Goal: Information Seeking & Learning: Learn about a topic

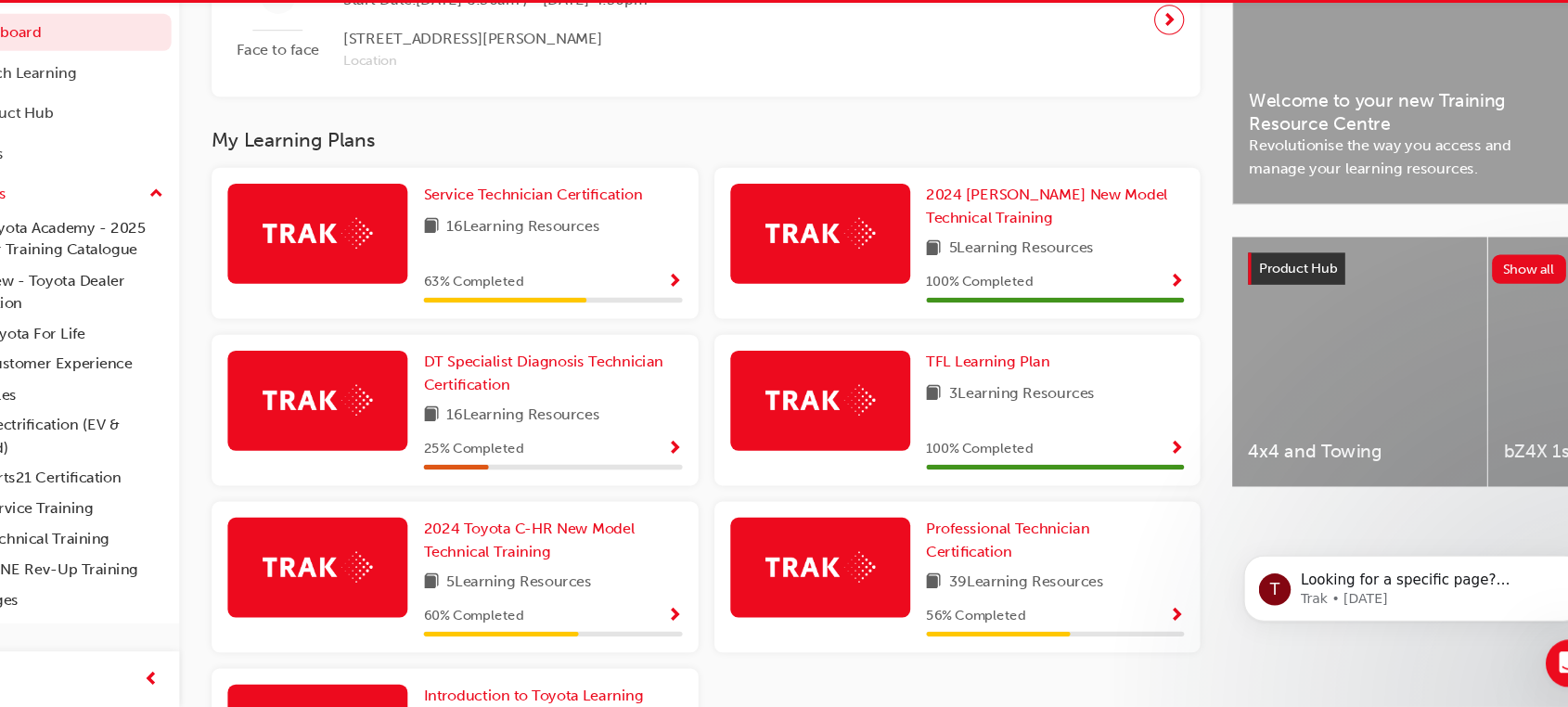
scroll to position [524, 0]
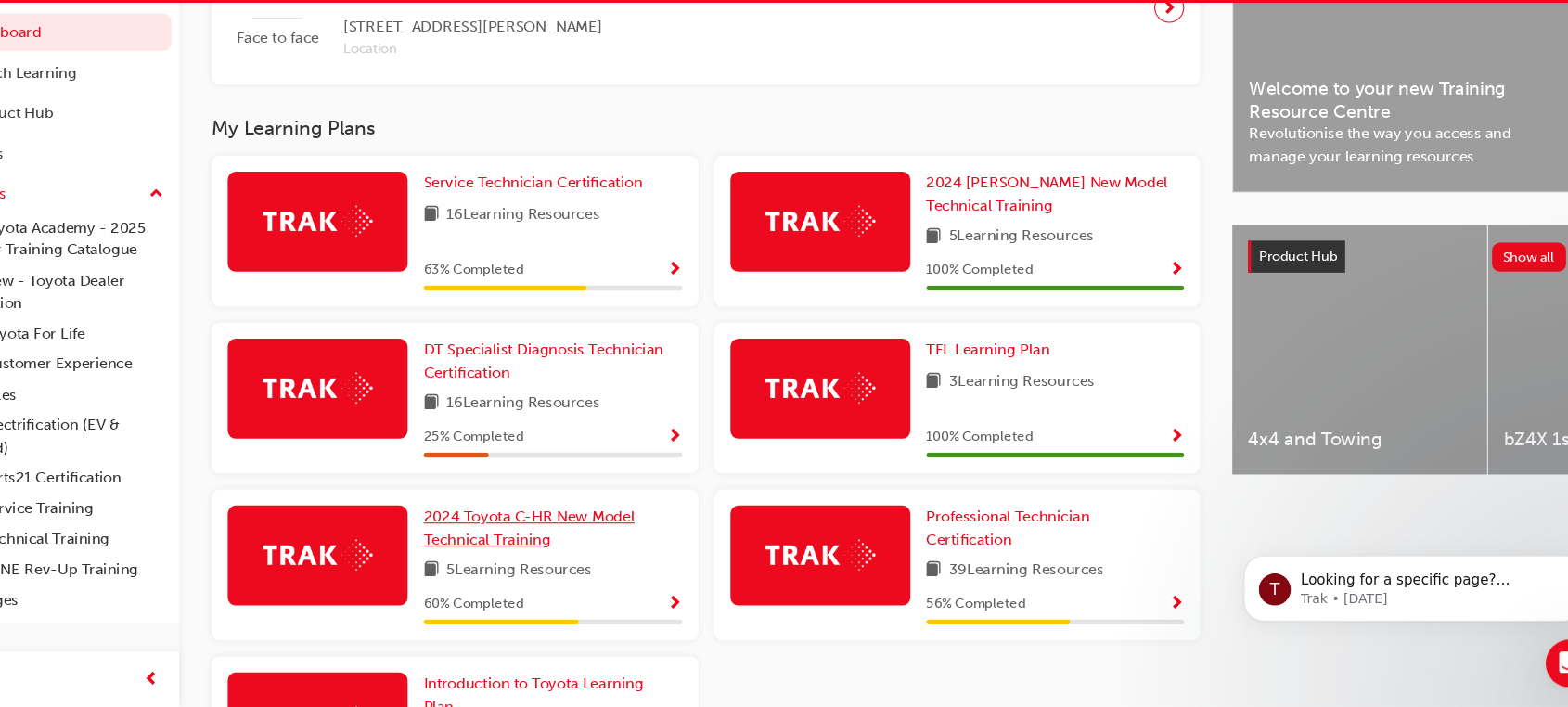
click at [575, 543] on span "2024 Toyota C-HR New Model Technical Training" at bounding box center [561, 541] width 196 height 38
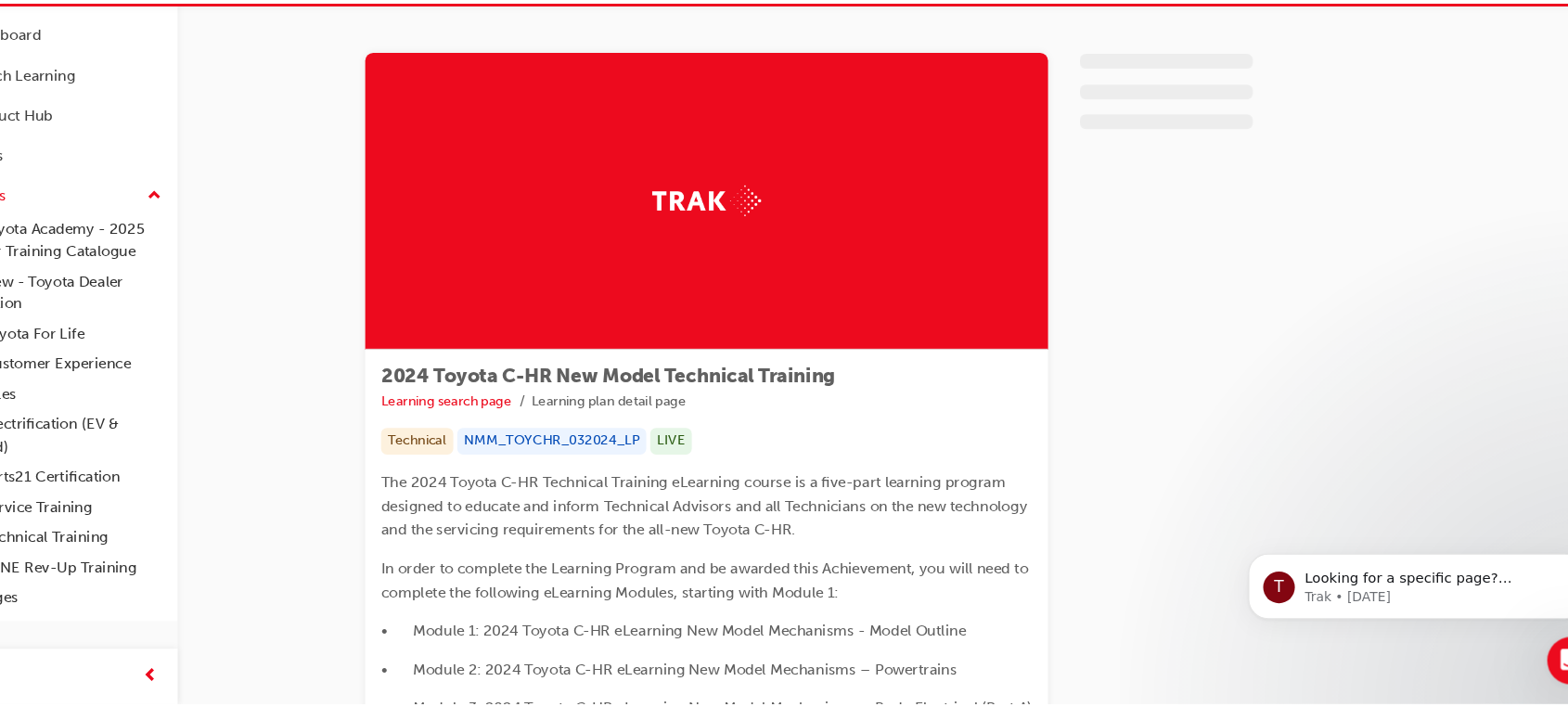
scroll to position [524, 0]
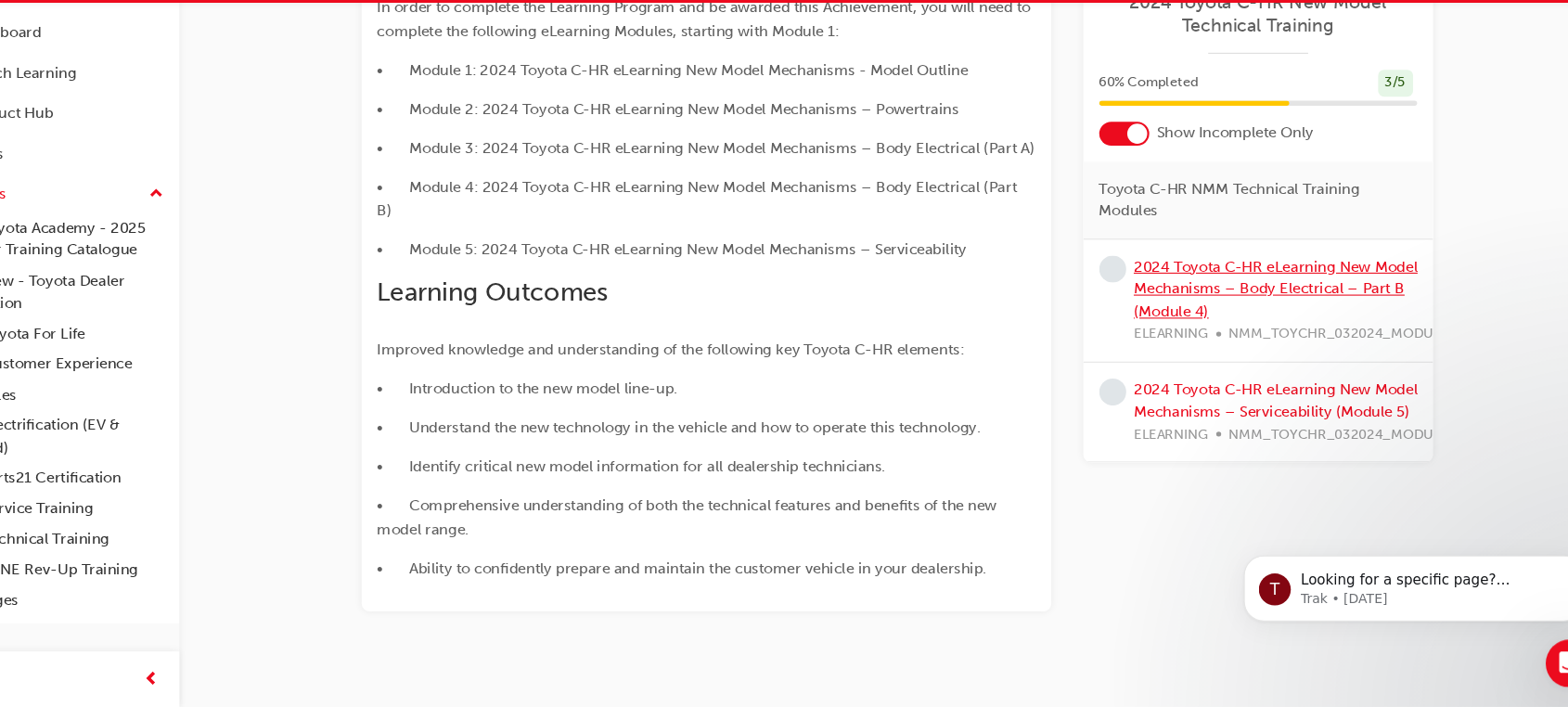
click at [1181, 302] on link "2024 Toyota C-HR eLearning New Model Mechanisms – Body Electrical – Part B (Mod…" at bounding box center [1254, 319] width 263 height 59
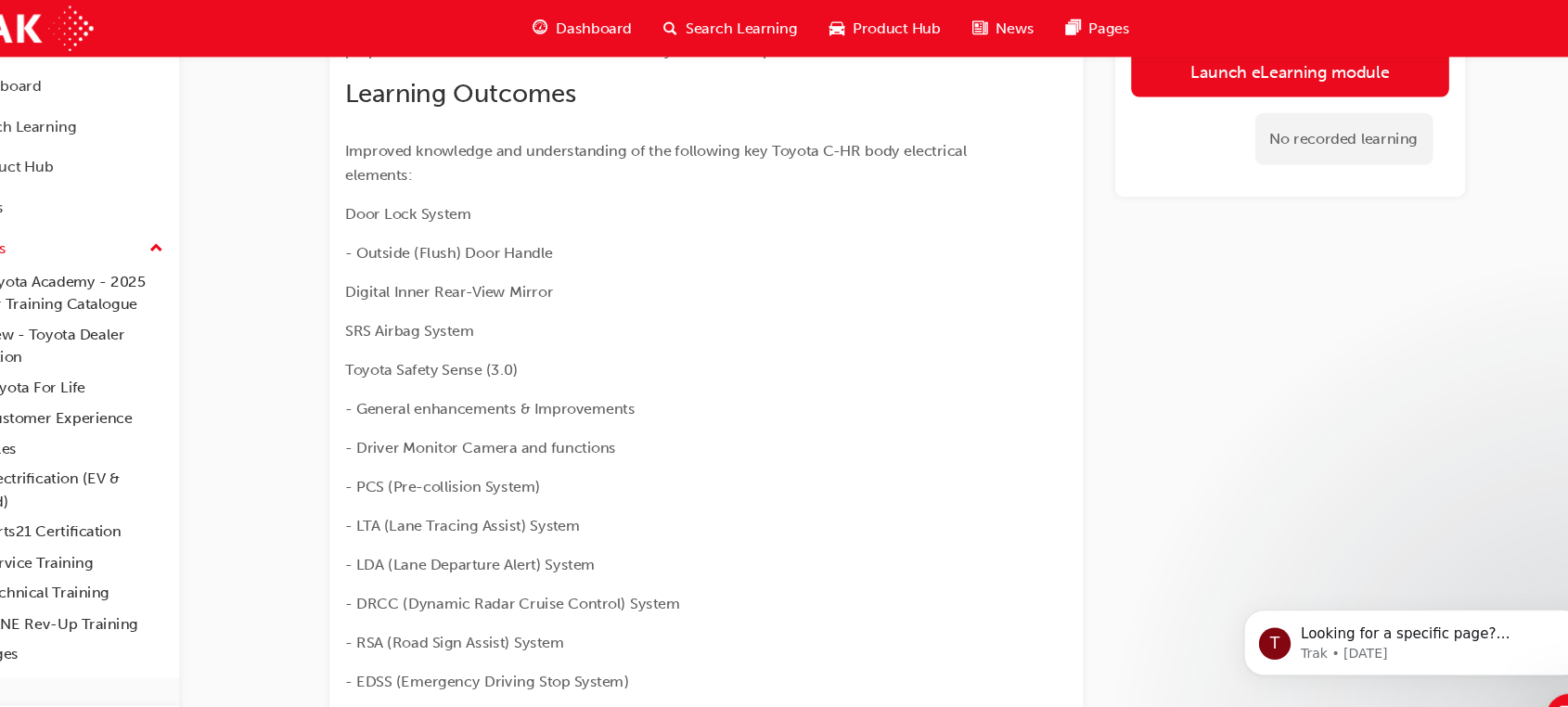
scroll to position [406, 0]
click at [1204, 67] on link "Launch eLearning module" at bounding box center [1267, 66] width 295 height 46
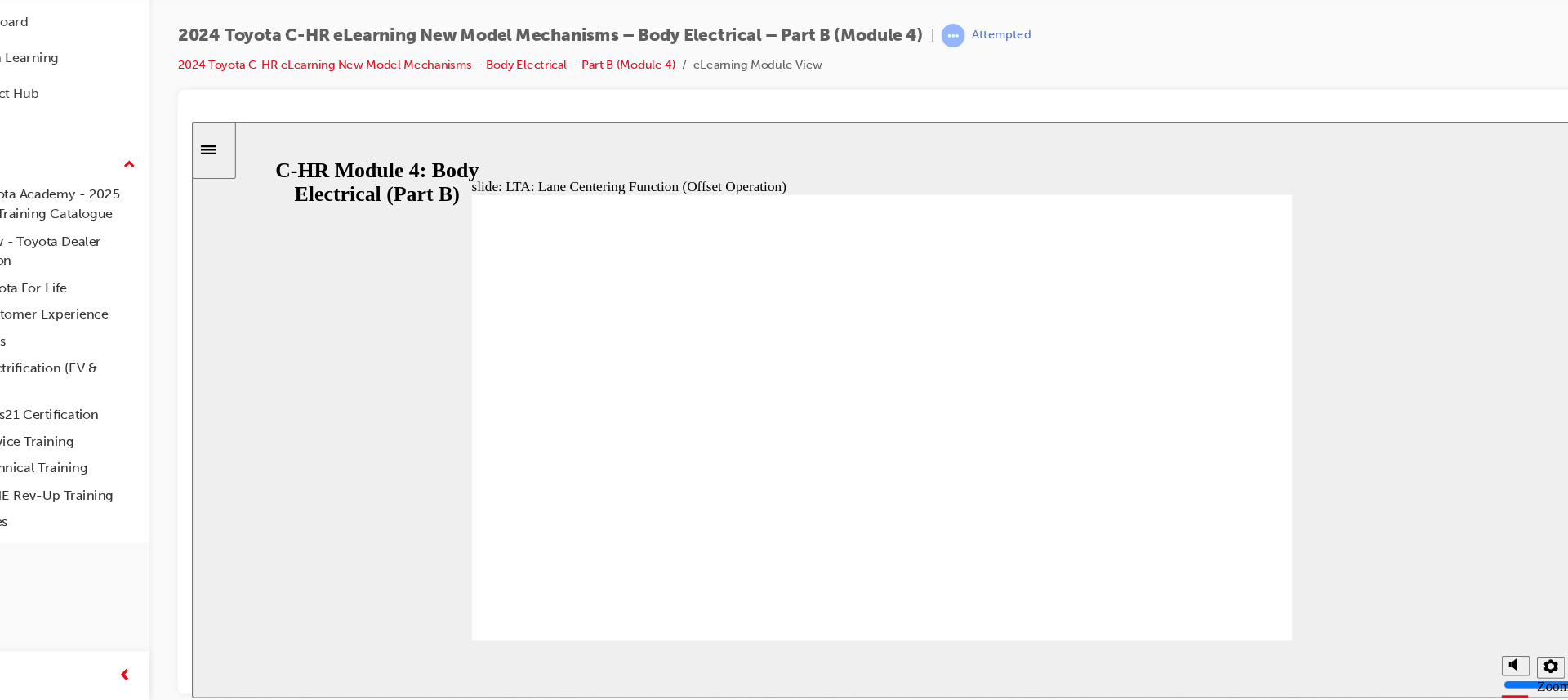
click at [1043, 578] on div "LTA: Lane Centering Function (Offset Operation) Oval 7 • In general driving, wh…" at bounding box center [831, 403] width 762 height 429
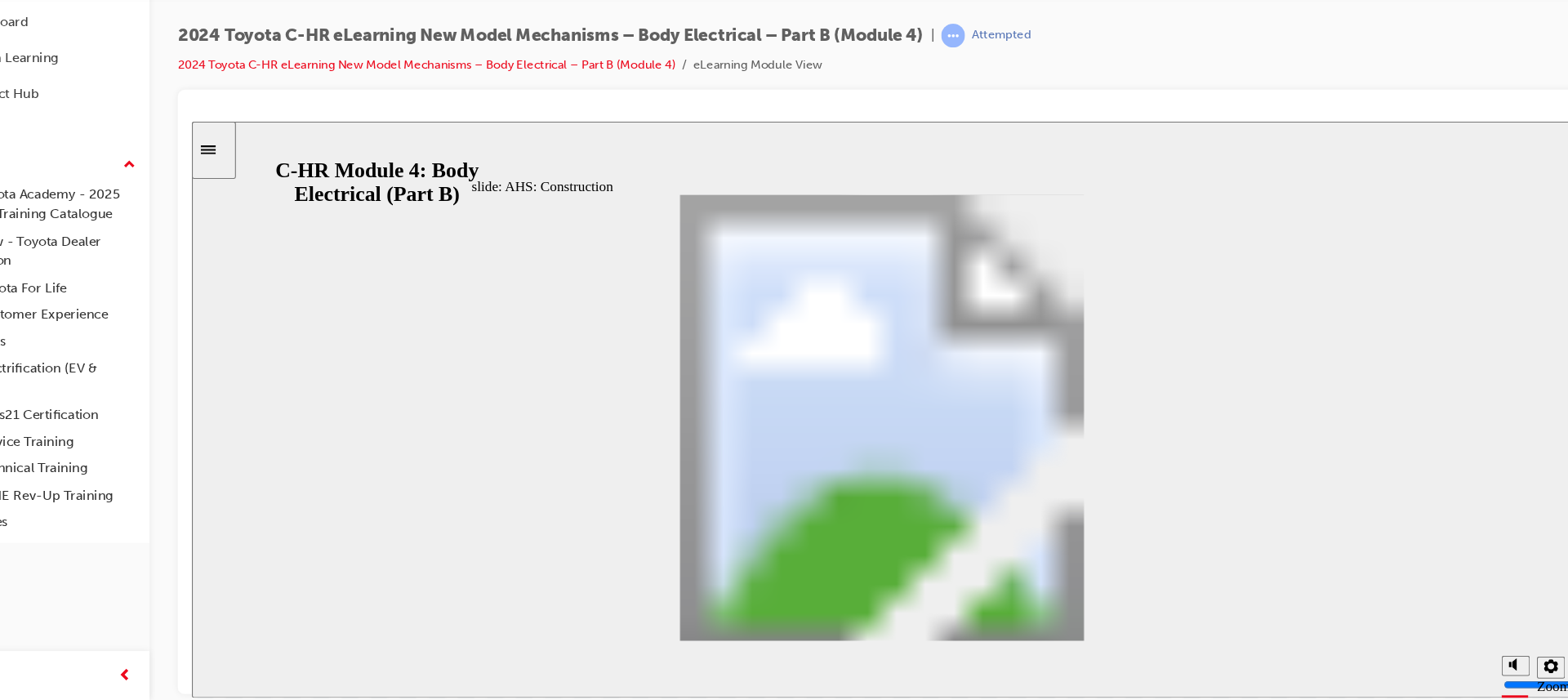
click at [1043, 578] on div "Rectangle 1 Additional information is available in the markers AHS (Adaptive Hi…" at bounding box center [831, 403] width 762 height 429
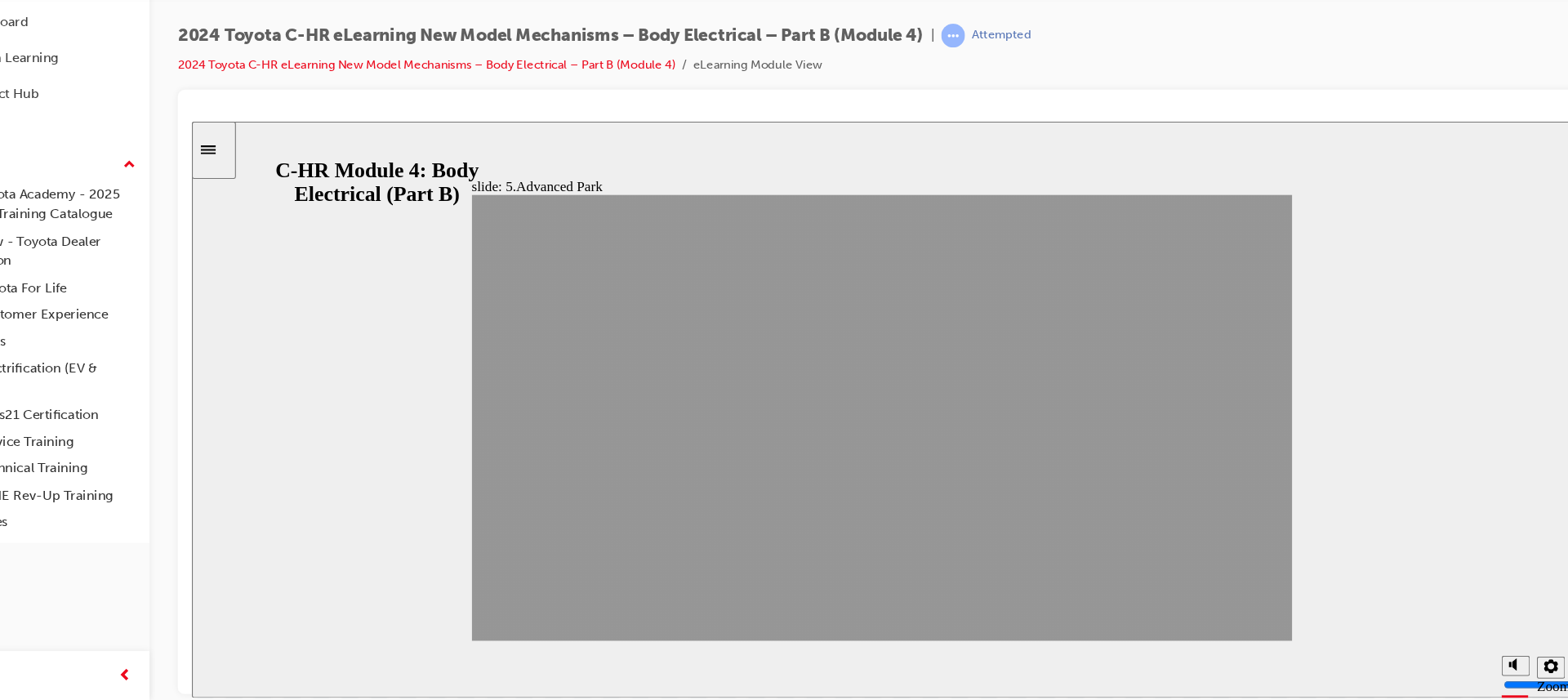
click at [1170, 585] on div "Section 5: Advanced Park NEXT BACK NEXT BACK Advanced Park Section 5:" at bounding box center [831, 403] width 762 height 429
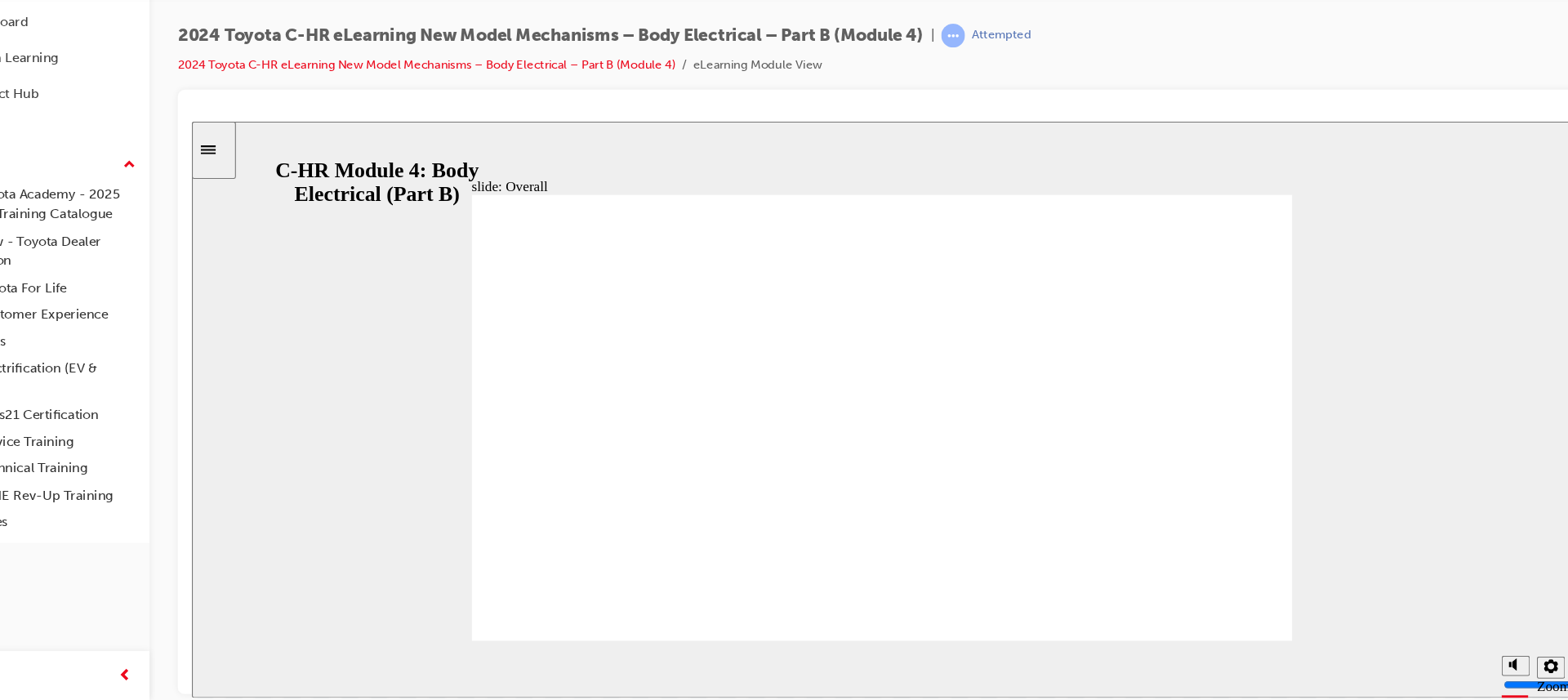
click at [1038, 585] on div "Table with 2 columns and 4 rows Perpendicular Parking Perpendicular Forward Per…" at bounding box center [831, 403] width 762 height 429
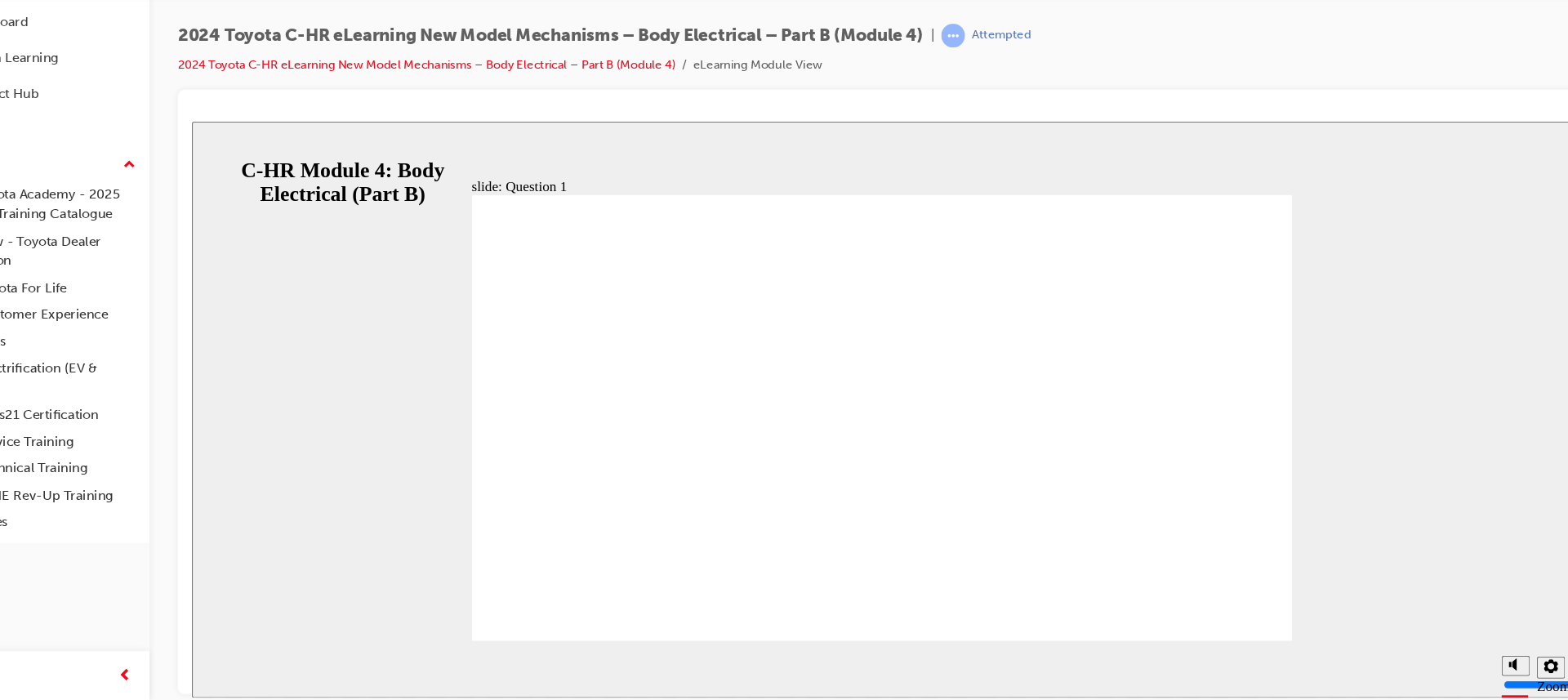
radio input "false"
radio input "true"
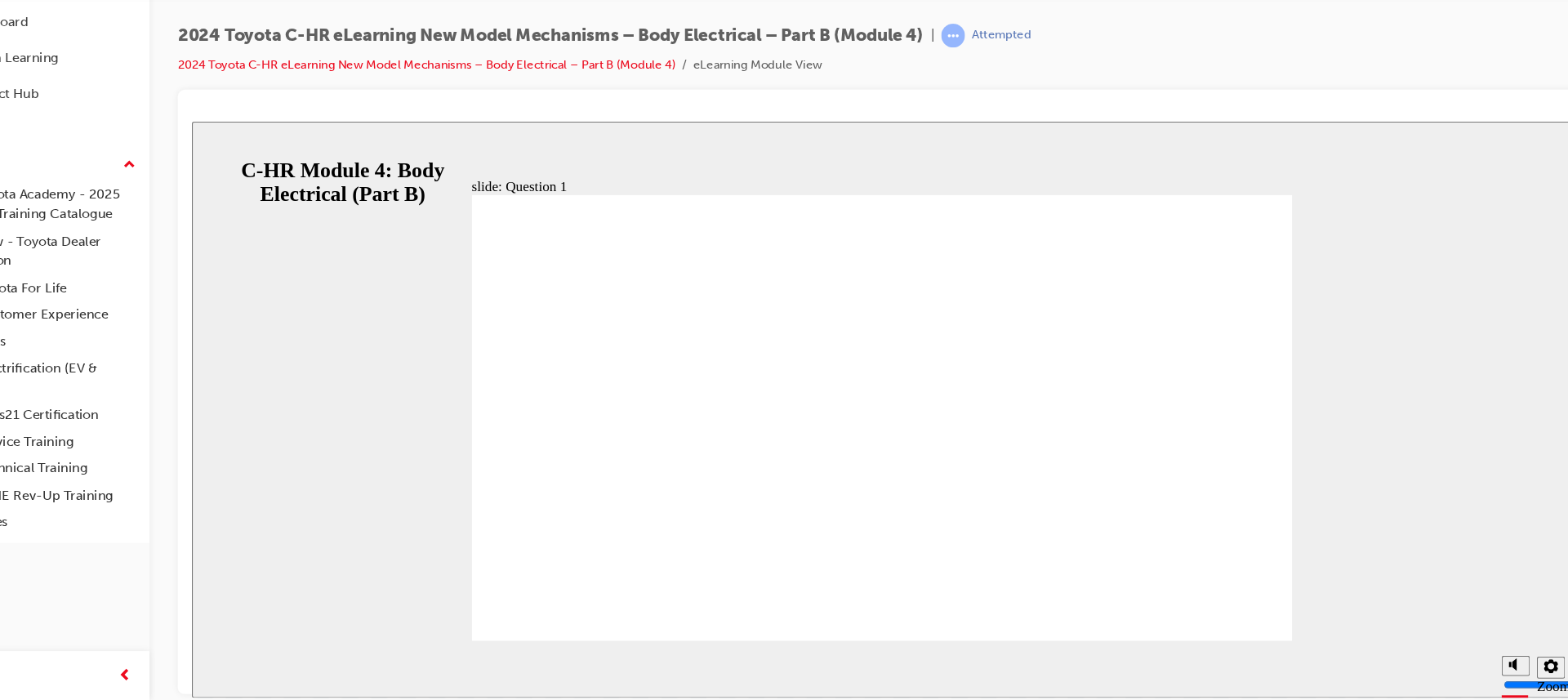
radio input "true"
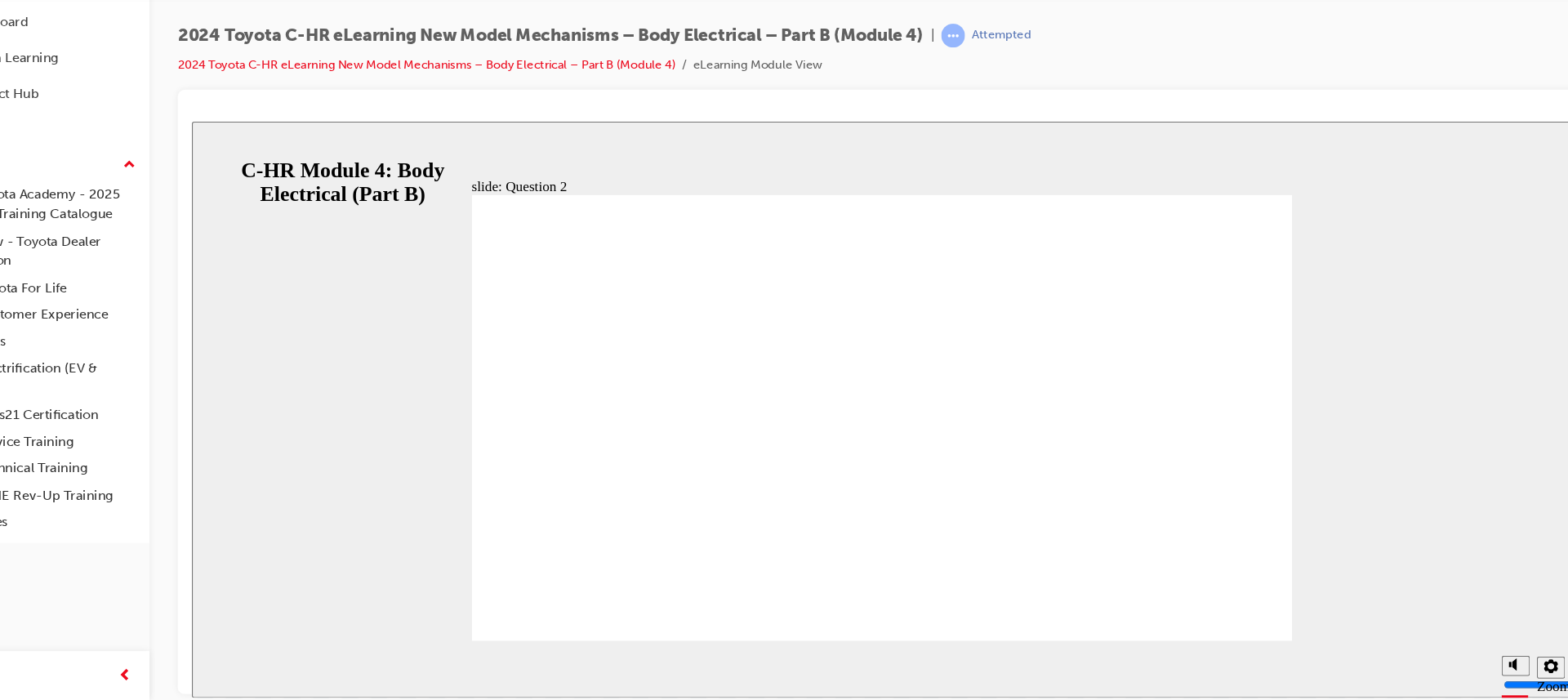
radio input "false"
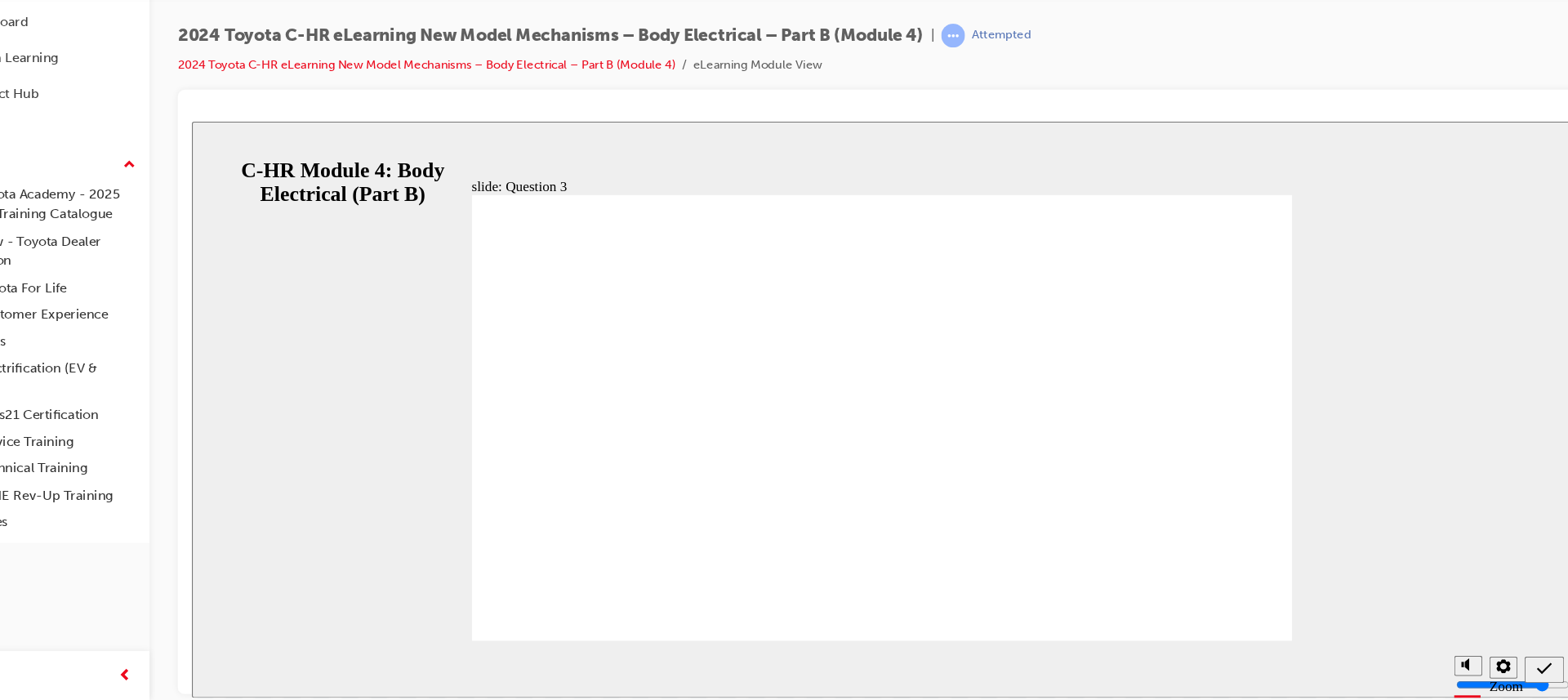
radio input "true"
drag, startPoint x: 821, startPoint y: 413, endPoint x: 824, endPoint y: 397, distance: 16.3
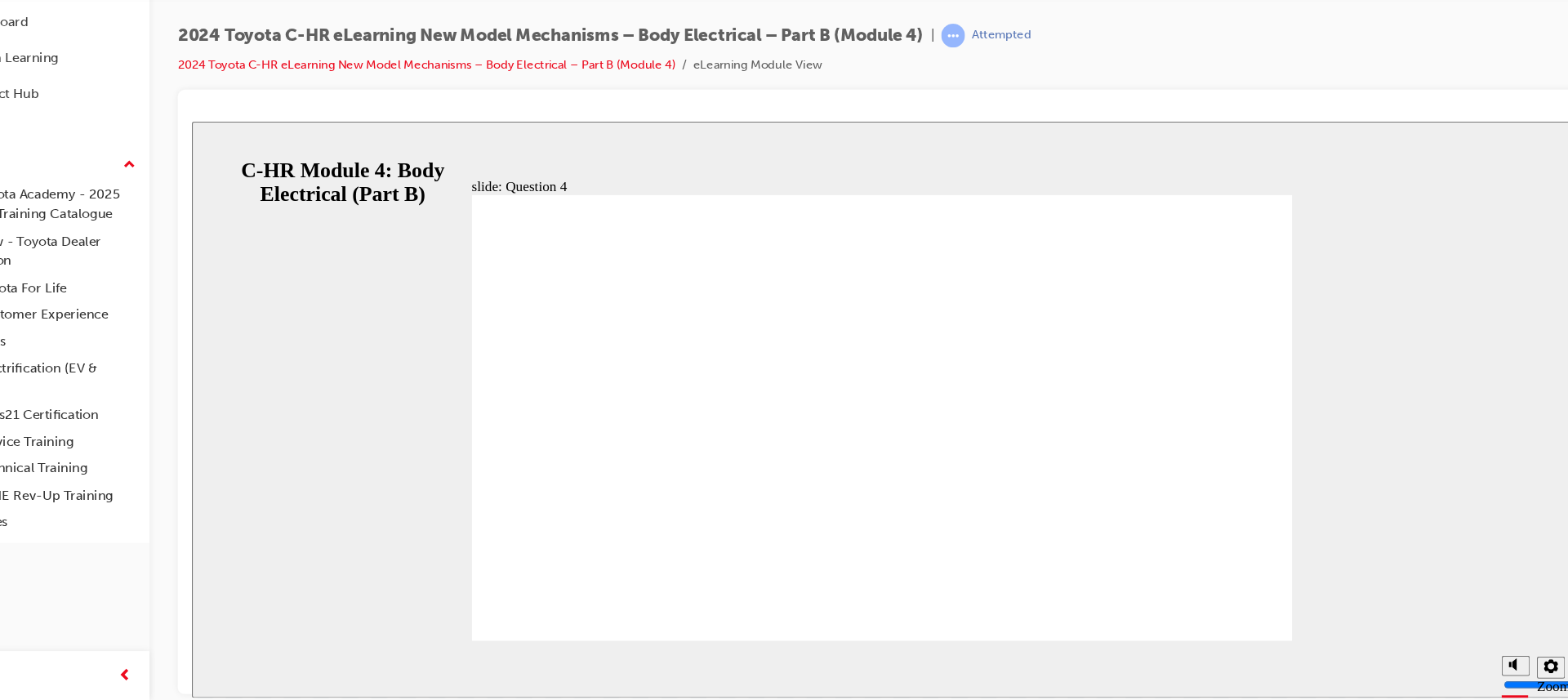
radio input "false"
radio input "true"
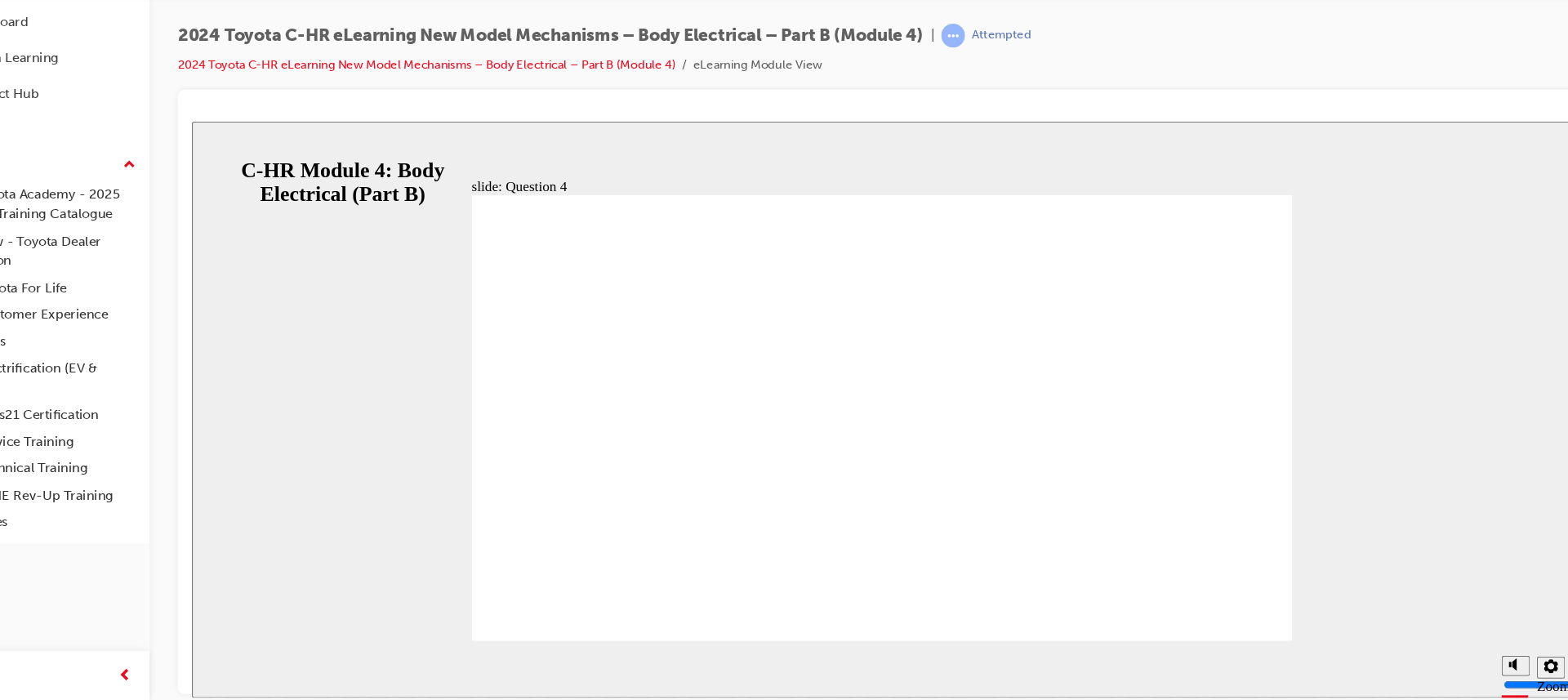
radio input "false"
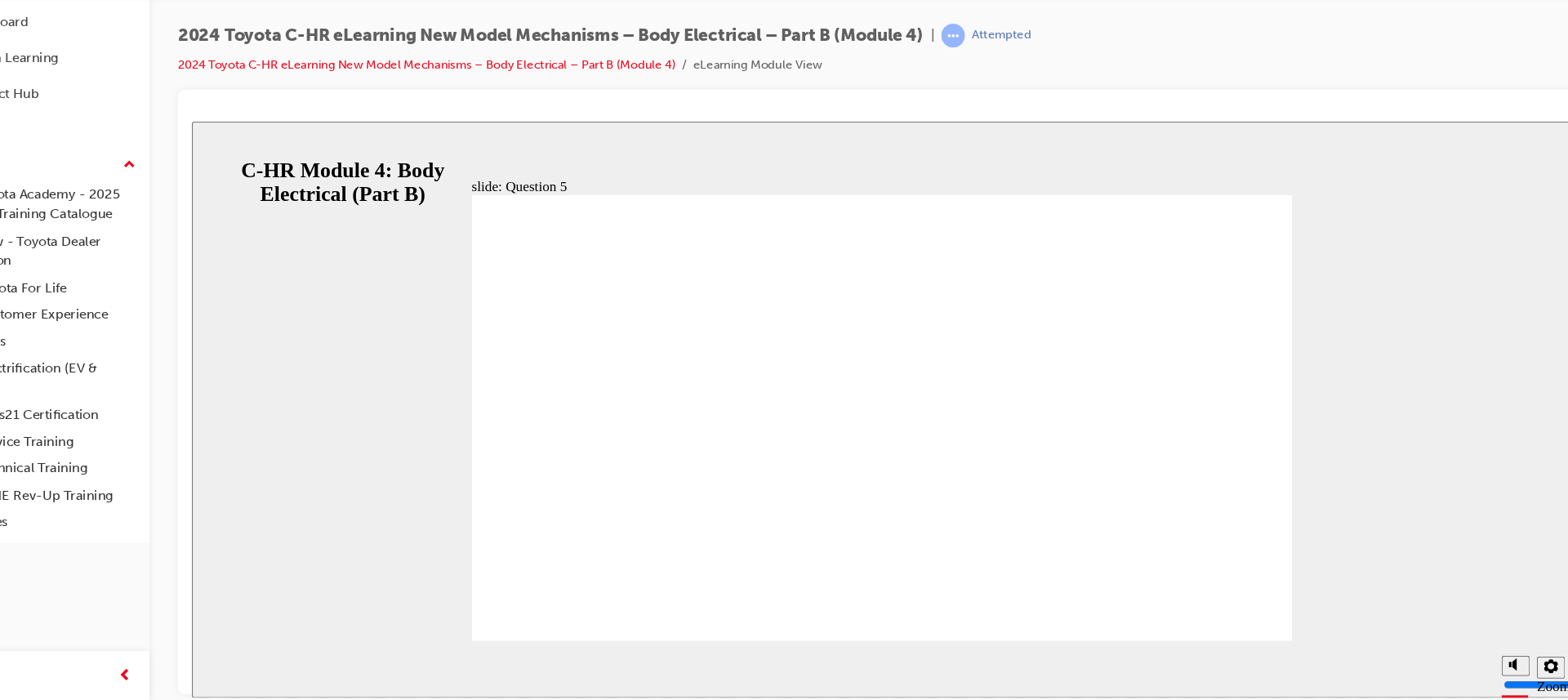
radio input "true"
click at [302, 147] on div "slide: Knowledge Check End Review the identified sections of this module again,…" at bounding box center [831, 388] width 1281 height 535
click at [206, 141] on div "Sidebar Toggle" at bounding box center [211, 147] width 28 height 12
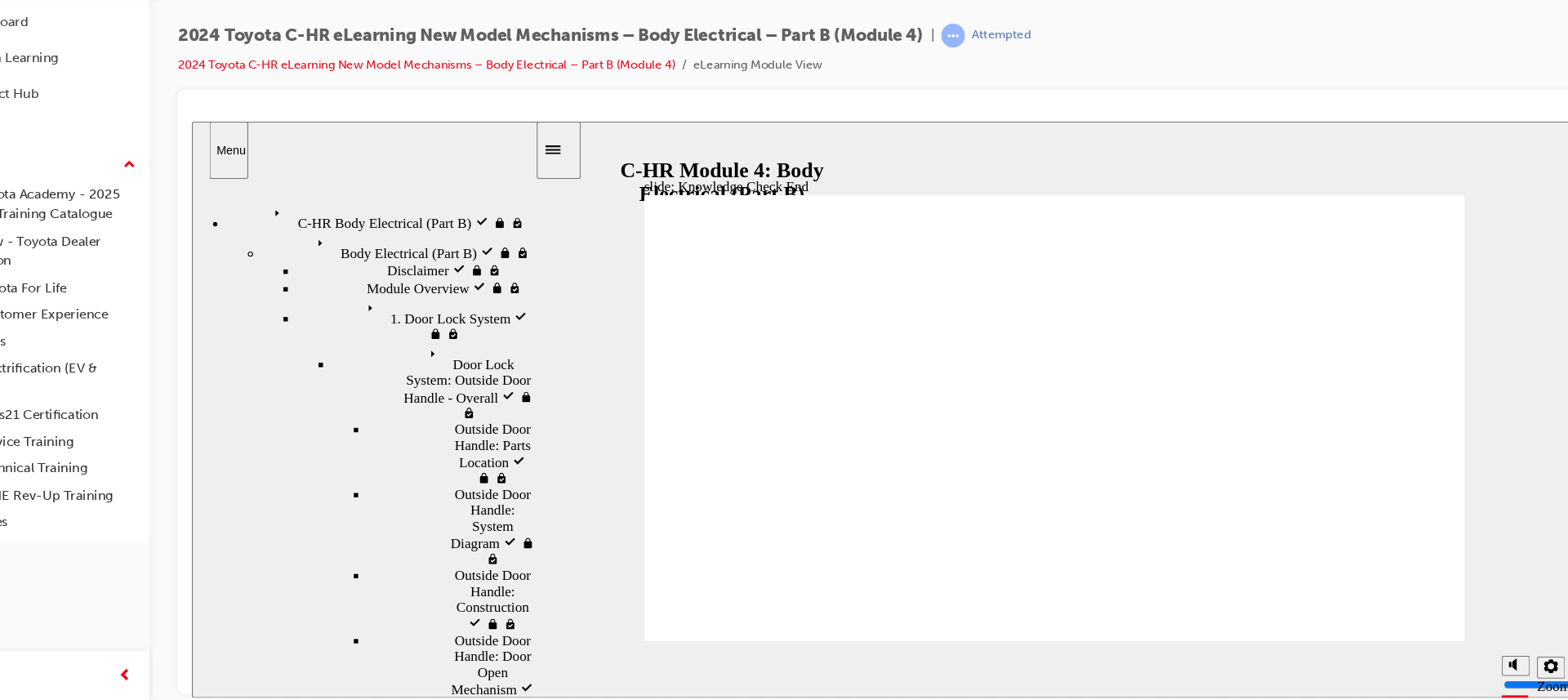
click at [369, 211] on div "C-HR Body Electrical (Part B) visited C-HR Body Electrical (Part B)" at bounding box center [367, 209] width 286 height 28
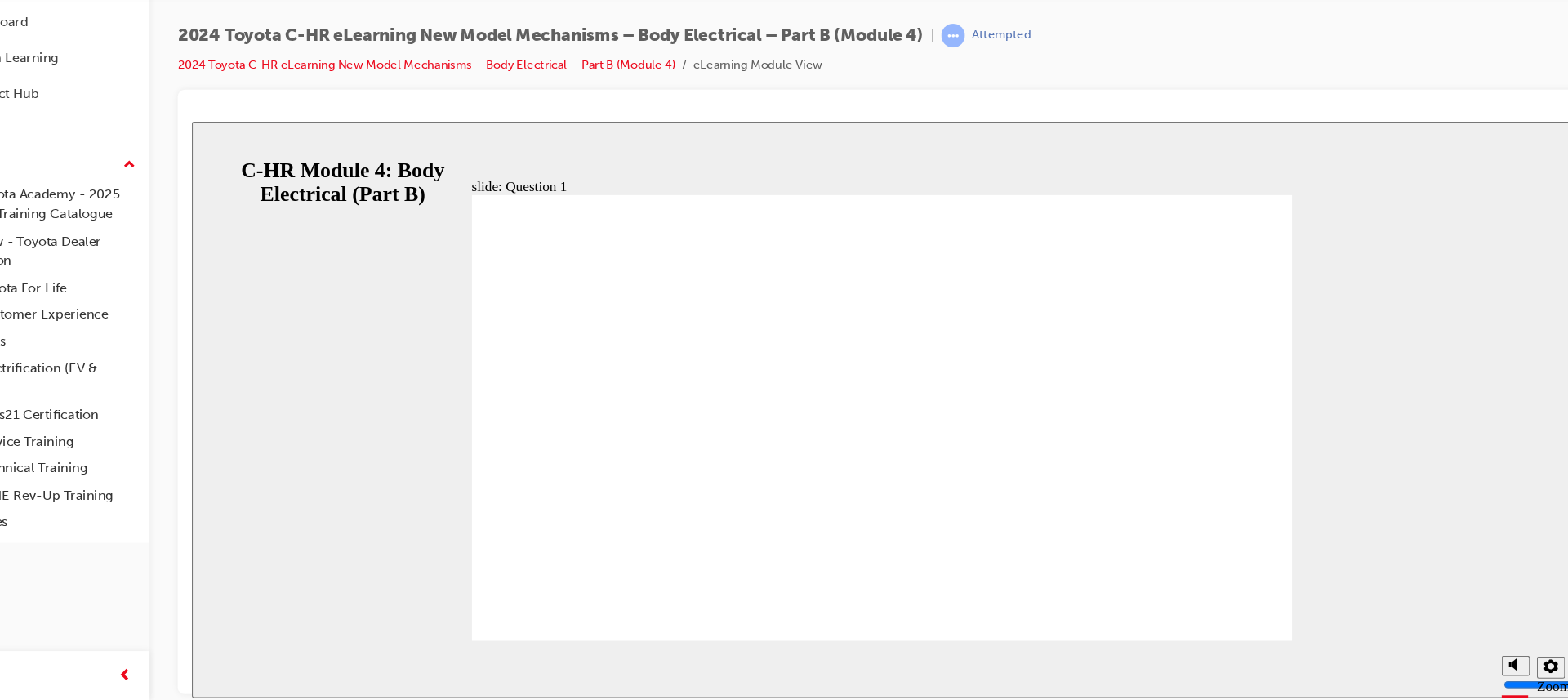
radio input "false"
radio input "true"
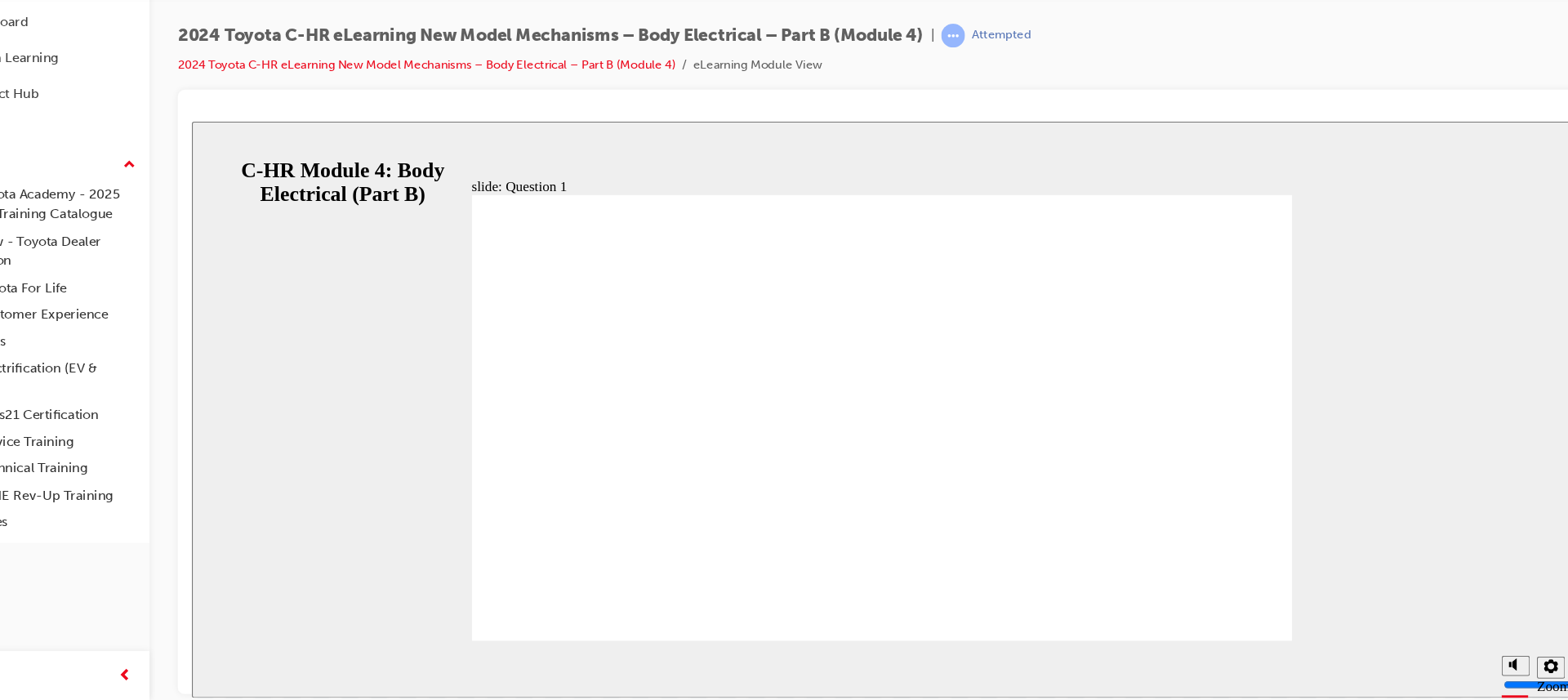
radio input "true"
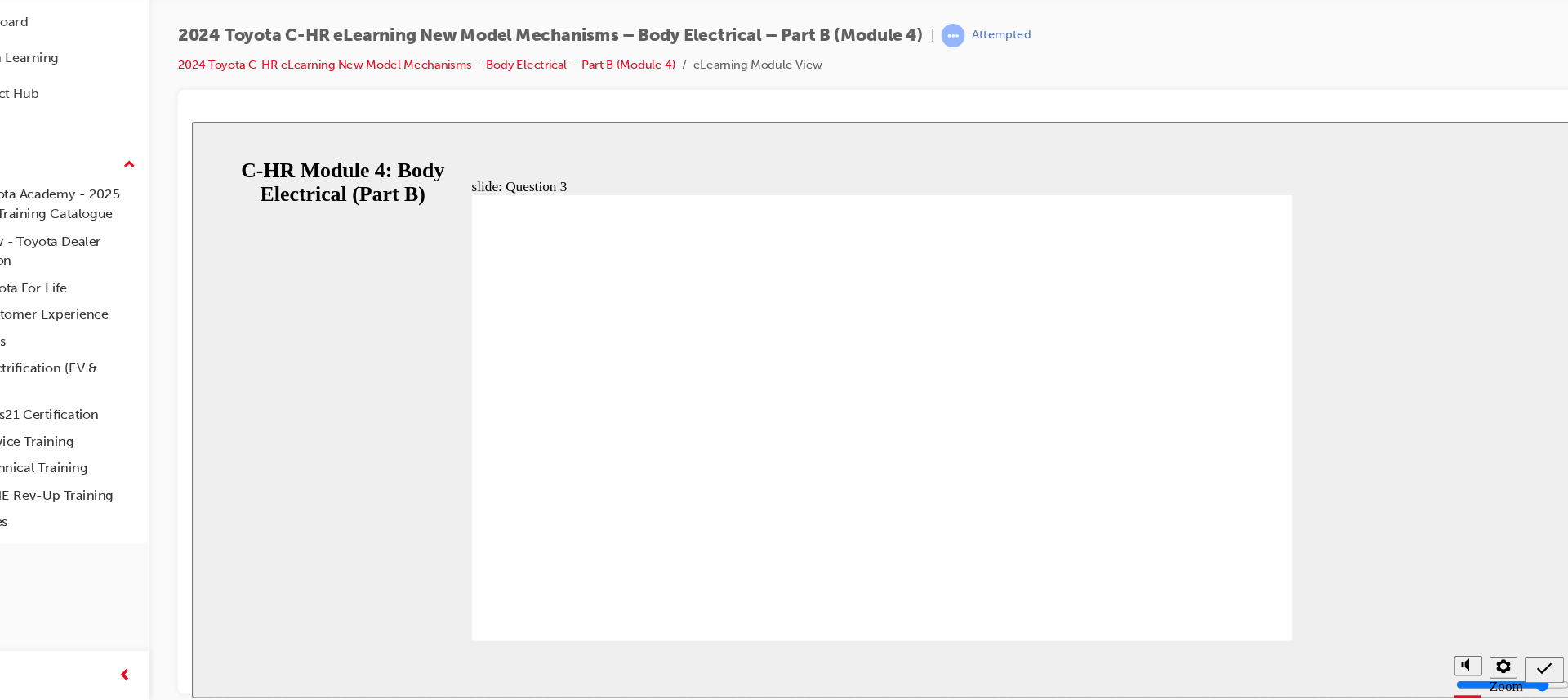
radio input "true"
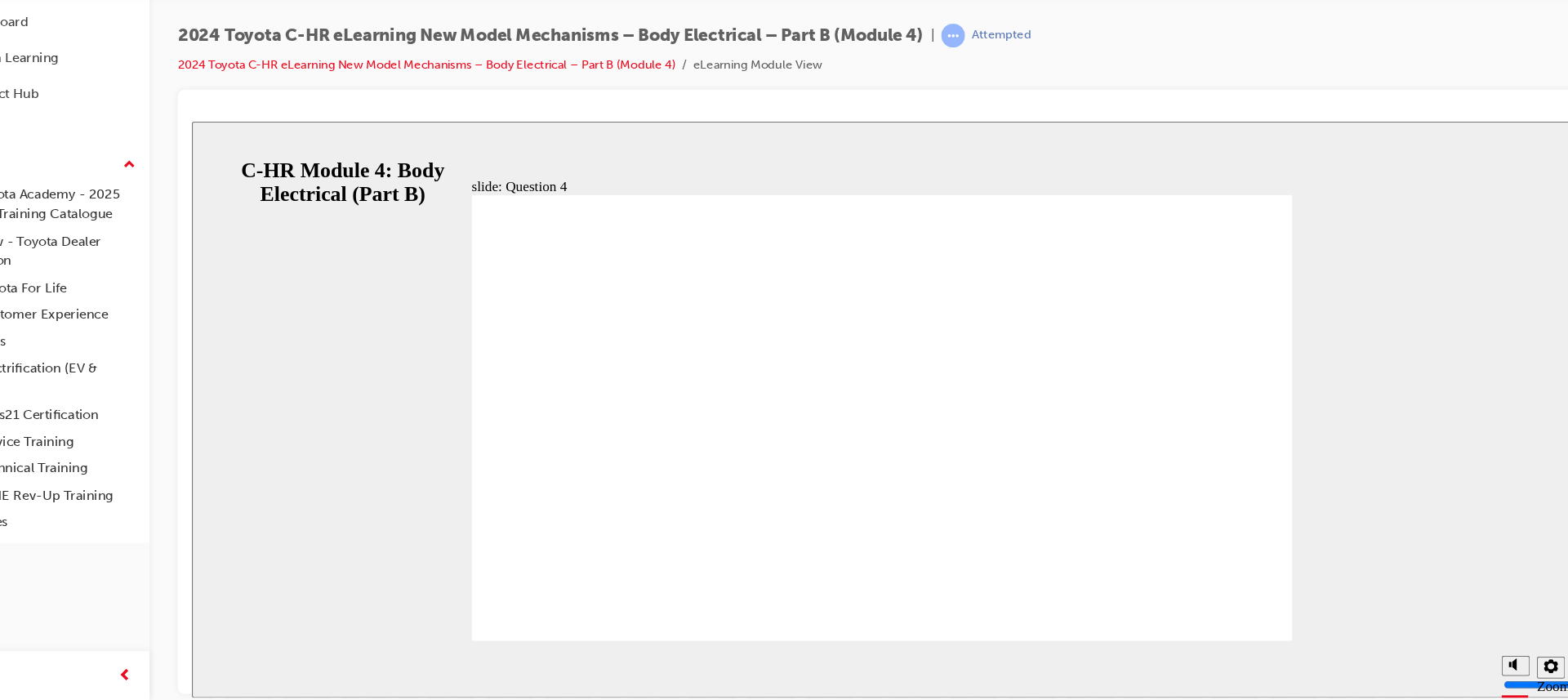
radio input "true"
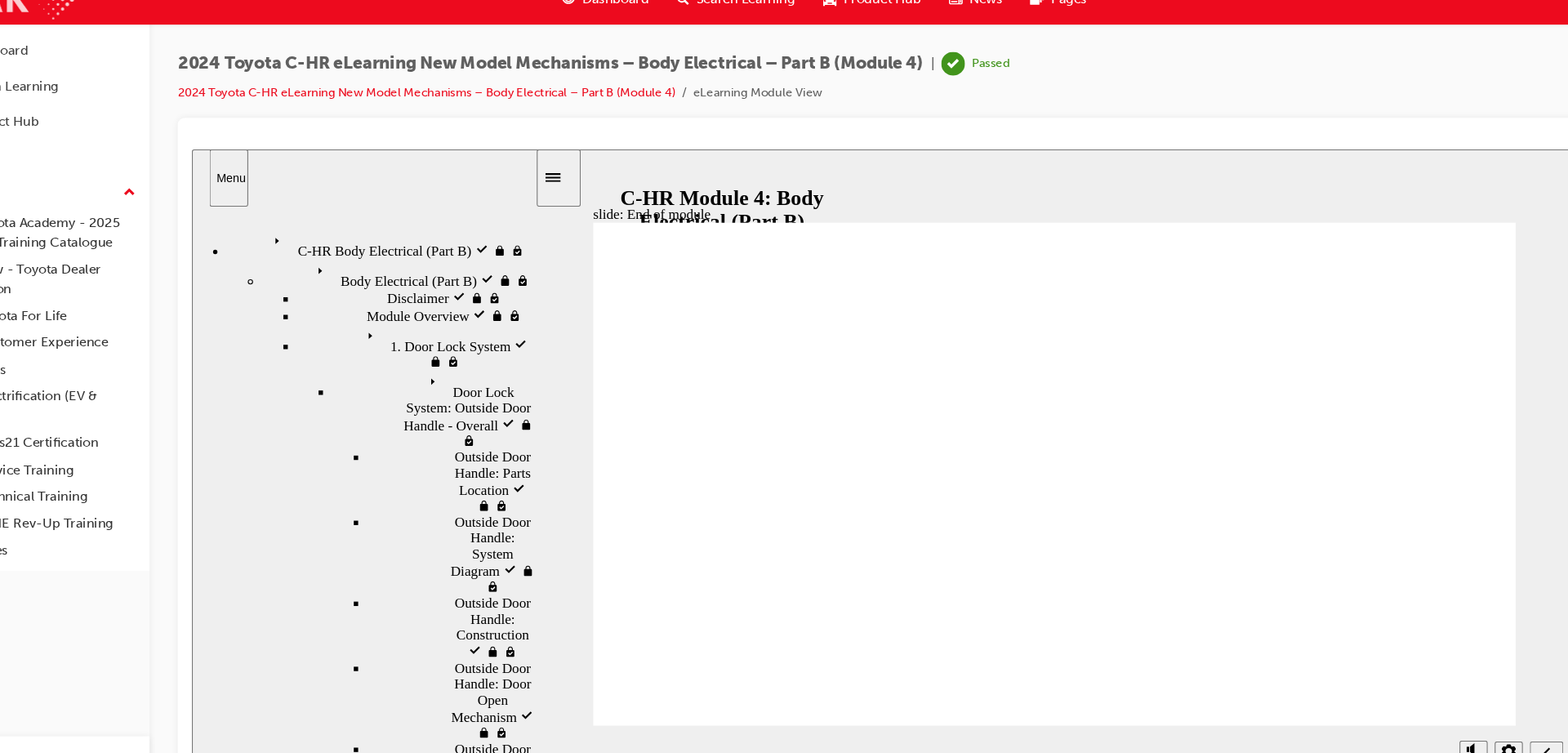
click at [109, 27] on img at bounding box center [72, 23] width 130 height 37
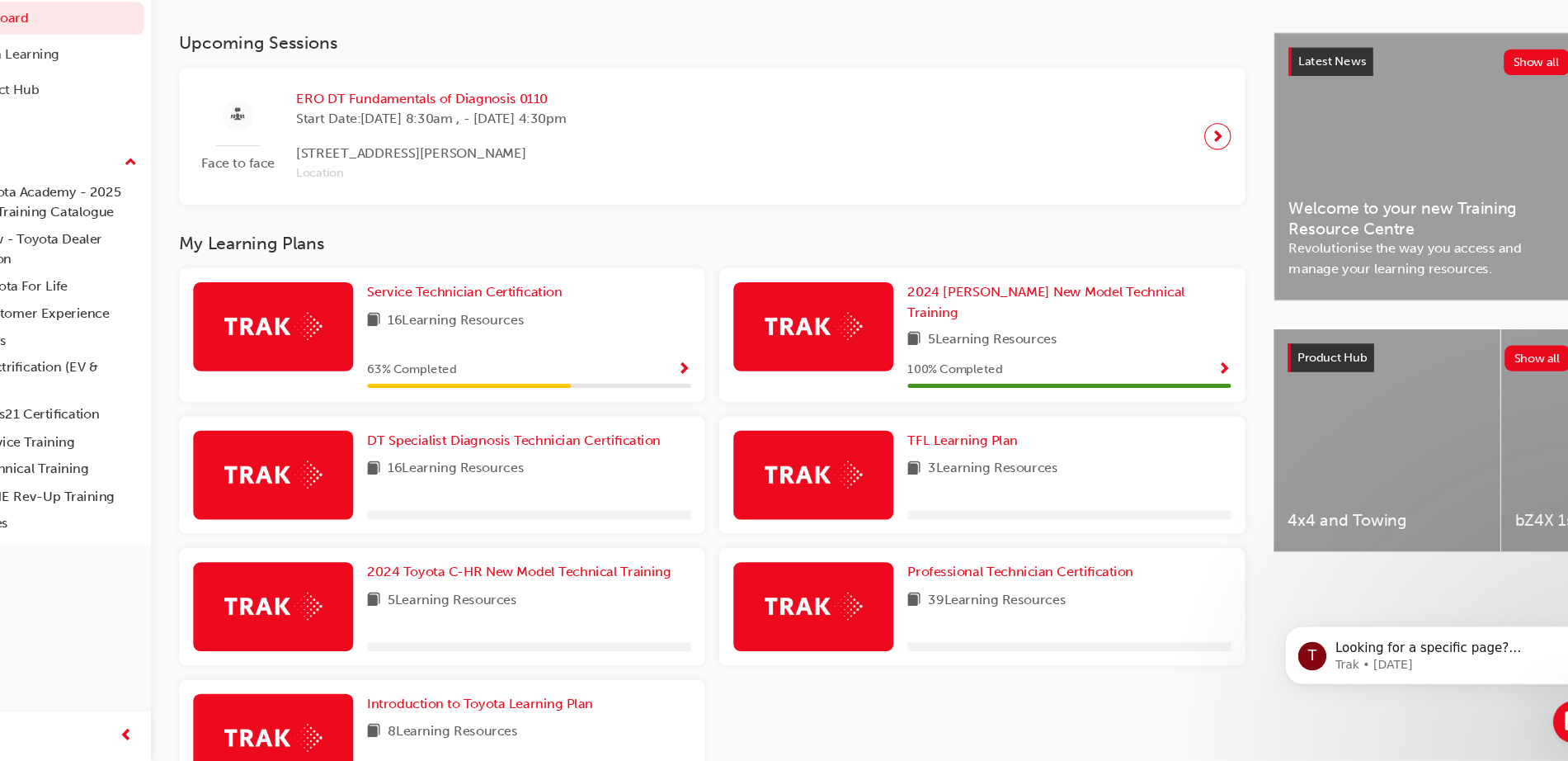
scroll to position [346, 0]
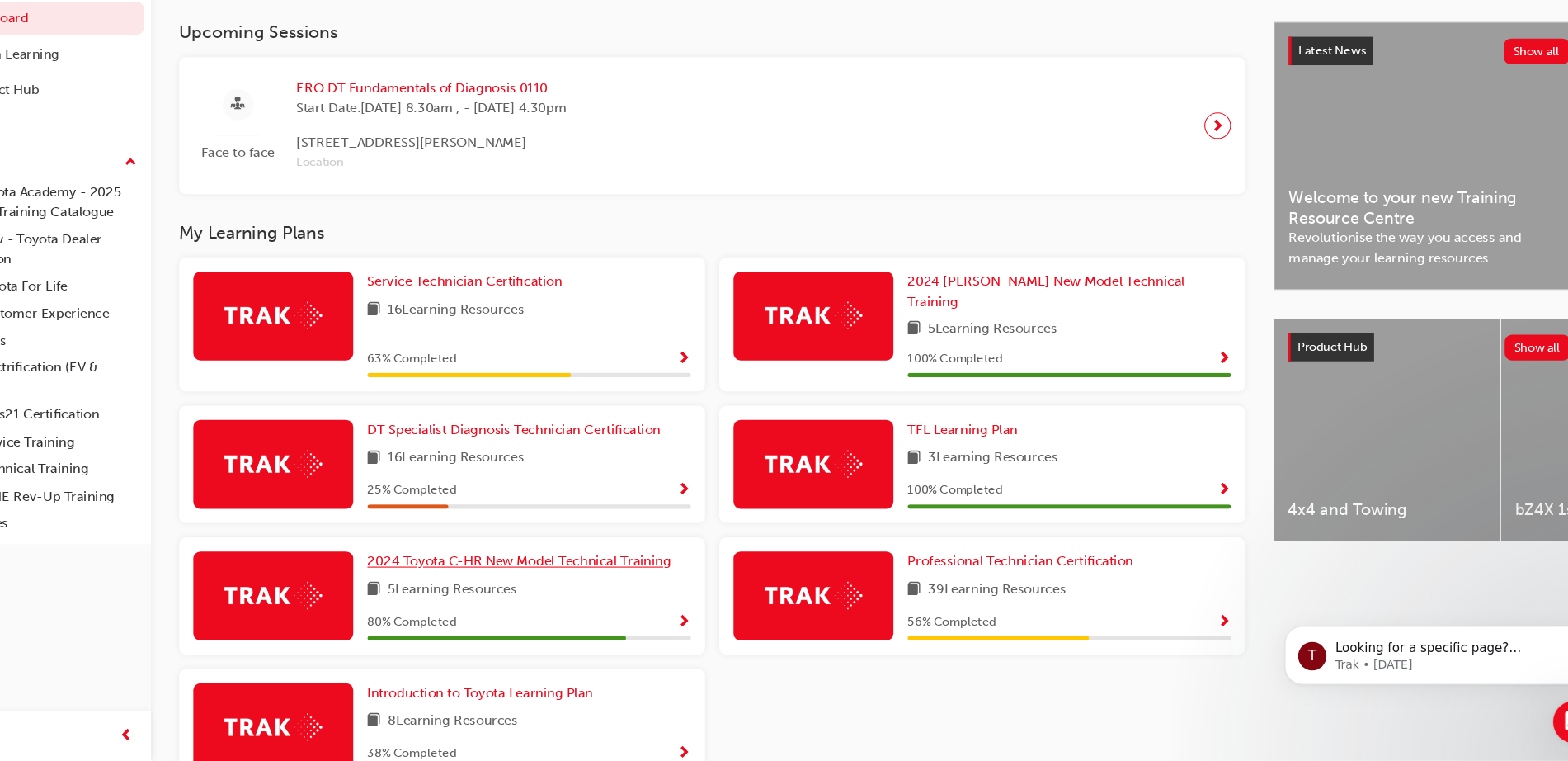
click at [546, 568] on span "2024 Toyota C-HR New Model Technical Training" at bounding box center [553, 575] width 282 height 15
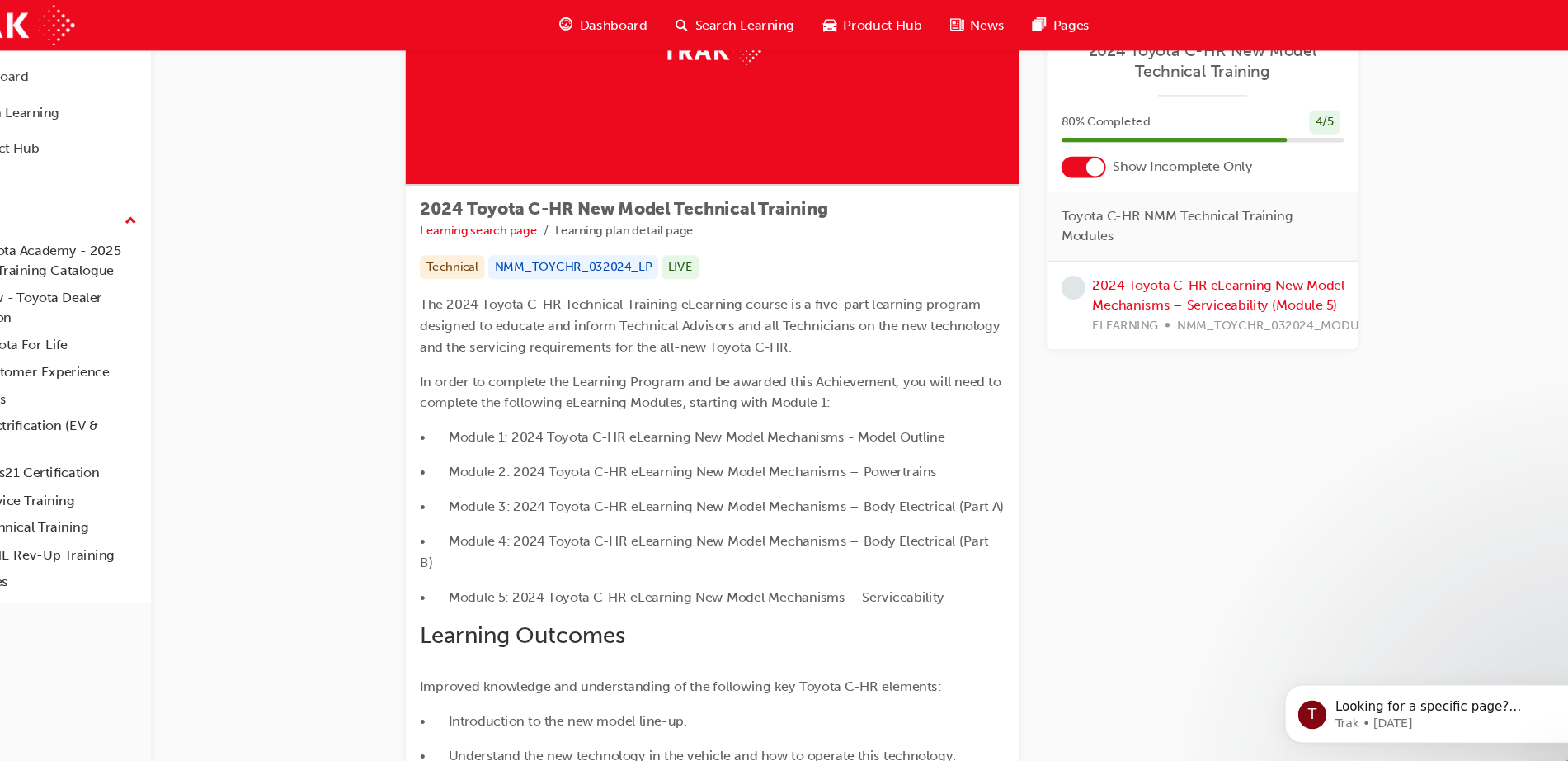
scroll to position [159, 0]
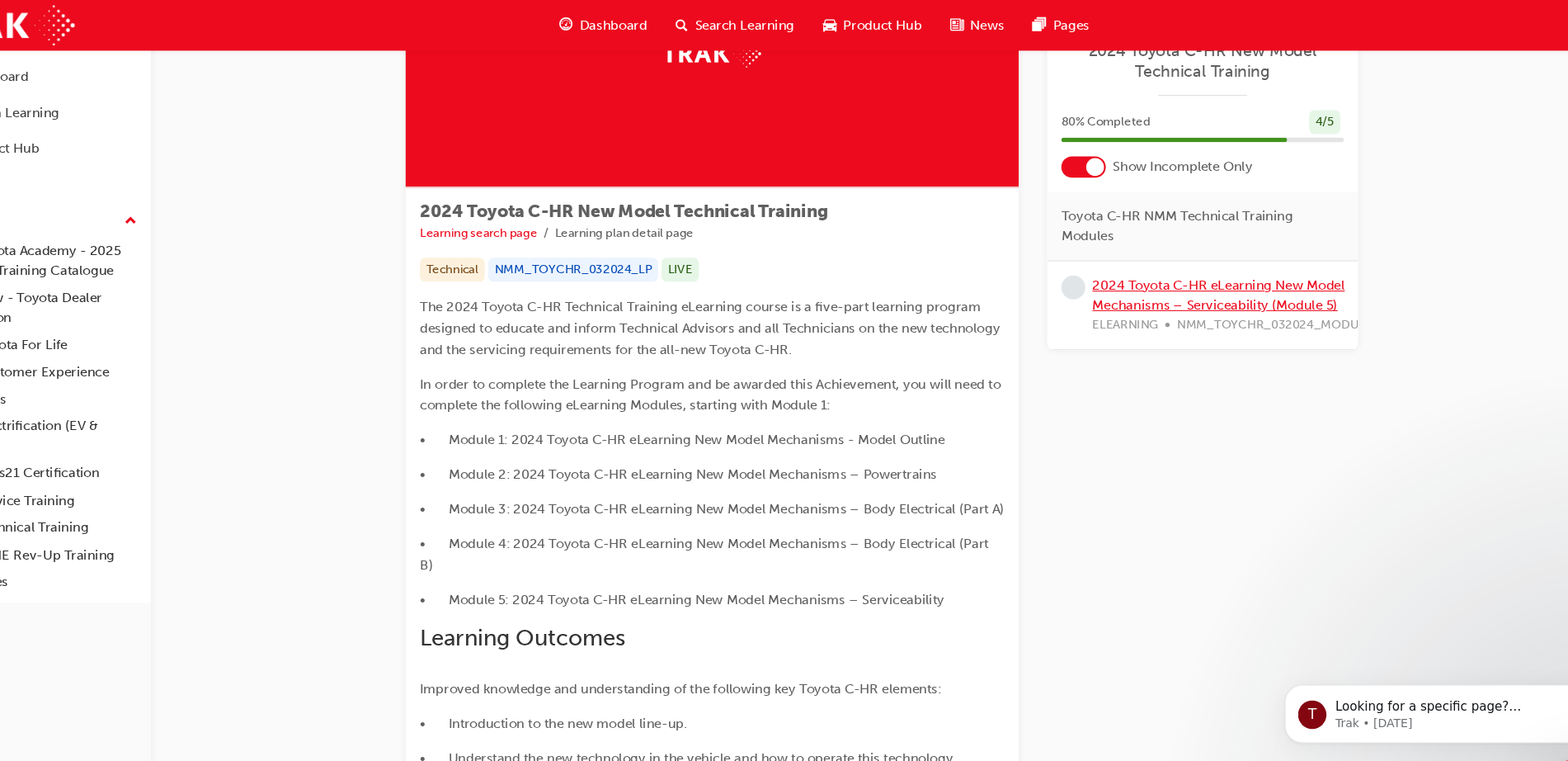
click at [1158, 266] on link "2024 Toyota C-HR eLearning New Model Mechanisms – Serviceability (Module 5)" at bounding box center [1202, 274] width 234 height 34
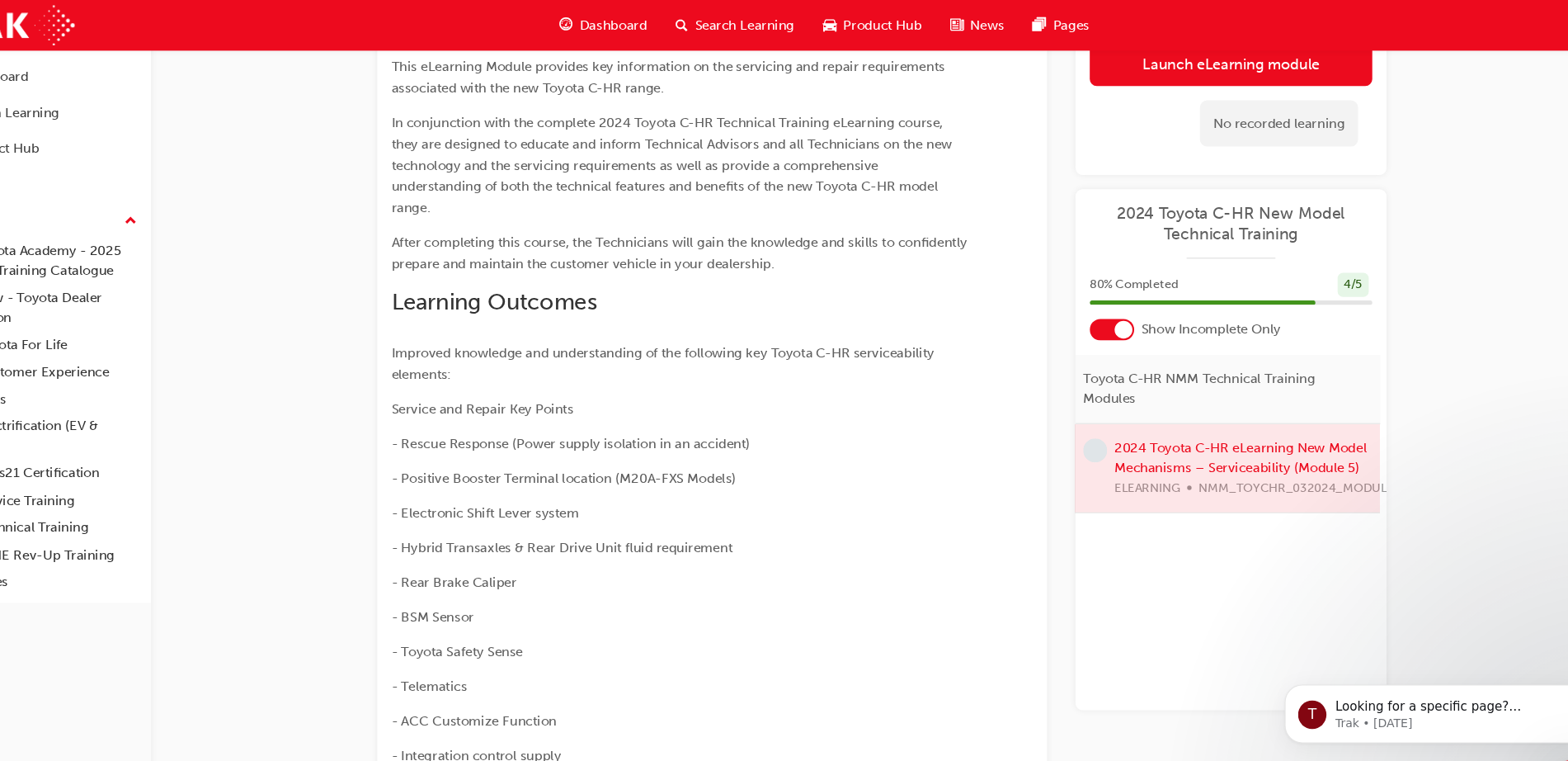
scroll to position [0, 5]
click at [1169, 61] on link "Launch eLearning module" at bounding box center [1213, 59] width 262 height 41
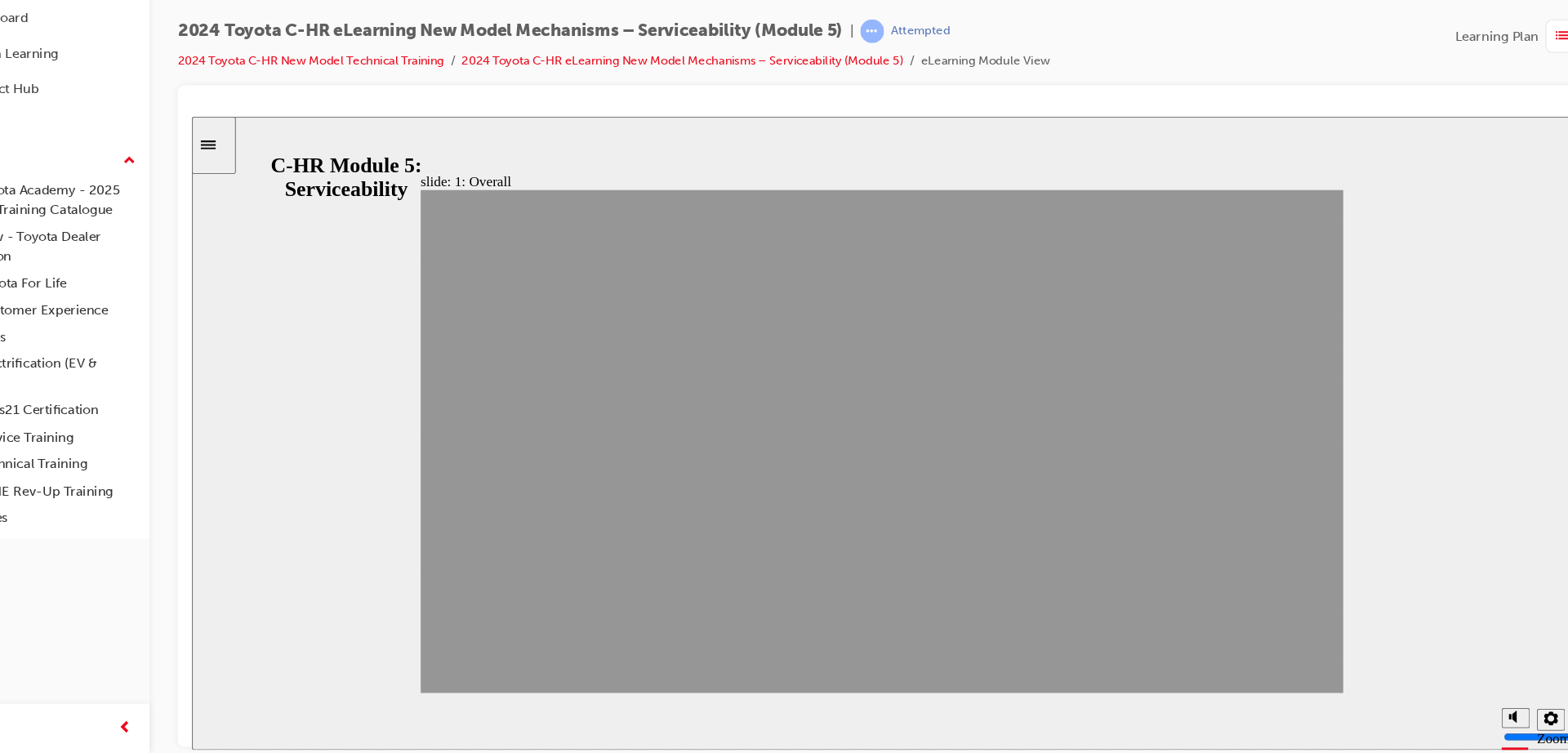
drag, startPoint x: 1219, startPoint y: 610, endPoint x: 1214, endPoint y: 625, distance: 15.8
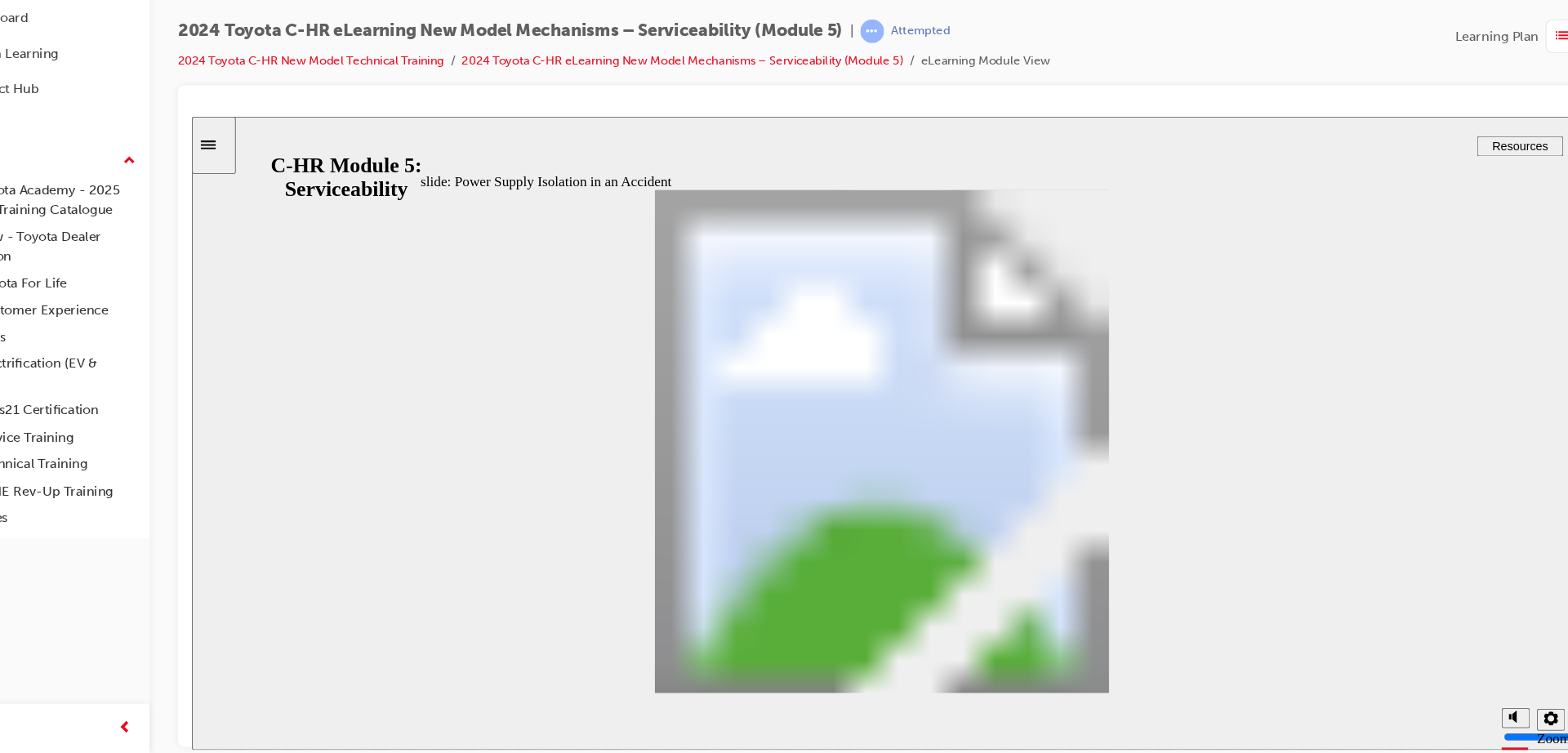
drag, startPoint x: 1000, startPoint y: 602, endPoint x: 1037, endPoint y: 625, distance: 43.6
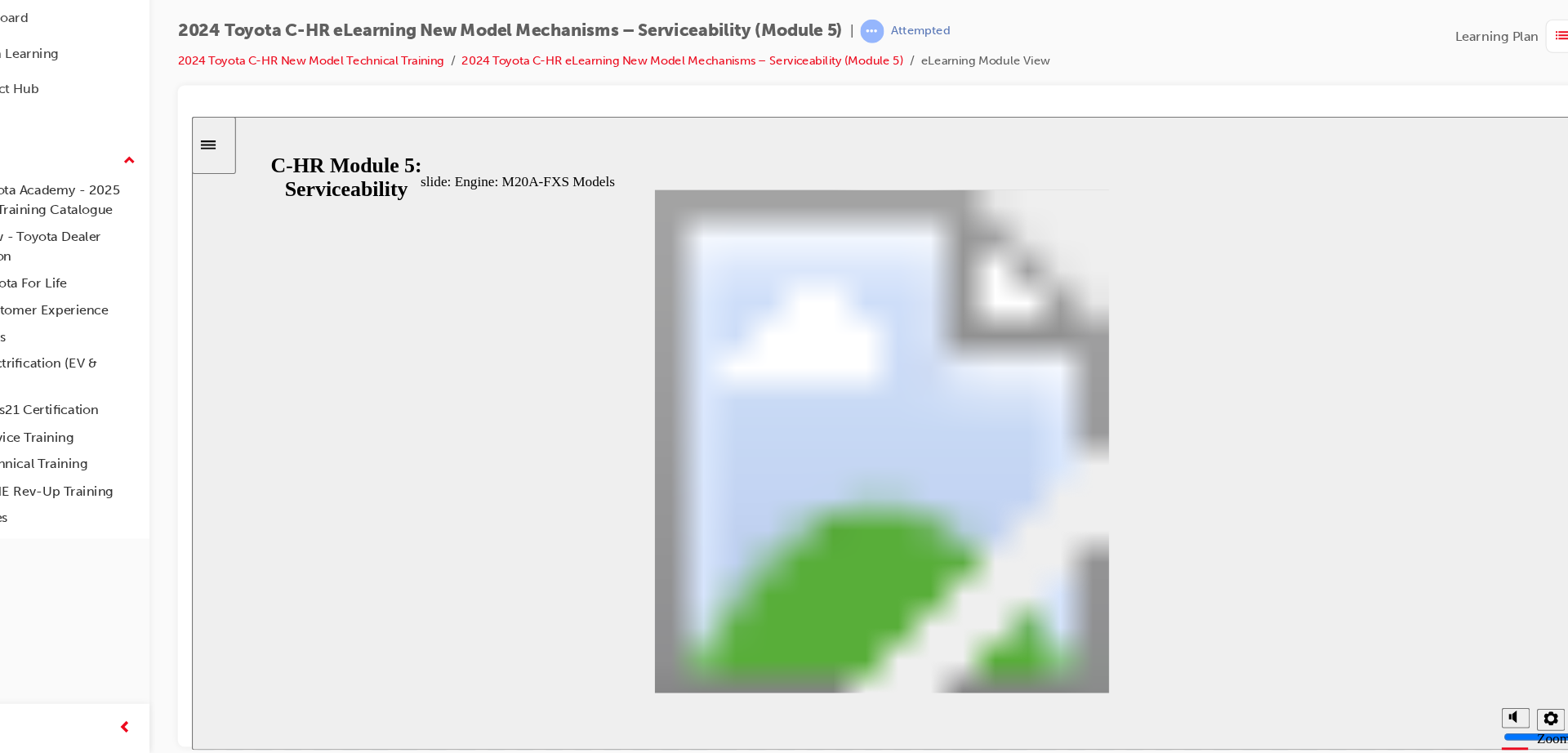
drag, startPoint x: 1065, startPoint y: 634, endPoint x: 1036, endPoint y: 630, distance: 29.3
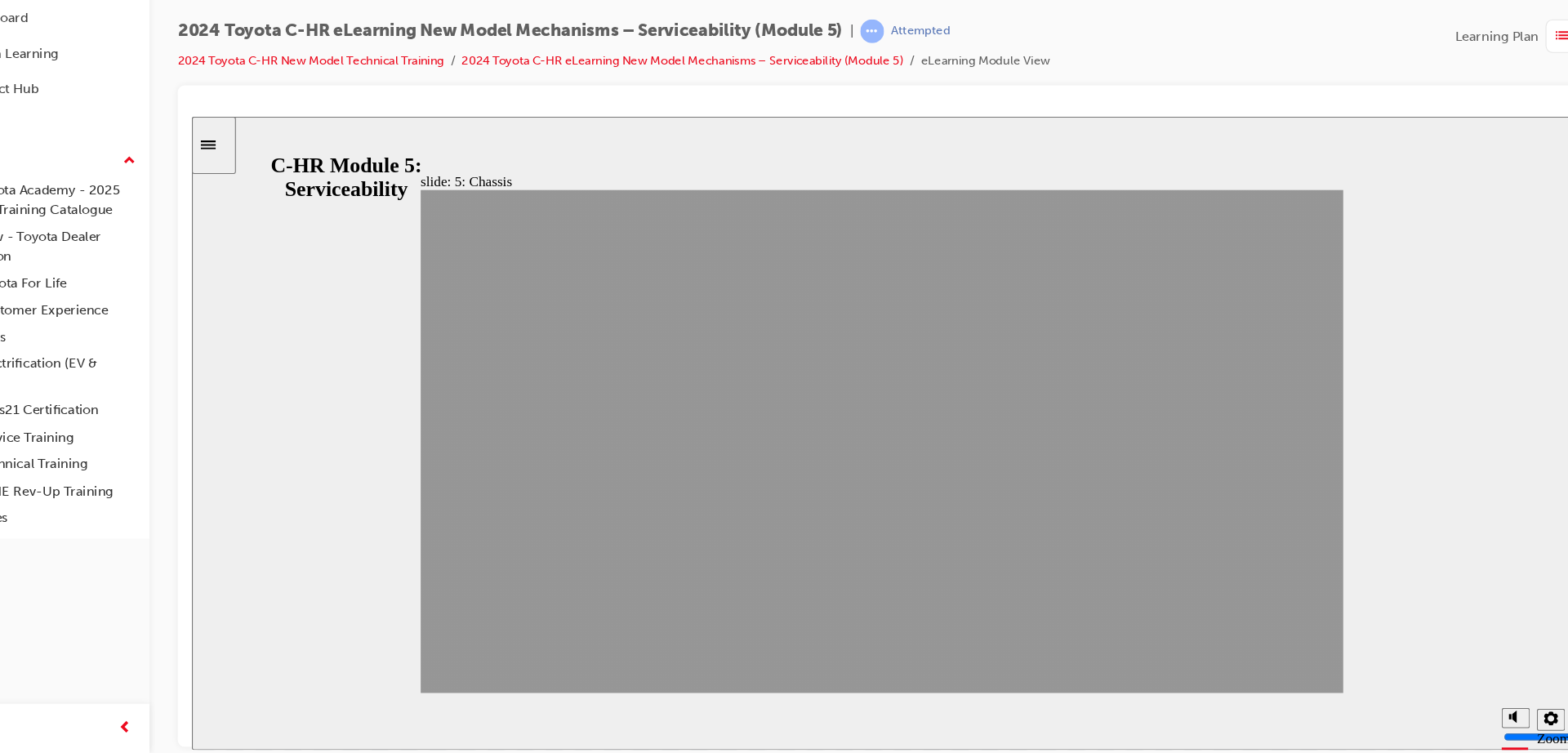
drag, startPoint x: 1097, startPoint y: 634, endPoint x: 1176, endPoint y: 619, distance: 80.4
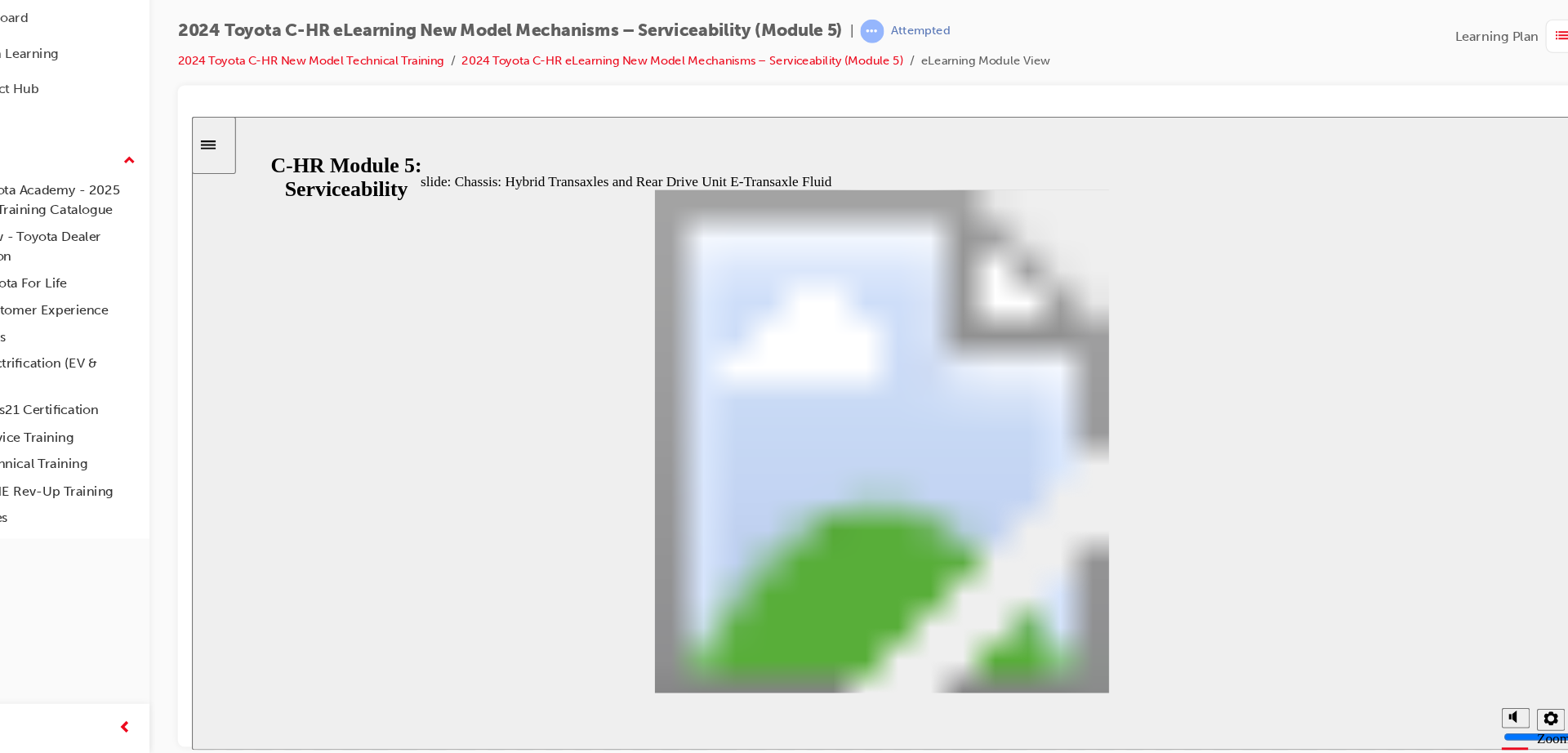
drag, startPoint x: 1043, startPoint y: 595, endPoint x: 1048, endPoint y: 607, distance: 13.0
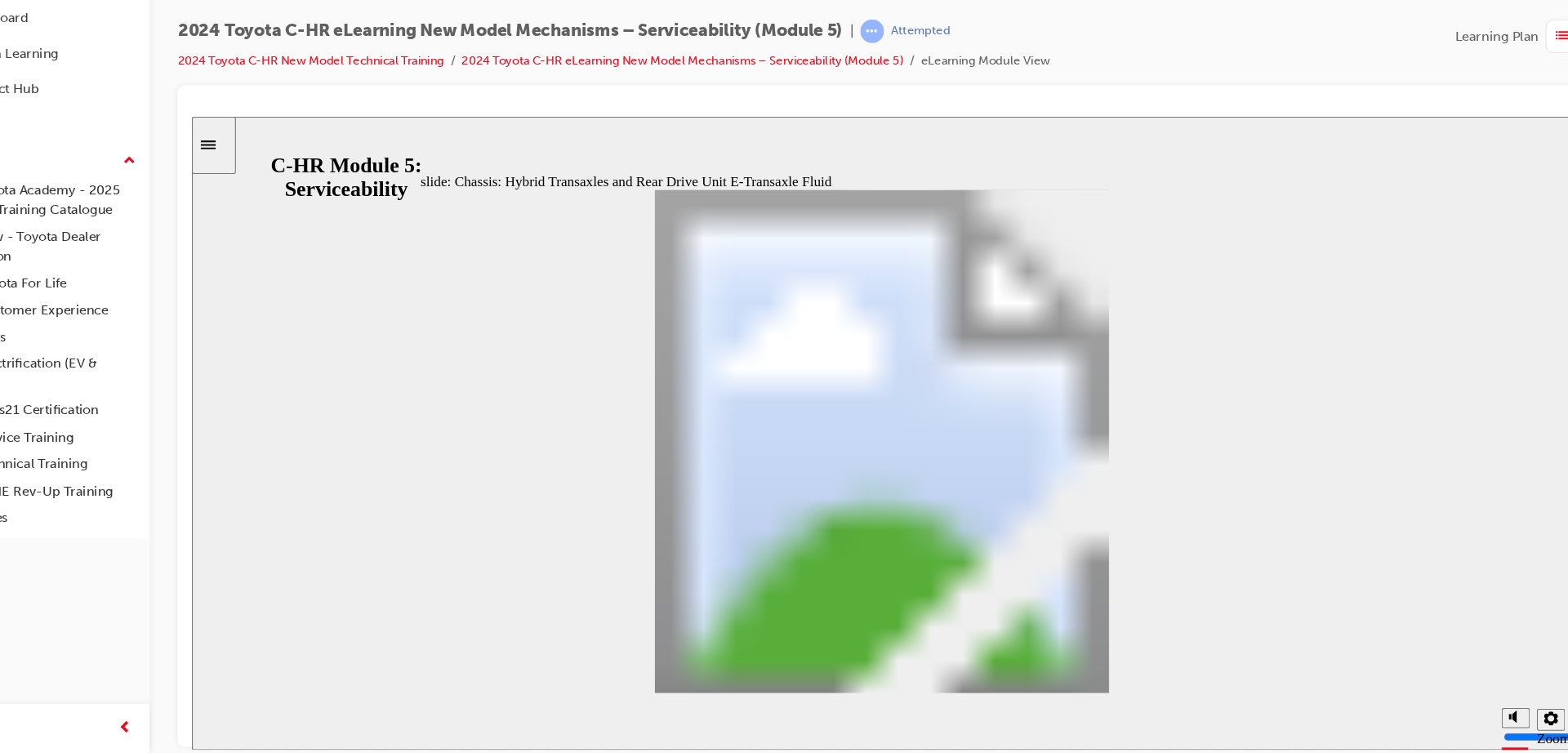
drag, startPoint x: 1146, startPoint y: 607, endPoint x: 1059, endPoint y: 638, distance: 92.4
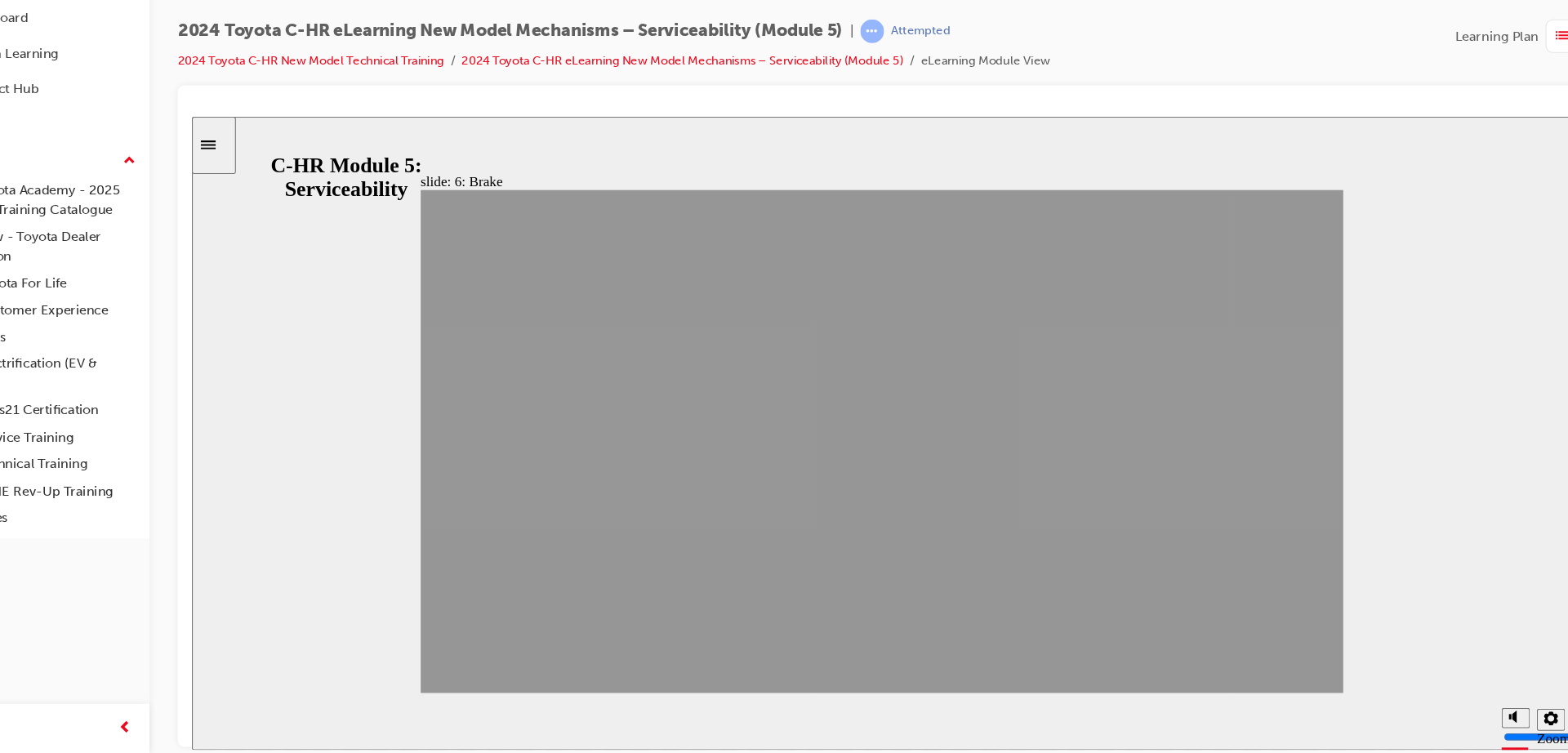
drag, startPoint x: 1167, startPoint y: 635, endPoint x: 1181, endPoint y: 629, distance: 15.2
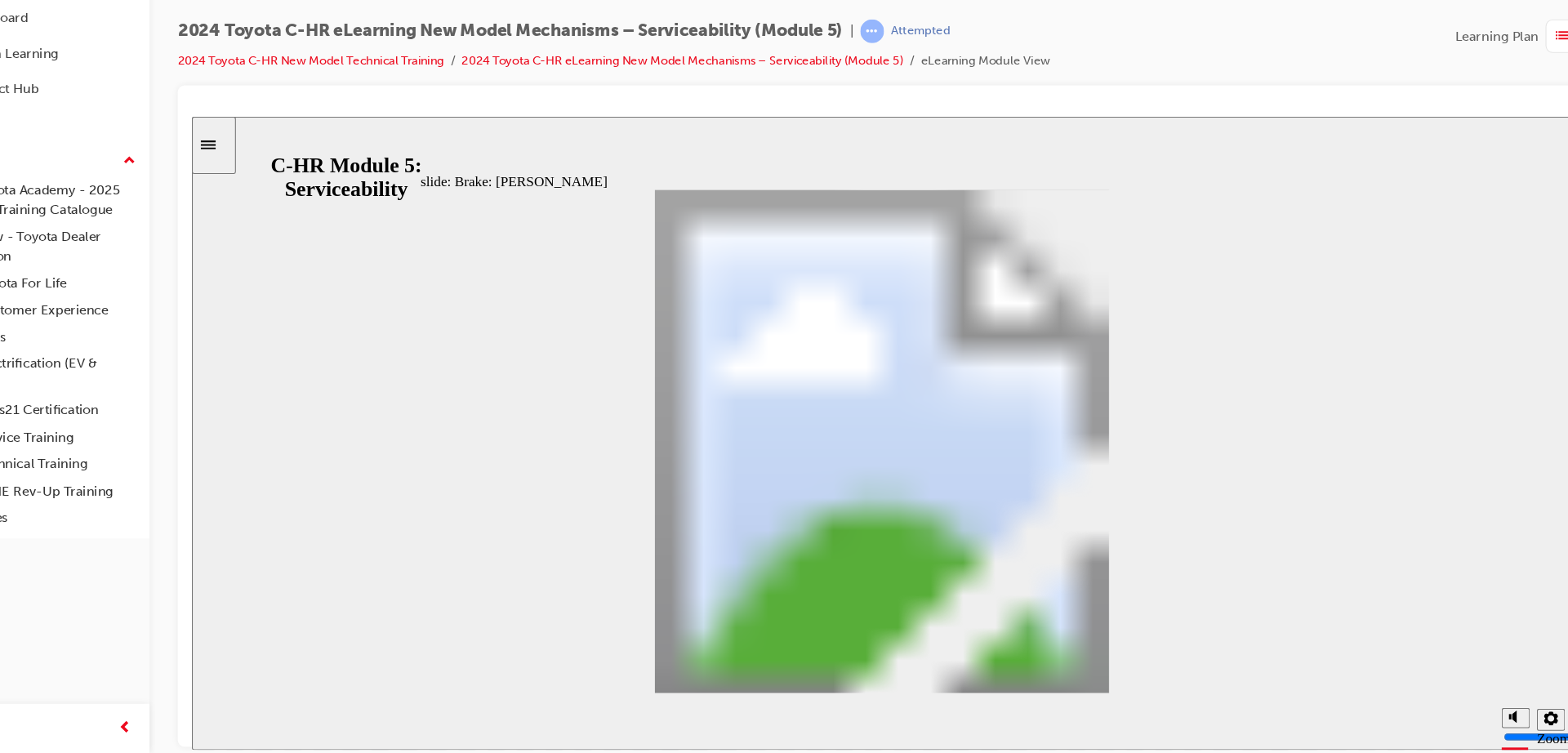
drag, startPoint x: 1083, startPoint y: 612, endPoint x: 1064, endPoint y: 609, distance: 19.2
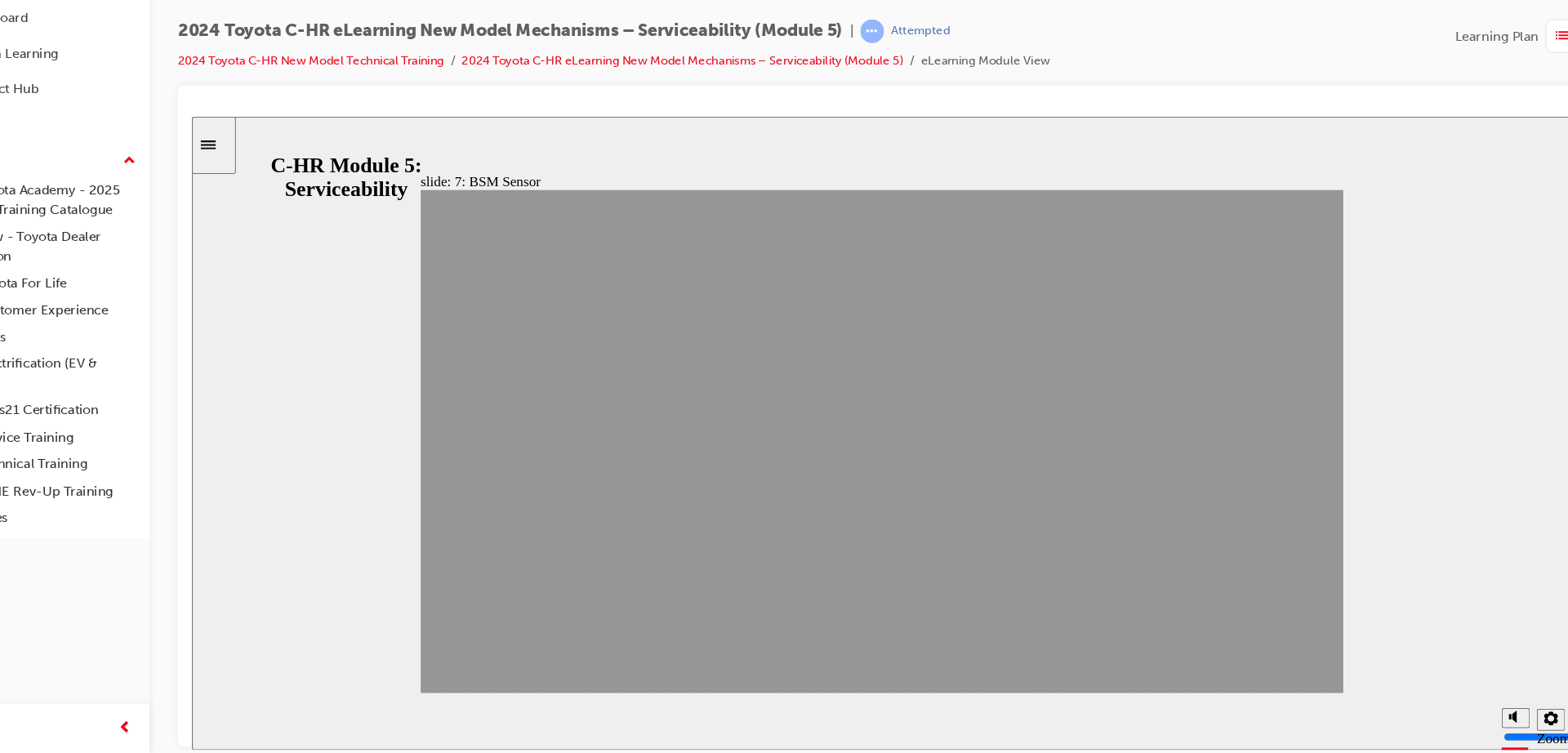
drag, startPoint x: 1059, startPoint y: 629, endPoint x: 1164, endPoint y: 629, distance: 105.0
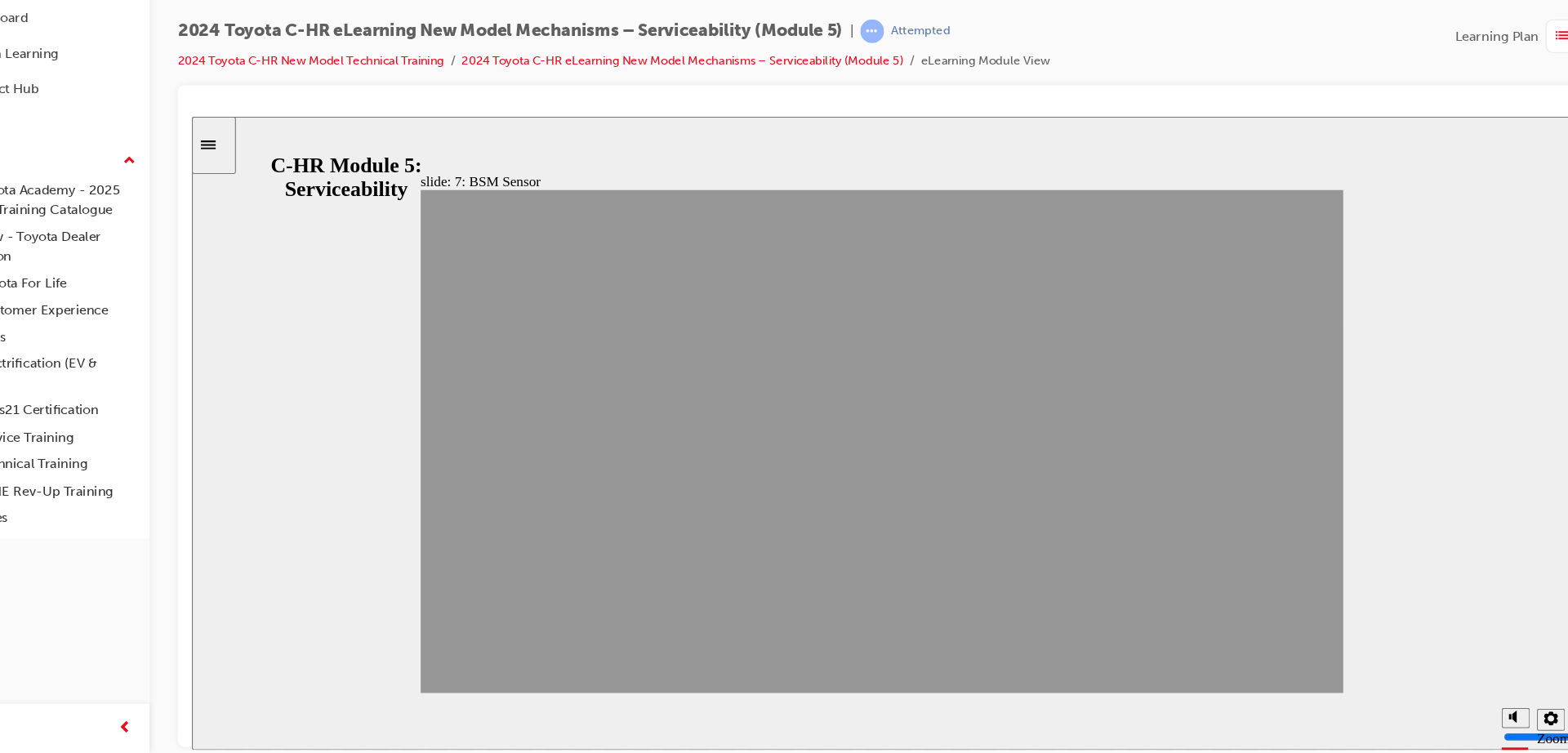
drag, startPoint x: 1164, startPoint y: 629, endPoint x: 1189, endPoint y: 629, distance: 25.0
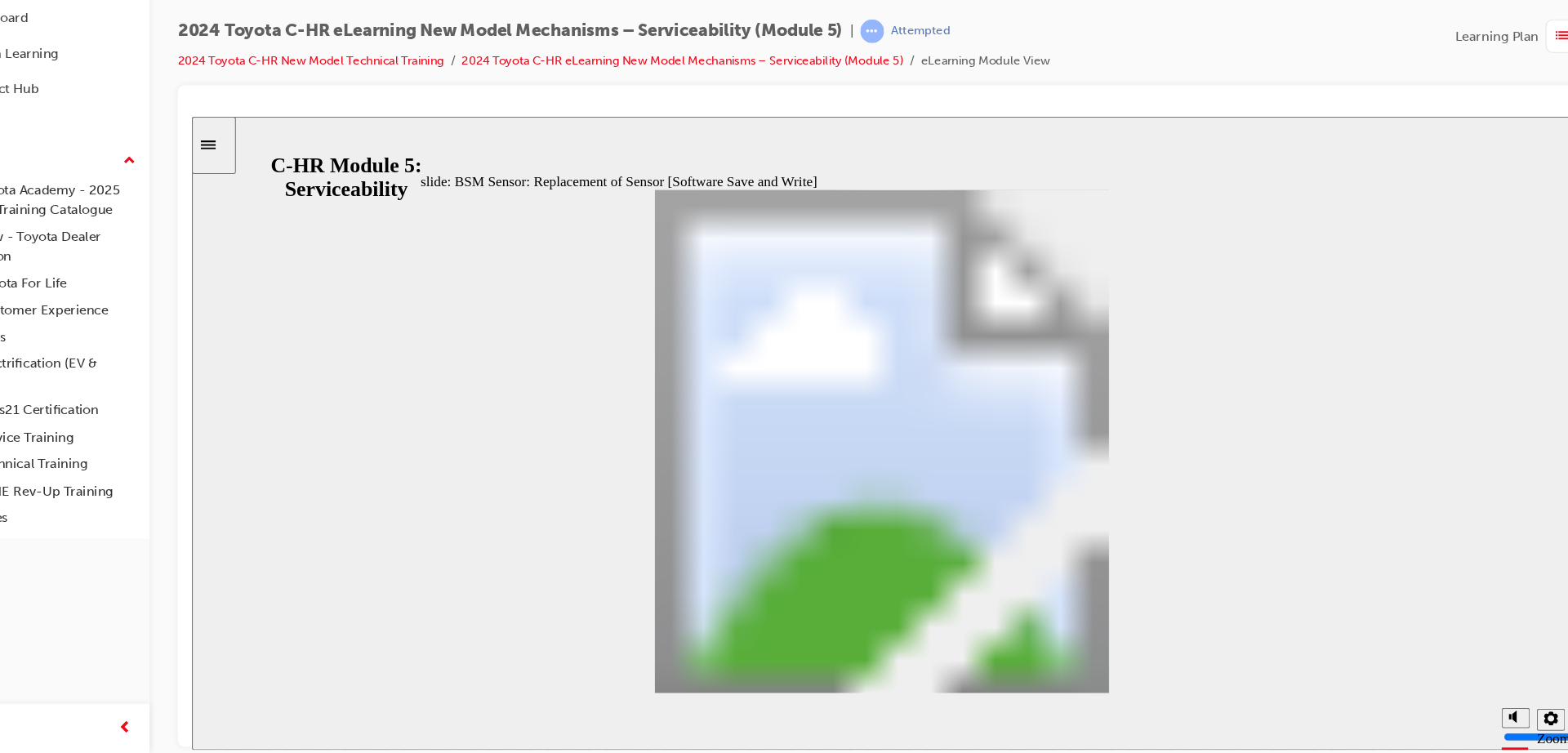
drag, startPoint x: 1057, startPoint y: 598, endPoint x: 1063, endPoint y: 607, distance: 10.8
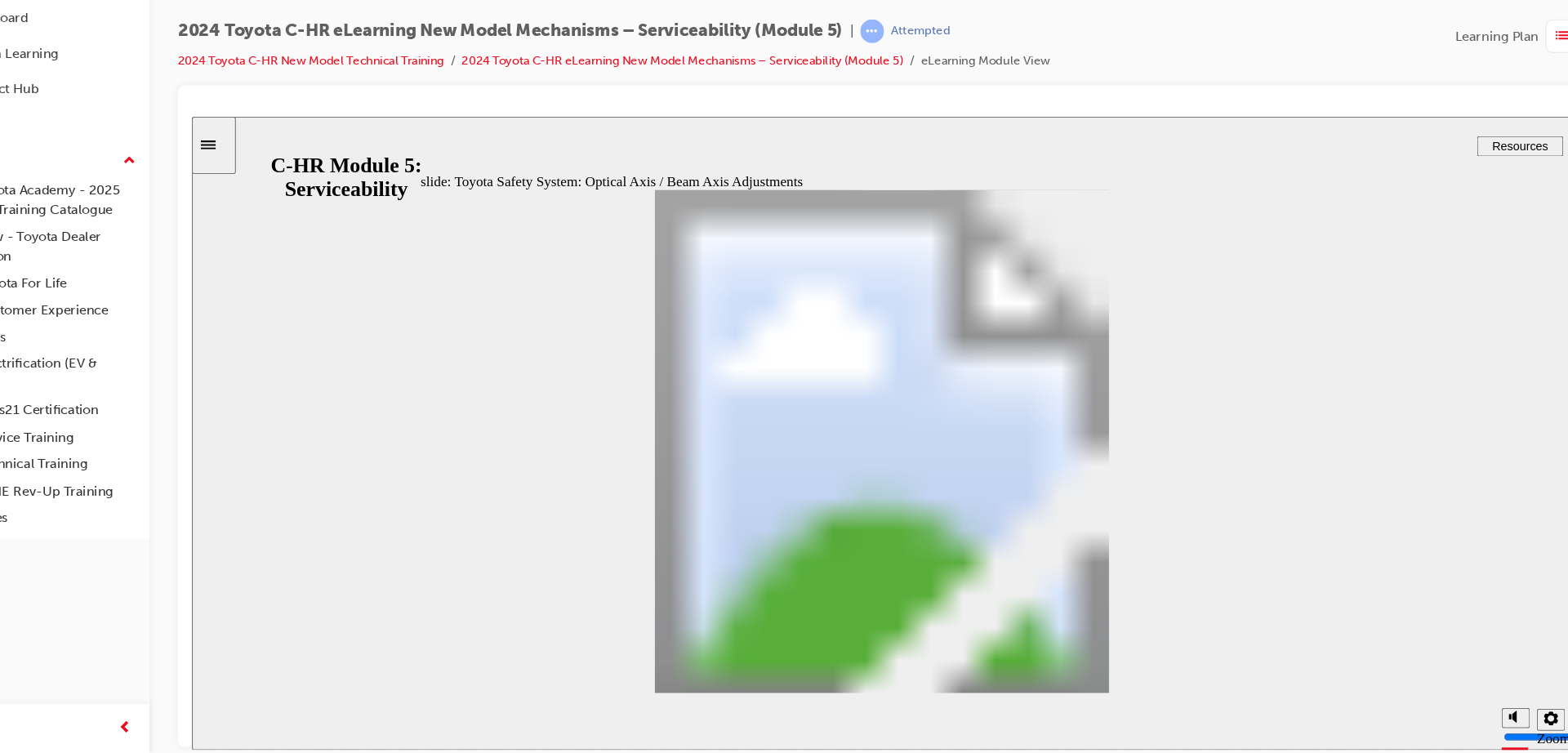
drag, startPoint x: 1078, startPoint y: 625, endPoint x: 1064, endPoint y: 625, distance: 14.0
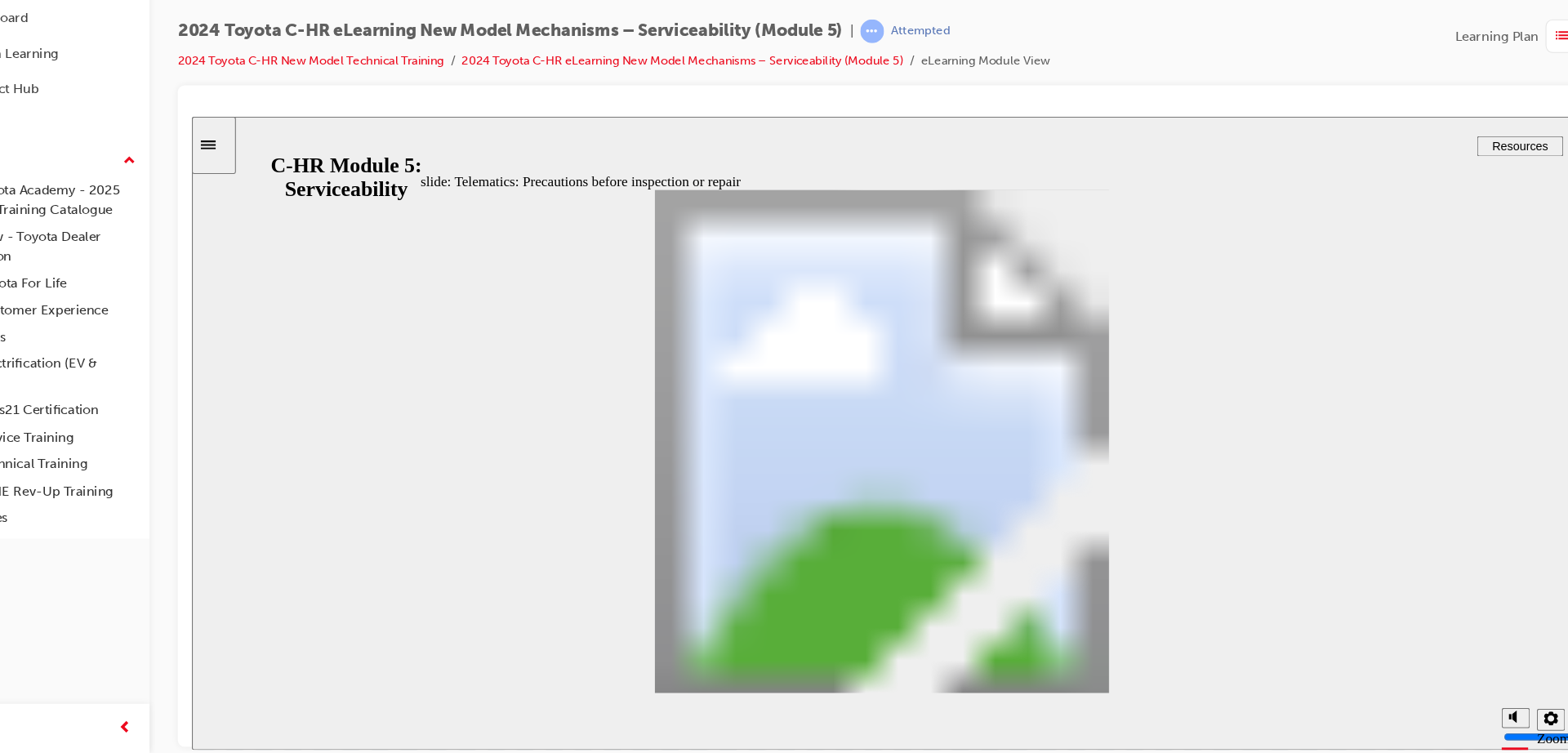
drag, startPoint x: 1177, startPoint y: 626, endPoint x: 1107, endPoint y: 632, distance: 70.3
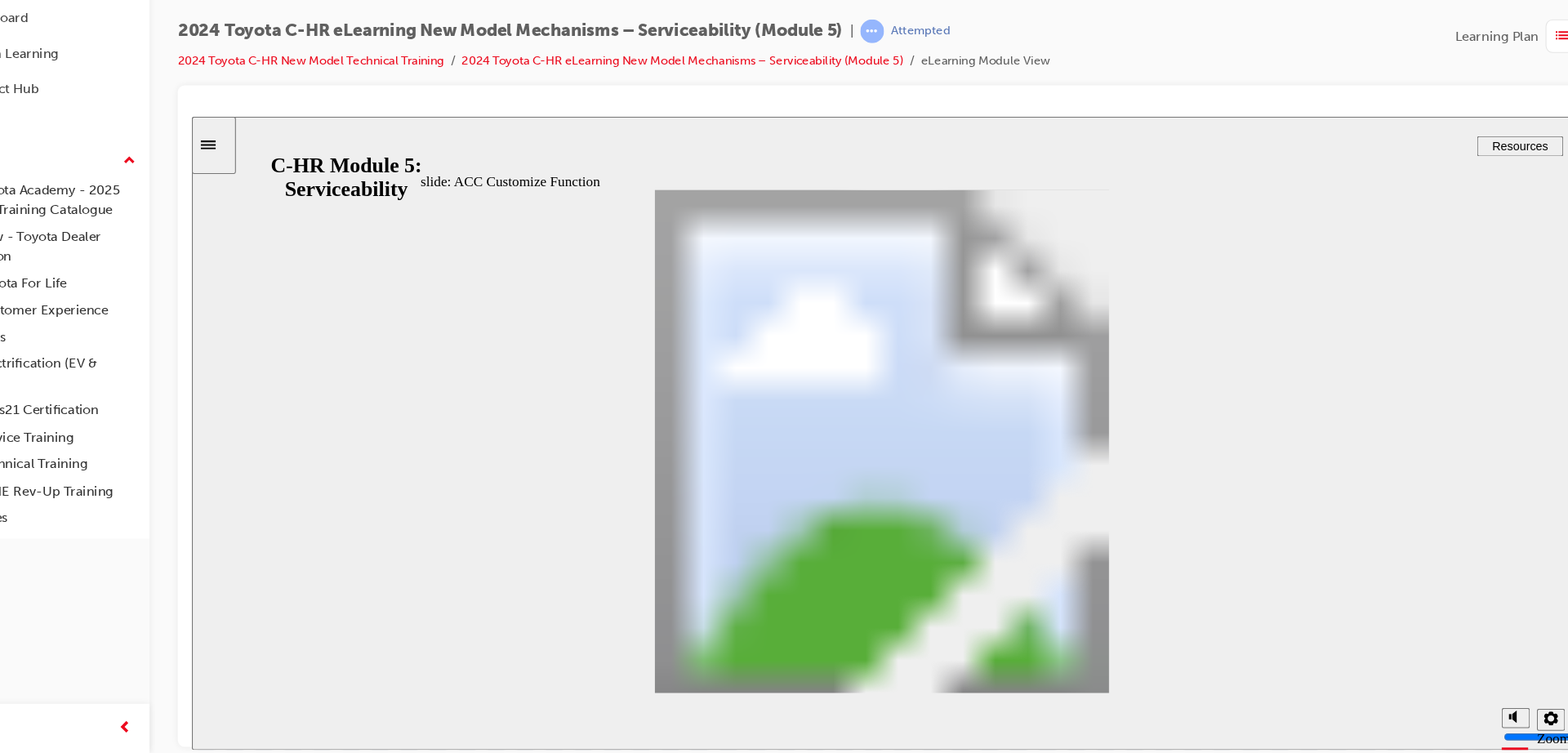
drag, startPoint x: 1099, startPoint y: 628, endPoint x: 1085, endPoint y: 623, distance: 14.9
drag, startPoint x: 1085, startPoint y: 623, endPoint x: 1061, endPoint y: 629, distance: 24.7
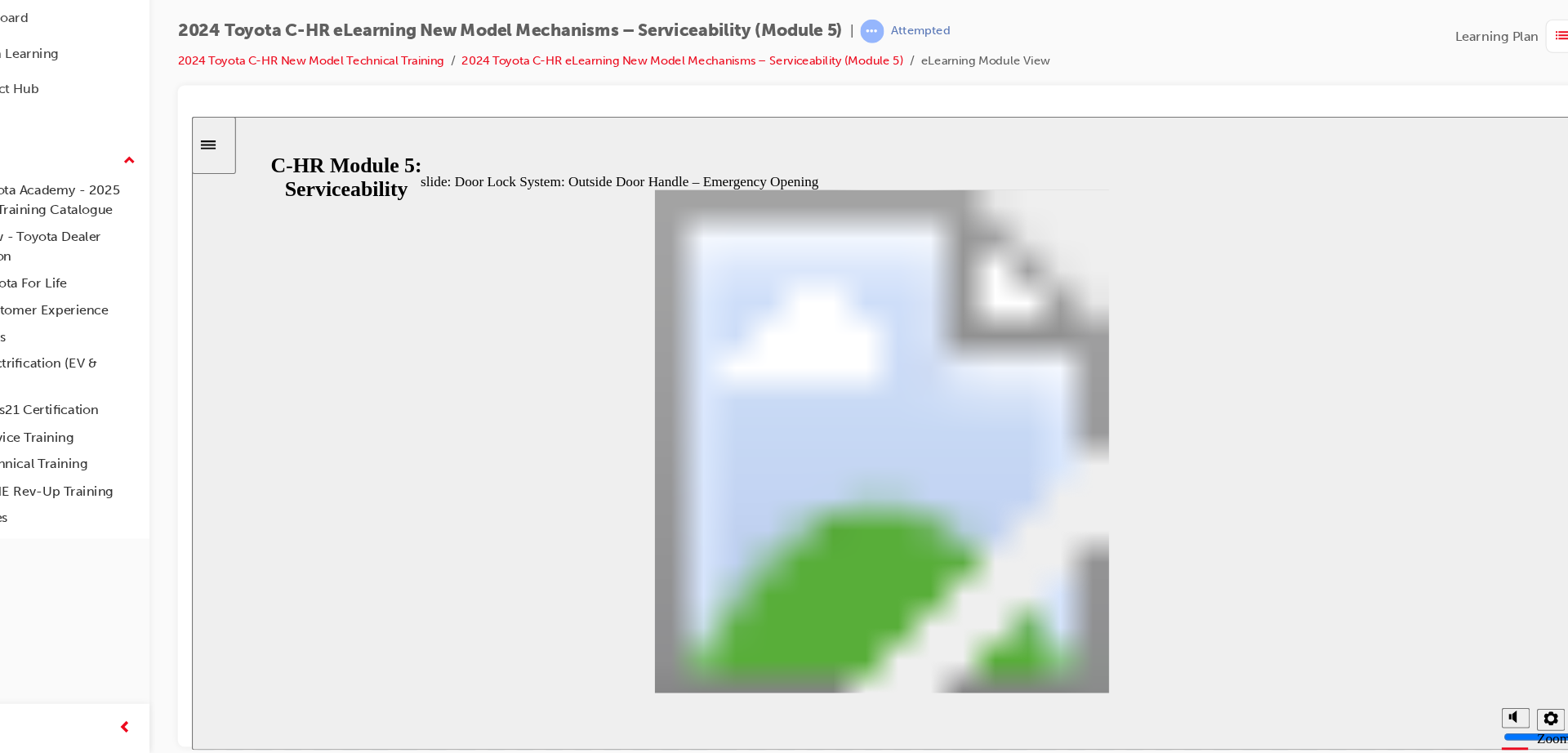
drag, startPoint x: 1085, startPoint y: 619, endPoint x: 1073, endPoint y: 619, distance: 12.0
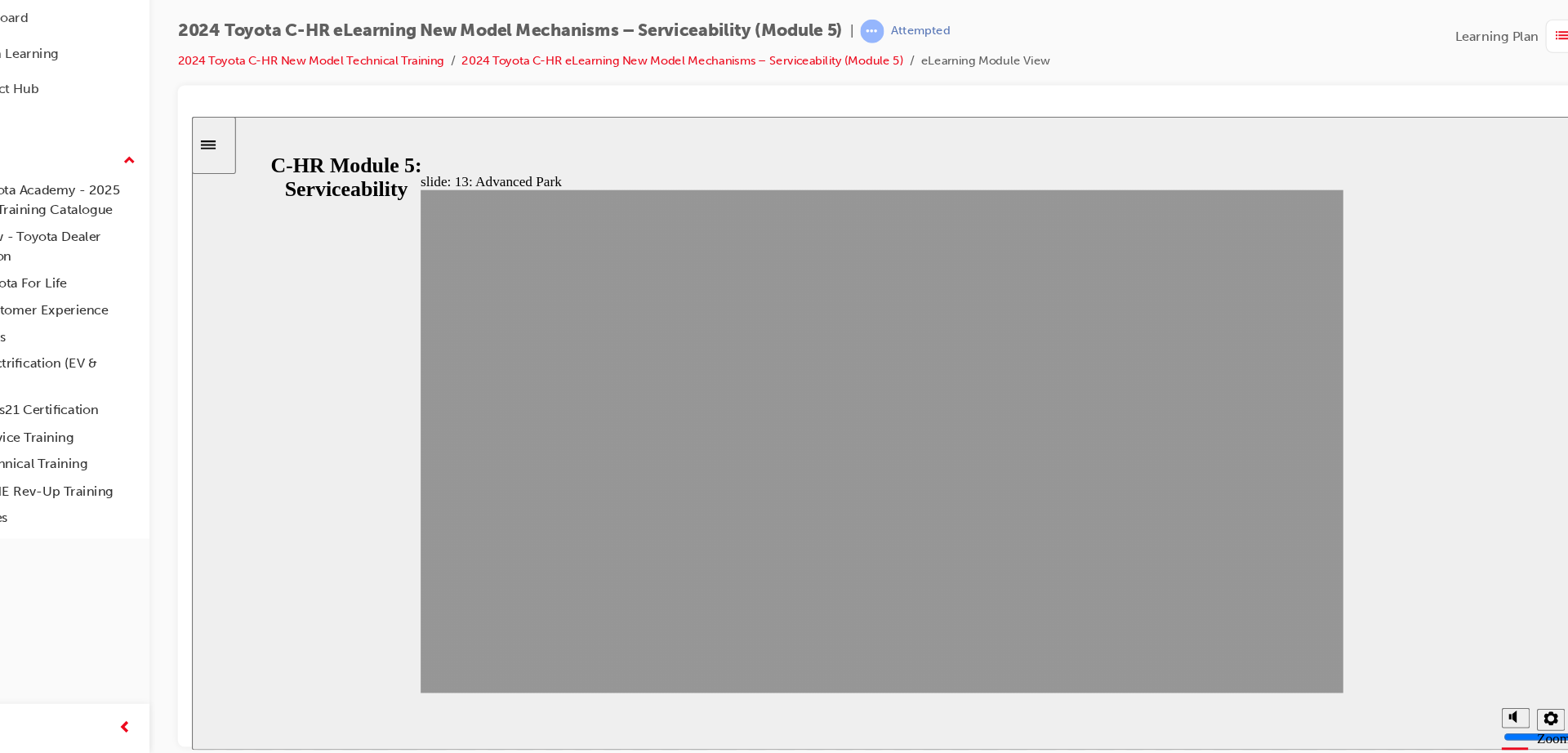
drag, startPoint x: 1137, startPoint y: 619, endPoint x: 1183, endPoint y: 624, distance: 46.3
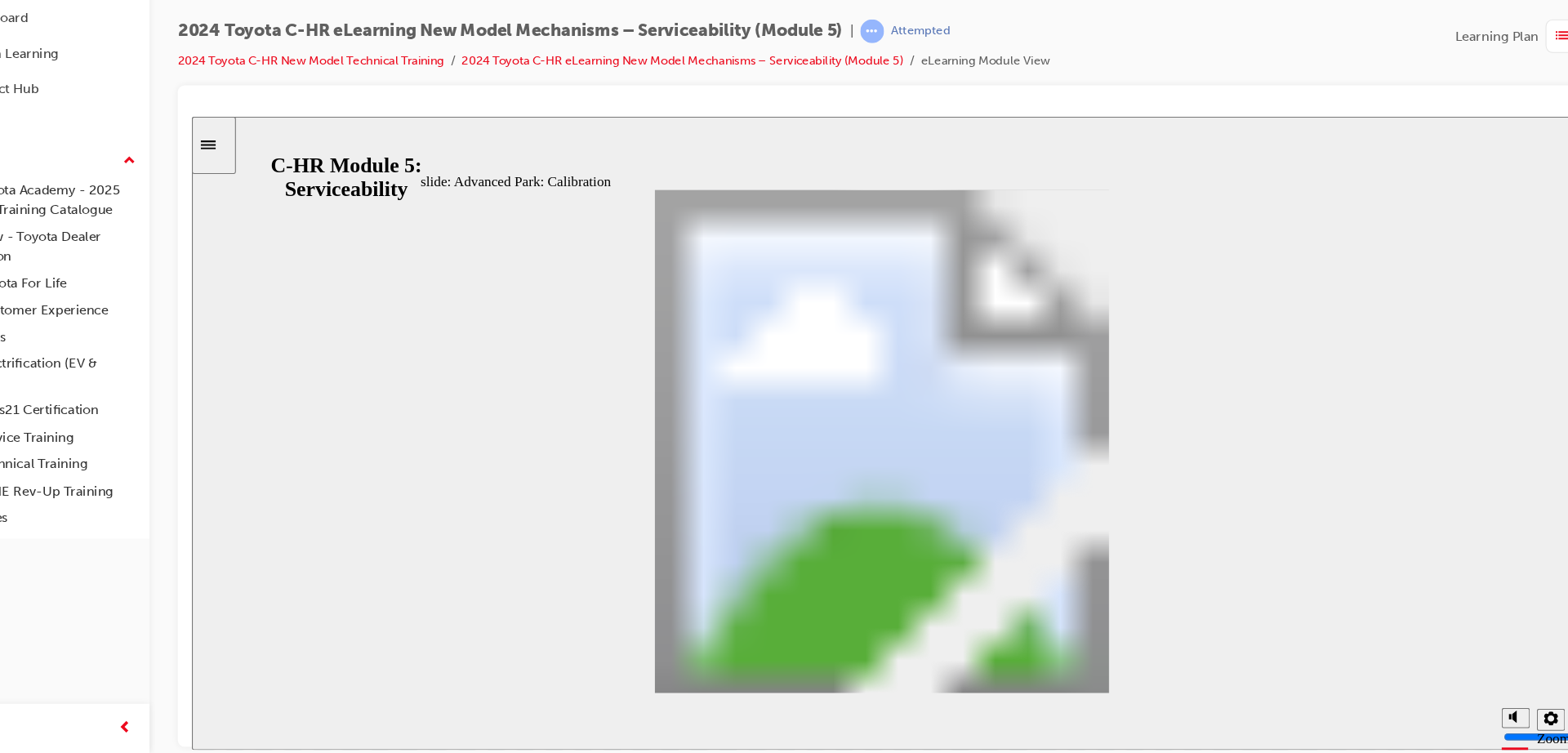
drag, startPoint x: 1184, startPoint y: 624, endPoint x: 1167, endPoint y: 624, distance: 17.0
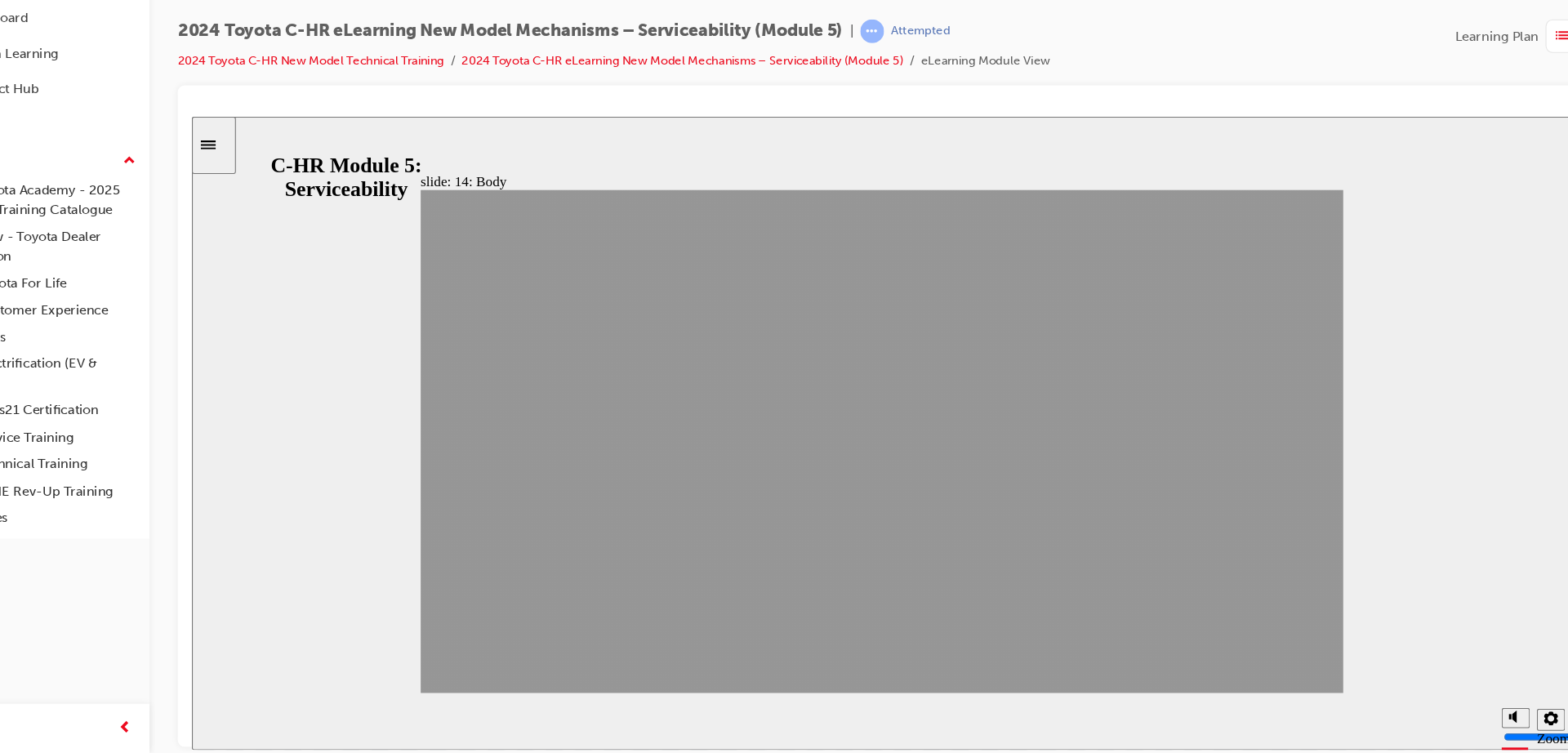
drag, startPoint x: 1055, startPoint y: 636, endPoint x: 1086, endPoint y: 637, distance: 31.0
drag, startPoint x: 1263, startPoint y: 612, endPoint x: 1246, endPoint y: 617, distance: 17.7
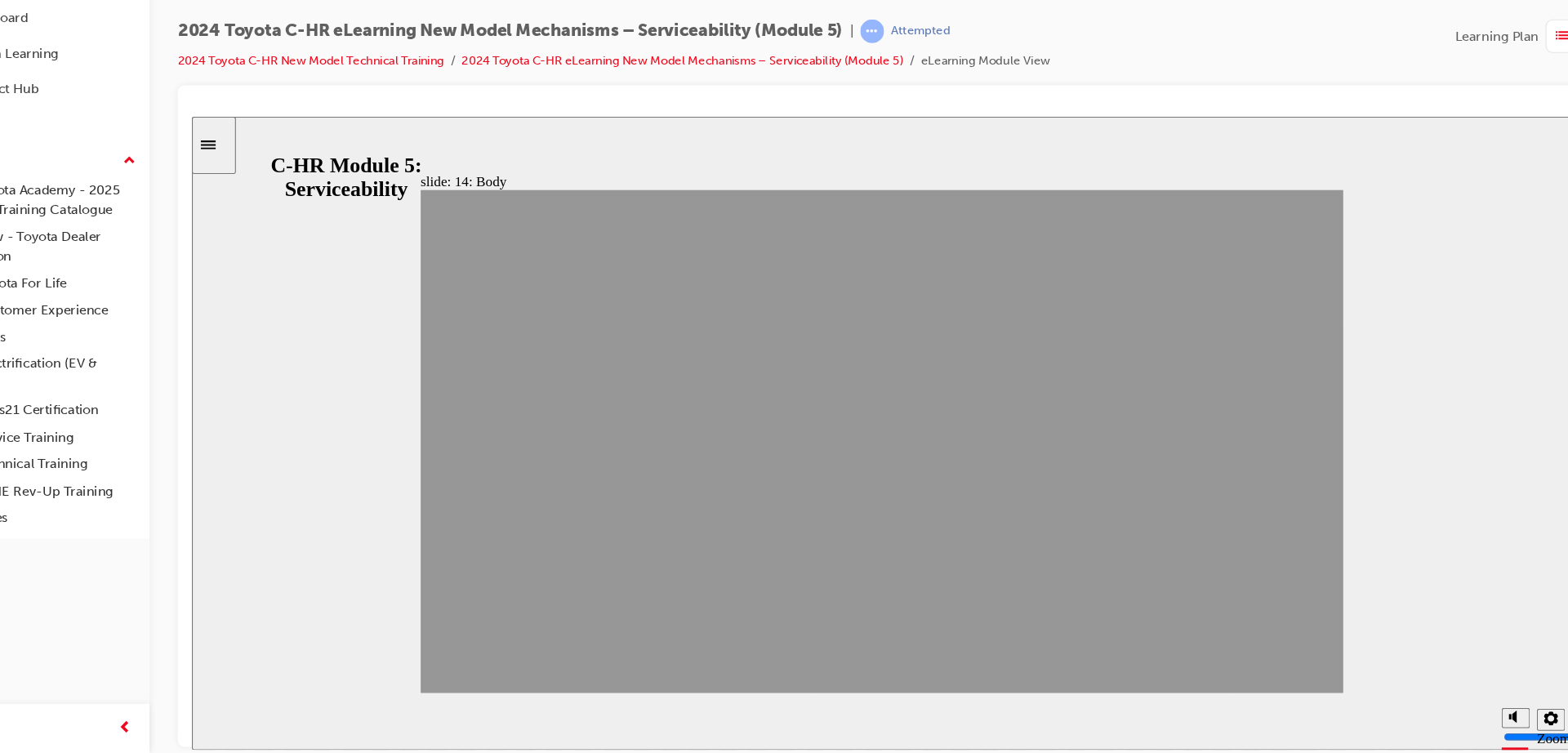
click at [1259, 613] on div "slide: 14: Body Section 14: Body NEXT BACK NEXT BACK Body Section 14: Back to t…" at bounding box center [831, 410] width 1281 height 588
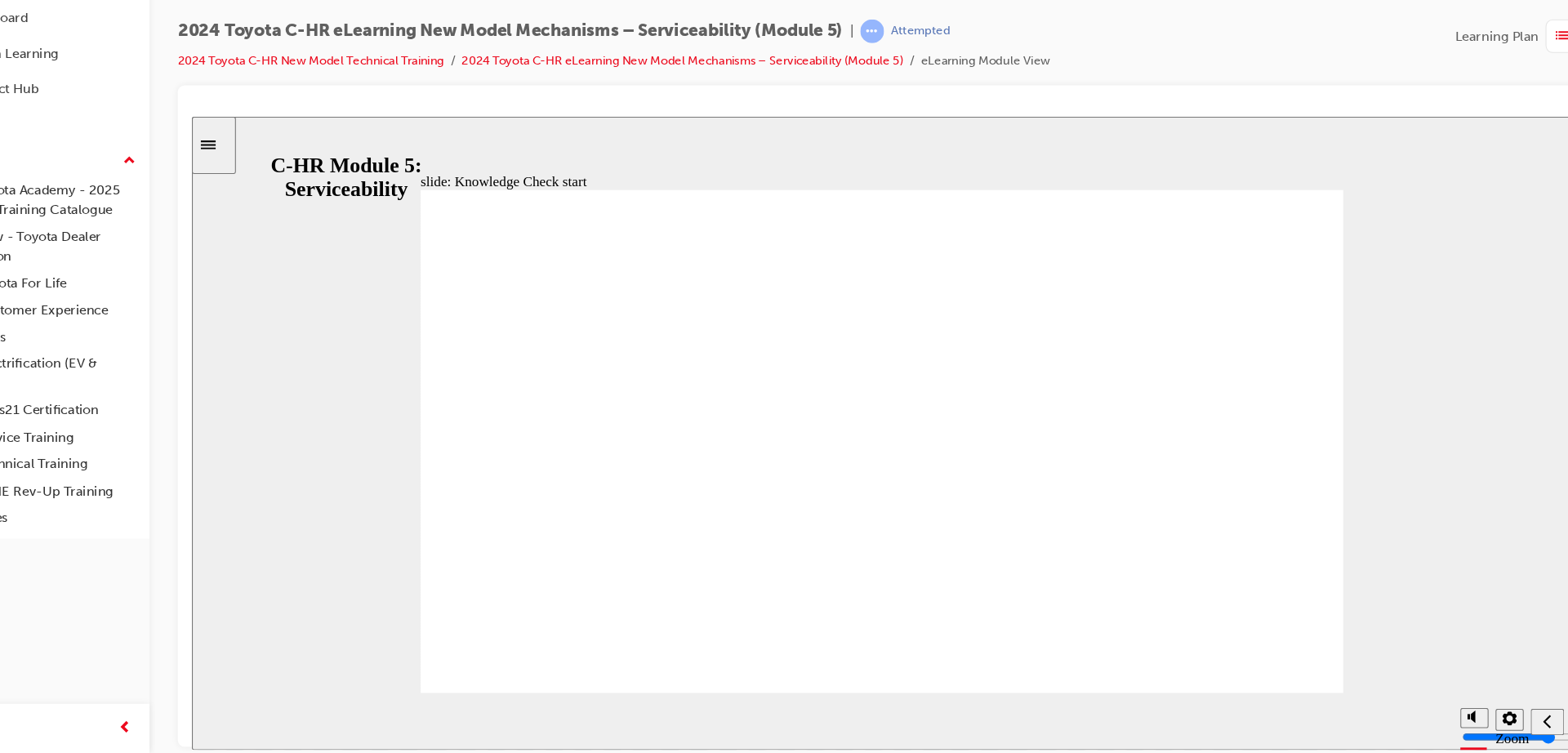
radio input "false"
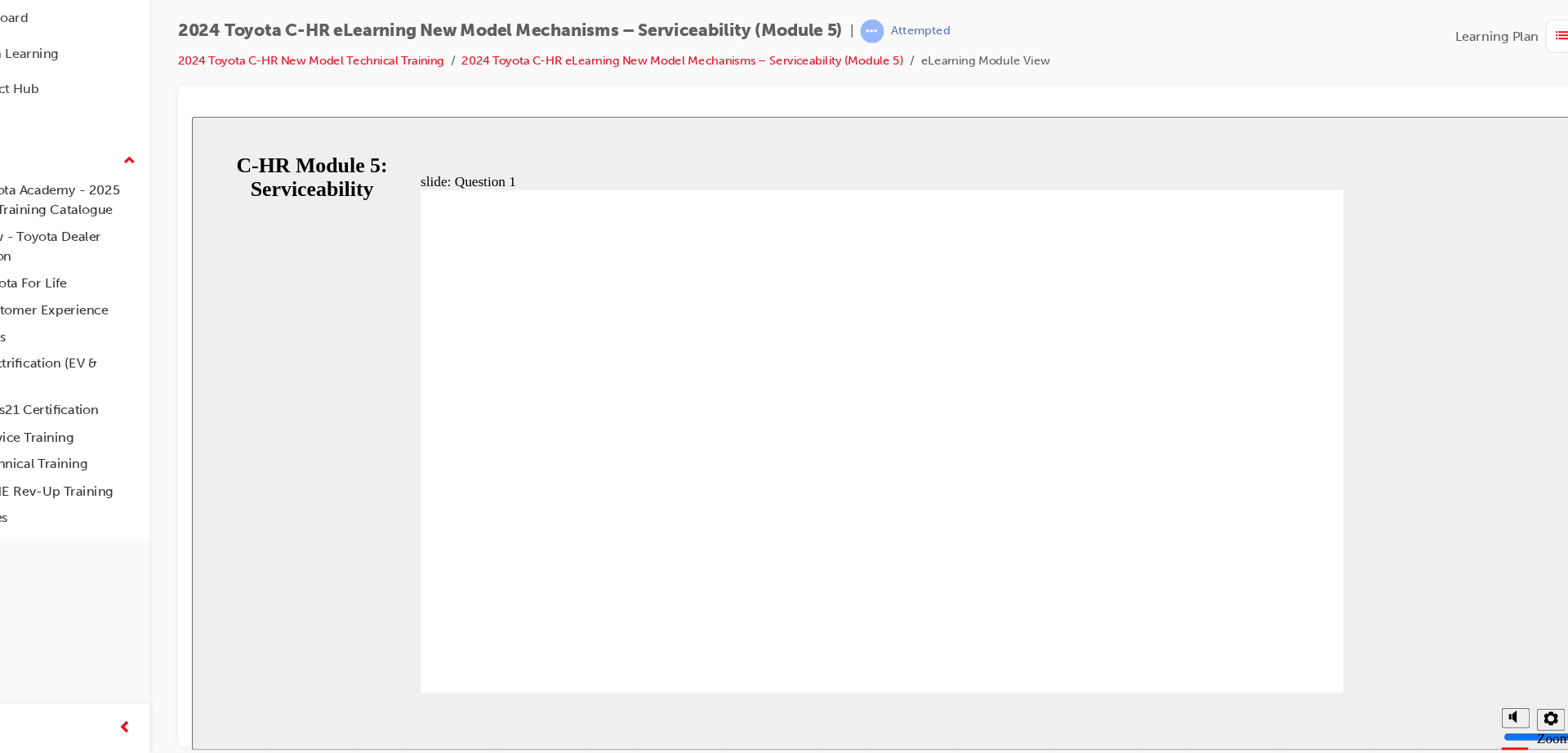
radio input "true"
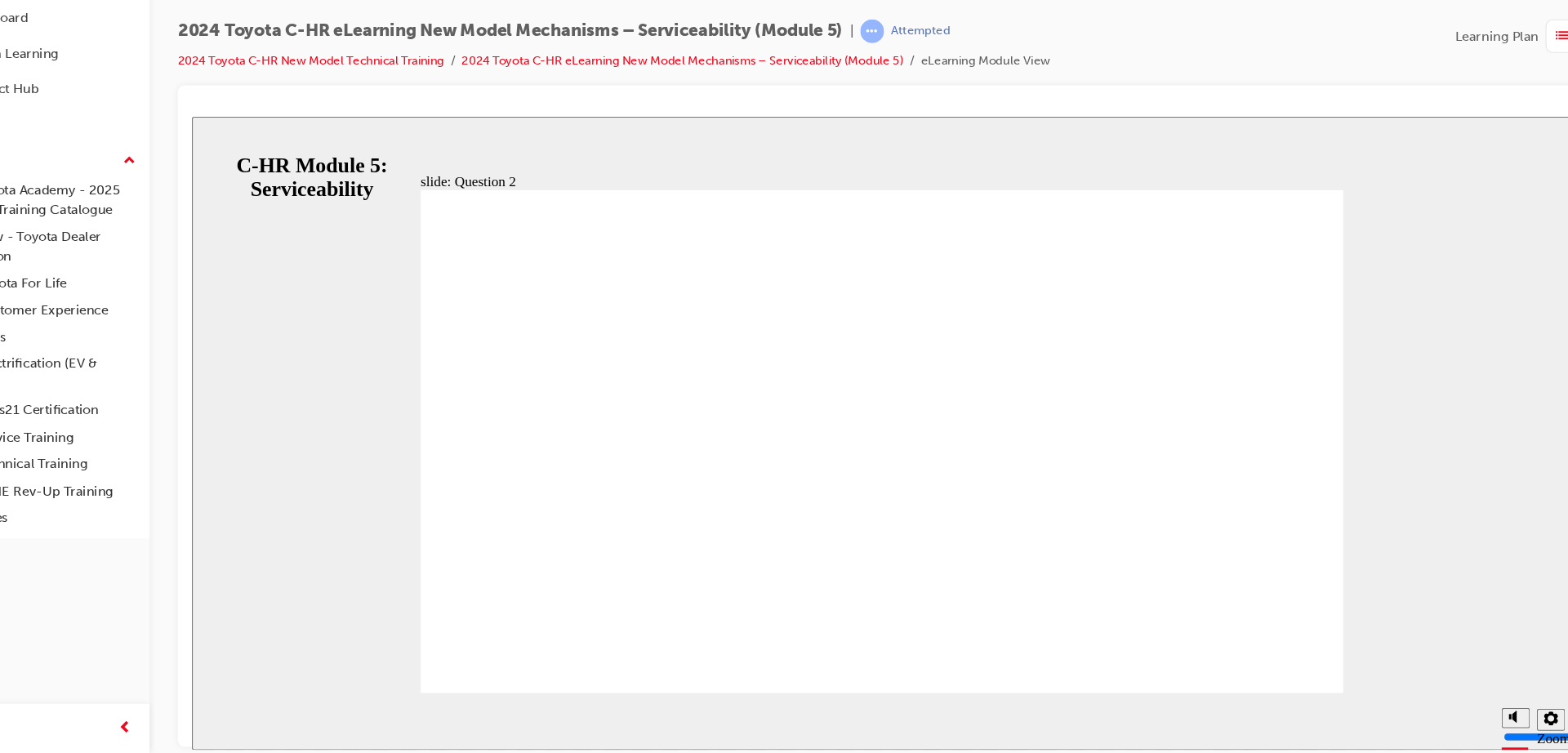
radio input "false"
radio input "true"
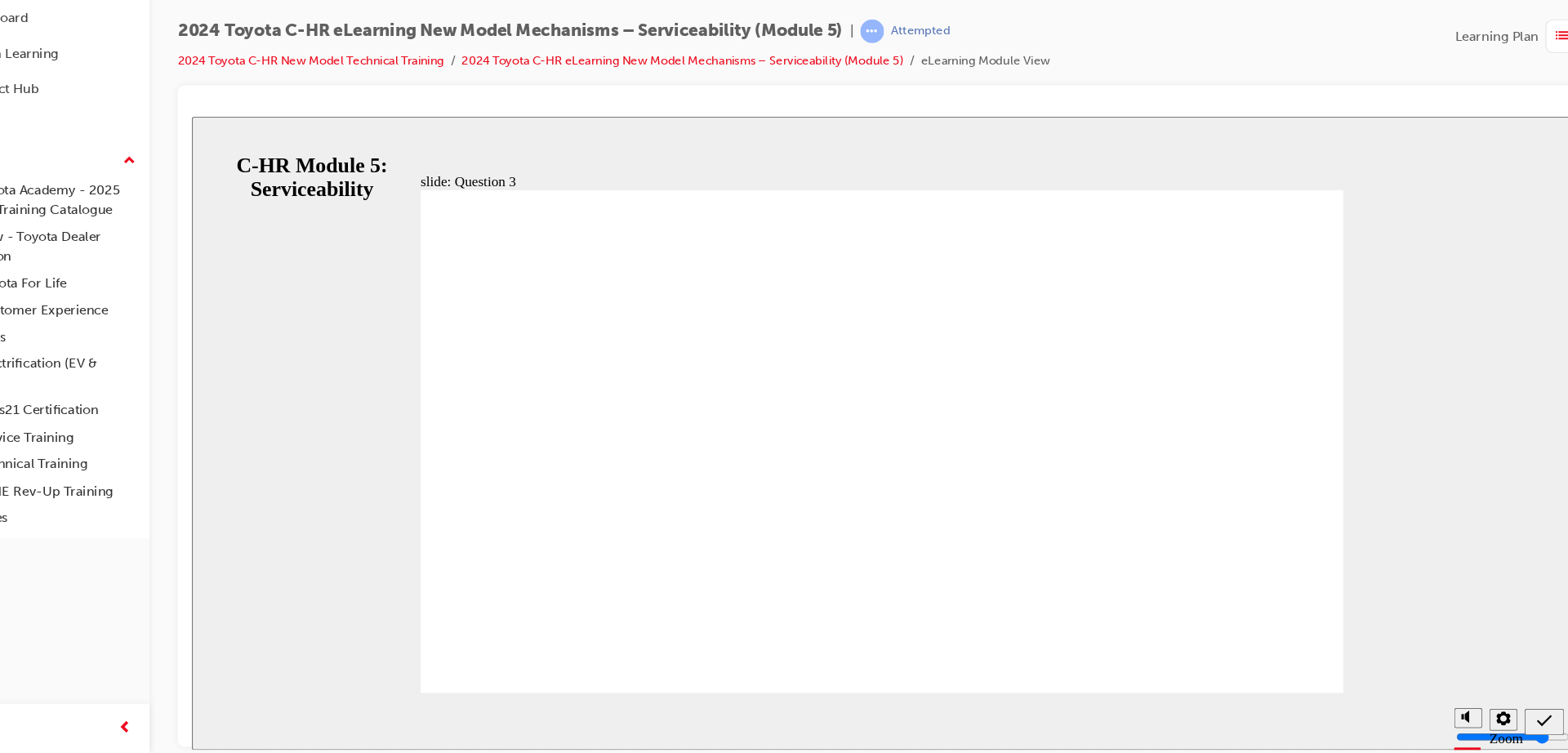
radio input "false"
radio input "true"
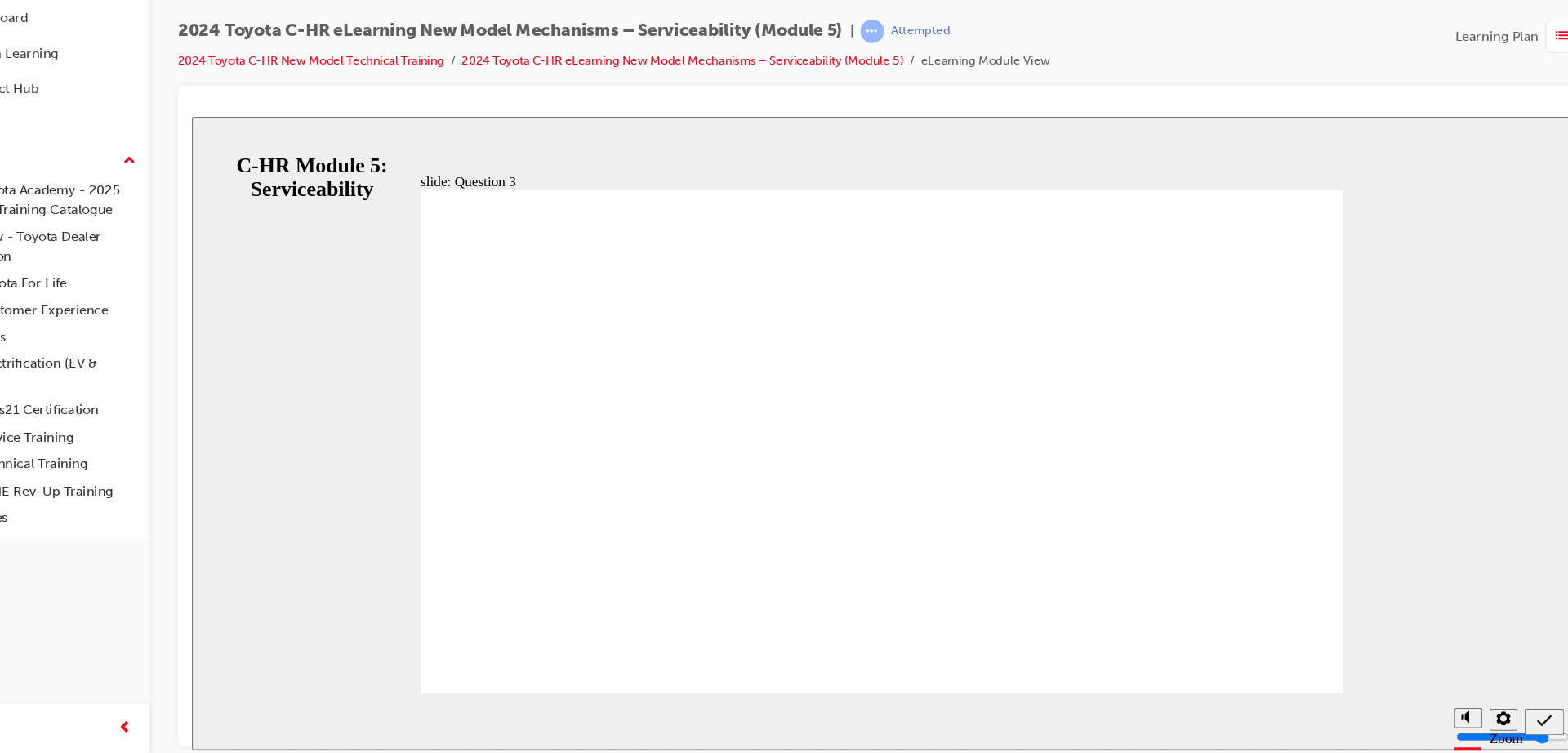
drag, startPoint x: 1148, startPoint y: 575, endPoint x: 1076, endPoint y: 535, distance: 82.4
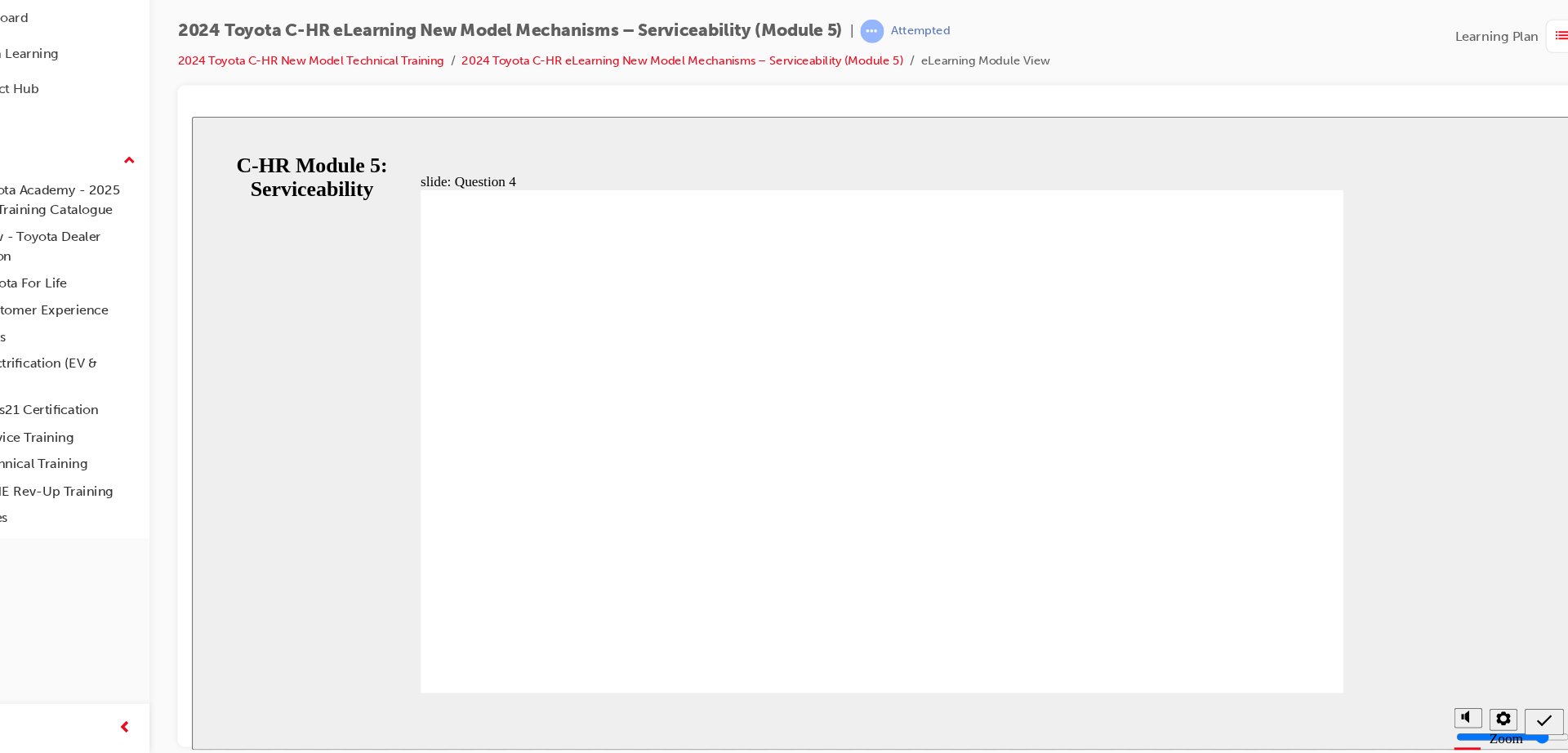
radio input "true"
click at [213, 140] on icon "Sidebar Toggle" at bounding box center [206, 141] width 14 height 8
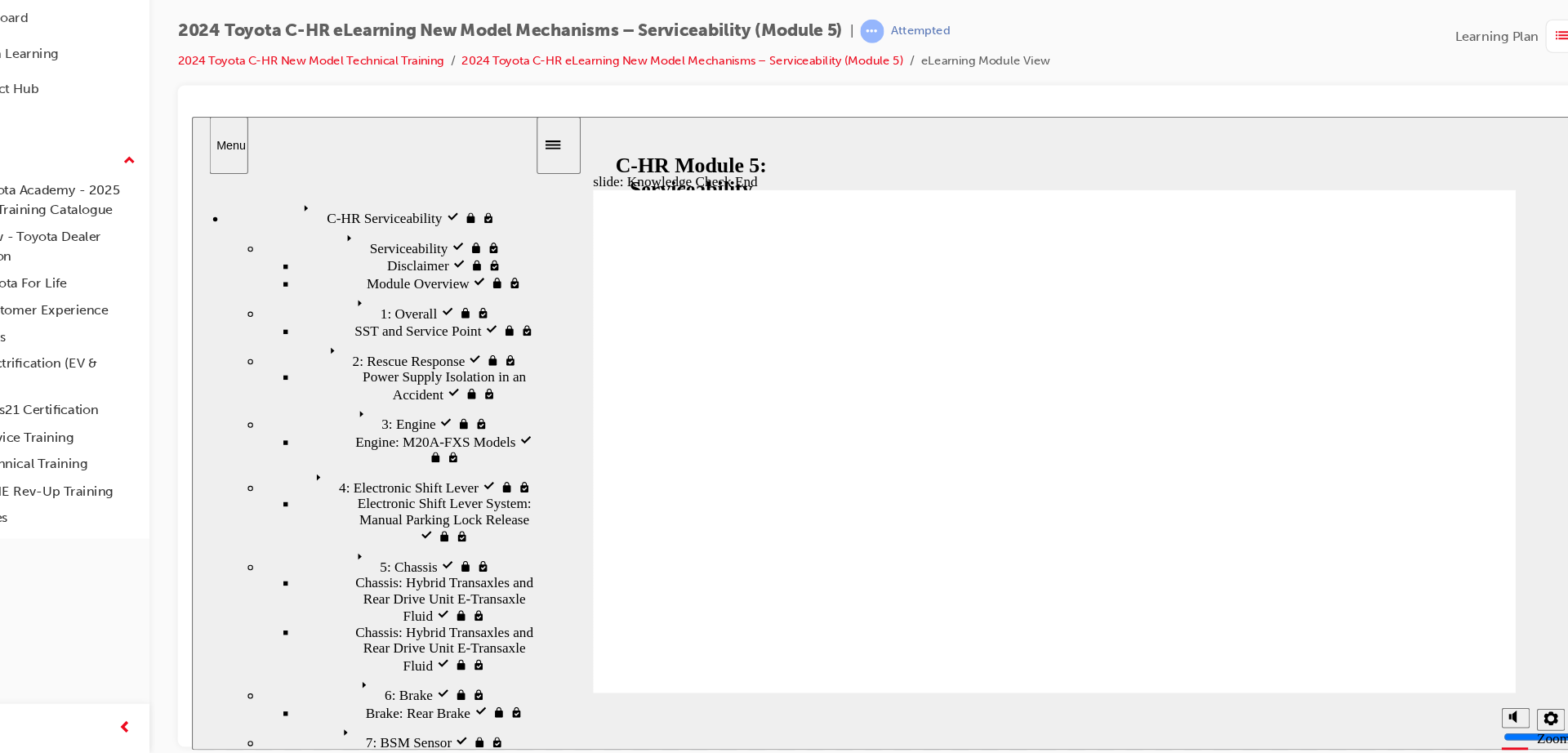
click at [345, 190] on div "C-HR Serviceability visited C-HR Serviceability" at bounding box center [367, 204] width 286 height 28
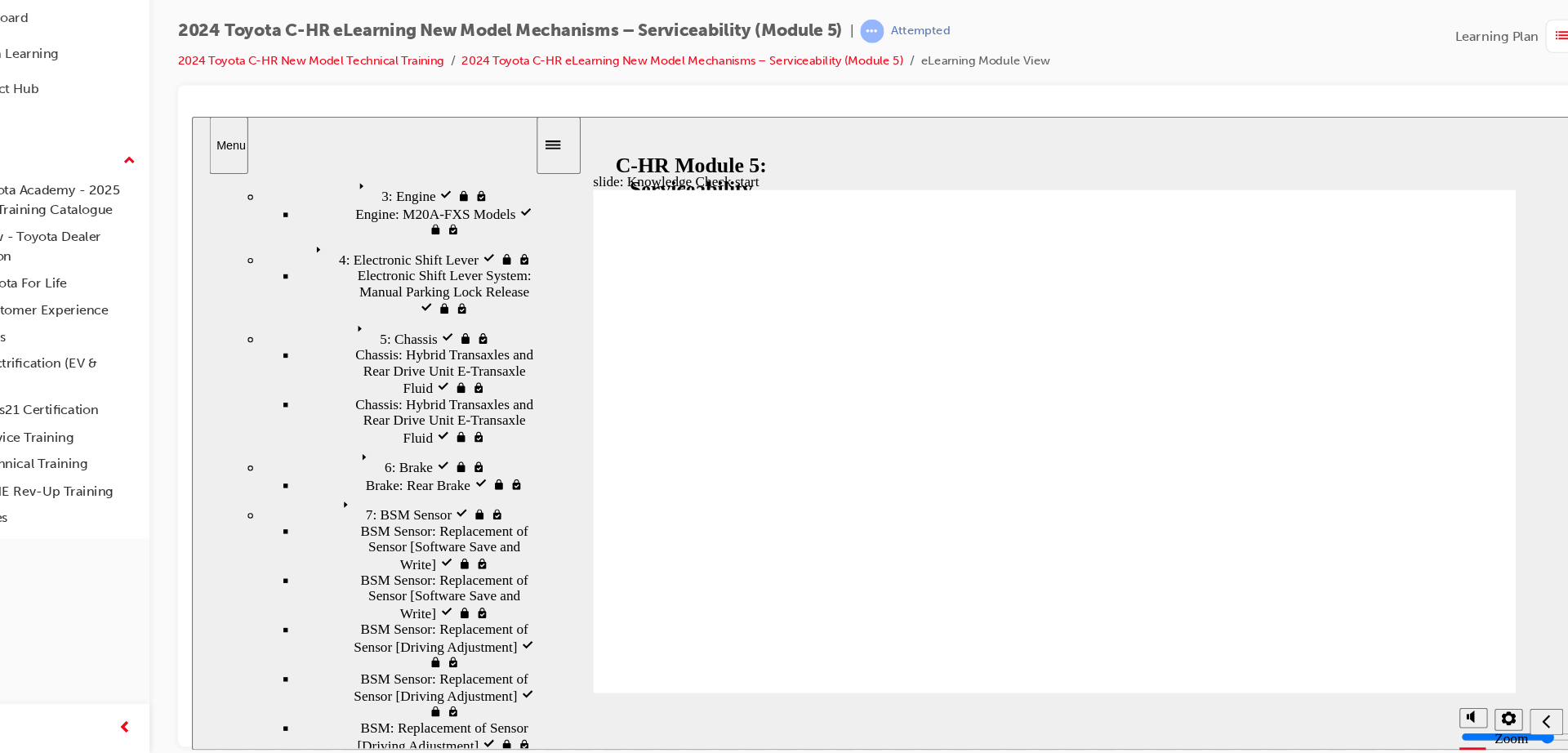
scroll to position [0, 0]
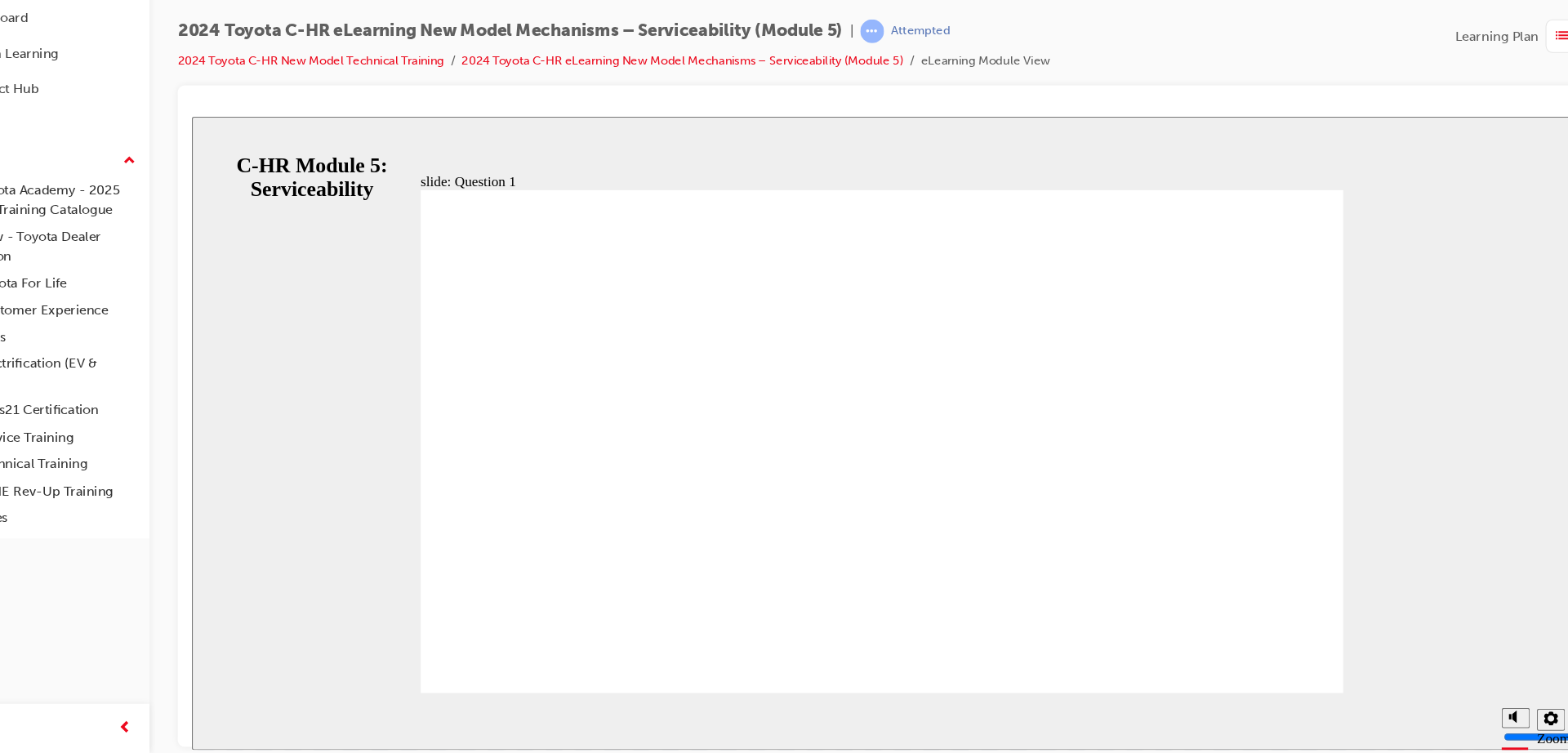
drag, startPoint x: 731, startPoint y: 459, endPoint x: 708, endPoint y: 487, distance: 36.2
radio input "true"
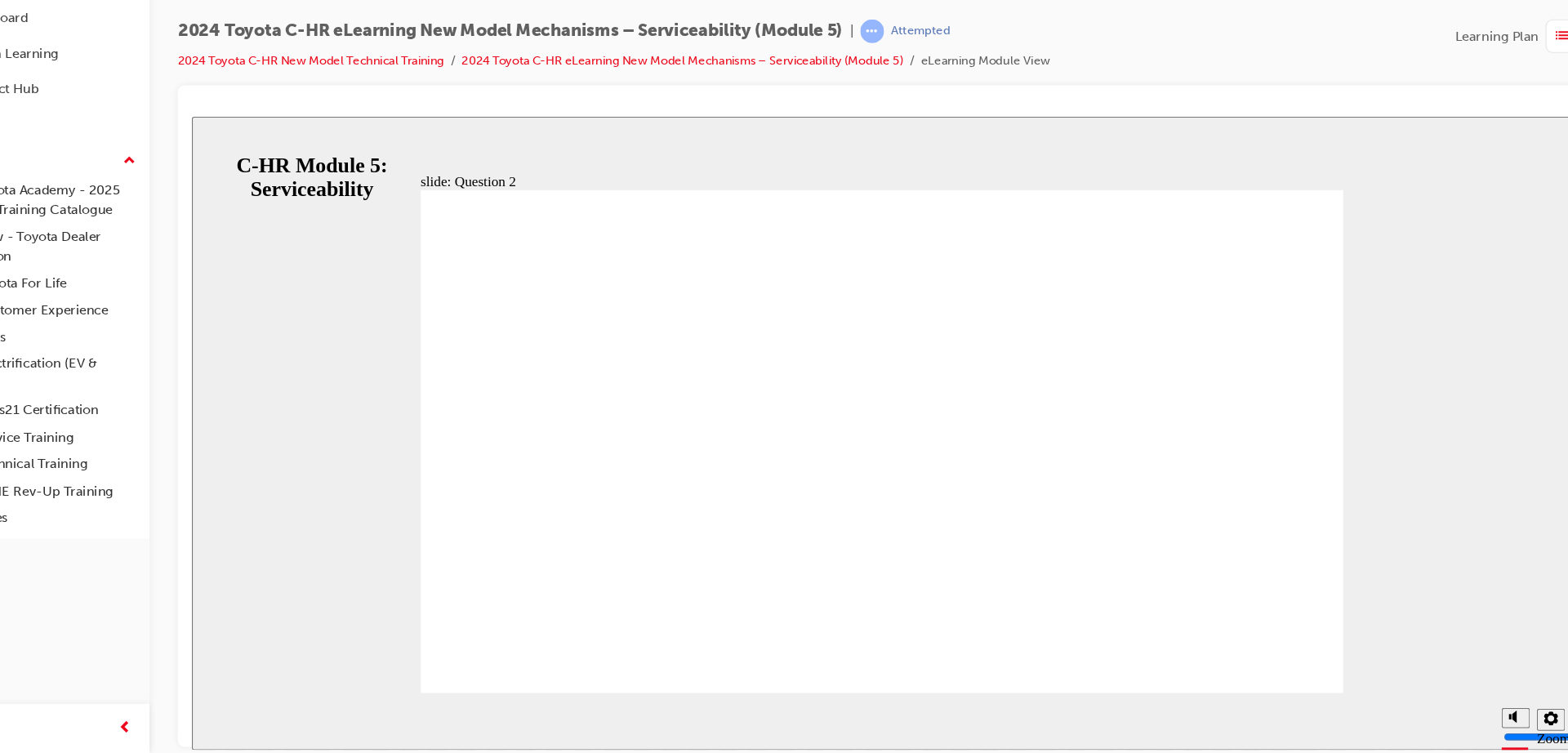
radio input "false"
radio input "true"
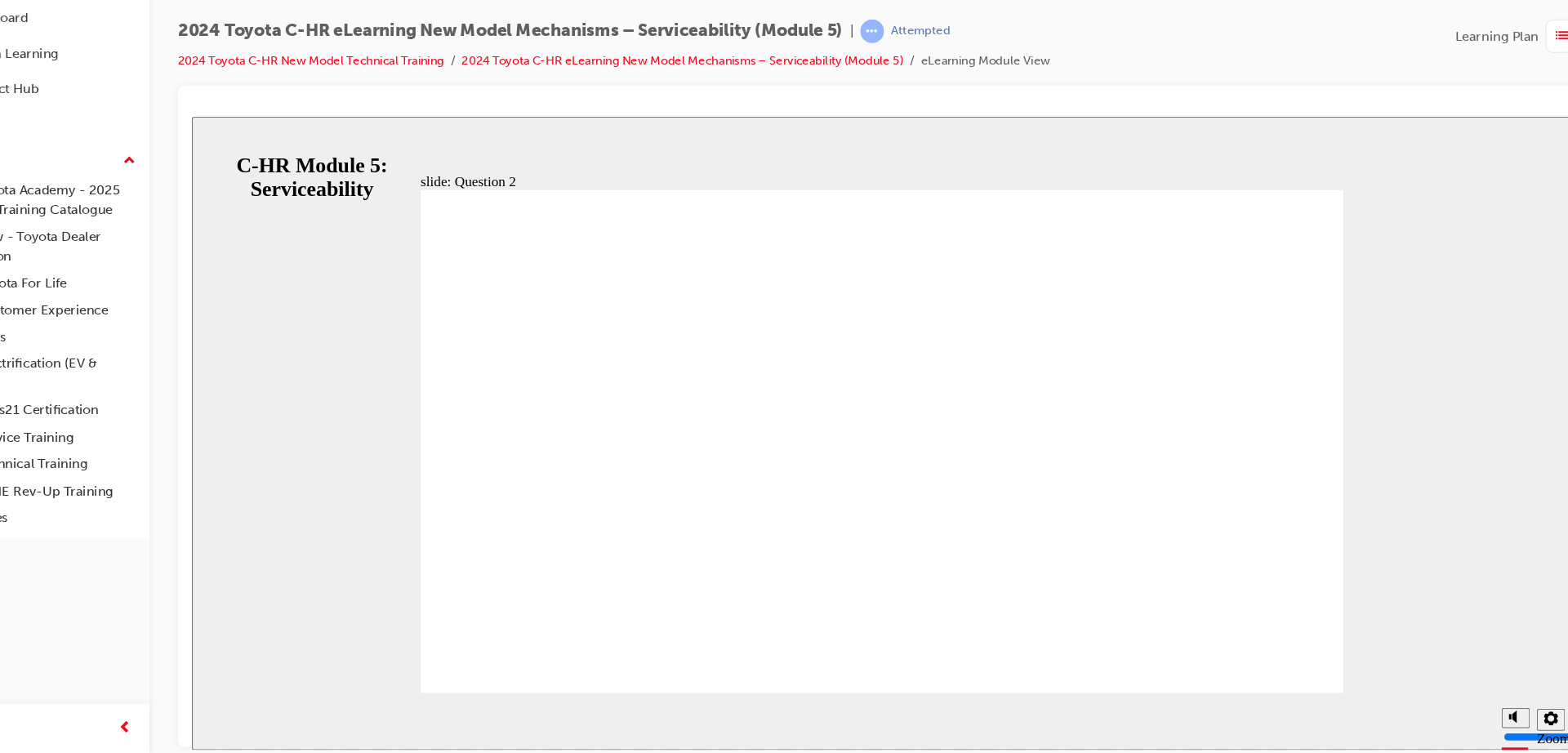
radio input "true"
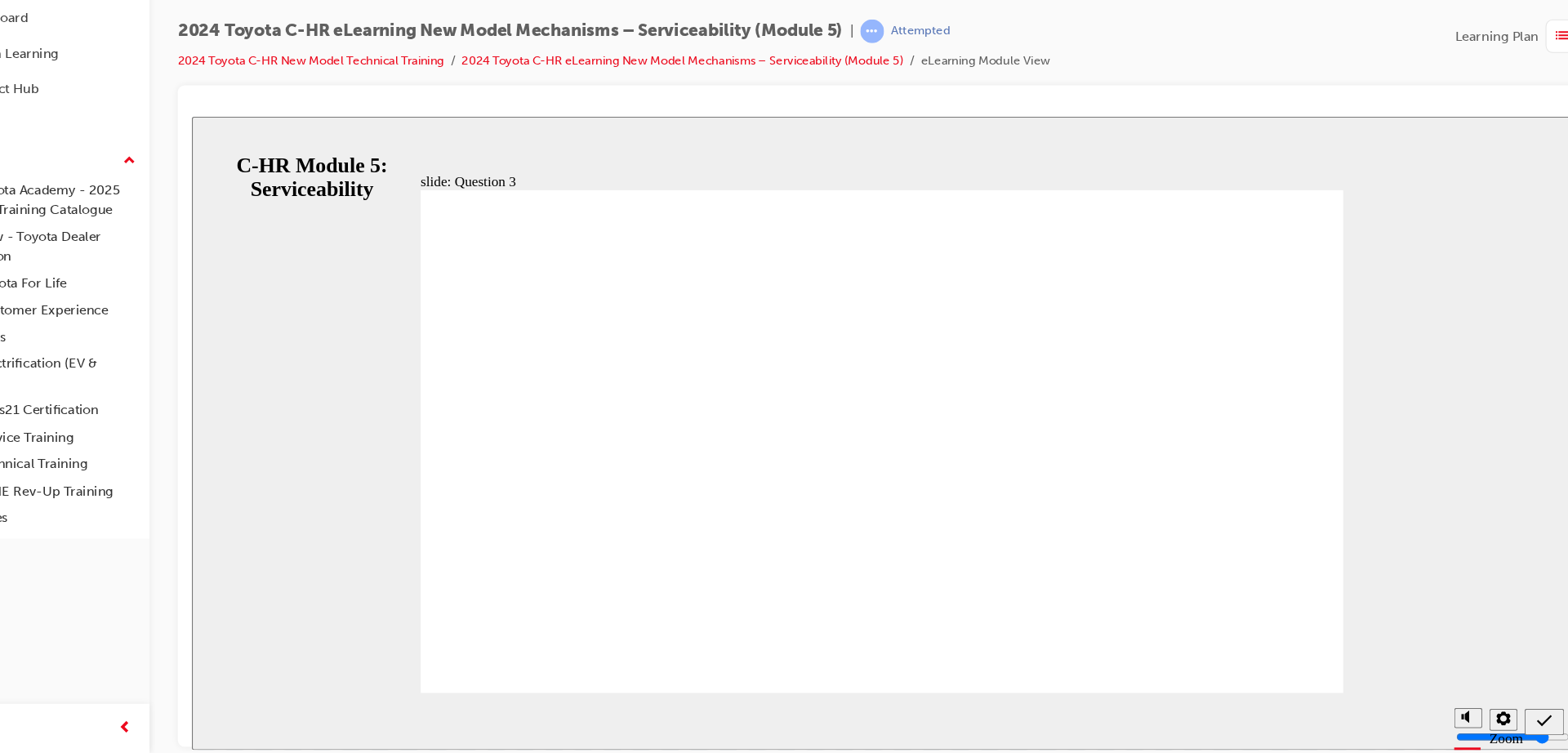
radio input "true"
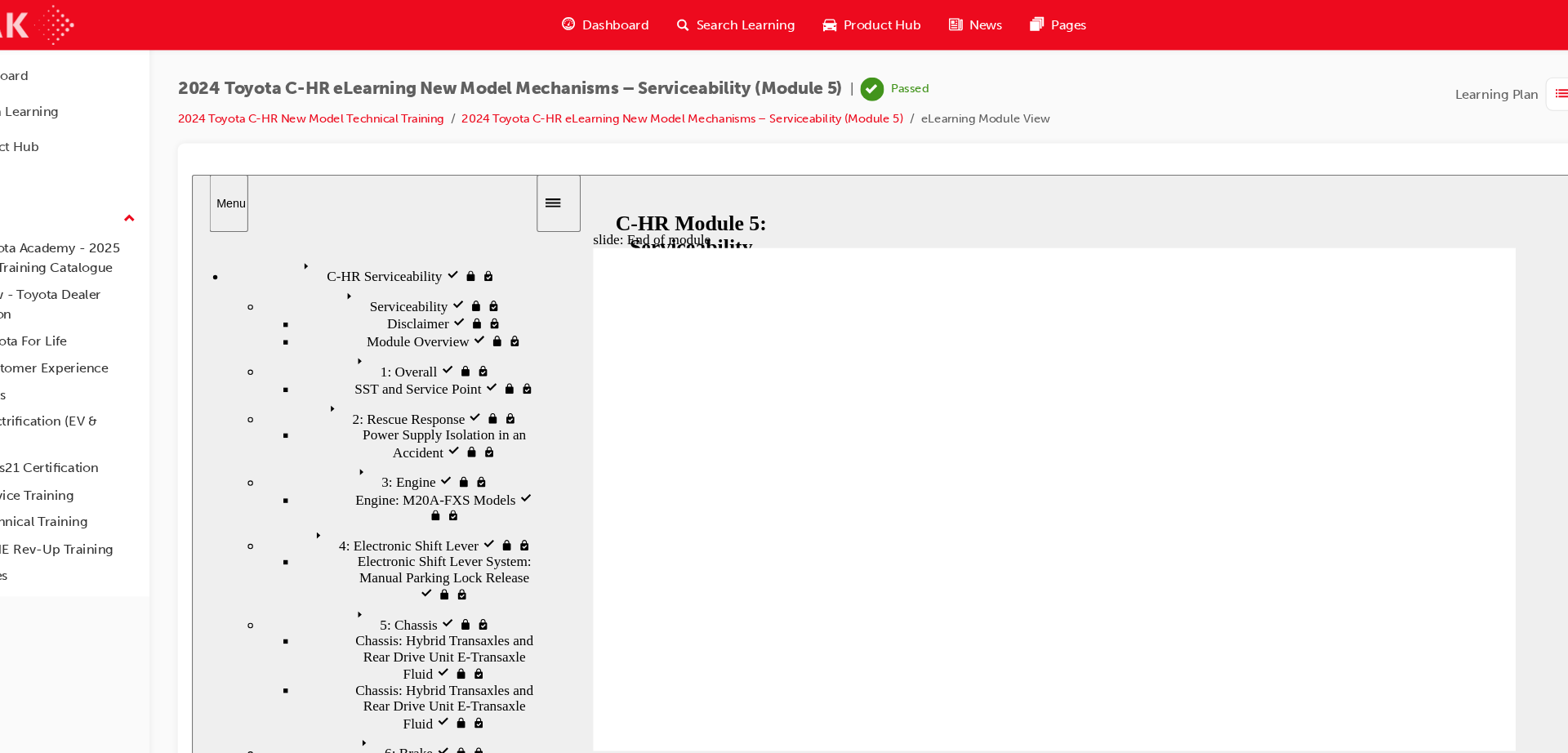
click at [115, 28] on img at bounding box center [72, 23] width 130 height 37
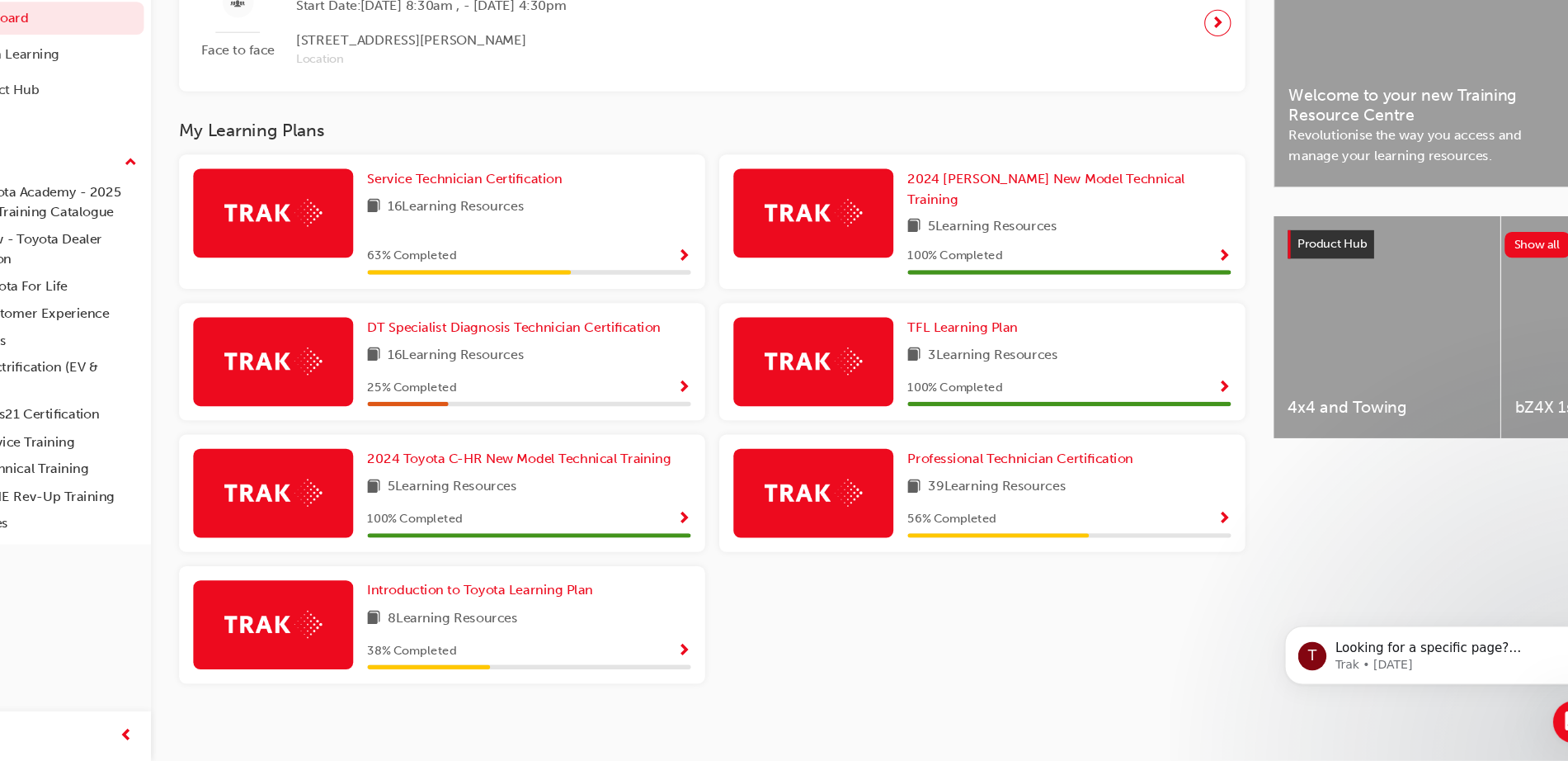
scroll to position [436, 0]
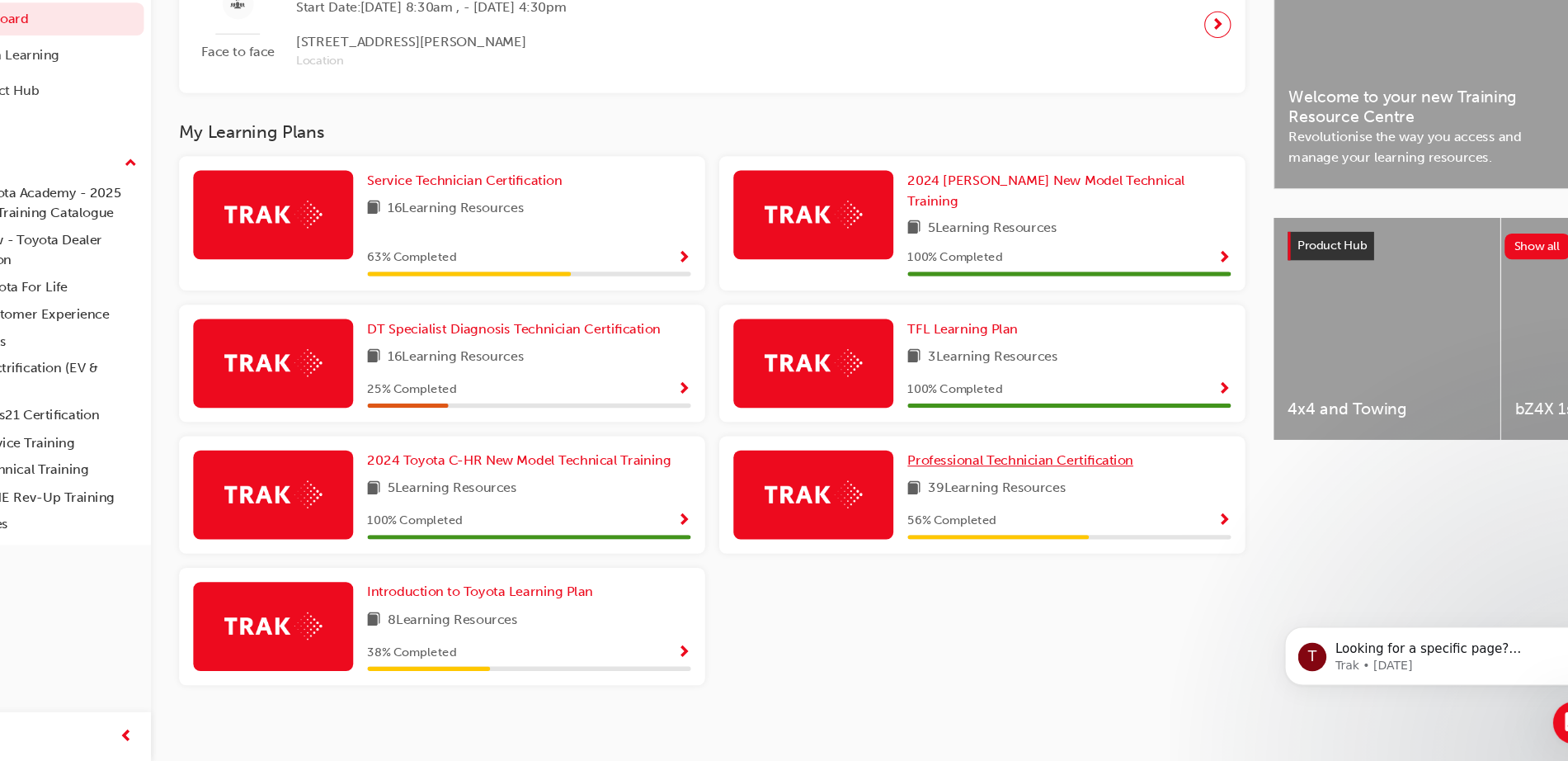
click at [982, 480] on link "Professional Technician Certification" at bounding box center [1021, 482] width 216 height 19
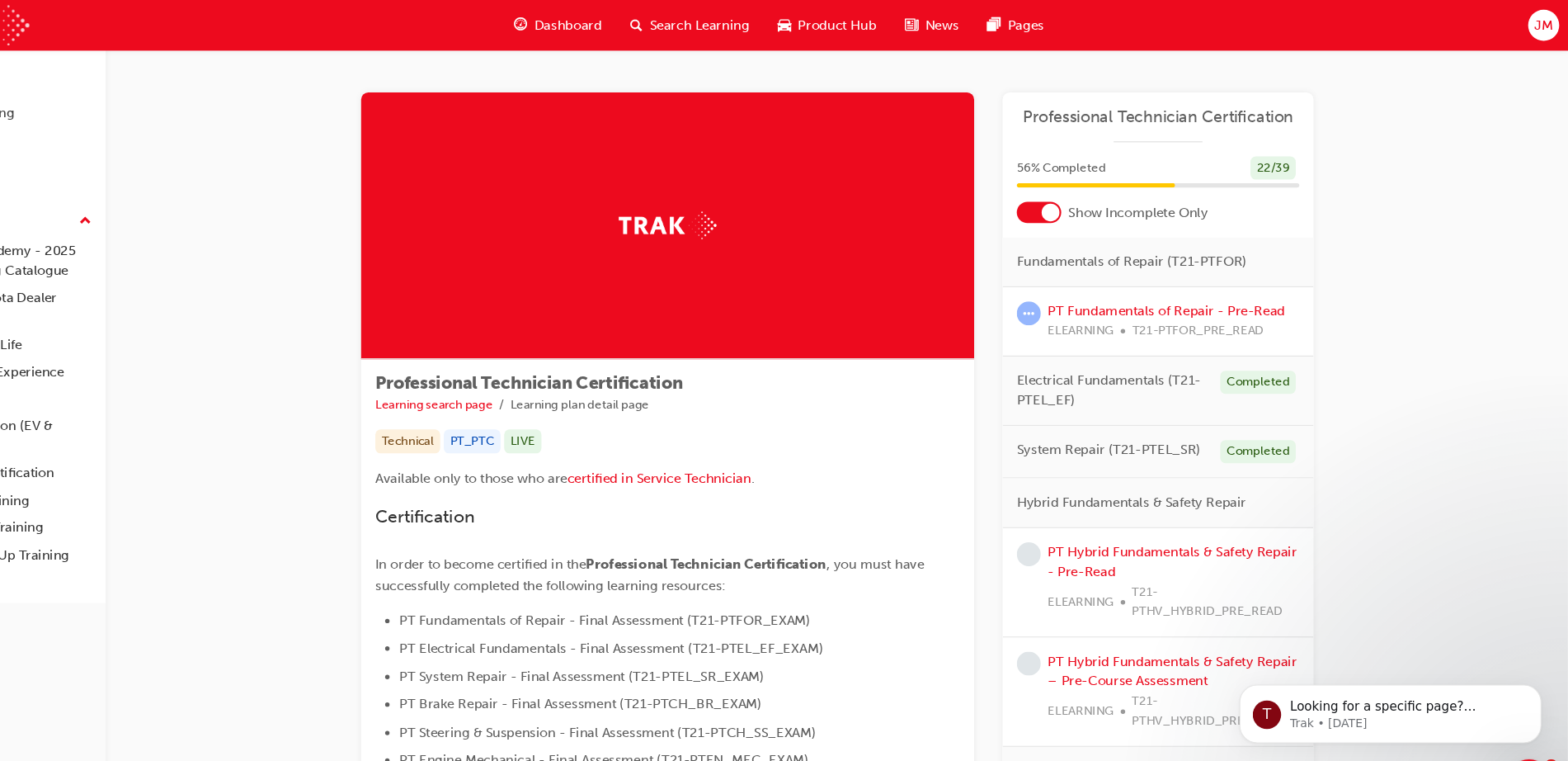
click at [117, 25] on img at bounding box center [73, 24] width 131 height 37
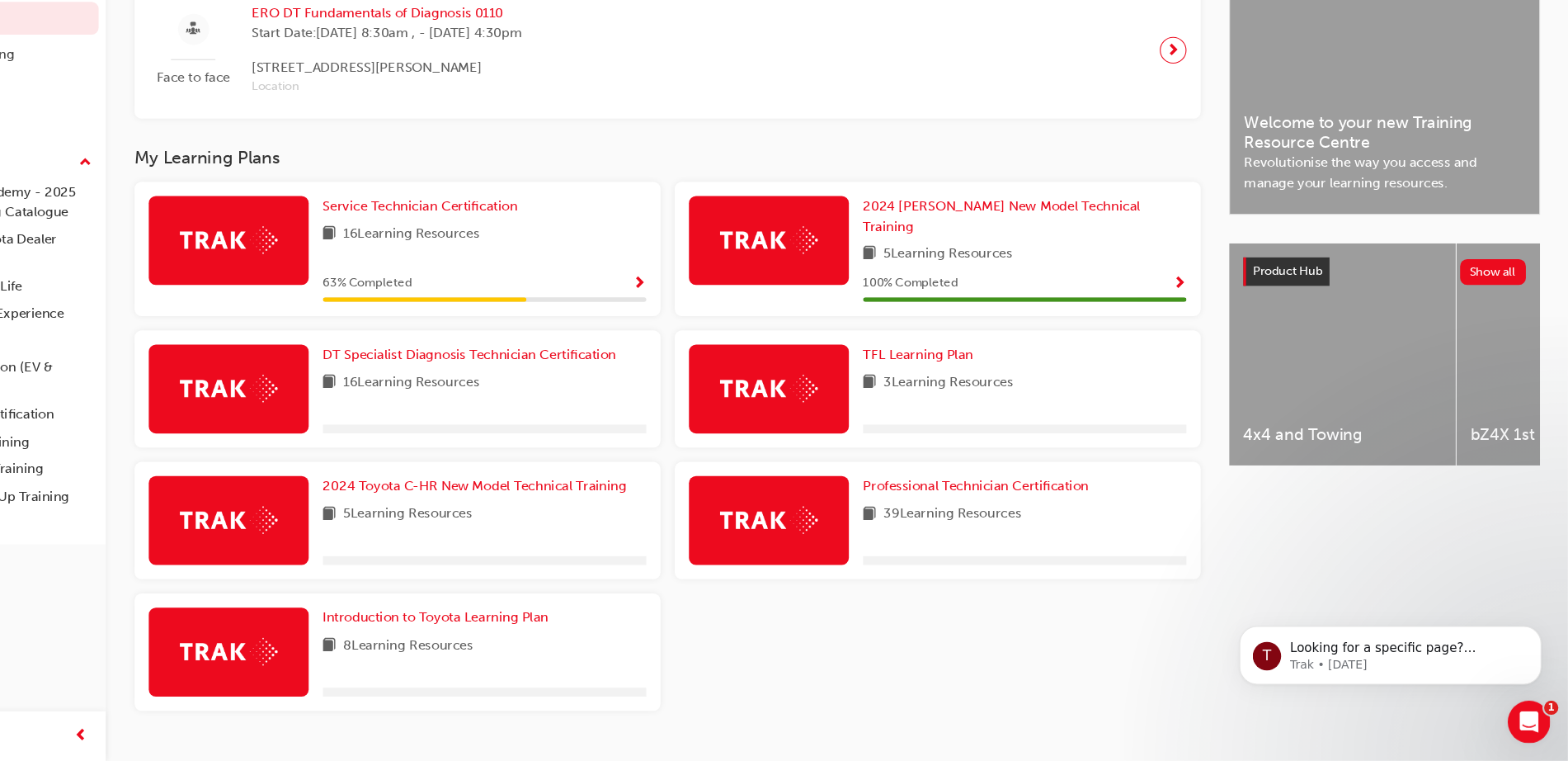
scroll to position [428, 0]
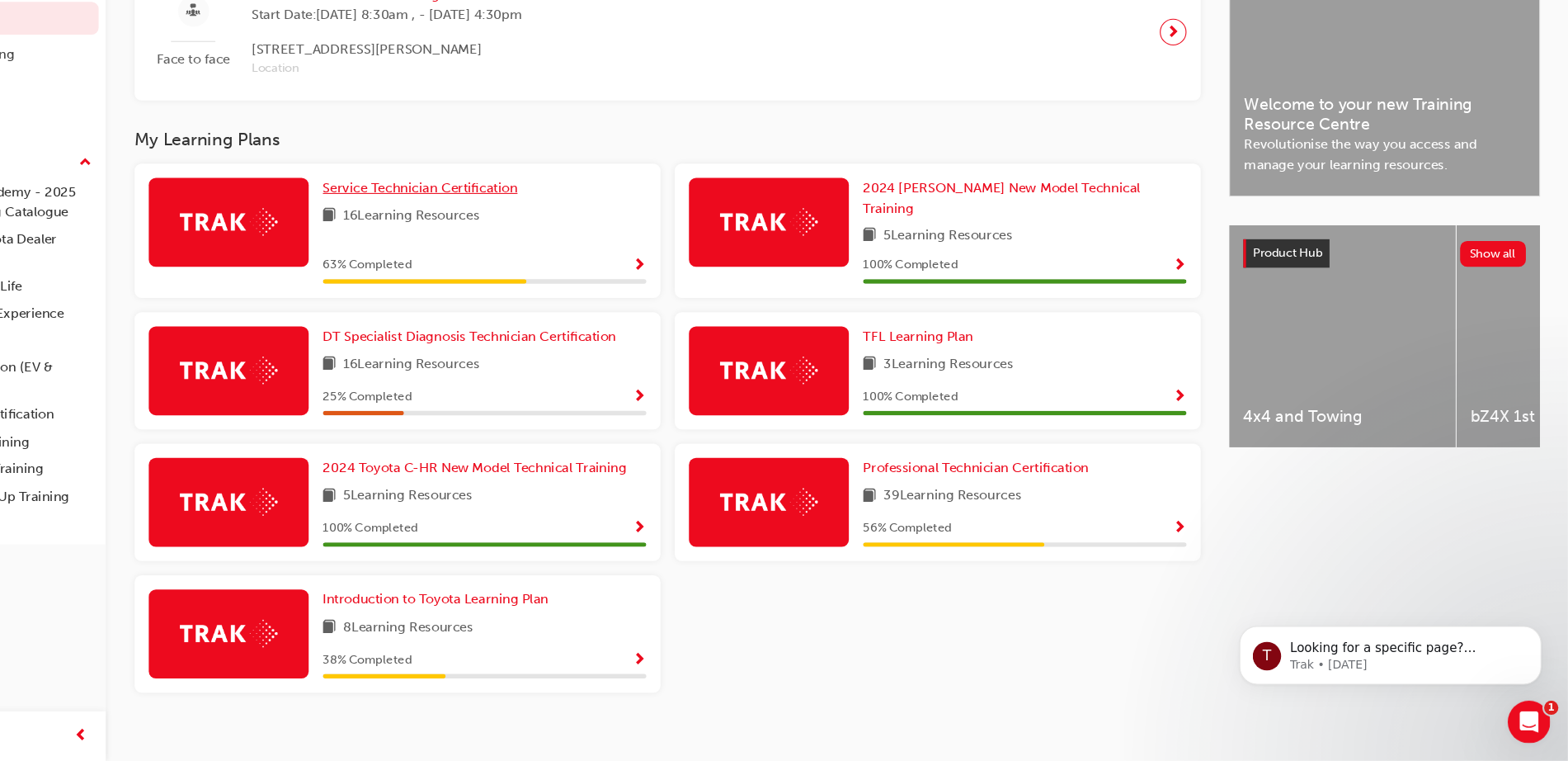
click at [515, 233] on span "Service Technician Certification" at bounding box center [502, 228] width 181 height 15
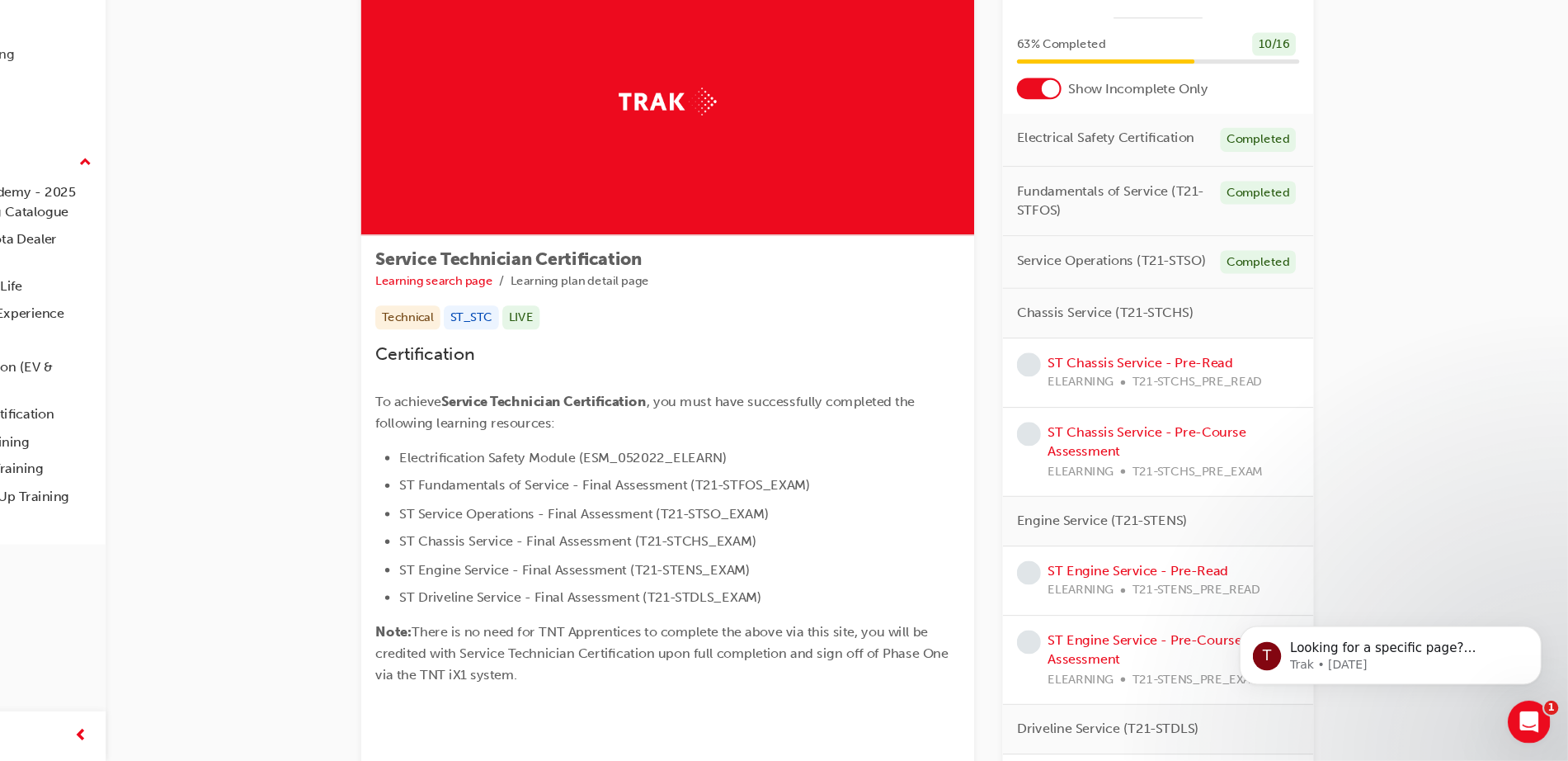
scroll to position [66, 0]
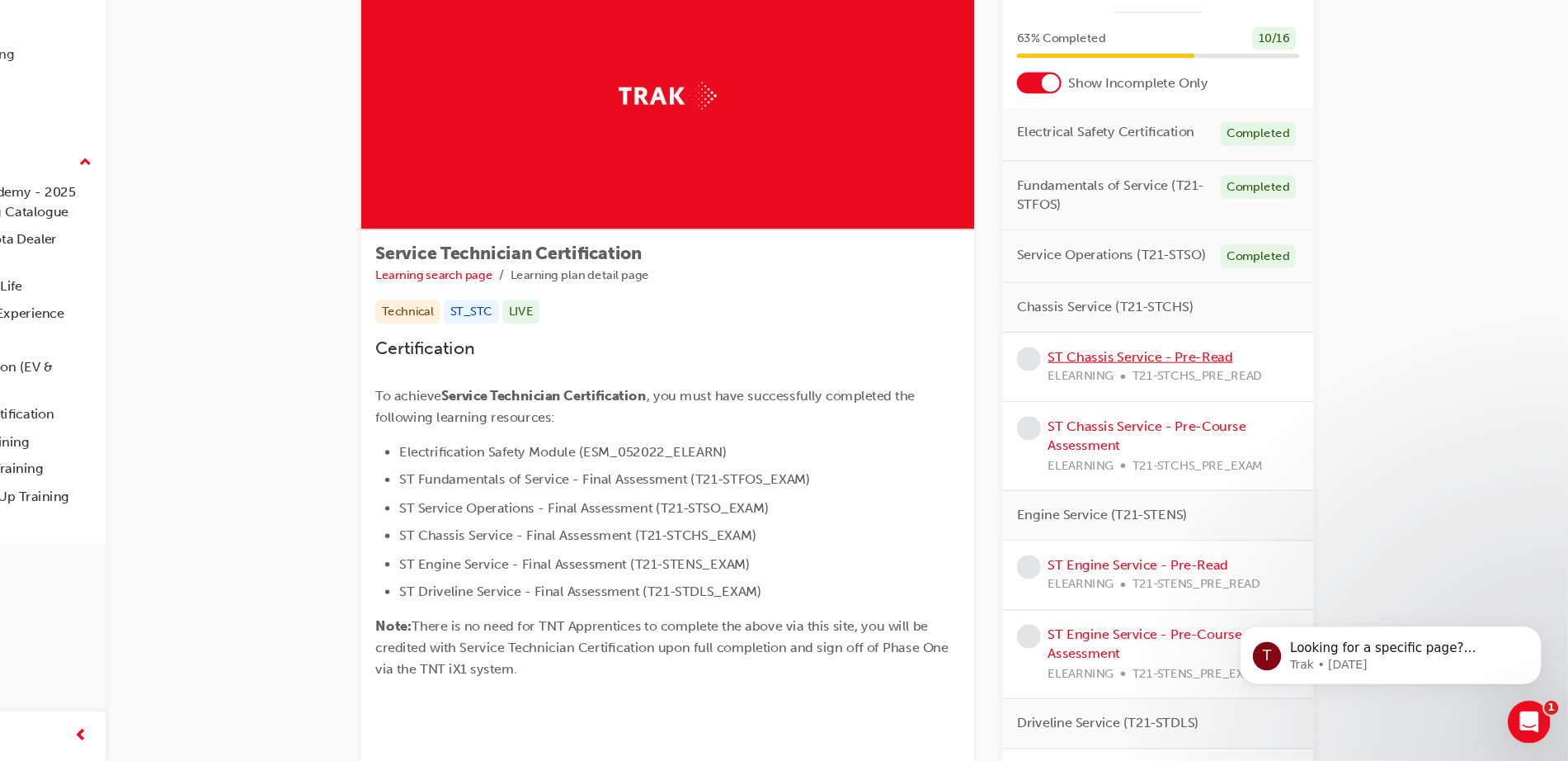
click at [1157, 388] on link "ST Chassis Service - Pre-Read" at bounding box center [1170, 385] width 171 height 15
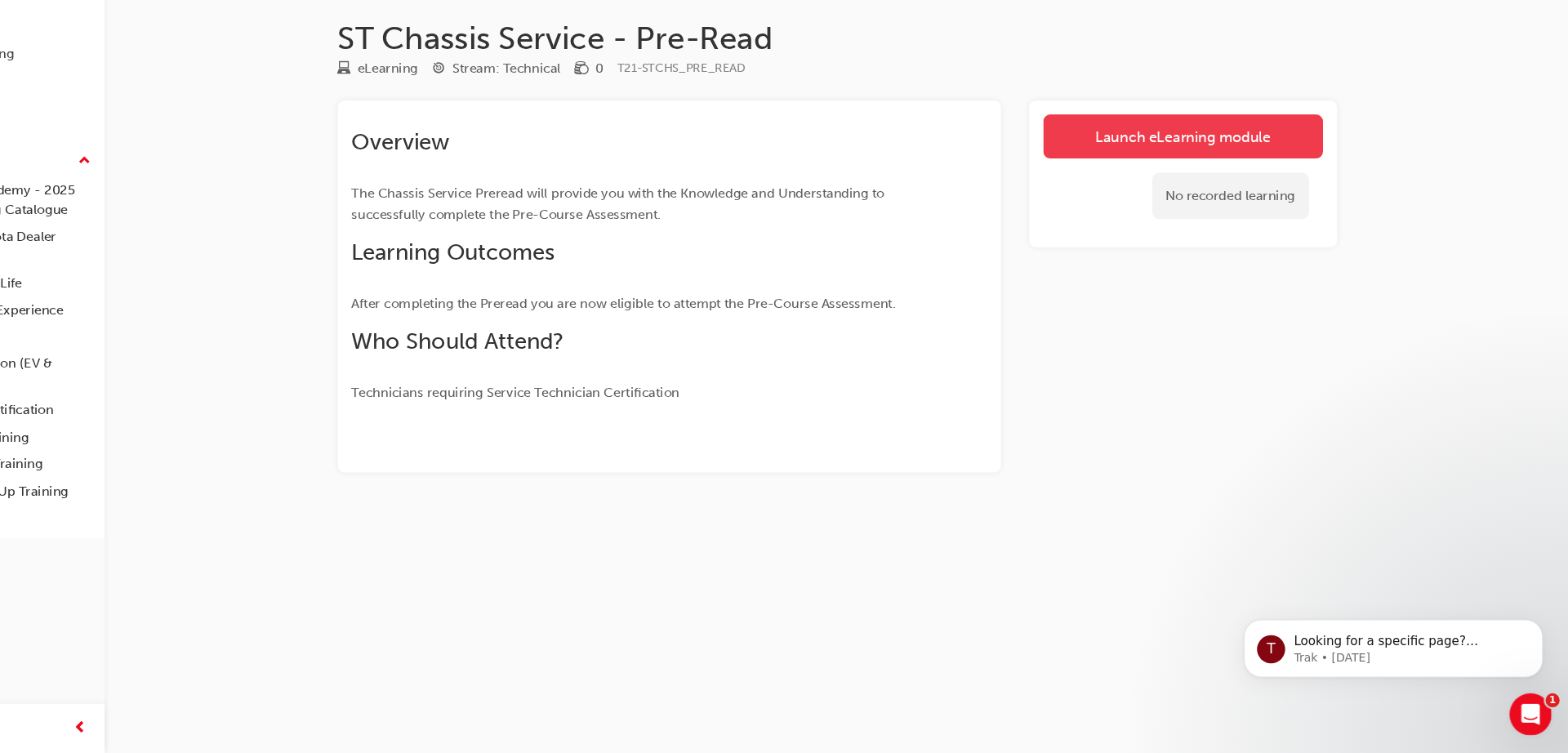
click at [1153, 184] on link "Launch eLearning module" at bounding box center [1209, 180] width 259 height 40
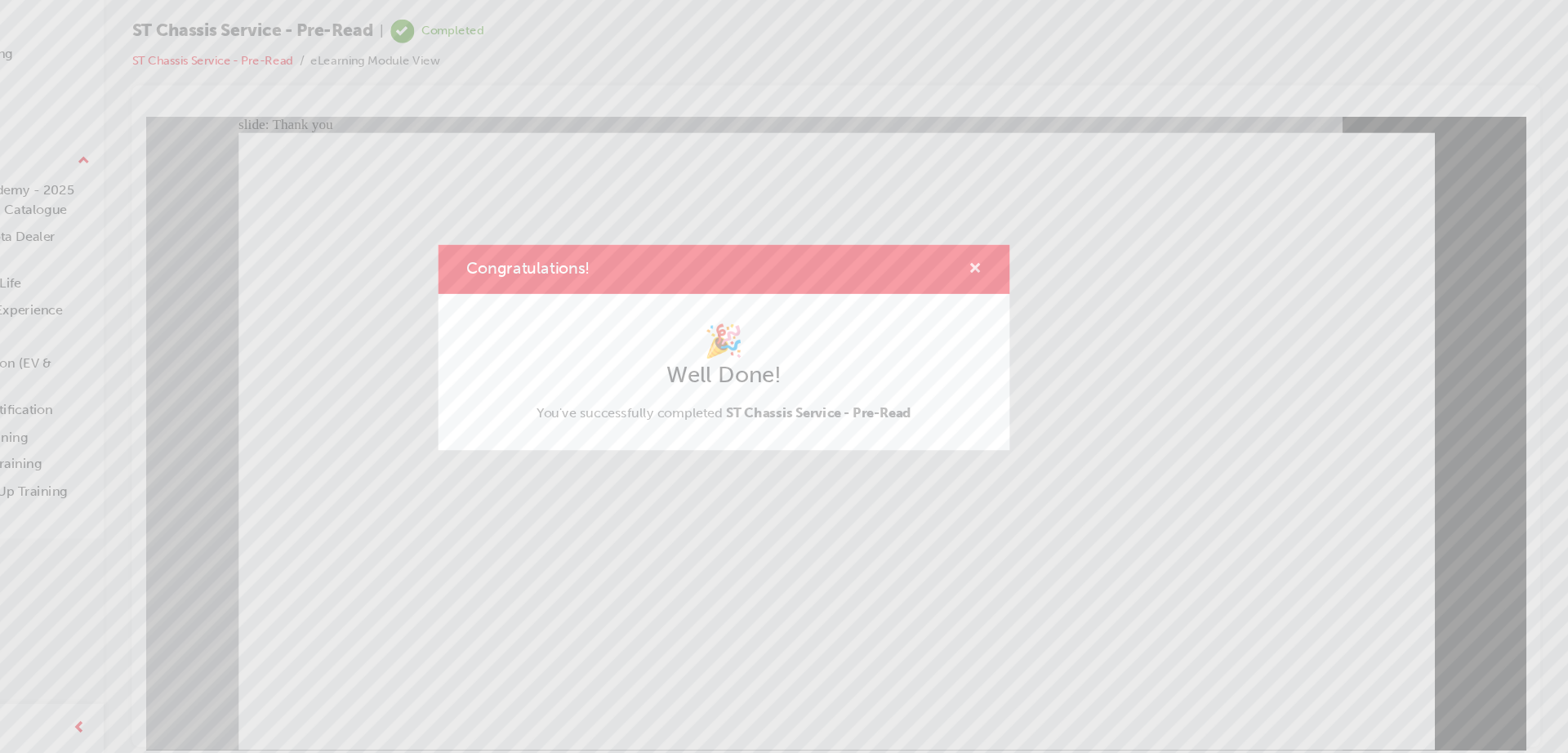
click at [1014, 298] on span "cross-icon" at bounding box center [1017, 304] width 12 height 15
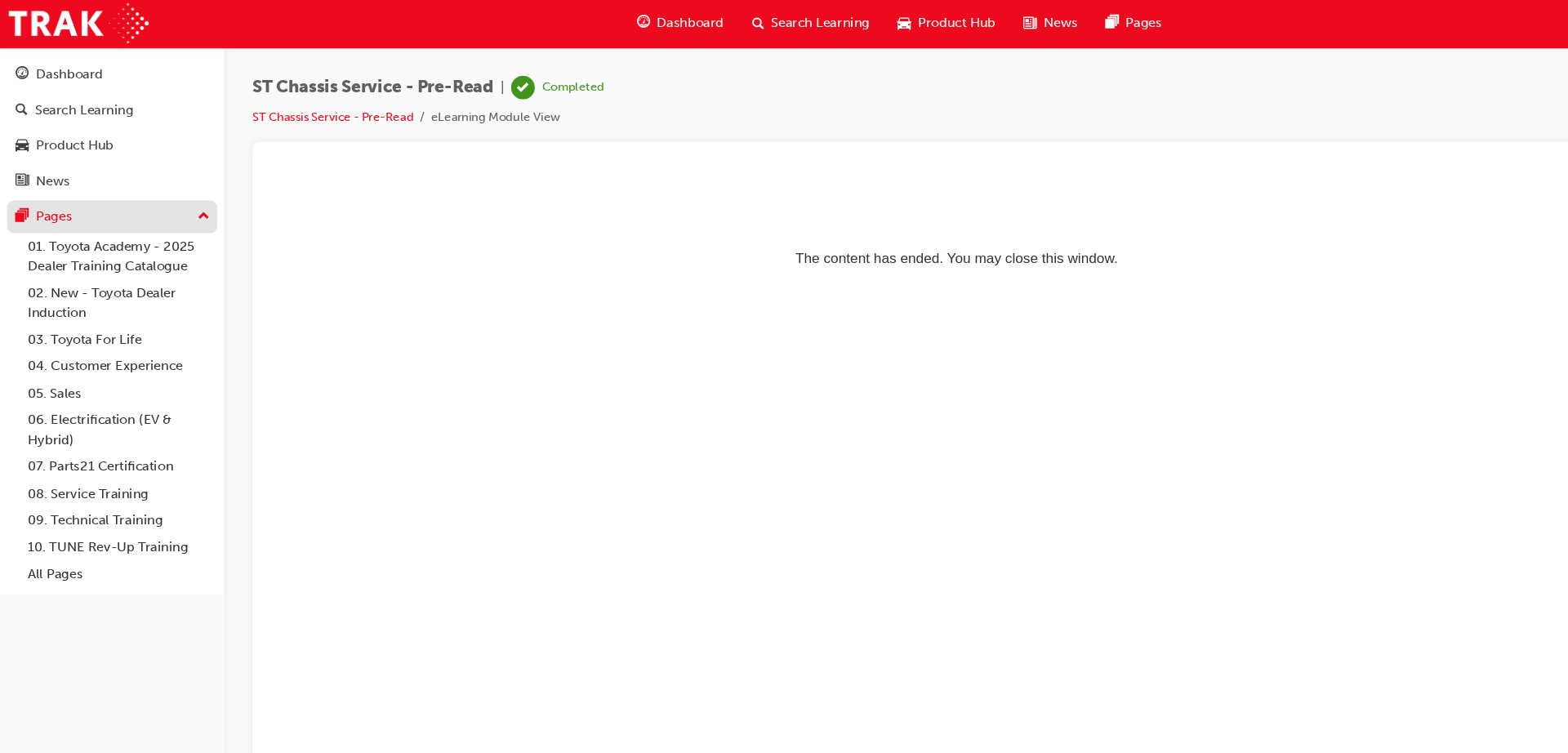
click at [85, 212] on div "Pages" at bounding box center [104, 203] width 179 height 21
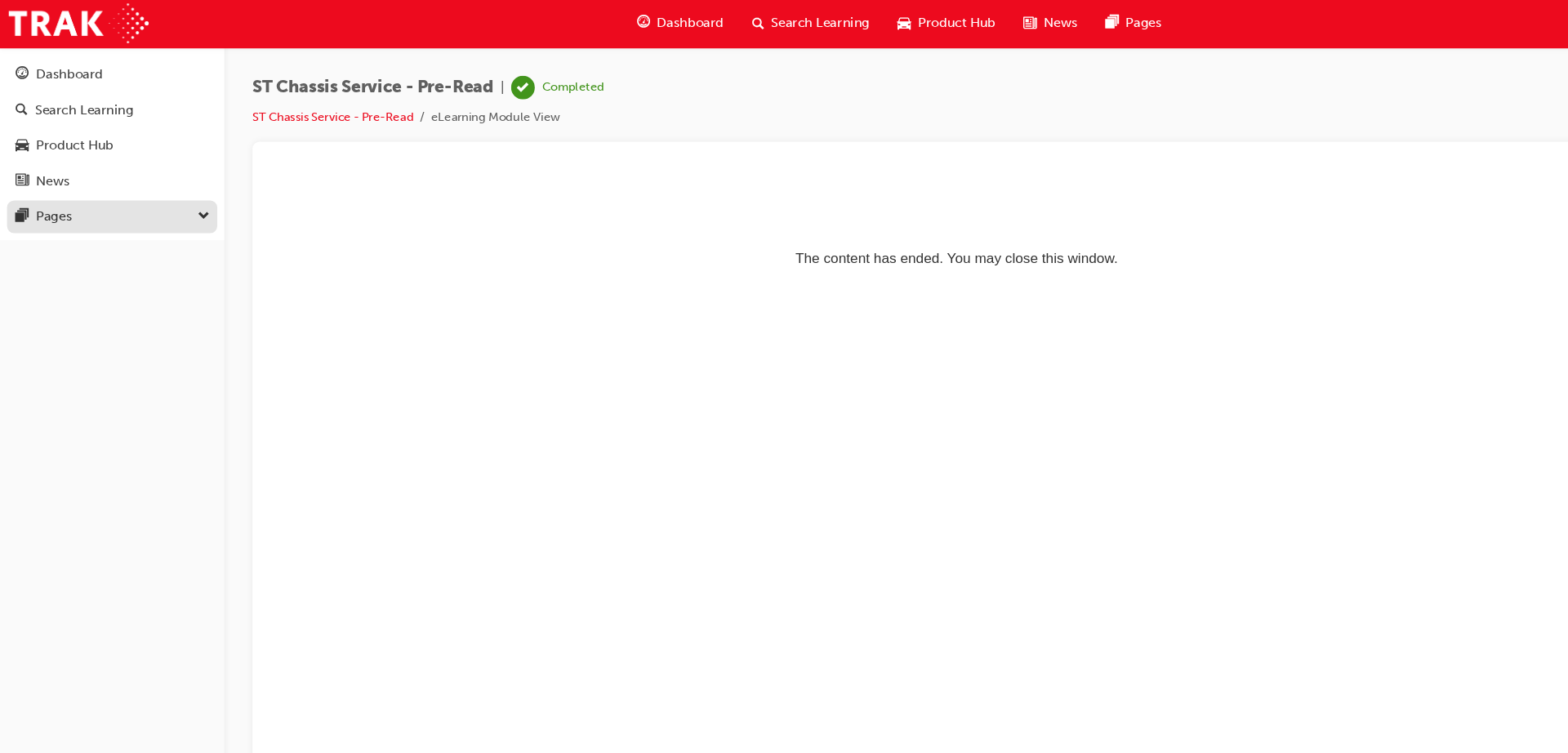
click at [54, 206] on div "Pages" at bounding box center [50, 203] width 34 height 19
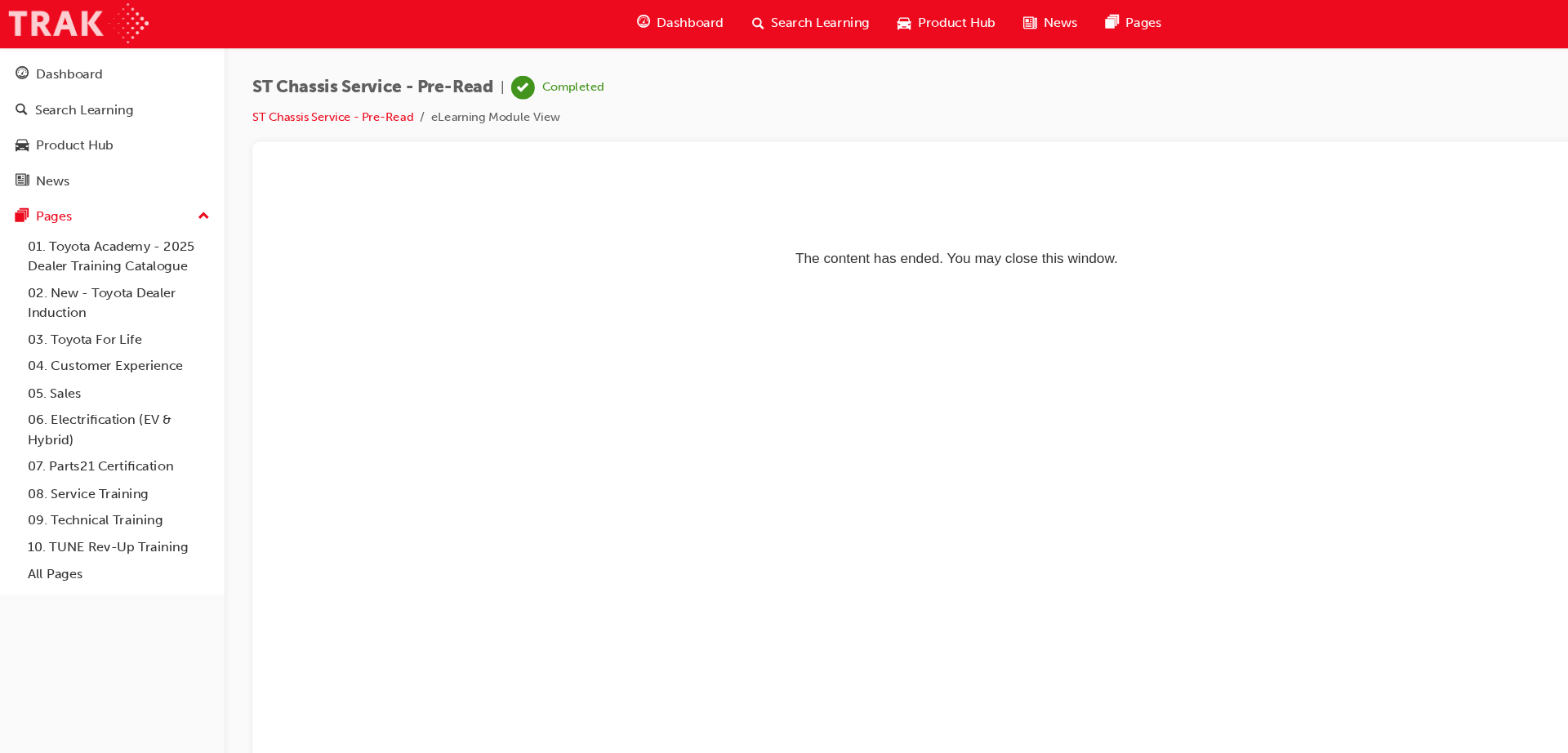
click at [61, 28] on img at bounding box center [72, 23] width 130 height 37
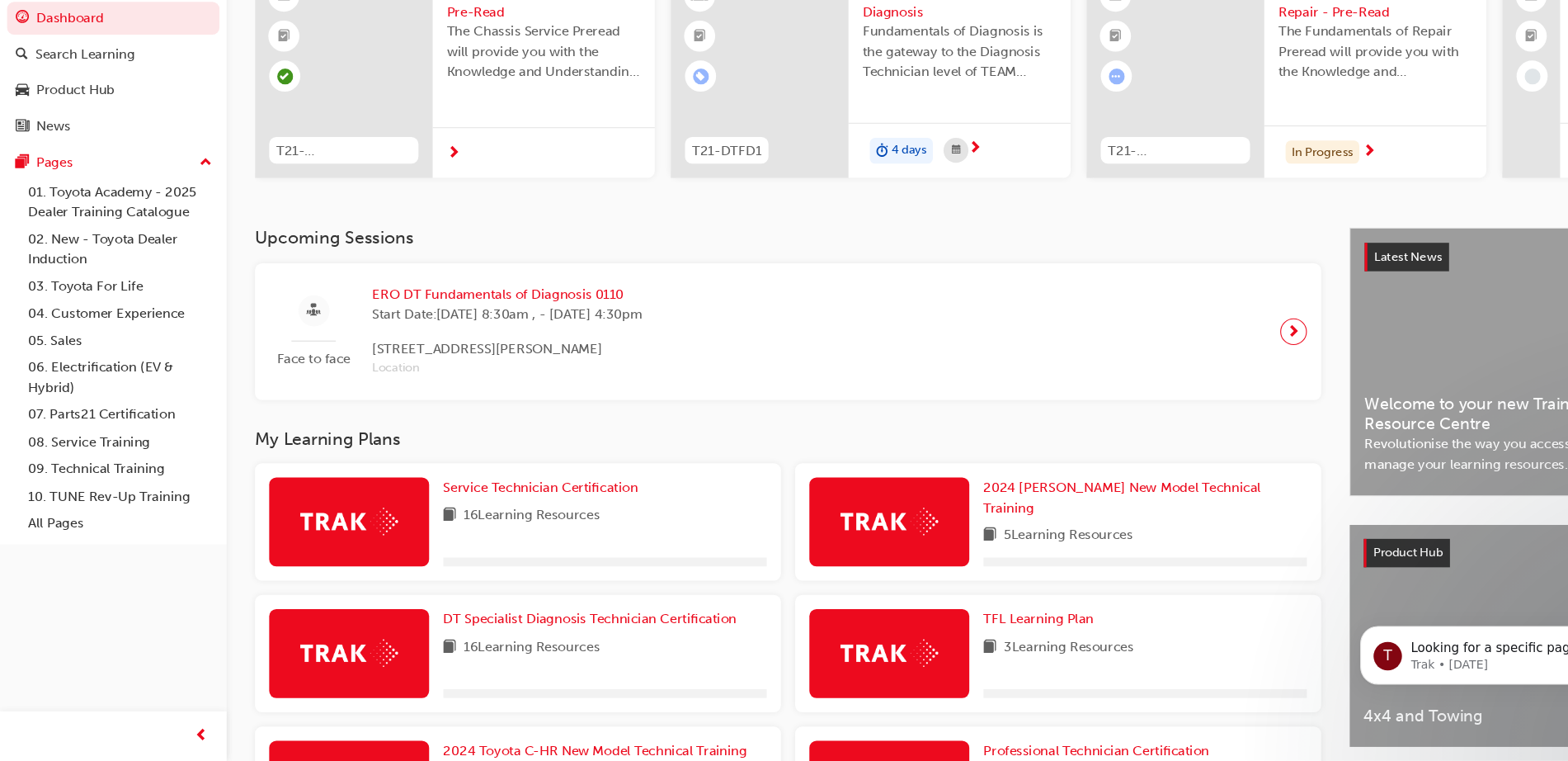
scroll to position [159, 0]
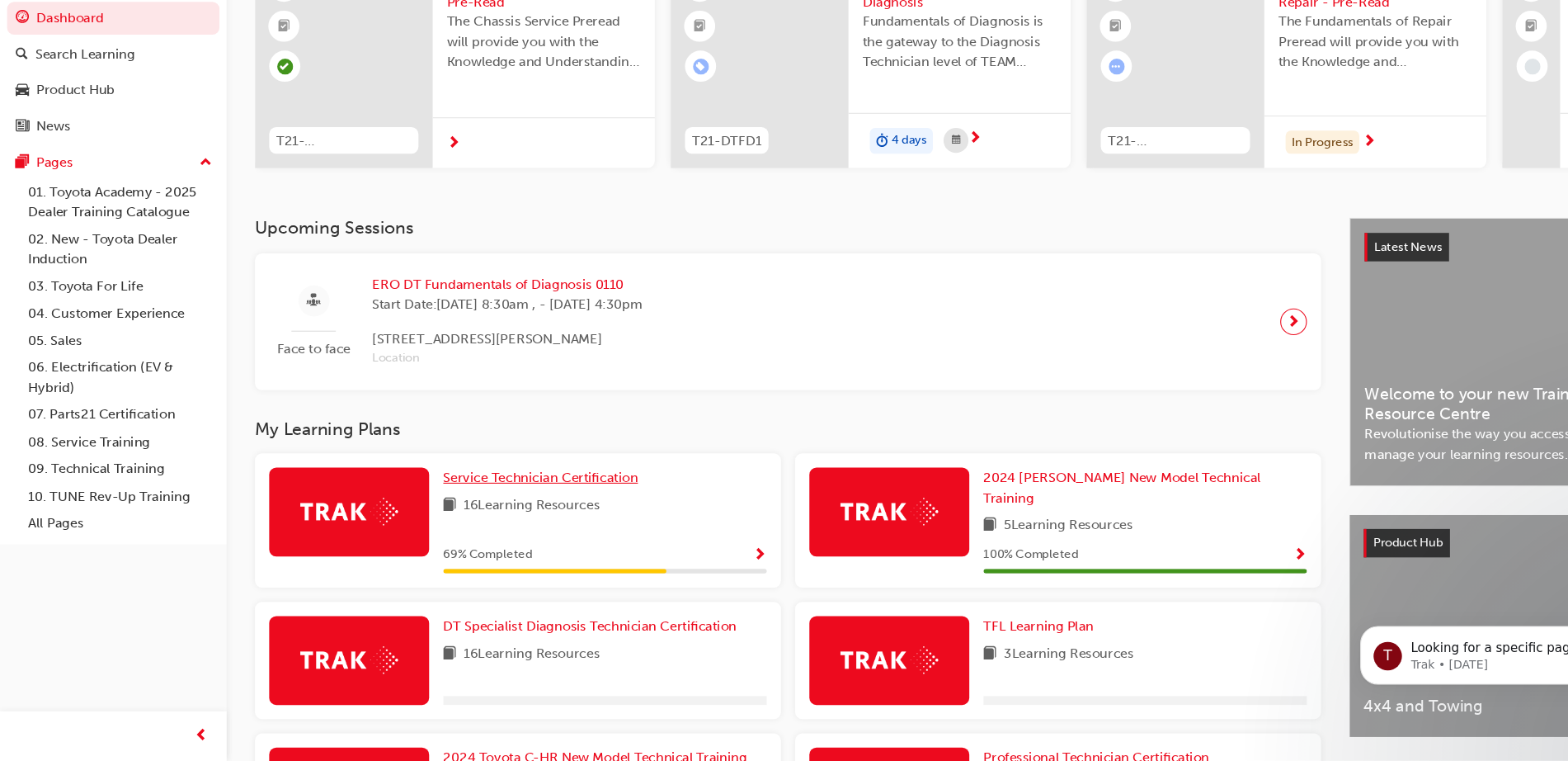
click at [496, 505] on span "Service Technician Certification" at bounding box center [502, 497] width 181 height 15
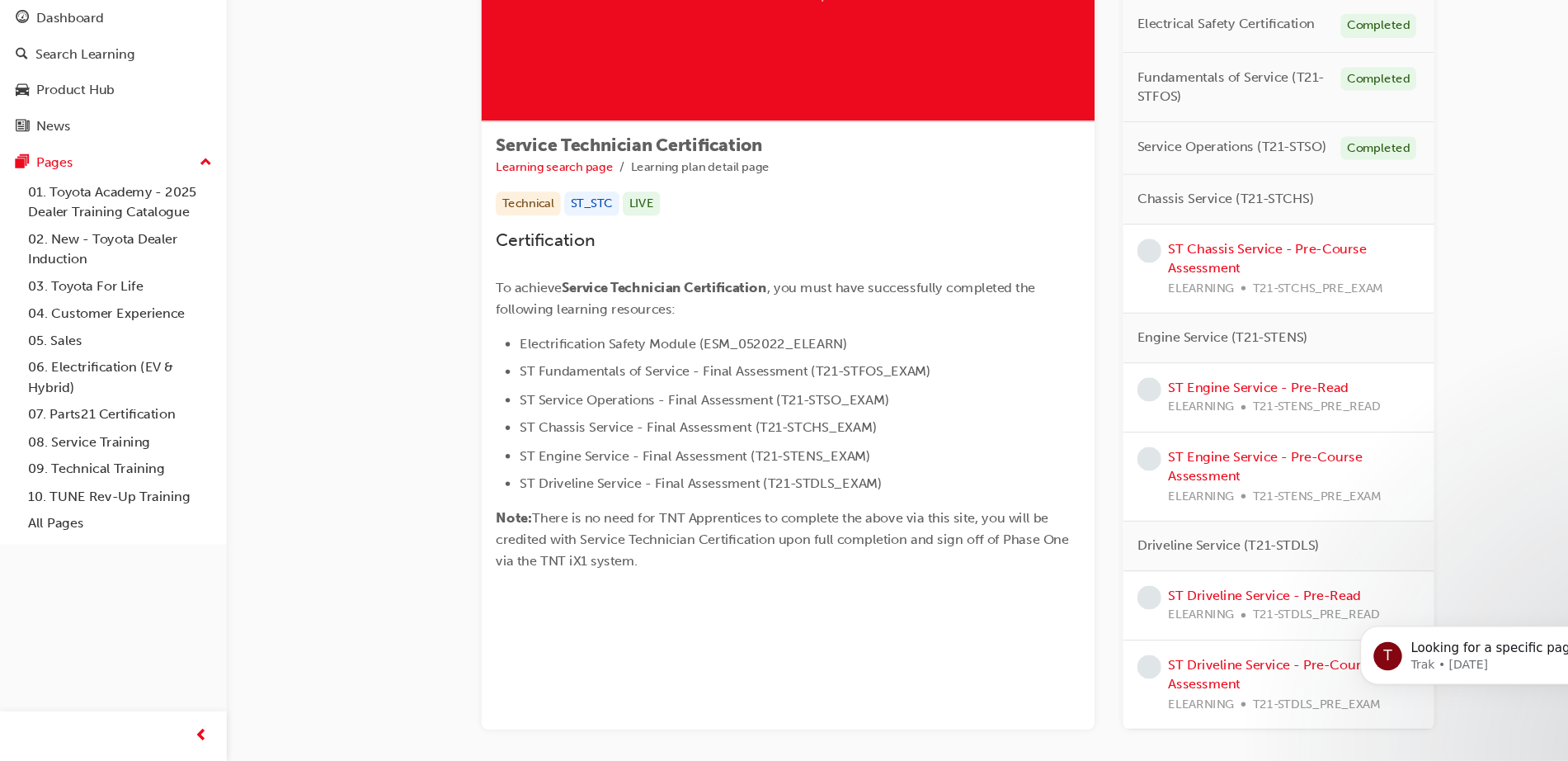
scroll to position [166, 0]
click at [1139, 280] on link "ST Chassis Service - Pre-Course Assessment" at bounding box center [1176, 294] width 184 height 34
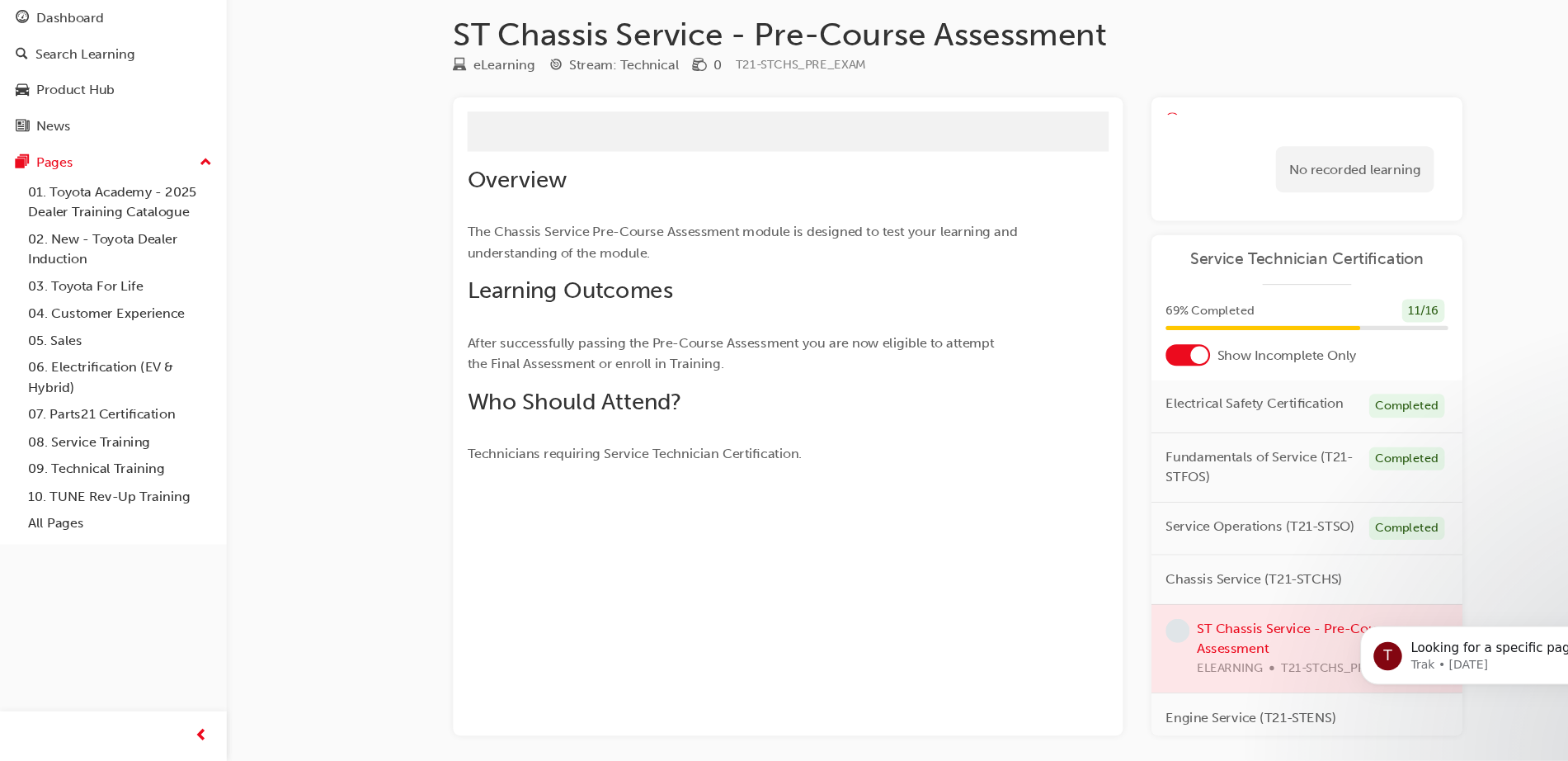
scroll to position [98, 0]
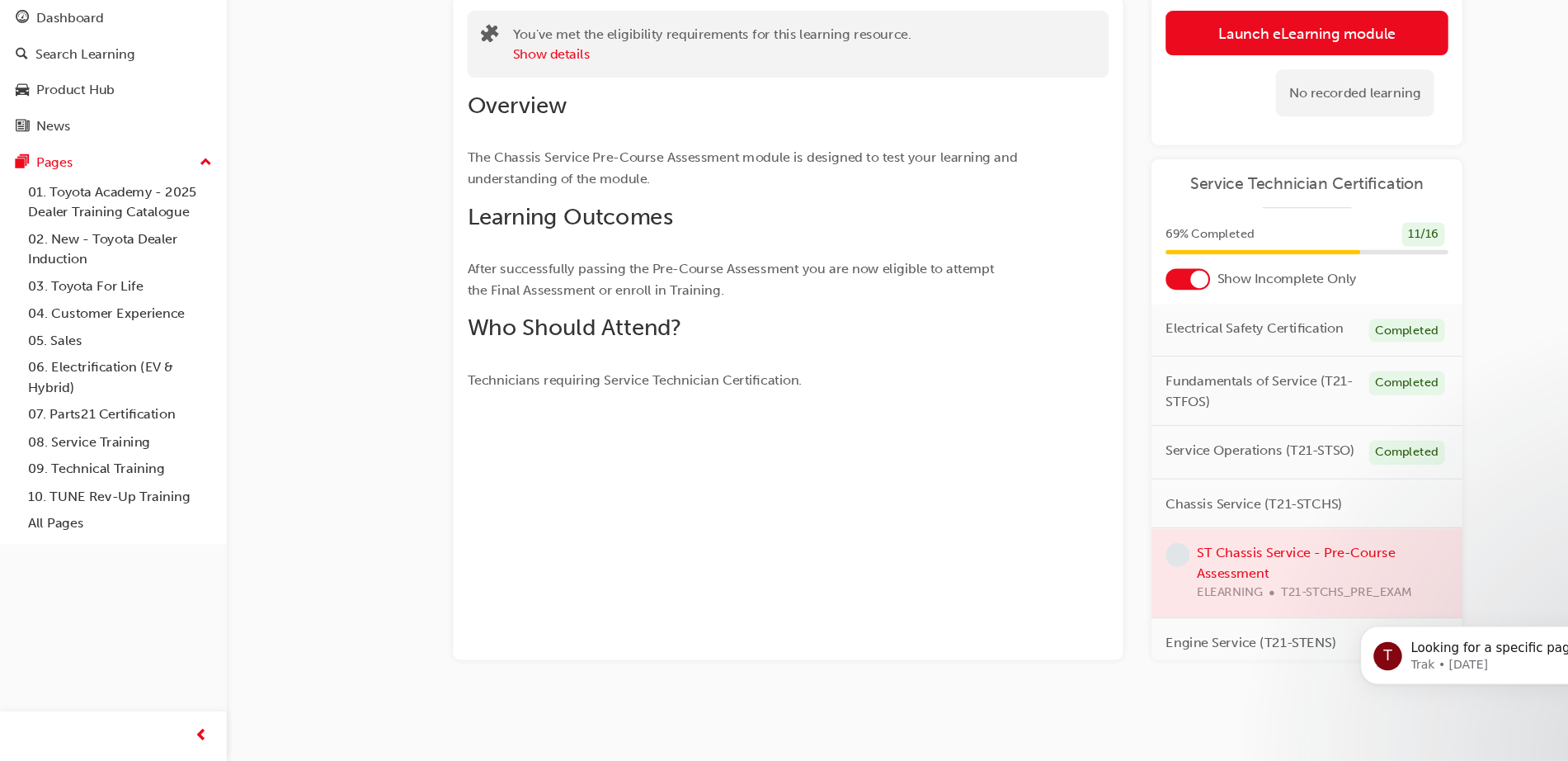
click at [1149, 78] on link "Launch eLearning module" at bounding box center [1213, 84] width 262 height 41
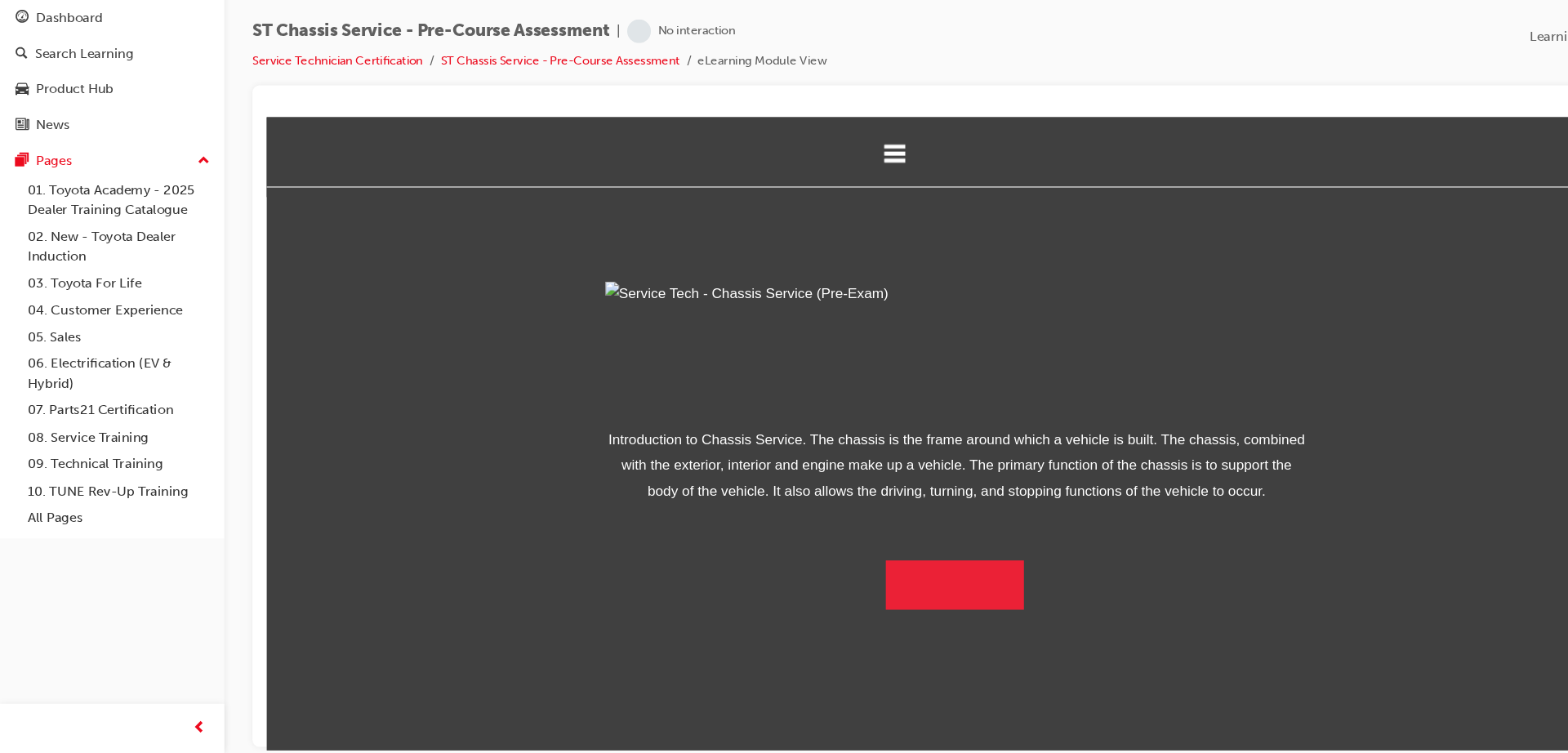
scroll to position [49, 0]
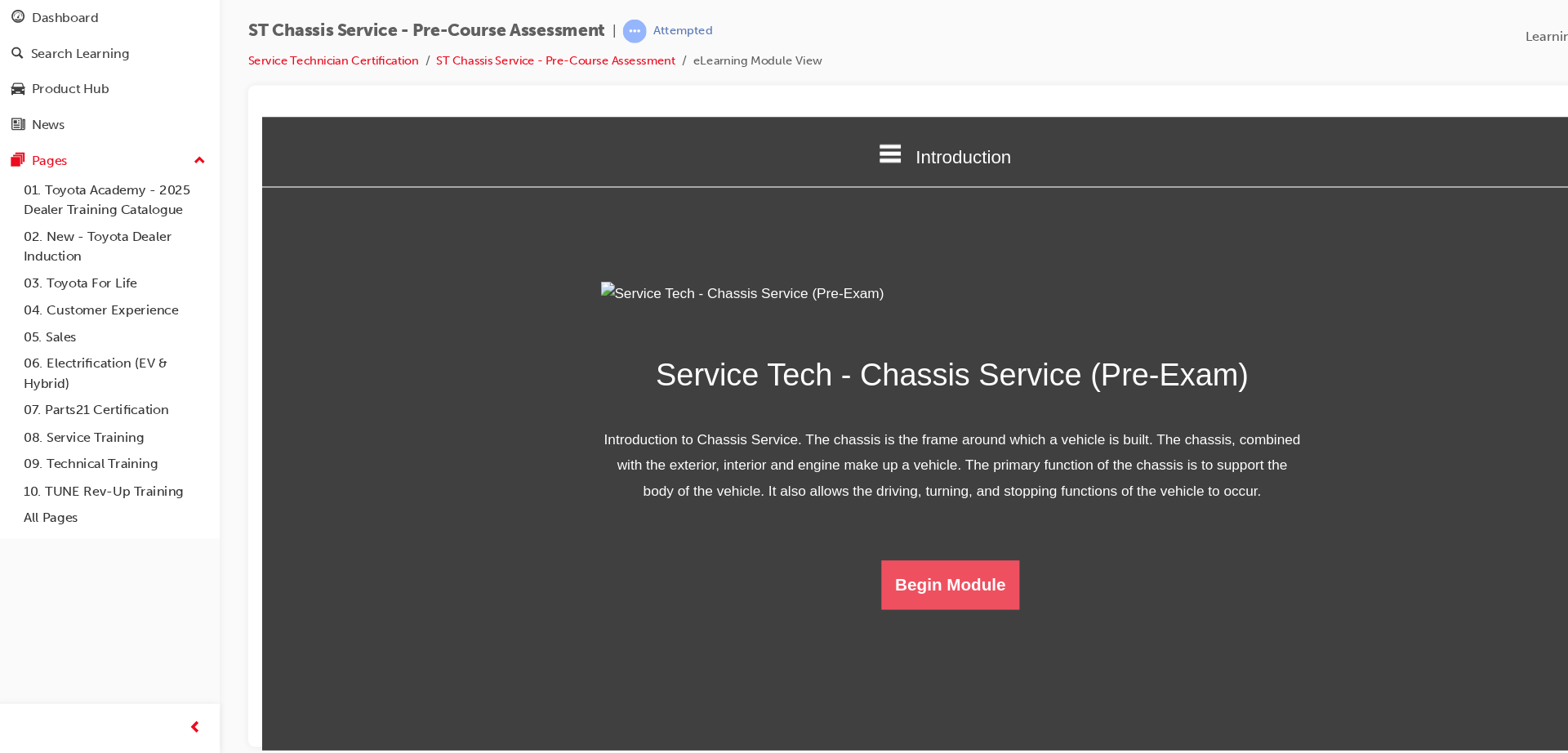
click at [903, 573] on button "Begin Module" at bounding box center [901, 550] width 129 height 46
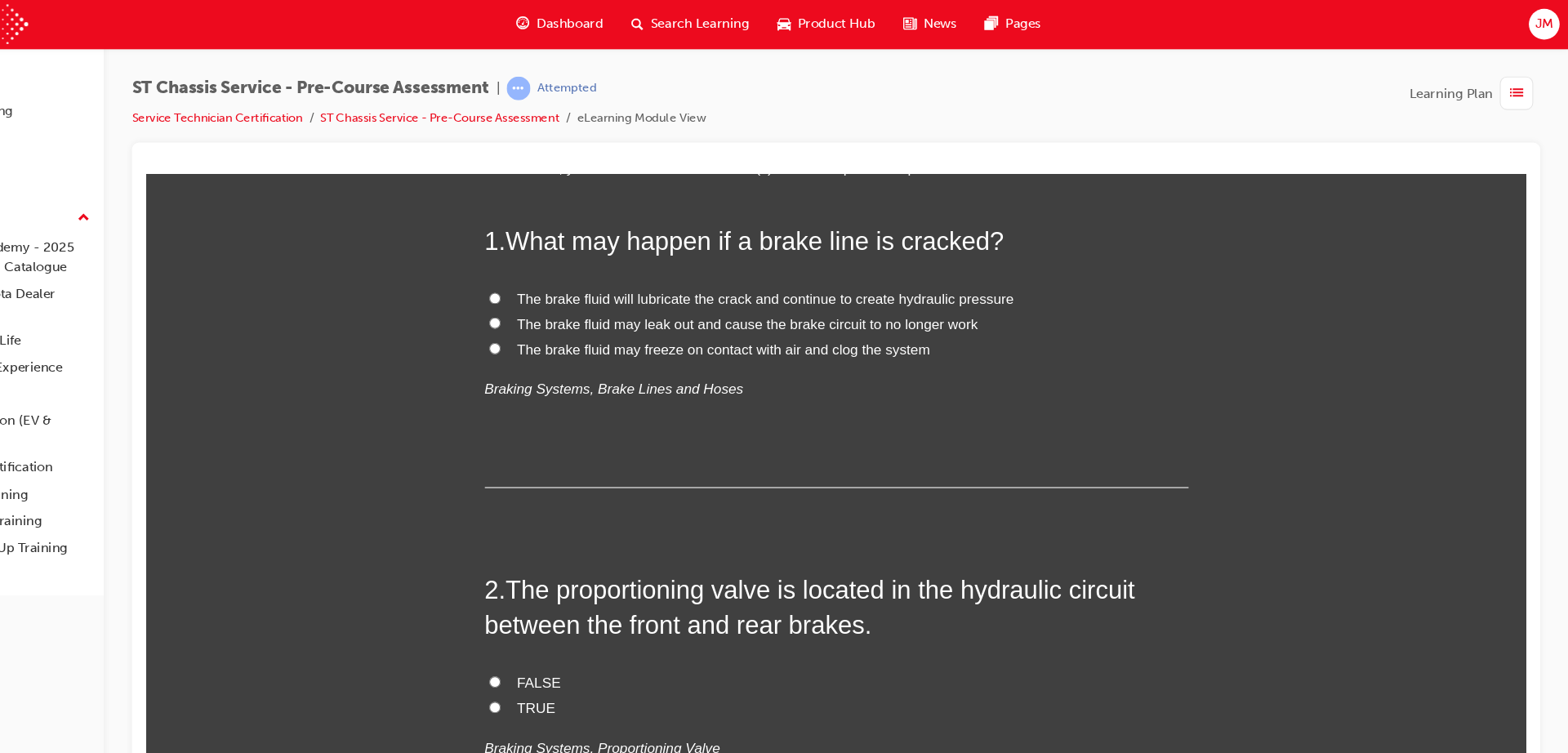
scroll to position [129, 0]
click at [713, 306] on span "The brake fluid may leak out and cause the brake circuit to no longer work" at bounding box center [704, 311] width 428 height 14
click at [475, 306] on input "The brake fluid may leak out and cause the brake circuit to no longer work" at bounding box center [469, 310] width 10 height 10
radio input "true"
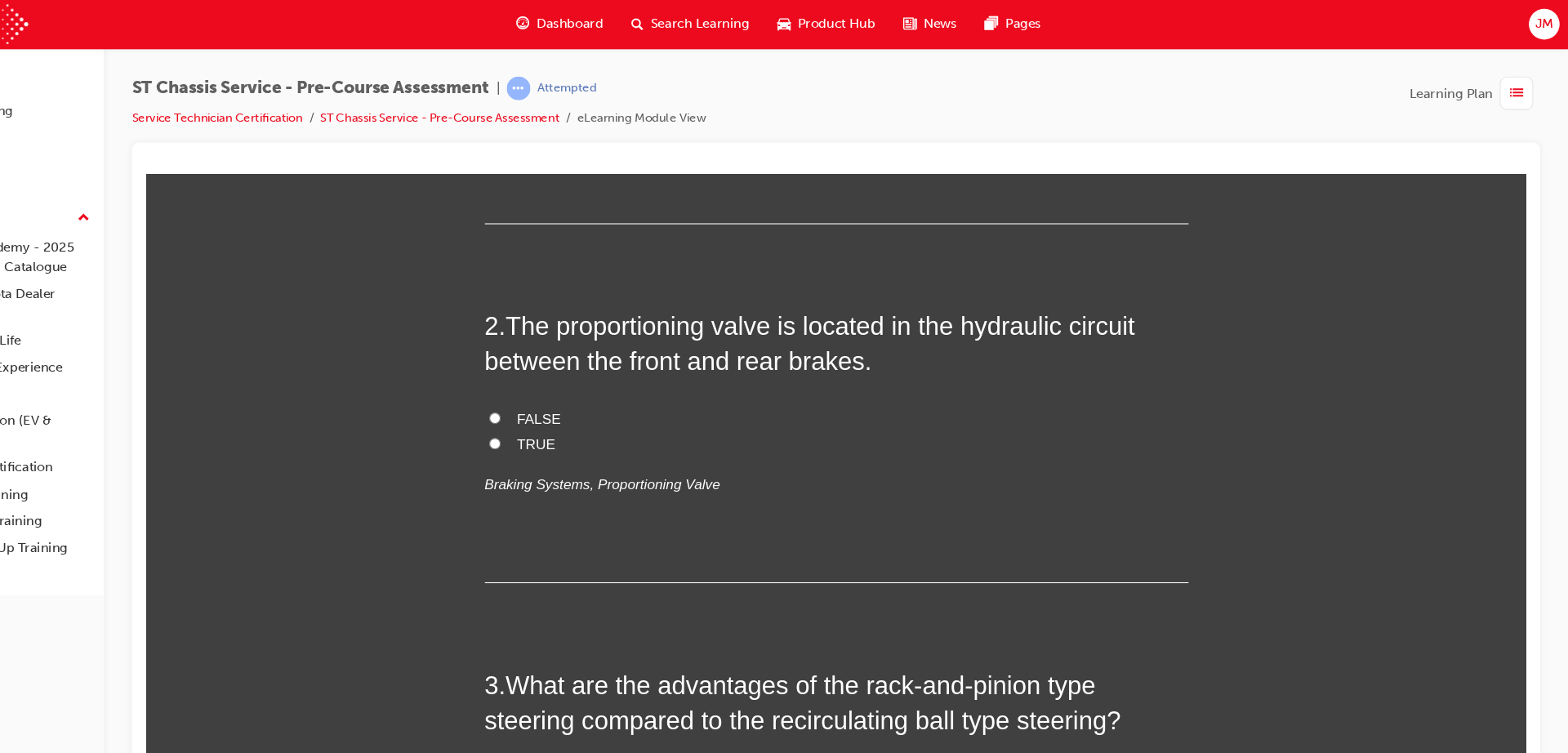
scroll to position [373, 0]
click at [490, 429] on span "TRUE" at bounding box center [508, 423] width 36 height 14
click at [475, 428] on input "TRUE" at bounding box center [469, 422] width 10 height 10
radio input "true"
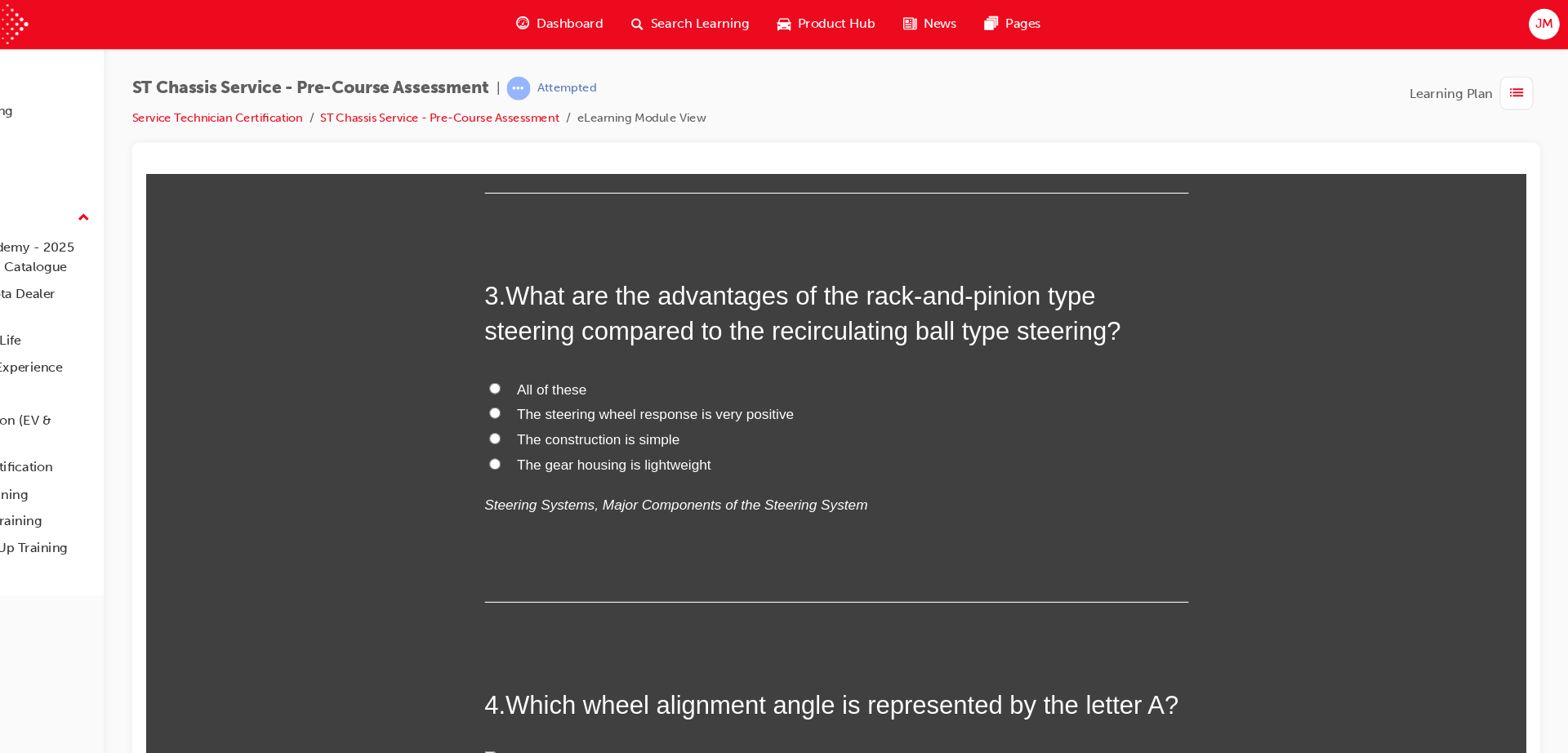
scroll to position [736, 0]
click at [505, 370] on span "All of these" at bounding box center [522, 371] width 65 height 14
click at [475, 370] on input "All of these" at bounding box center [469, 370] width 10 height 10
radio input "true"
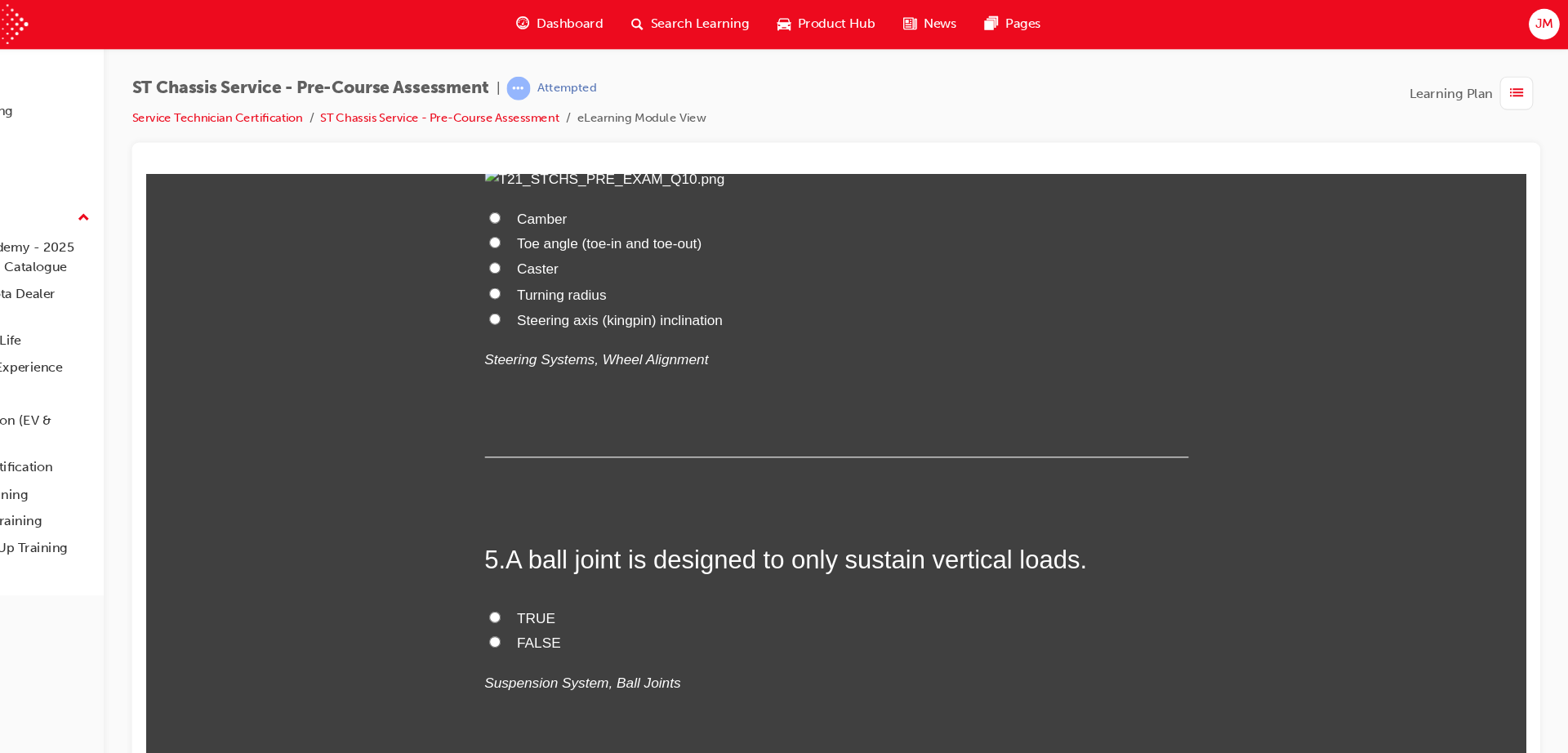
scroll to position [1397, 0]
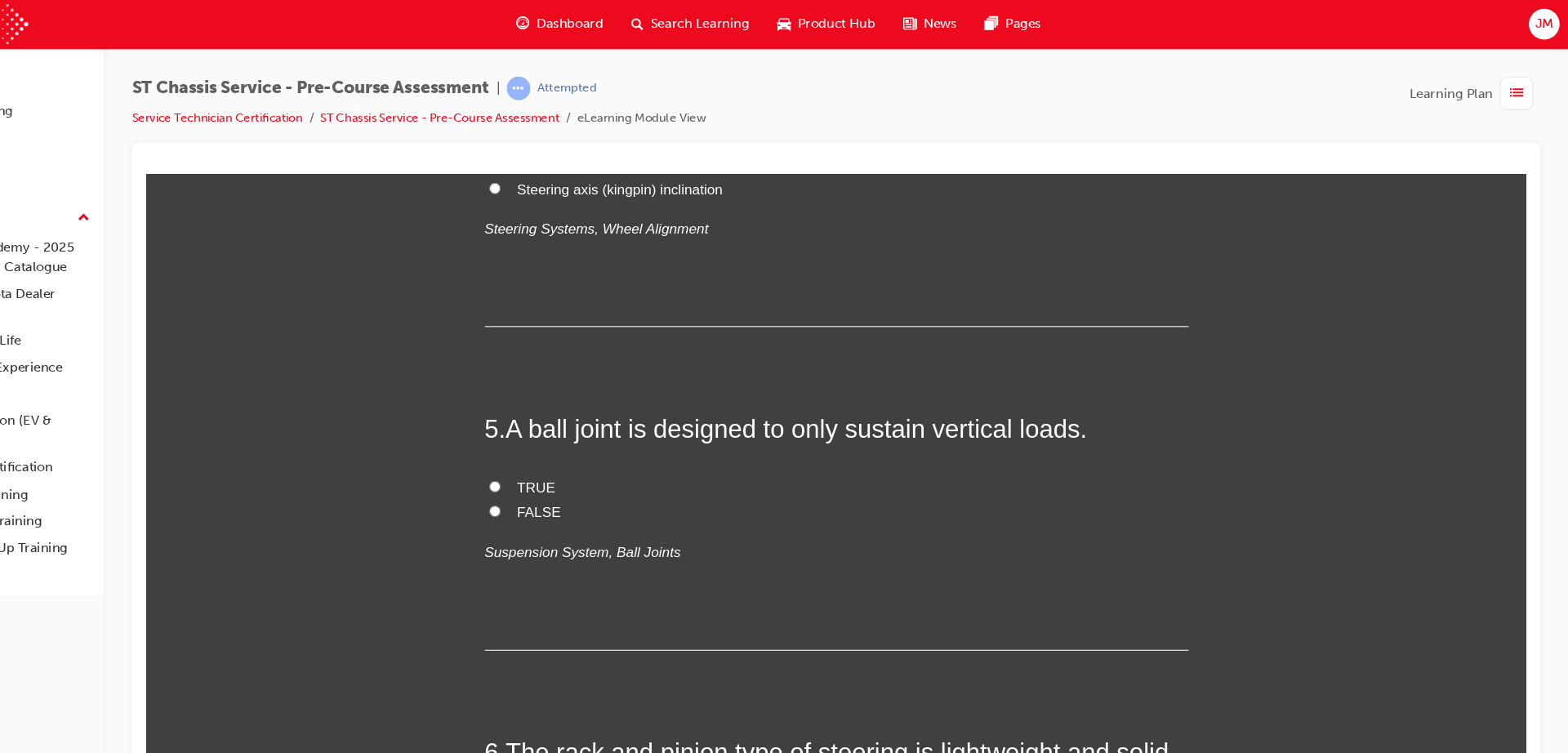
click at [506, 123] on span "Toe angle (toe-in and toe-out)" at bounding box center [576, 116] width 171 height 14
click at [475, 121] on input "Toe angle (toe-in and toe-out)" at bounding box center [469, 115] width 10 height 10
radio input "true"
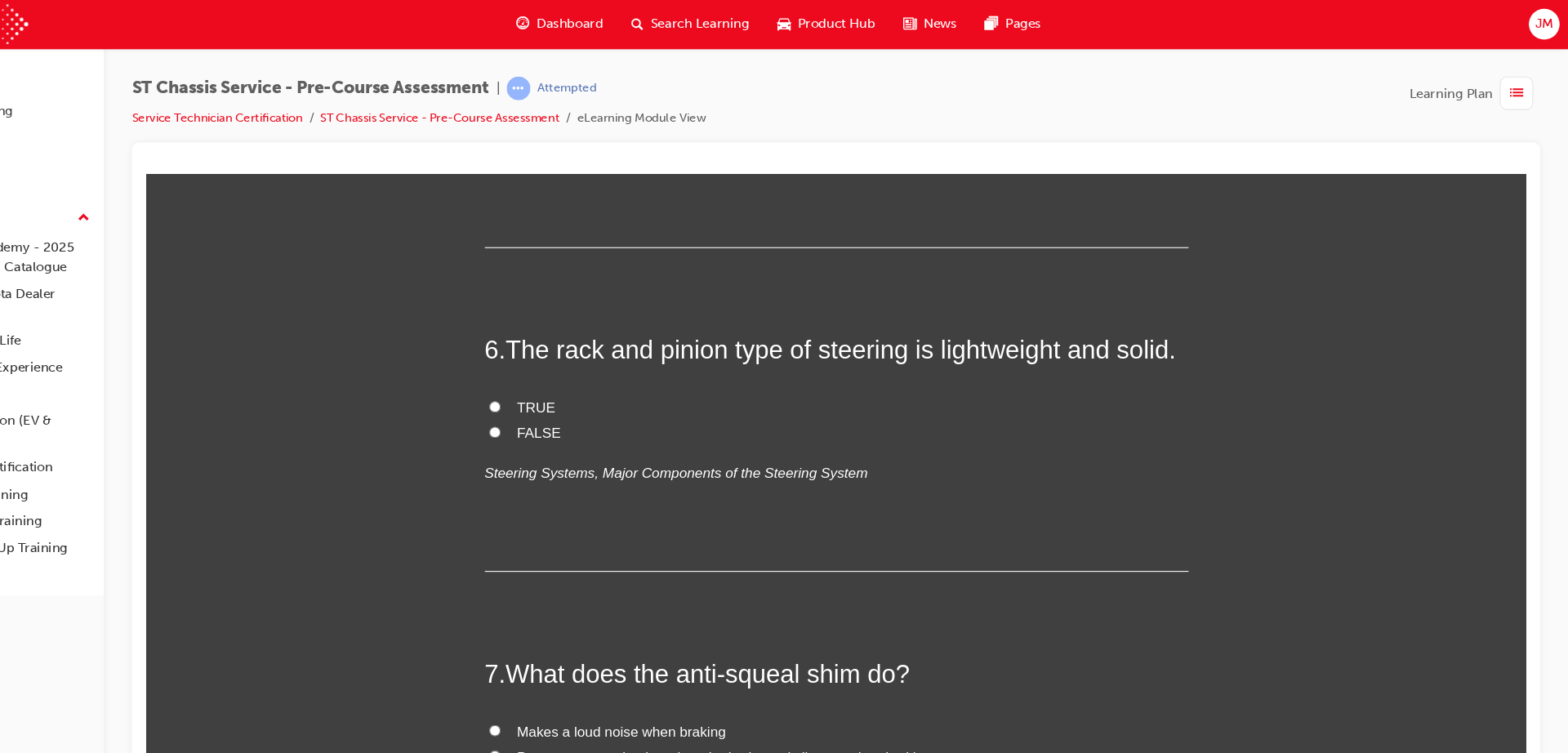
scroll to position [1861, 0]
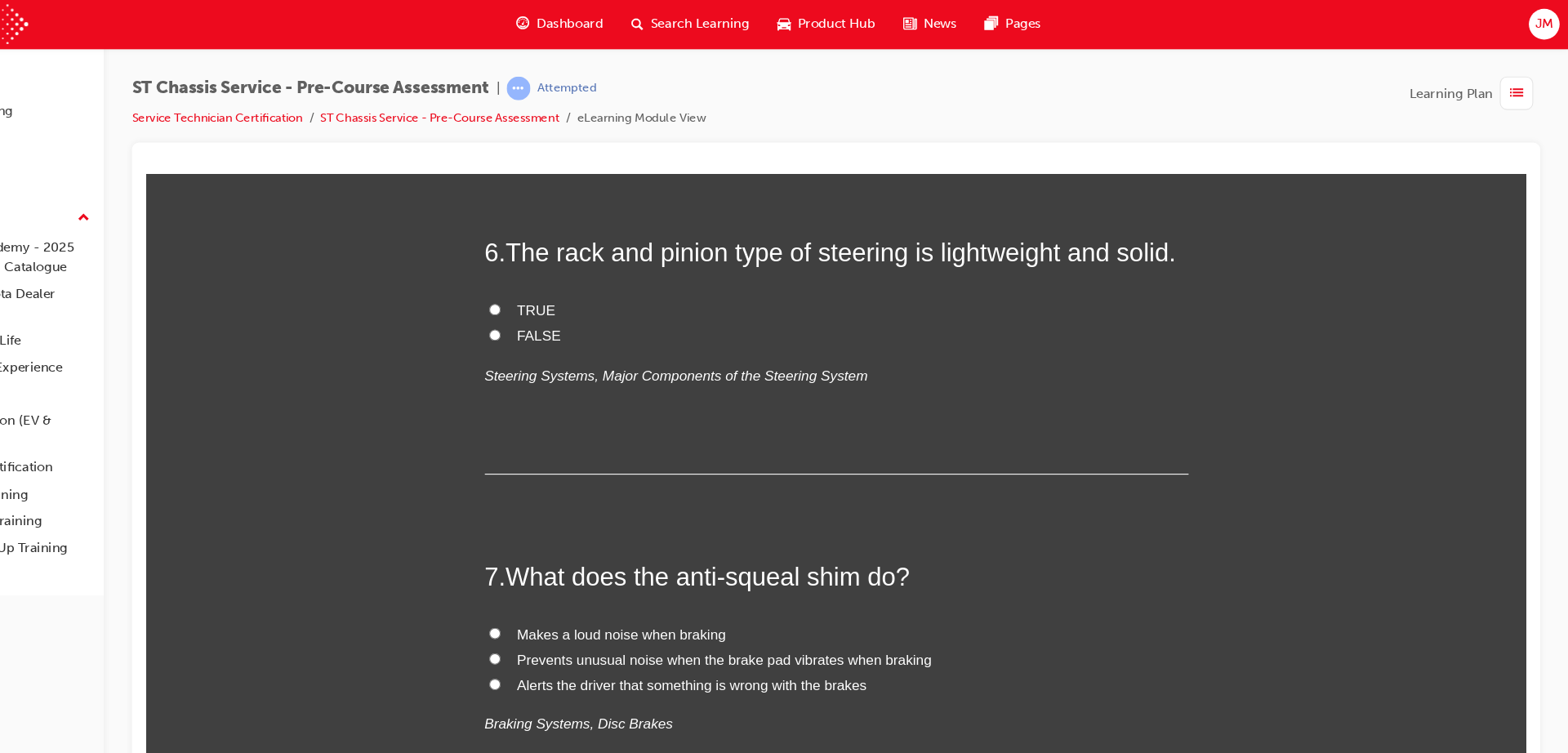
click at [500, 30] on span "FALSE" at bounding box center [510, 23] width 40 height 14
click at [475, 28] on input "FALSE" at bounding box center [469, 22] width 10 height 10
radio input "true"
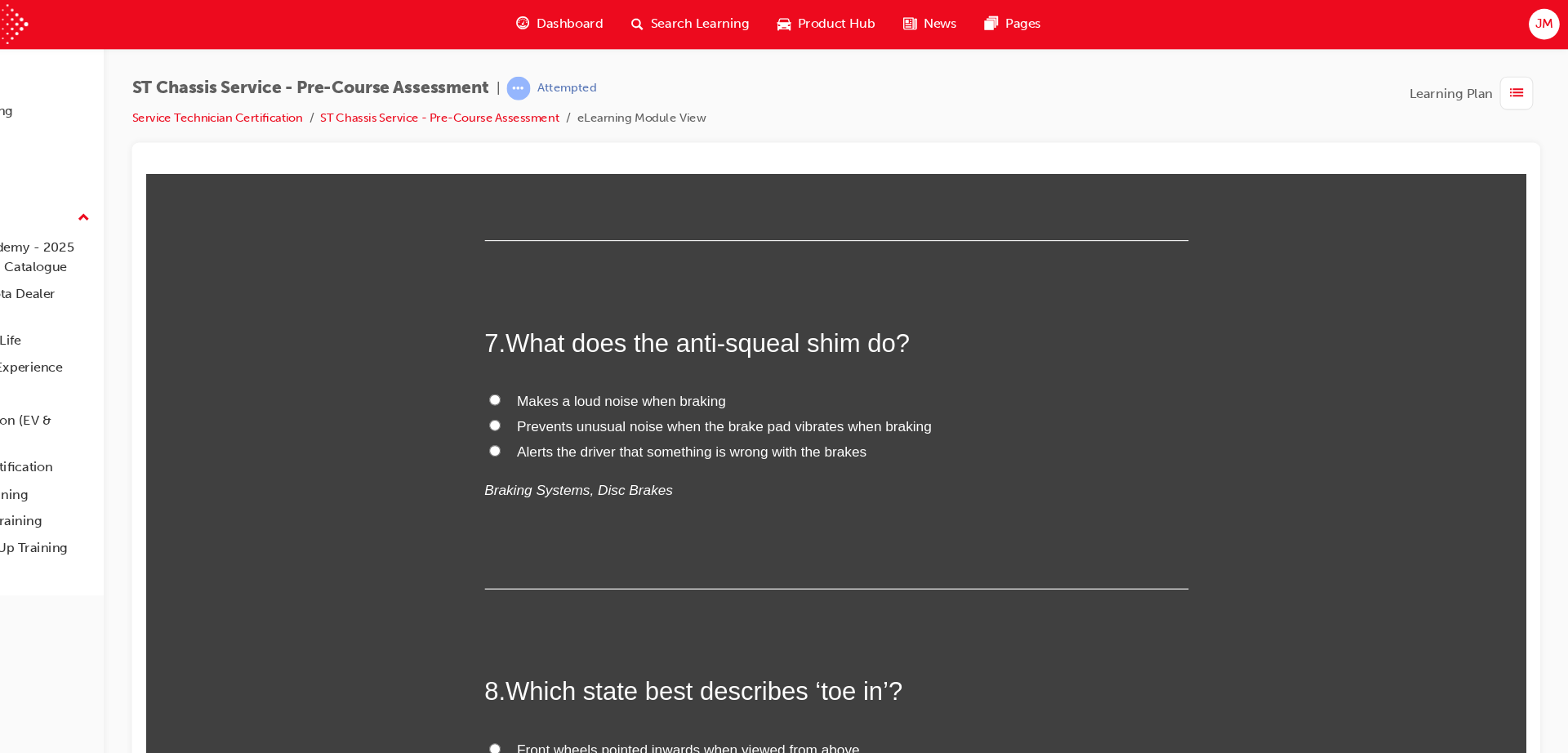
scroll to position [2079, 0]
click at [501, 89] on span "TRUE" at bounding box center [508, 82] width 36 height 14
click at [475, 86] on input "TRUE" at bounding box center [469, 81] width 10 height 10
radio input "true"
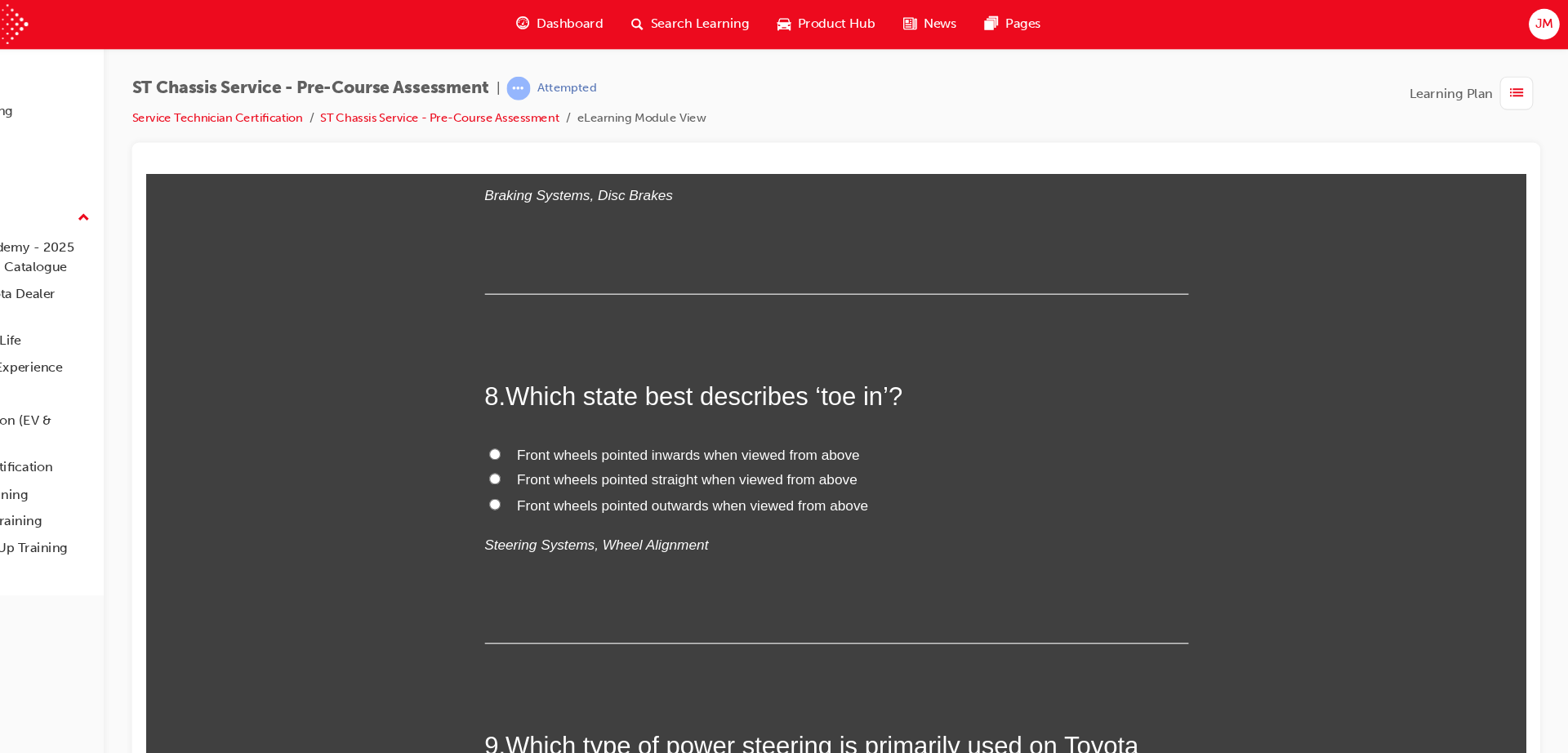
scroll to position [2353, 0]
click at [502, 140] on span "Prevents unusual noise when the brake pad vibrates when braking" at bounding box center [682, 133] width 384 height 14
click at [475, 137] on input "Prevents unusual noise when the brake pad vibrates when braking" at bounding box center [469, 132] width 10 height 10
radio input "true"
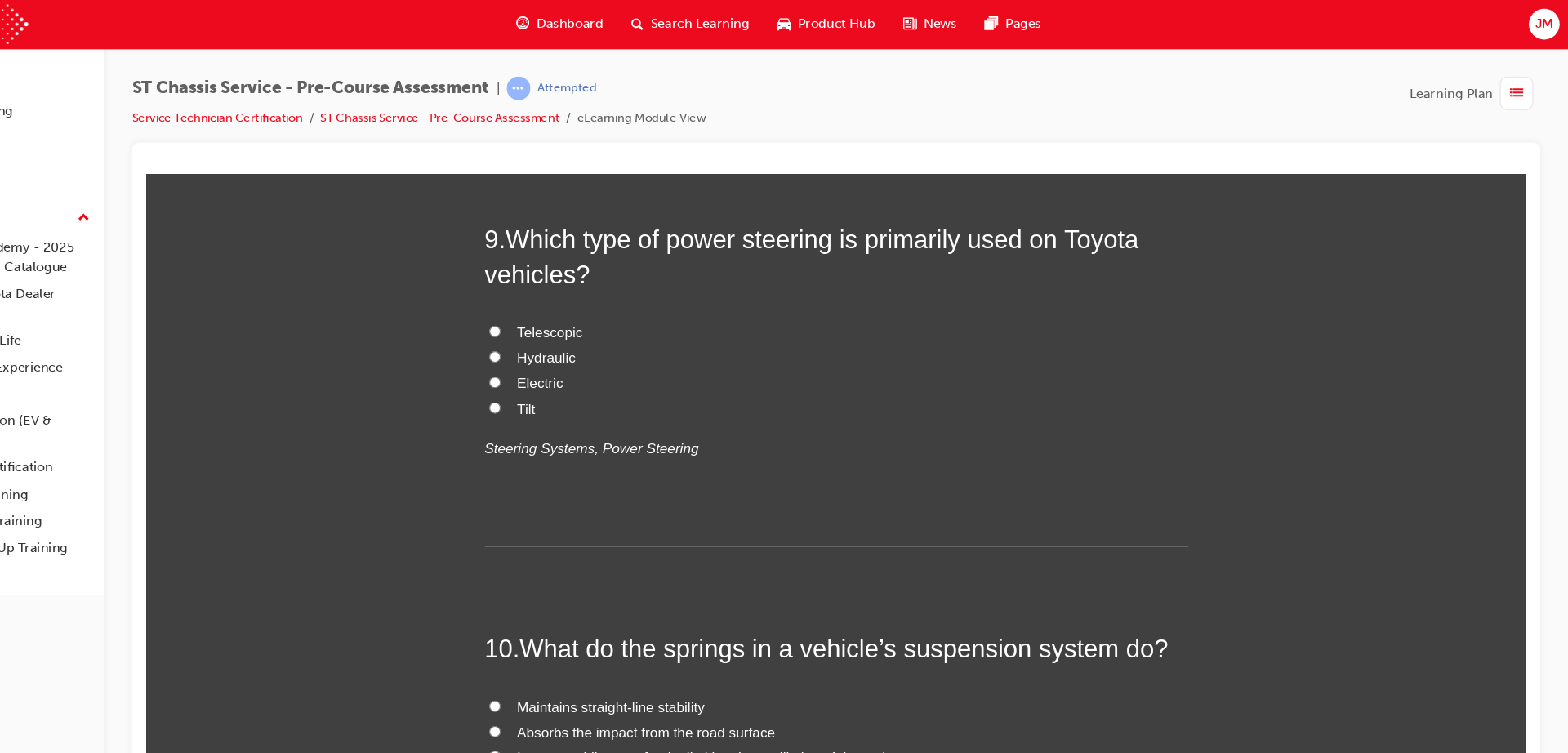
scroll to position [2825, 0]
radio input "true"
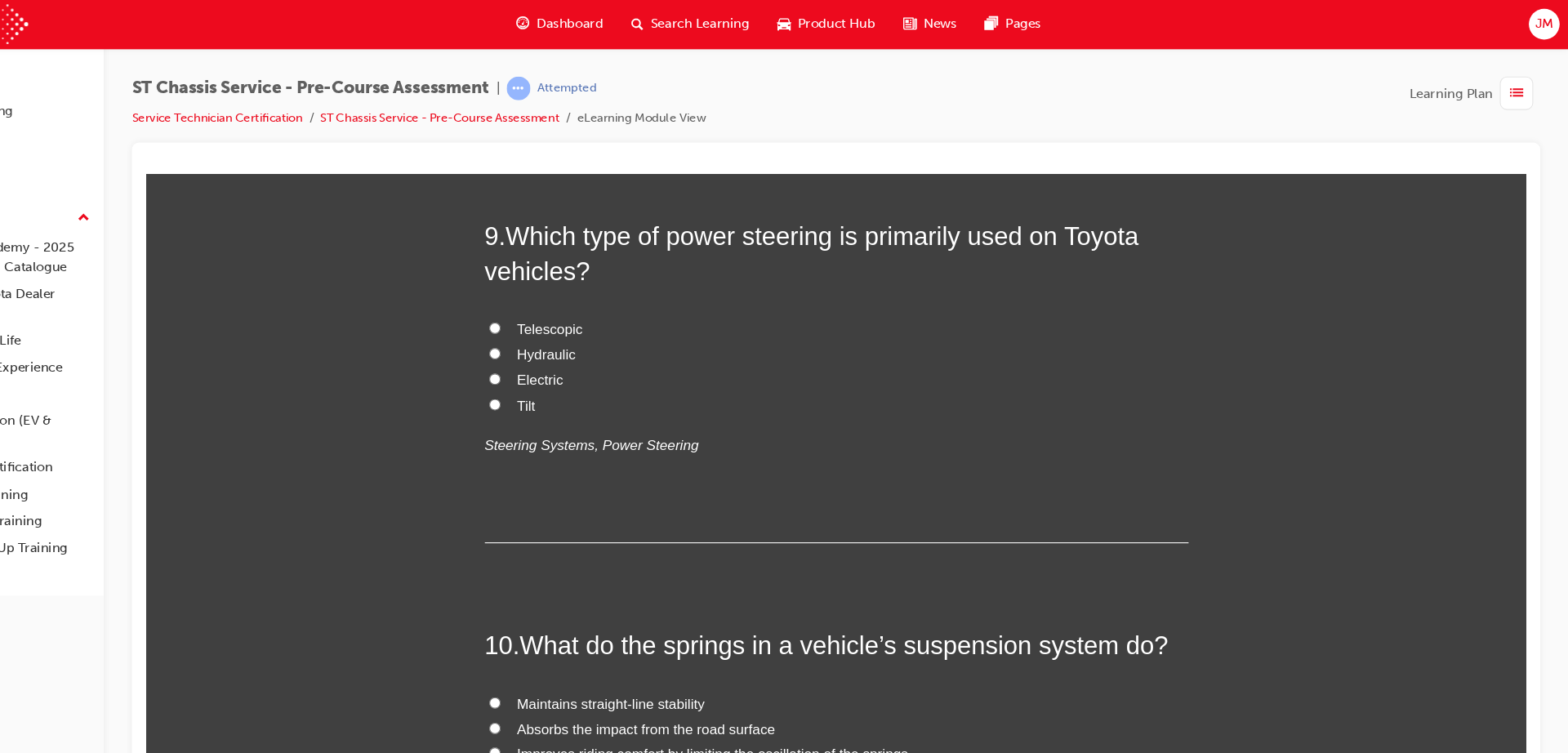
radio input "true"
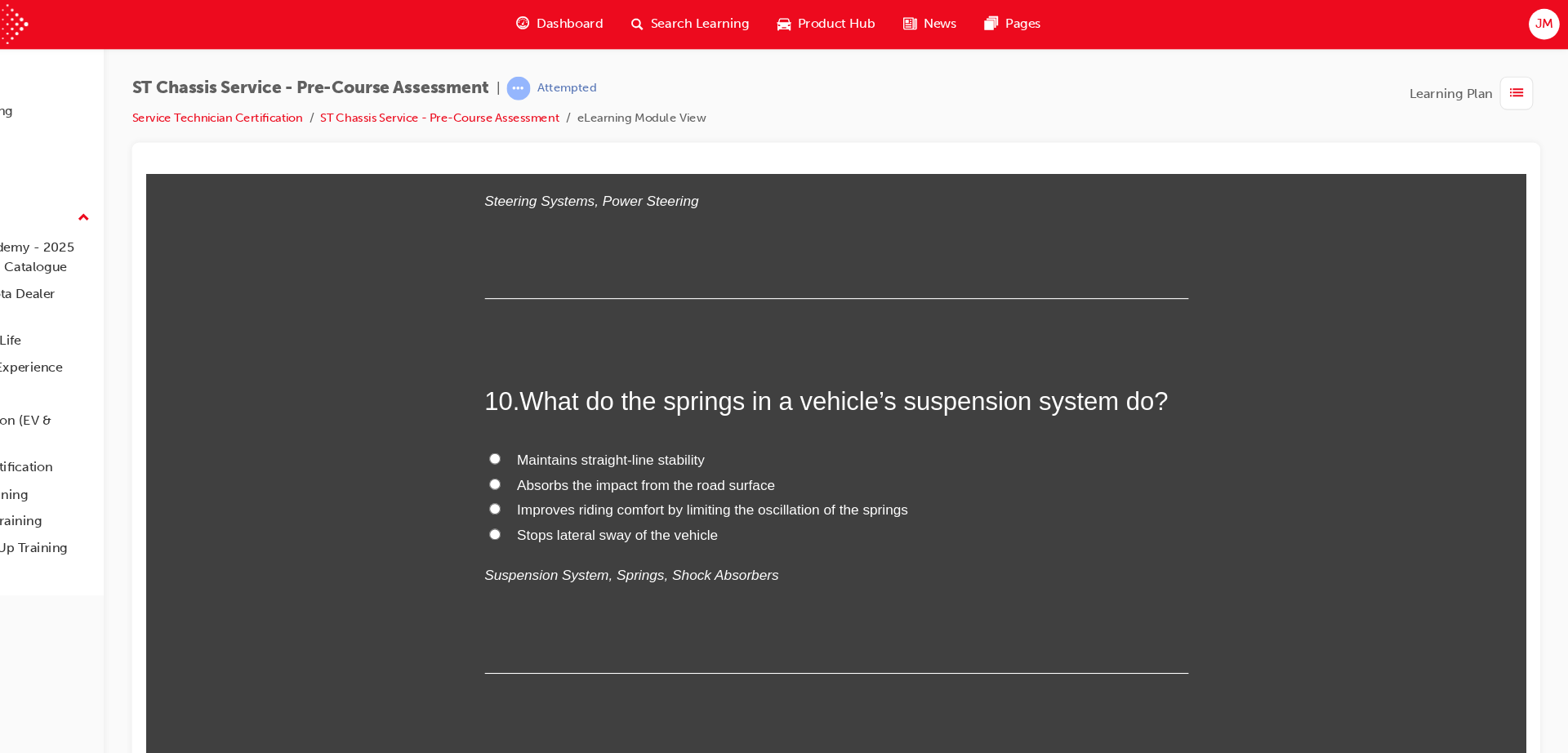
scroll to position [3214, 0]
click at [509, 121] on span "Hydraulic" at bounding box center [518, 114] width 55 height 14
click at [475, 118] on input "Hydraulic" at bounding box center [469, 113] width 10 height 10
radio input "true"
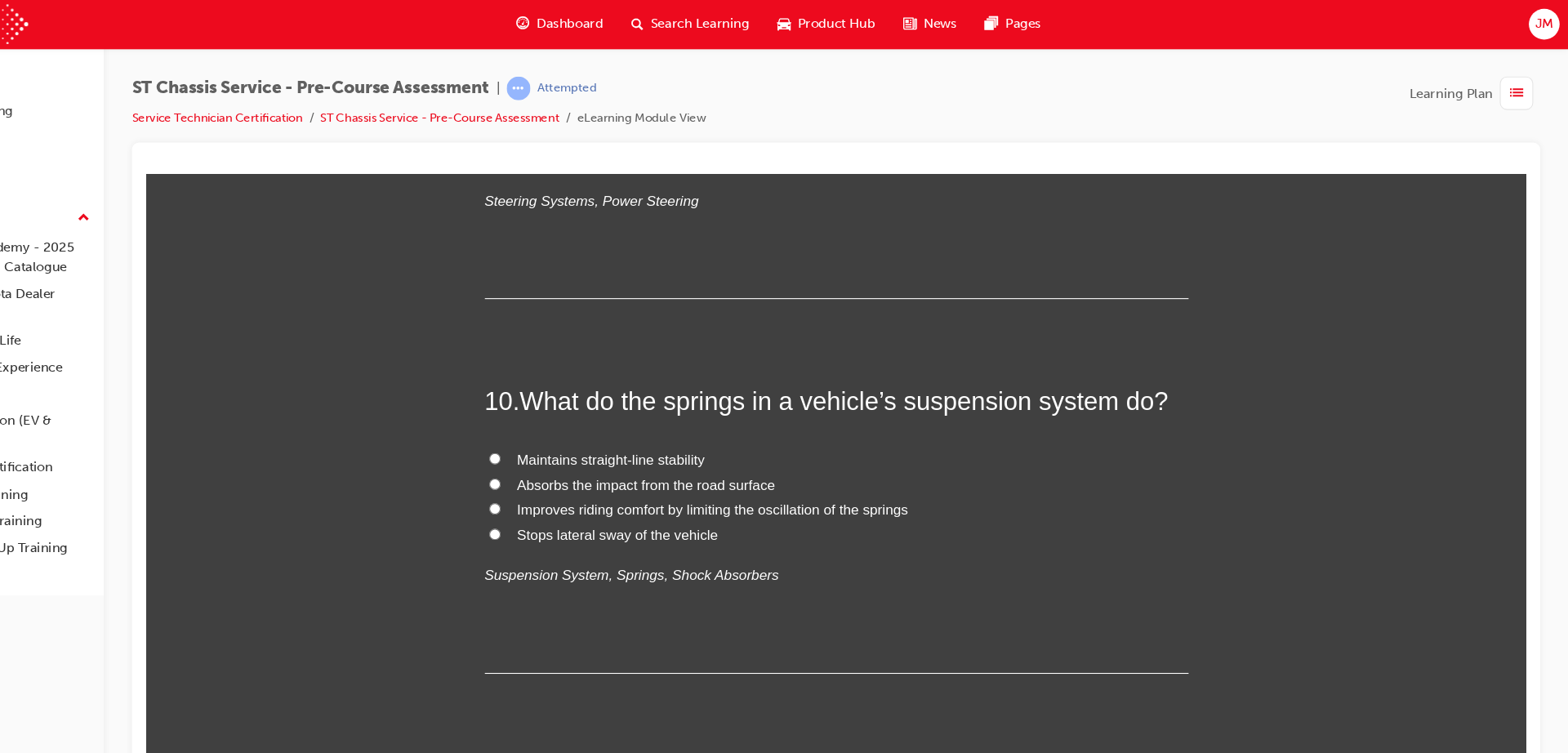
click at [546, 464] on span "Absorbs the impact from the road surface" at bounding box center [610, 462] width 240 height 14
click at [475, 464] on input "Absorbs the impact from the road surface" at bounding box center [469, 461] width 10 height 10
radio input "true"
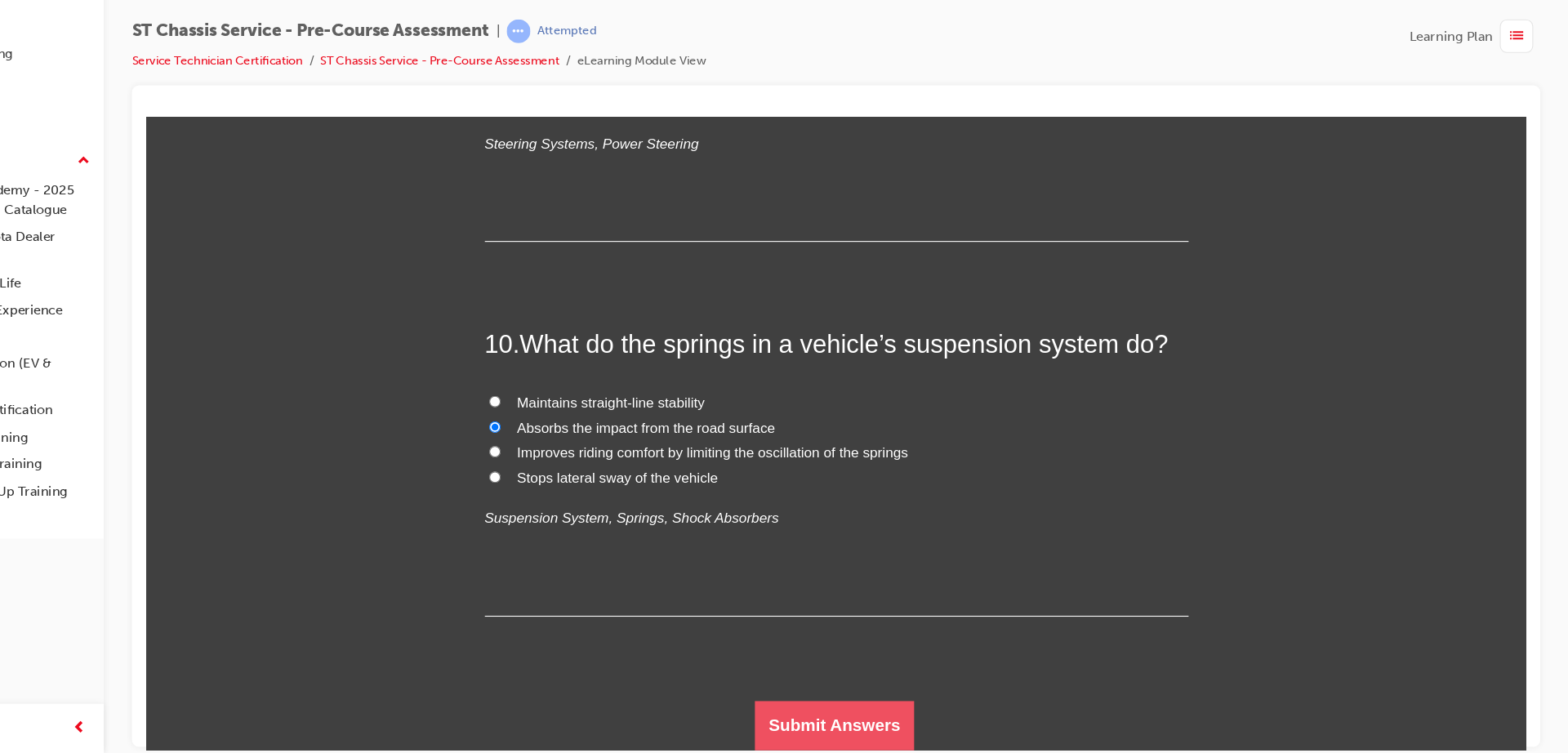
click at [775, 679] on button "Submit Answers" at bounding box center [785, 681] width 149 height 46
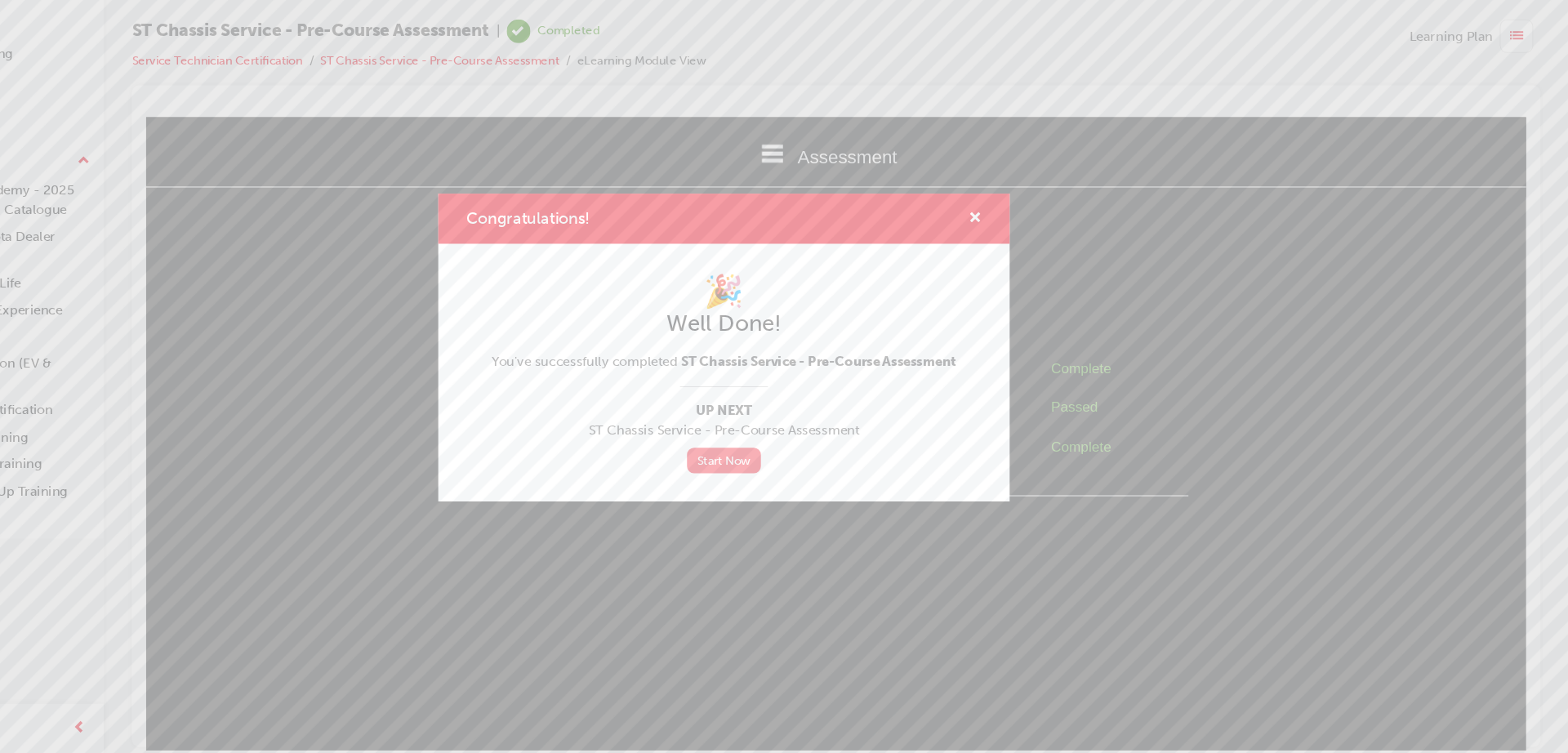
click at [774, 480] on link "Start Now" at bounding box center [784, 481] width 69 height 23
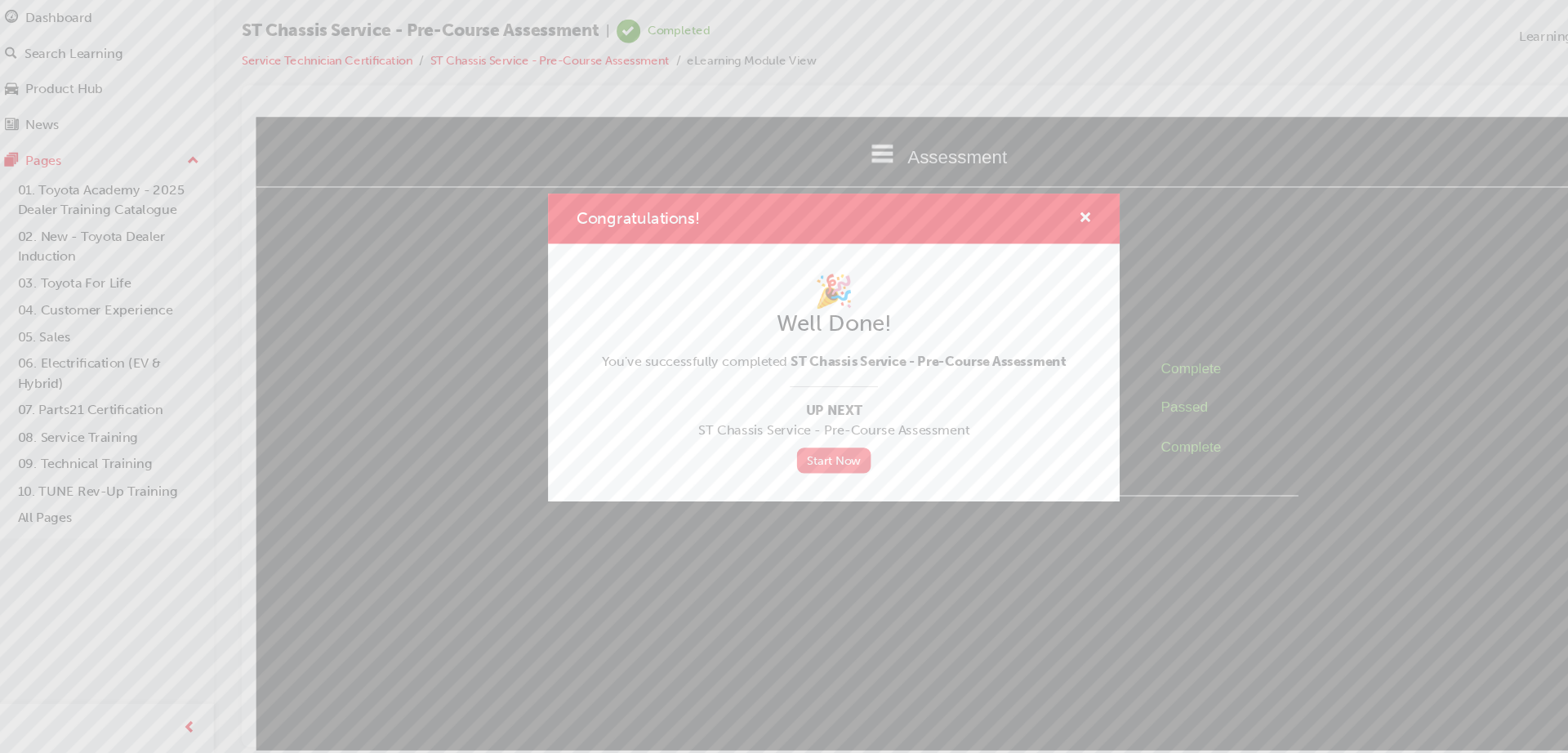
click at [792, 478] on link "Start Now" at bounding box center [784, 481] width 69 height 23
click at [1019, 251] on span "cross-icon" at bounding box center [1017, 257] width 12 height 15
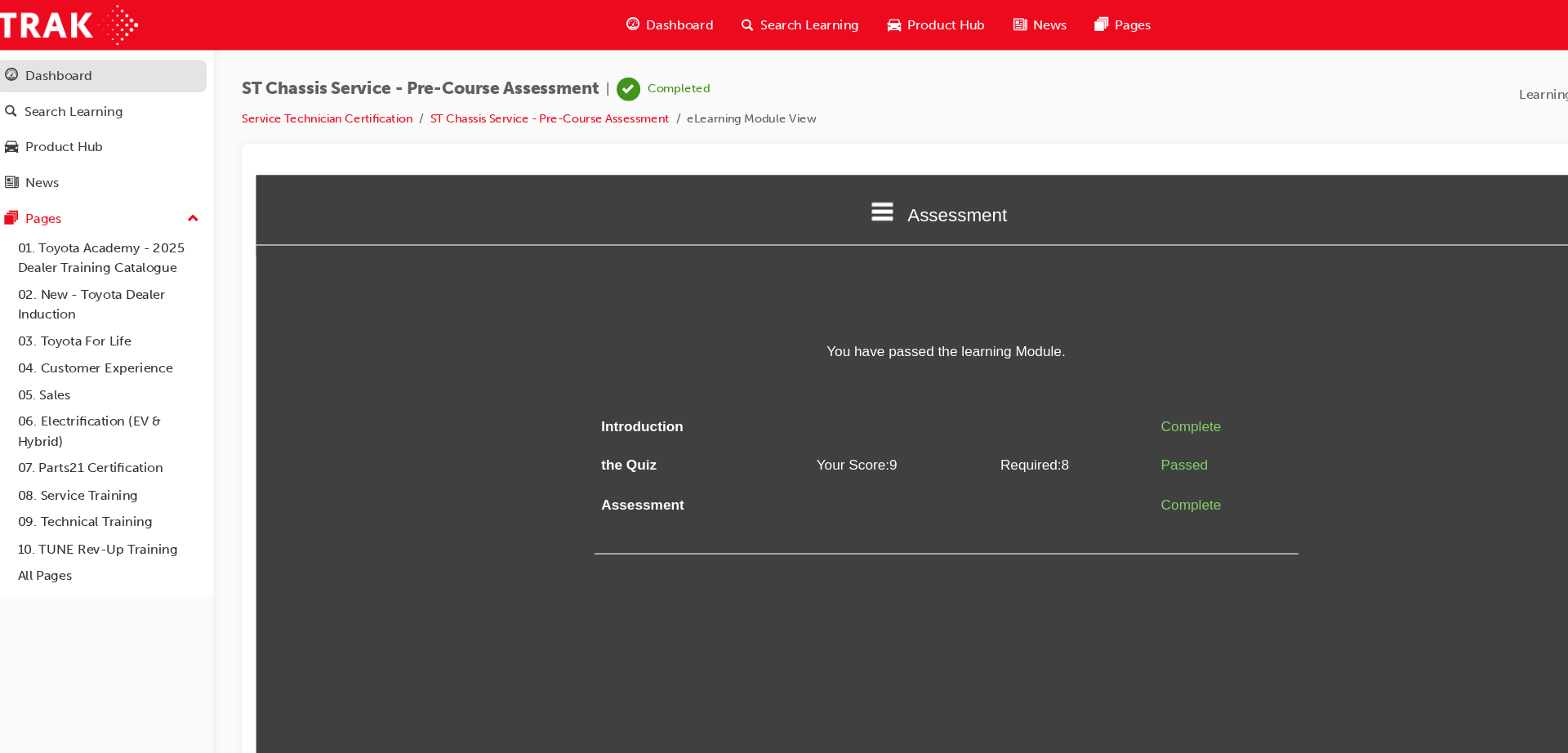
click at [47, 75] on div "Dashboard" at bounding box center [65, 71] width 62 height 19
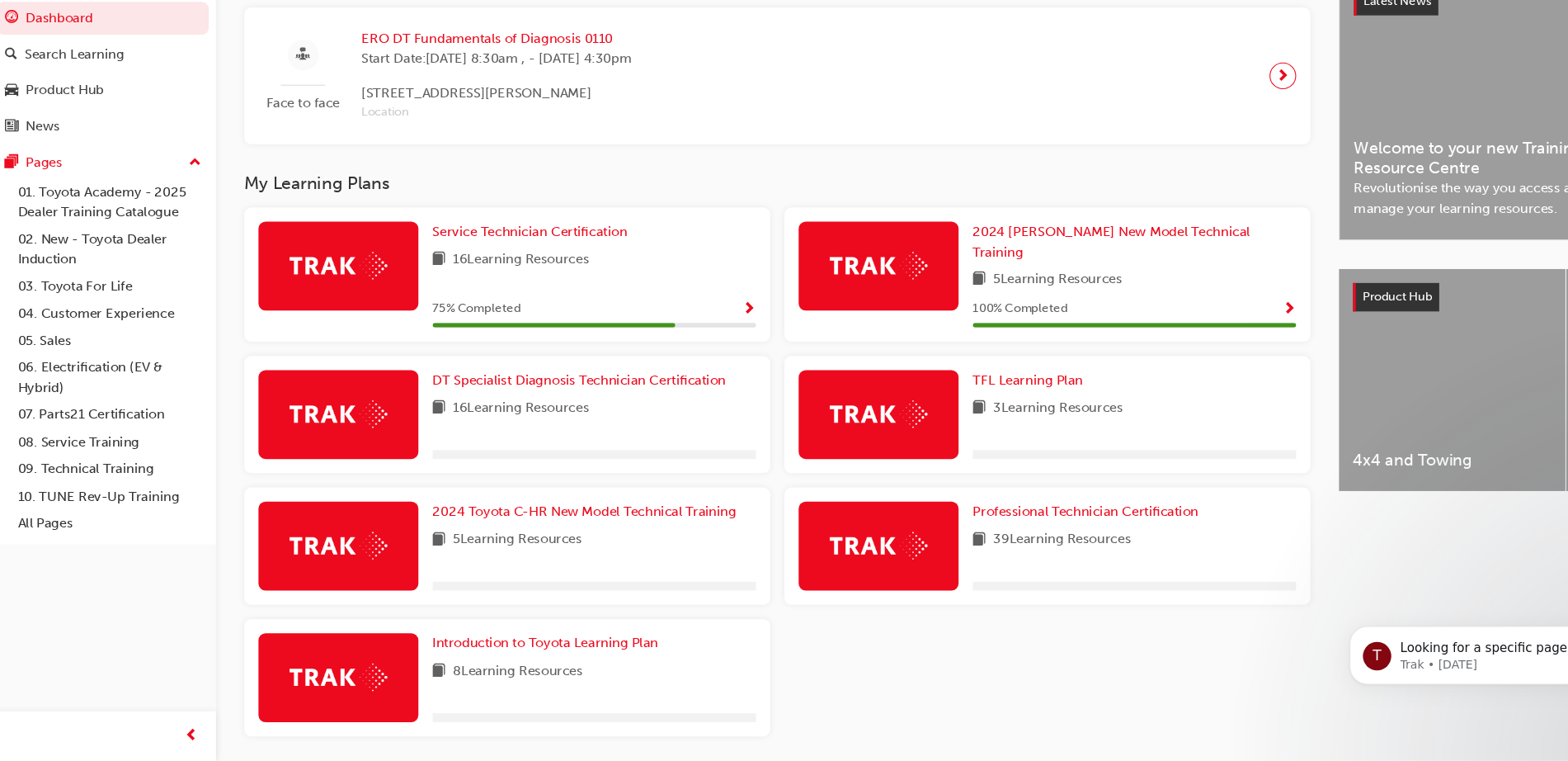
scroll to position [436, 0]
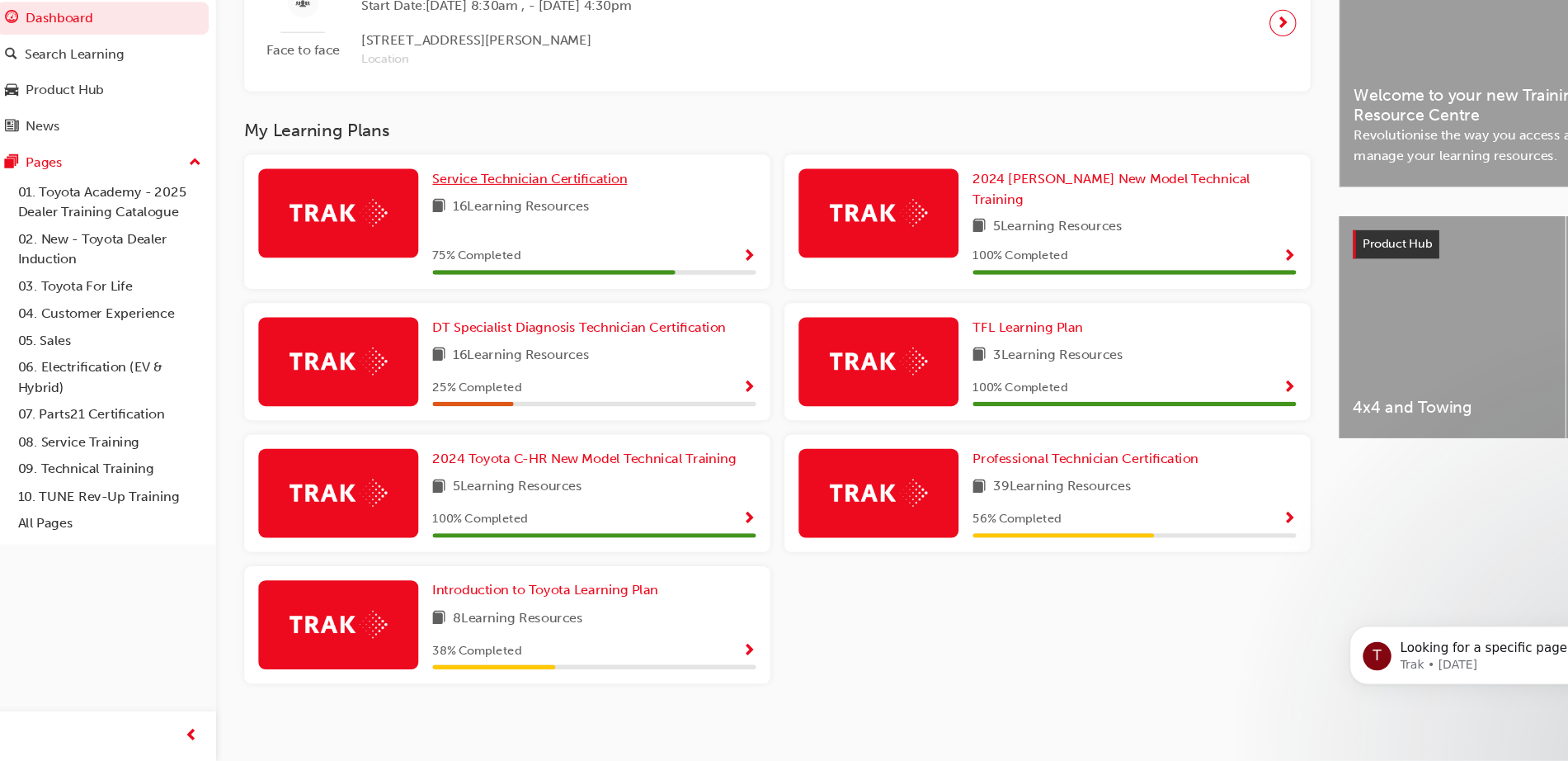
click at [500, 223] on span "Service Technician Certification" at bounding box center [502, 220] width 181 height 15
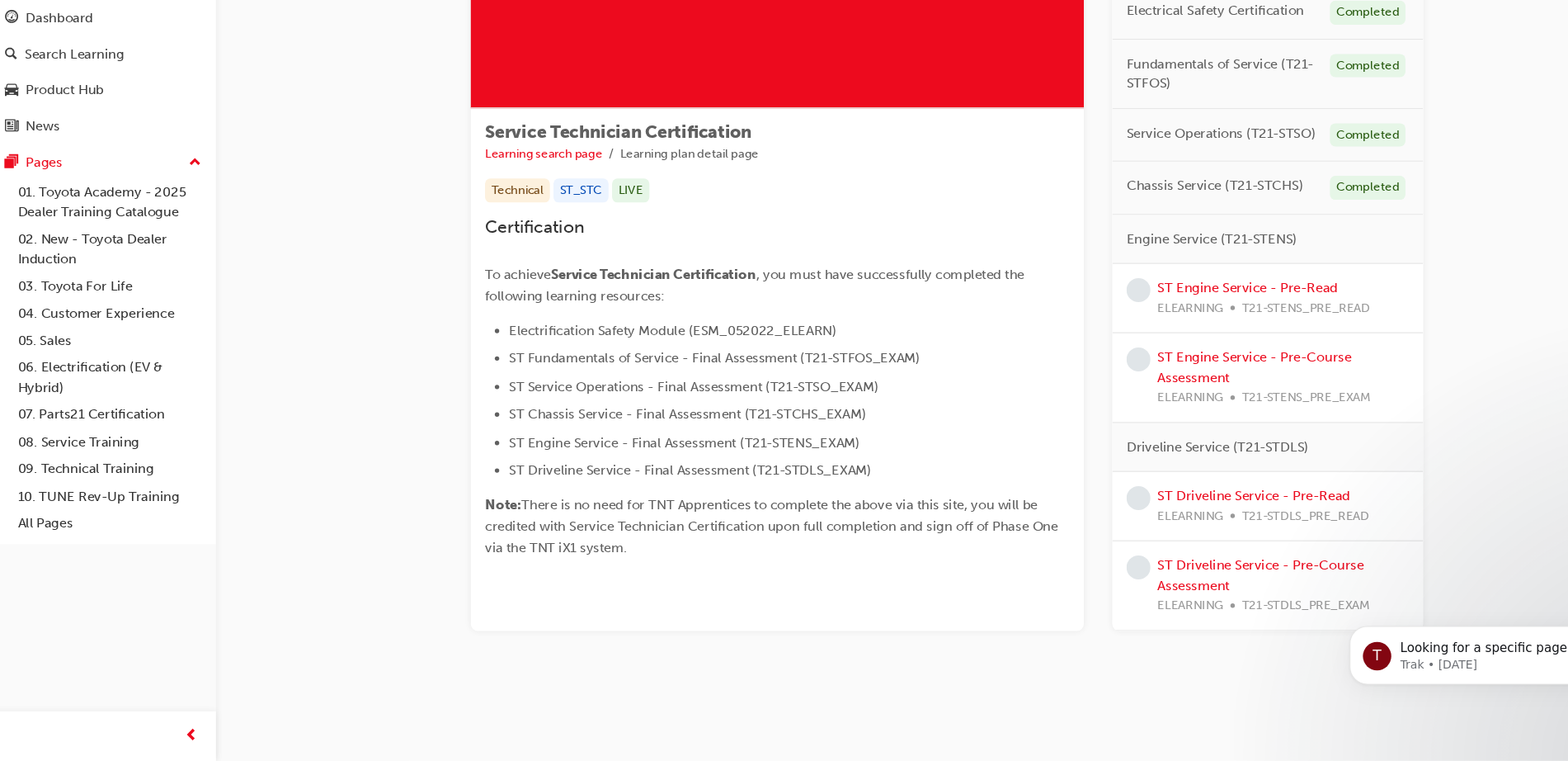
scroll to position [178, 0]
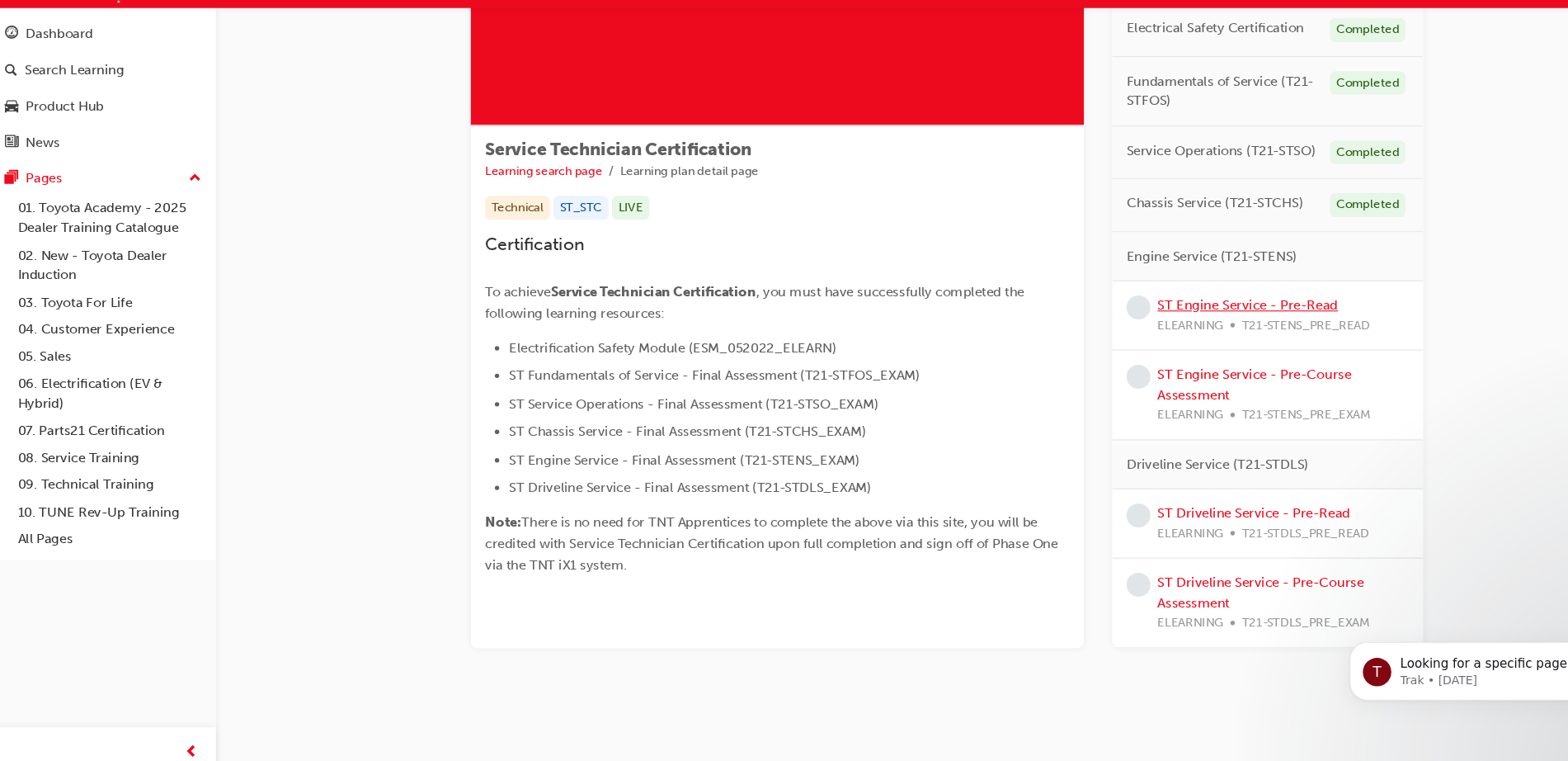
click at [1111, 322] on link "ST Engine Service - Pre-Read" at bounding box center [1169, 322] width 167 height 15
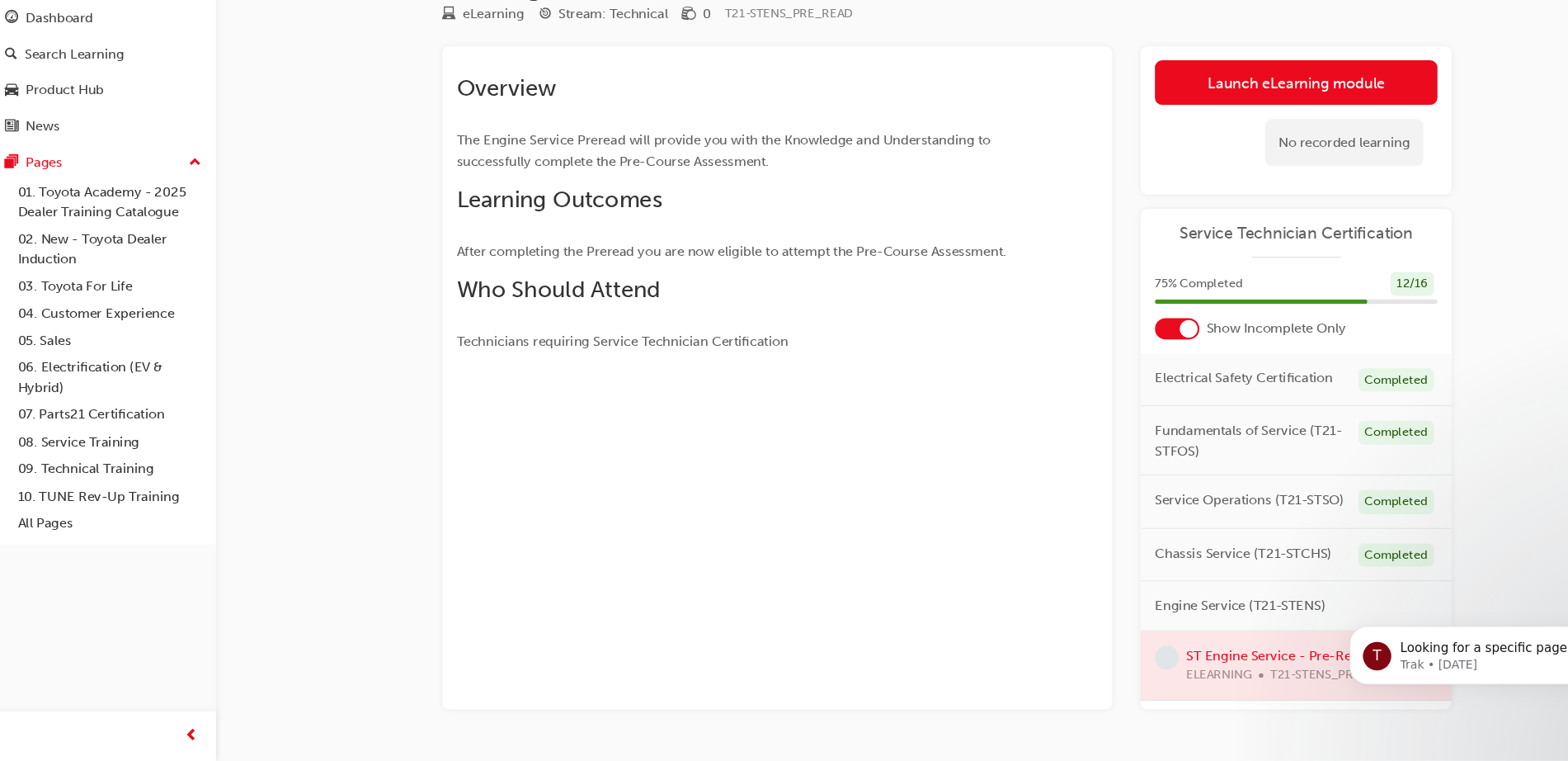
scroll to position [98, 0]
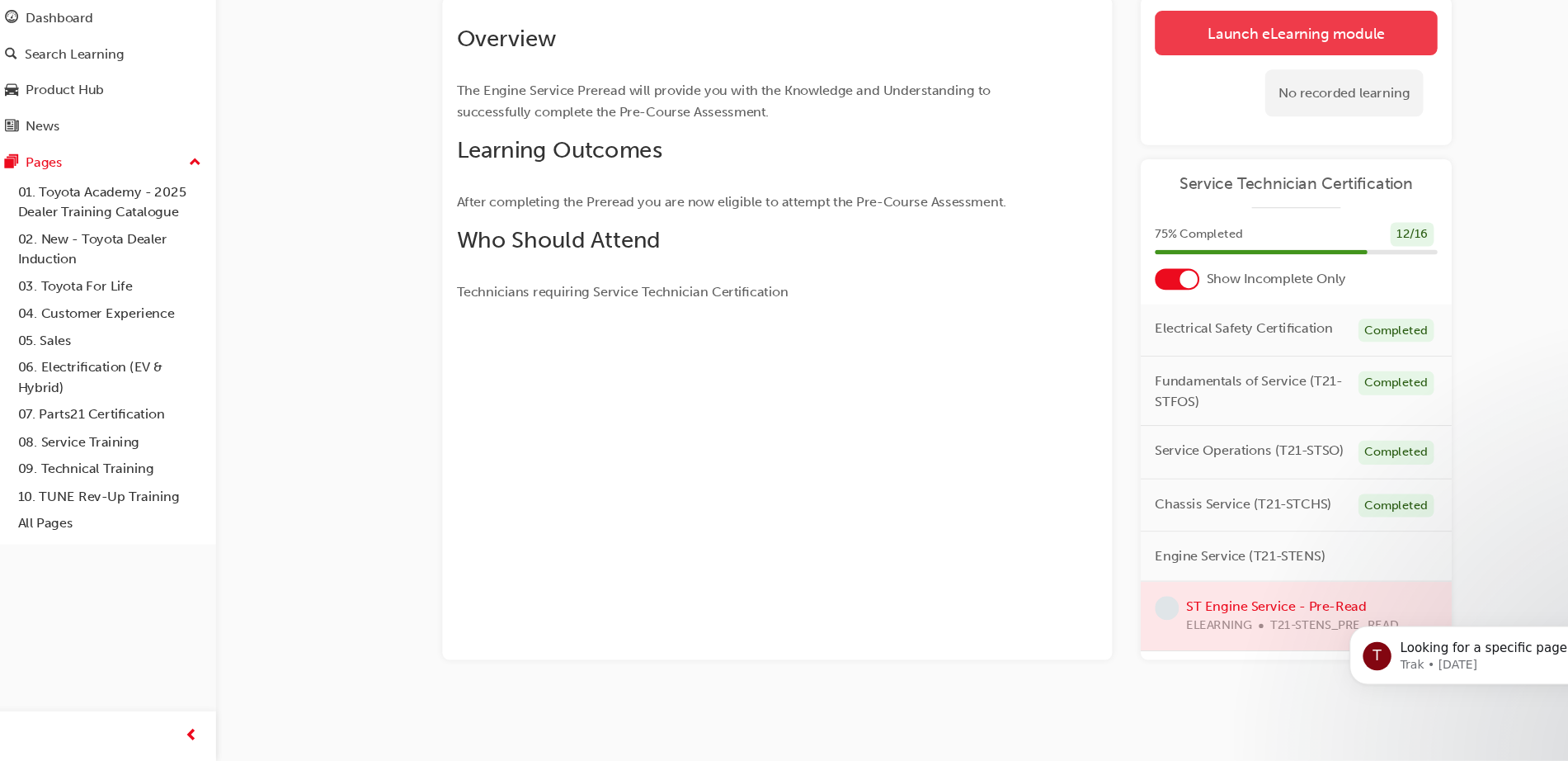
click at [1135, 89] on link "Launch eLearning module" at bounding box center [1213, 84] width 262 height 41
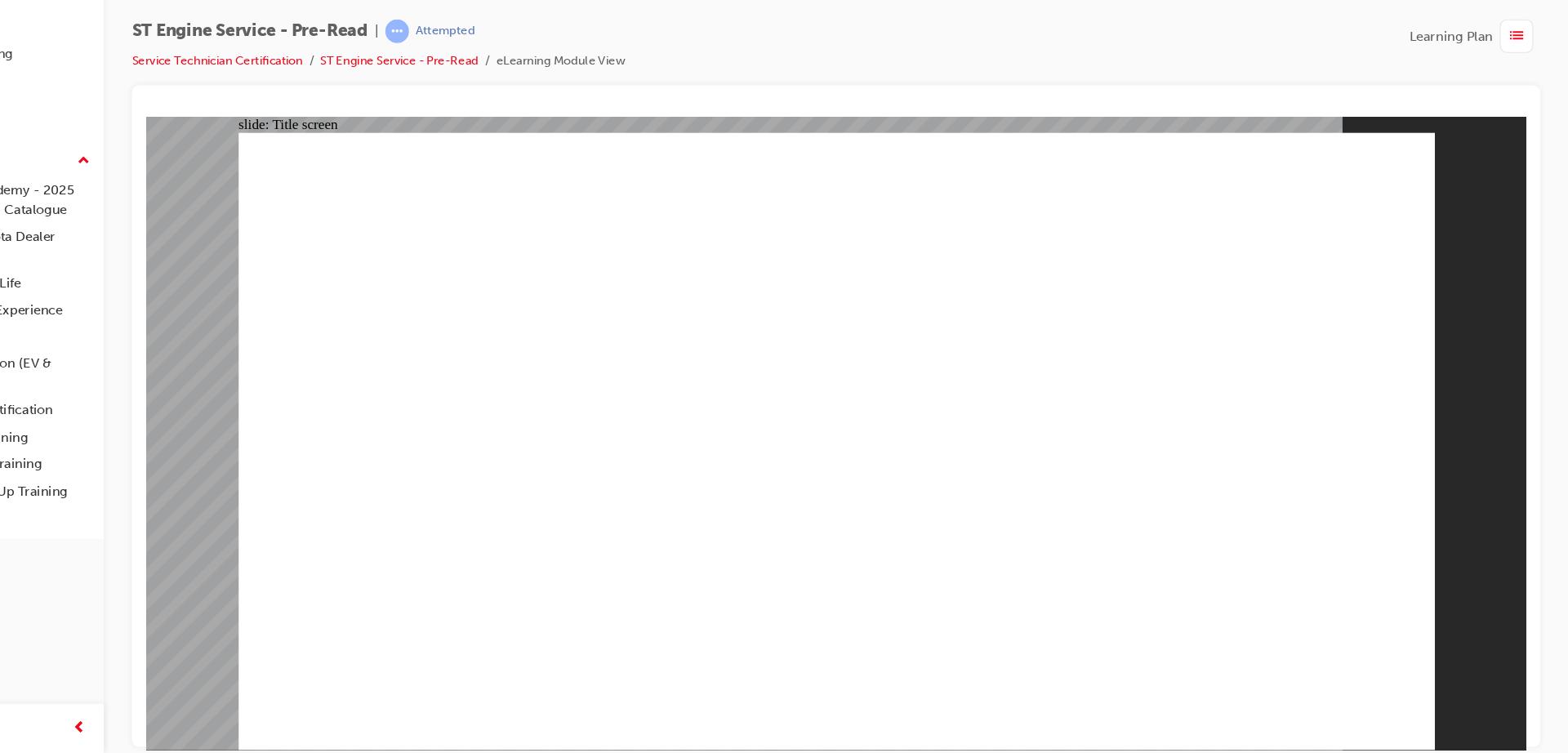
drag, startPoint x: 1185, startPoint y: 250, endPoint x: 750, endPoint y: 311, distance: 439.3
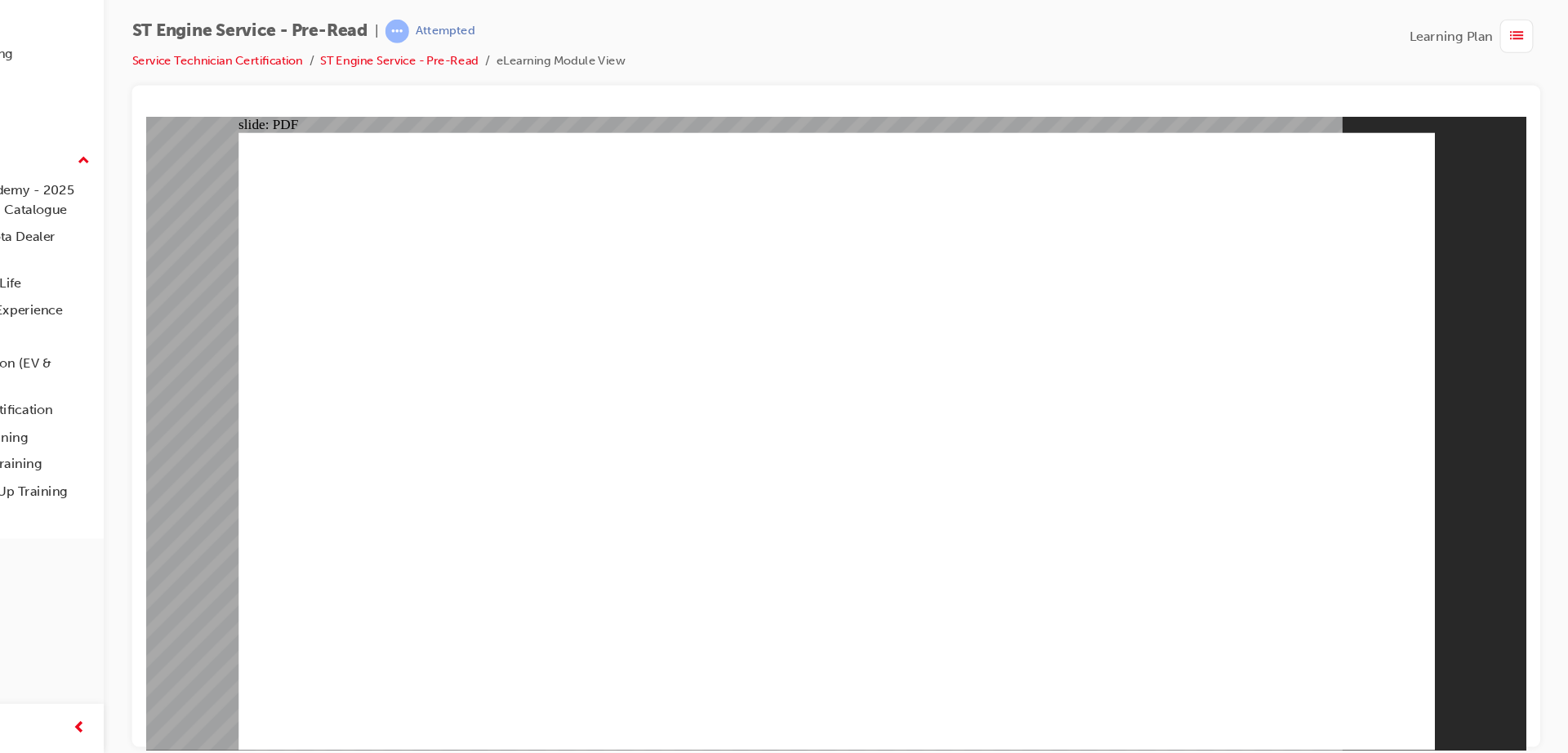
drag, startPoint x: 780, startPoint y: 636, endPoint x: 1246, endPoint y: 657, distance: 466.5
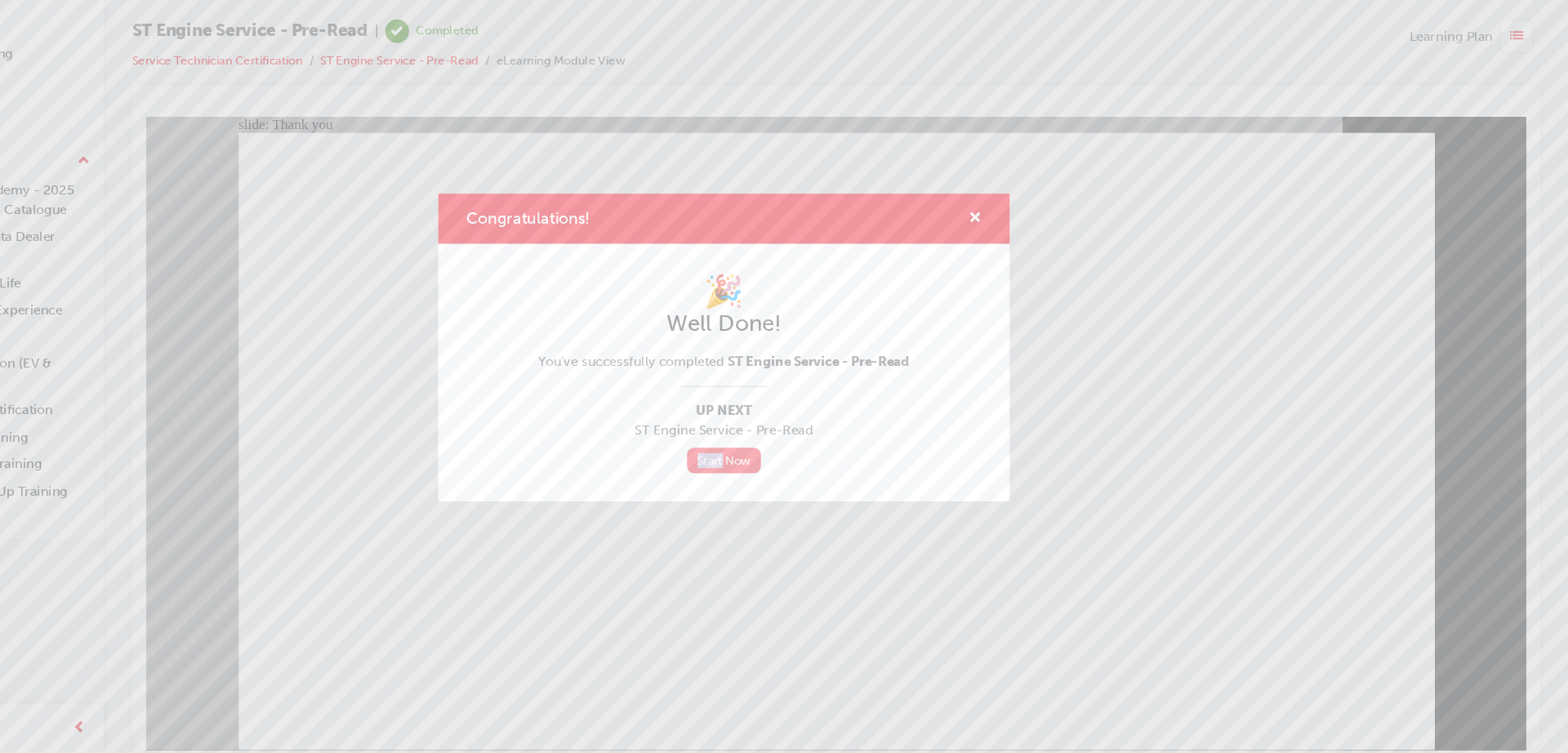
drag, startPoint x: 384, startPoint y: 460, endPoint x: 782, endPoint y: 482, distance: 398.6
click at [782, 482] on div "Congratulations! 🎉 Well Done! You've successfully completed ST Engine Service -…" at bounding box center [784, 376] width 1568 height 753
click at [791, 485] on link "Start Now" at bounding box center [784, 481] width 69 height 23
click at [793, 471] on link "Start Now" at bounding box center [784, 481] width 69 height 23
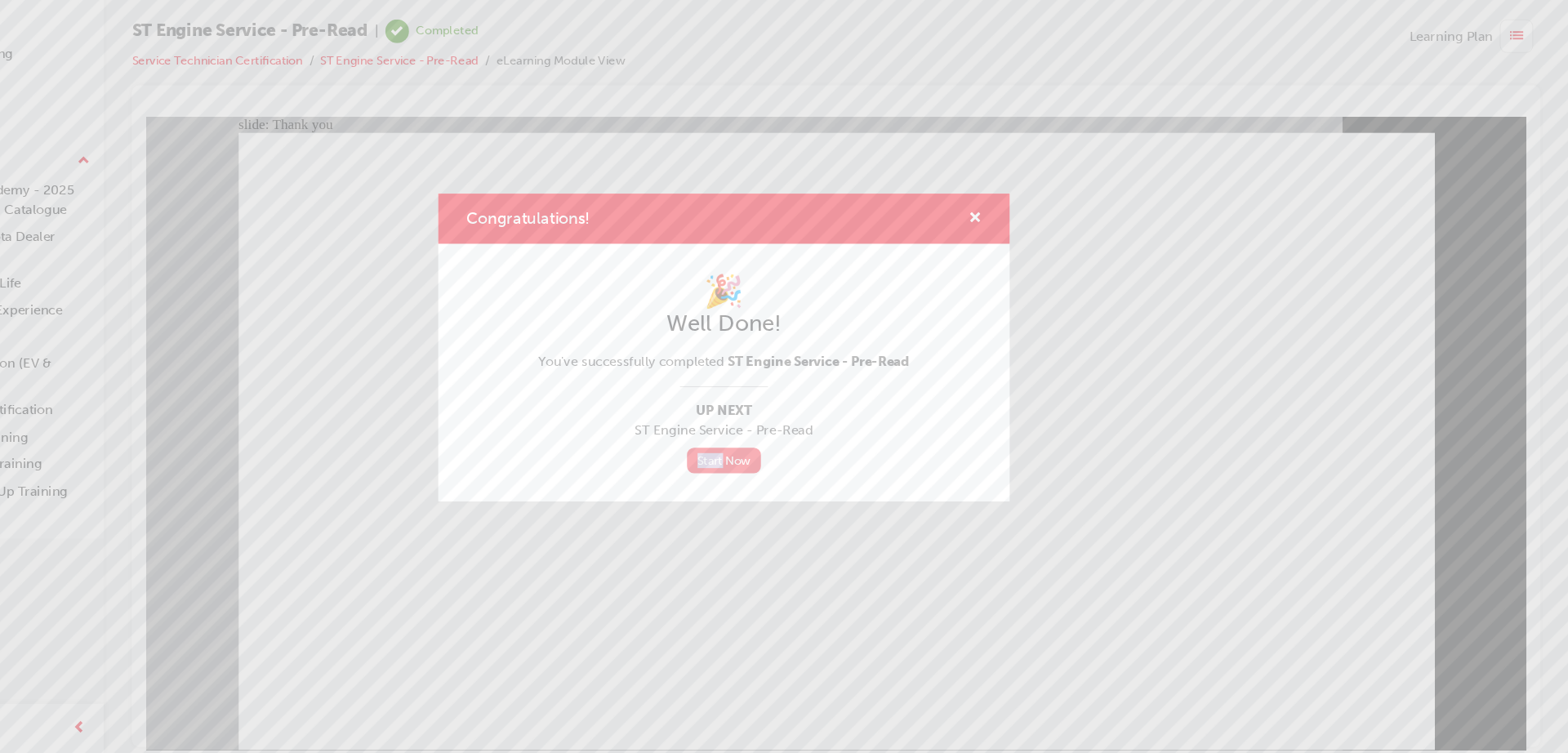
click at [793, 471] on link "Start Now" at bounding box center [784, 481] width 69 height 23
click at [1012, 258] on span "cross-icon" at bounding box center [1017, 257] width 12 height 15
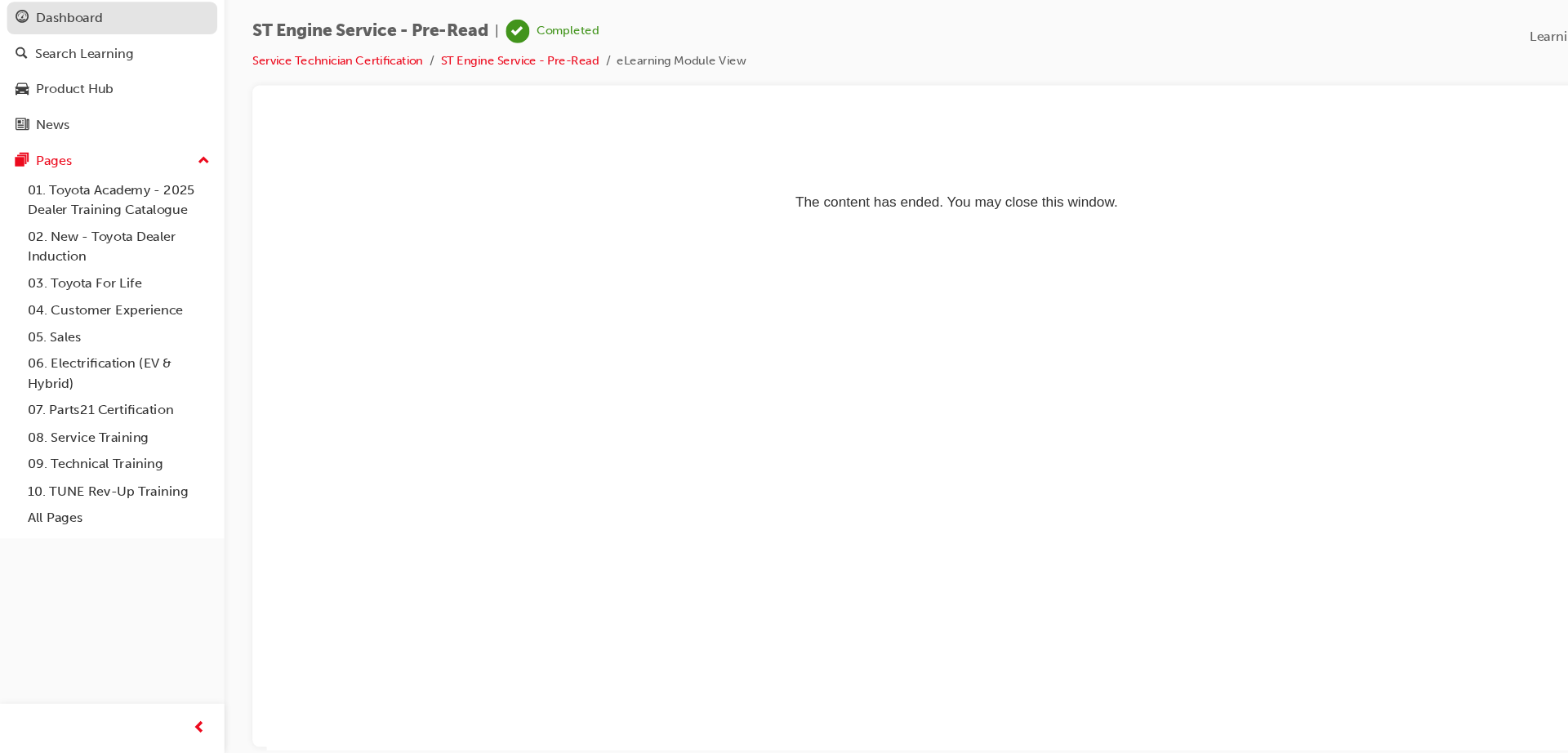
click at [36, 77] on div "Dashboard" at bounding box center [65, 71] width 62 height 19
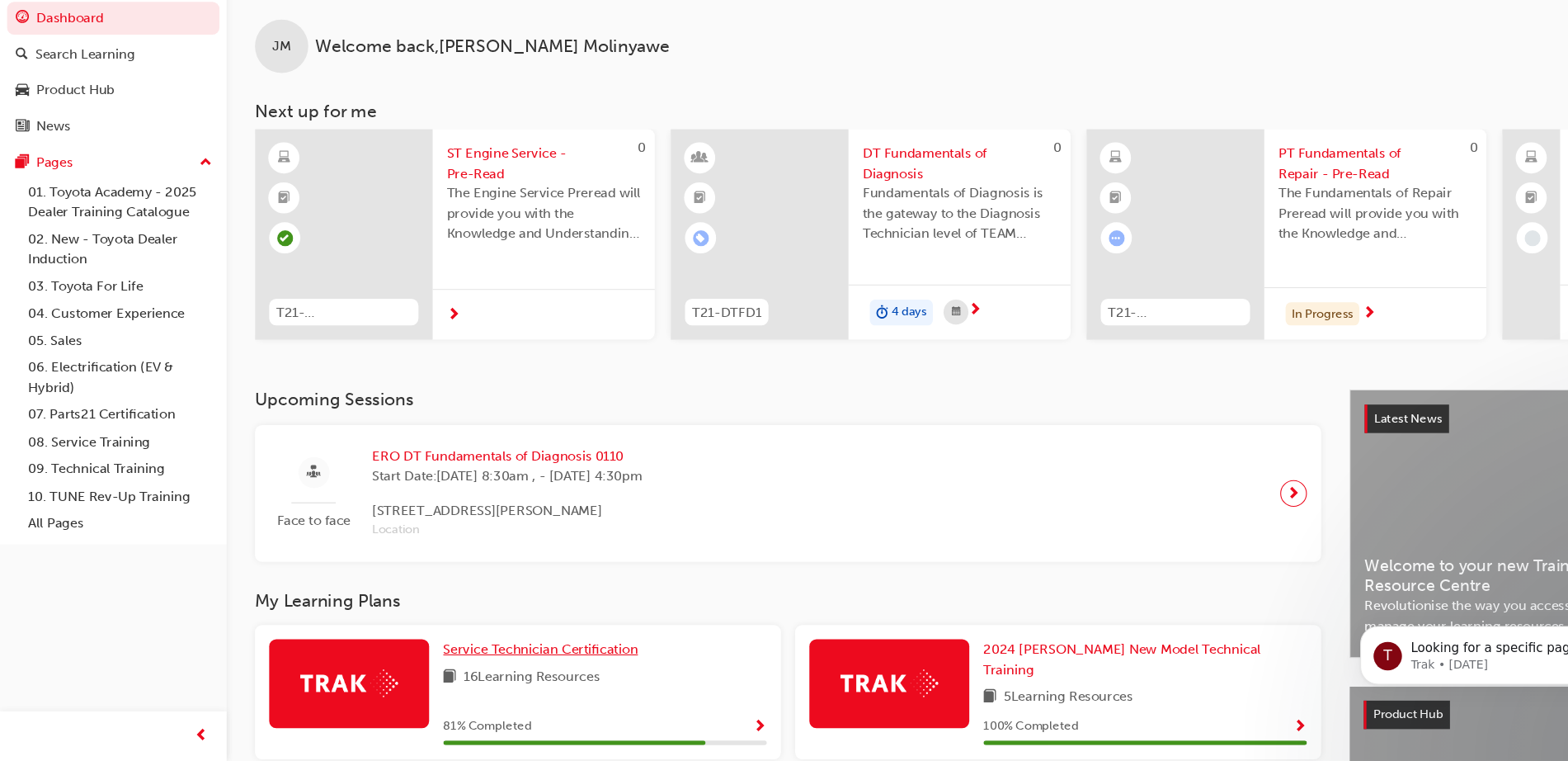
click at [458, 662] on span "Service Technician Certification" at bounding box center [502, 657] width 181 height 15
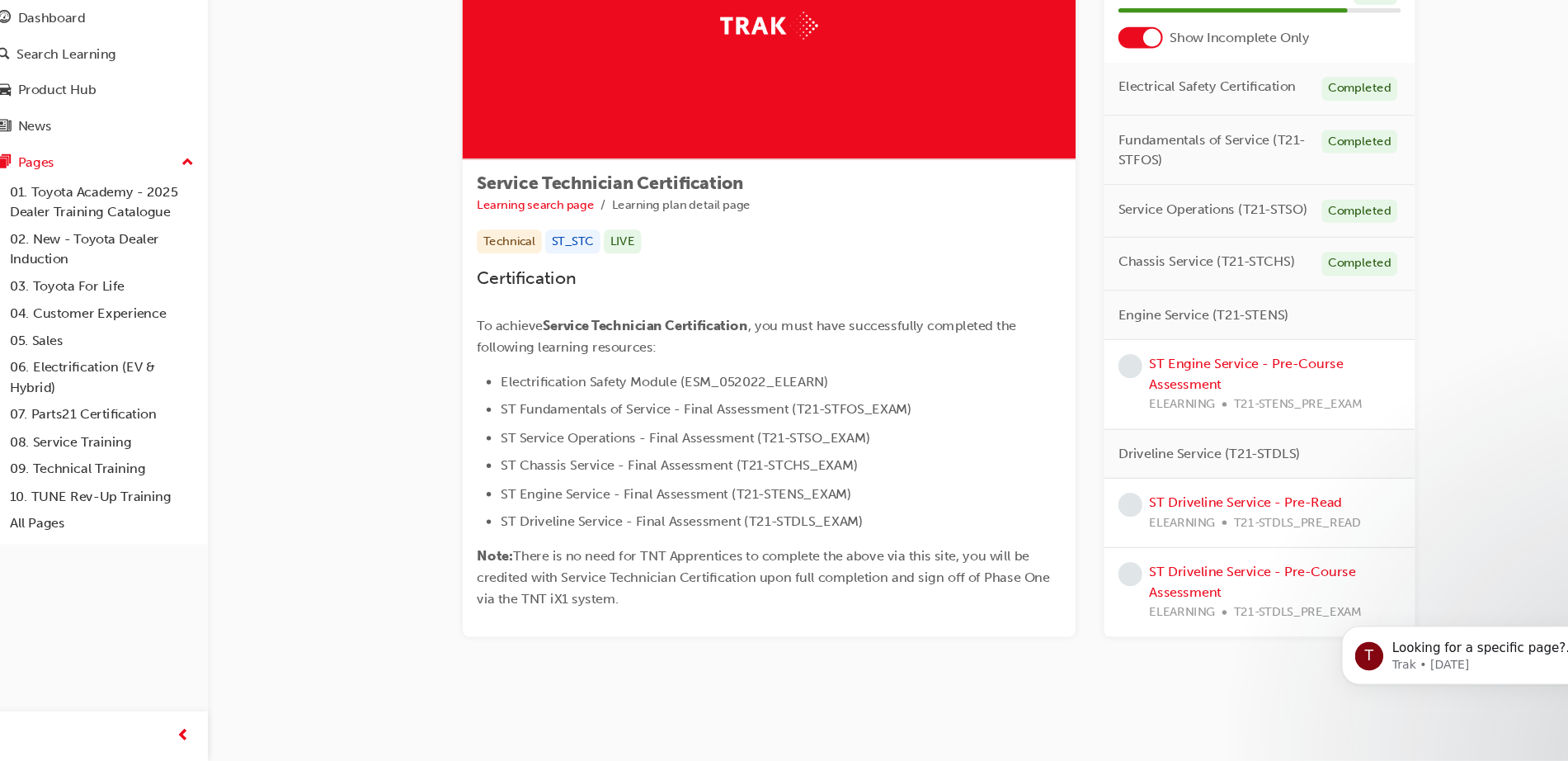
scroll to position [133, 0]
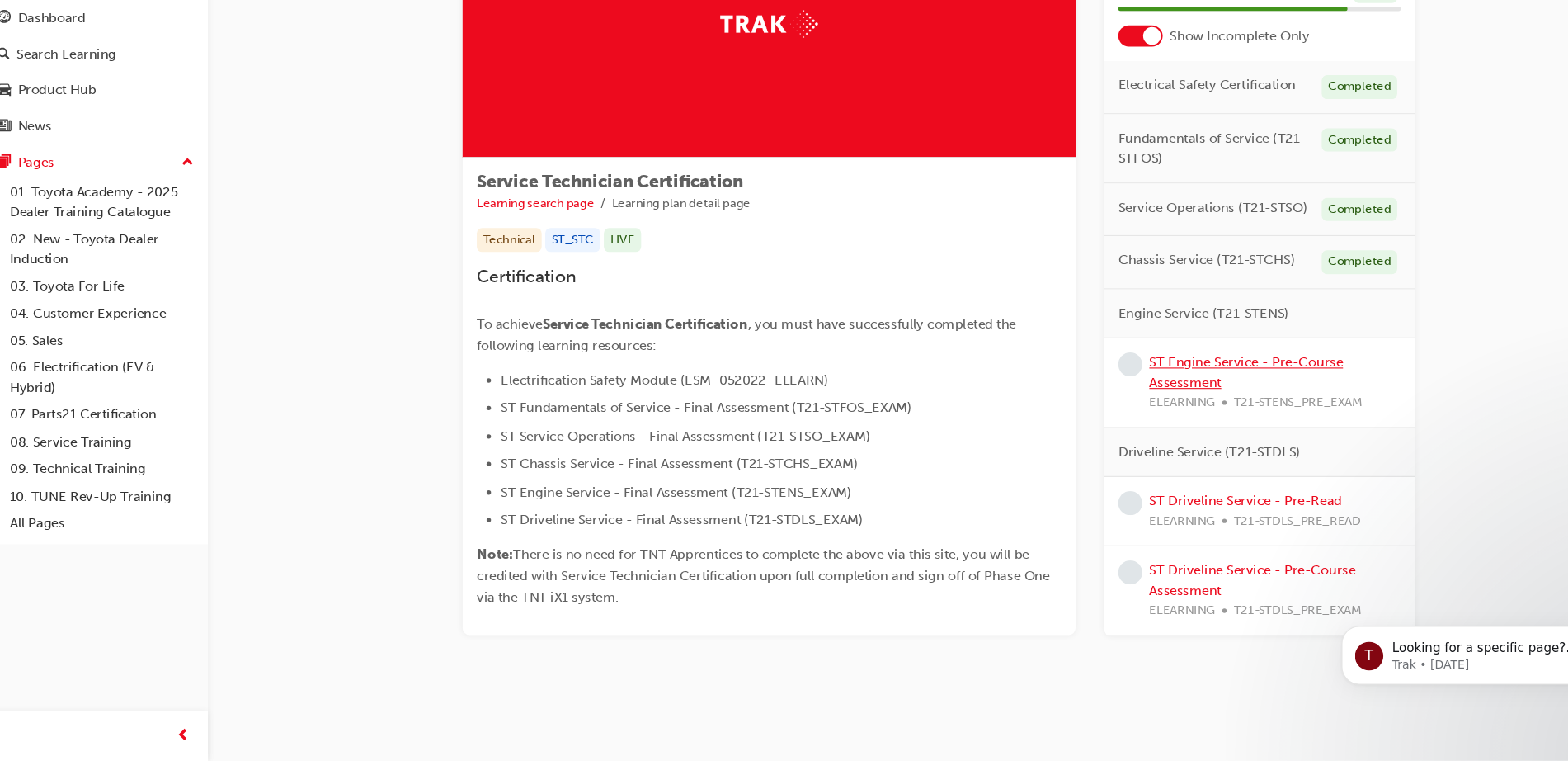
click at [1101, 388] on link "ST Engine Service - Pre-Course Assessment" at bounding box center [1175, 400] width 180 height 34
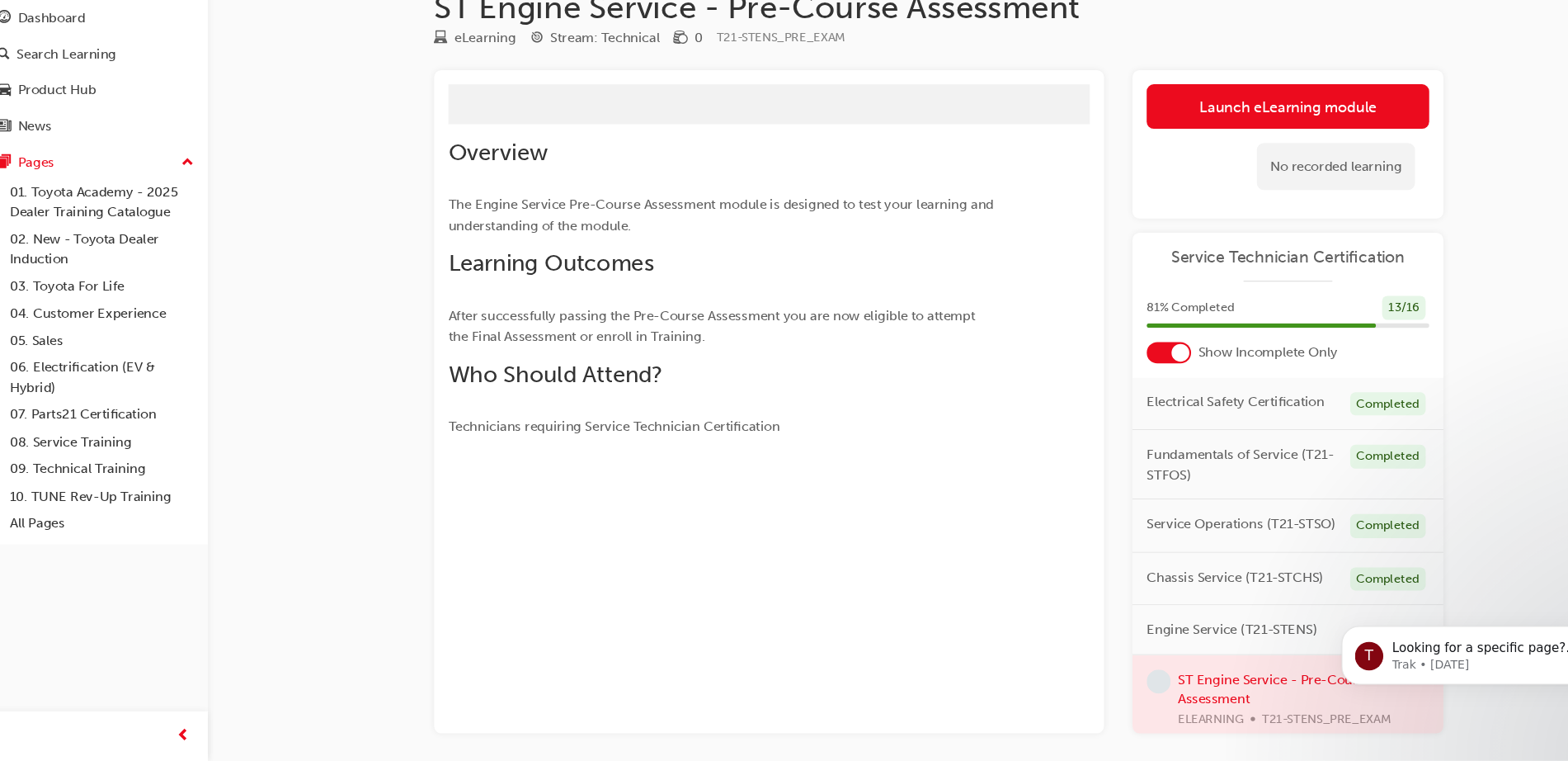
scroll to position [98, 0]
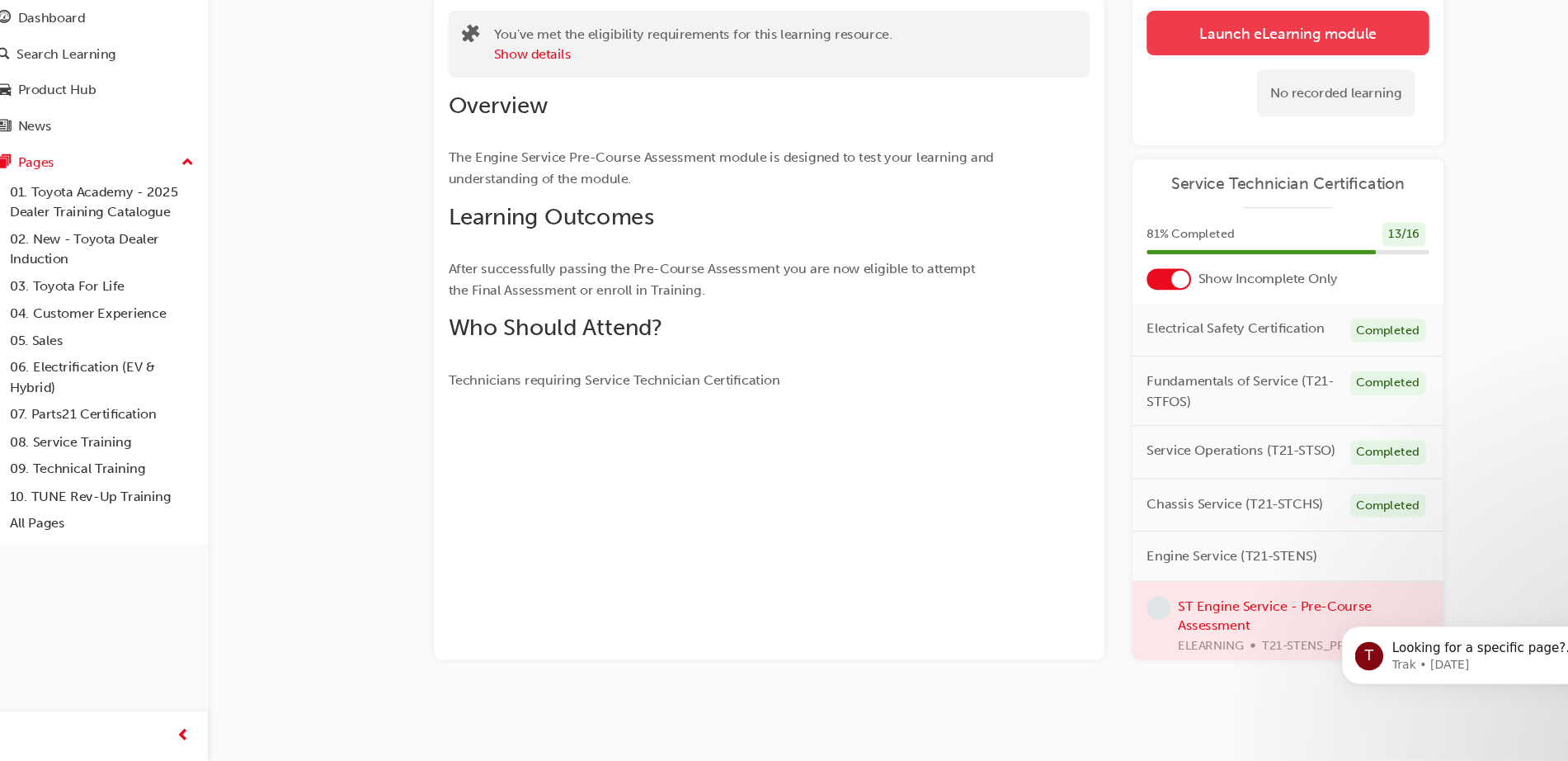
click at [1122, 84] on link "Launch eLearning module" at bounding box center [1213, 84] width 262 height 41
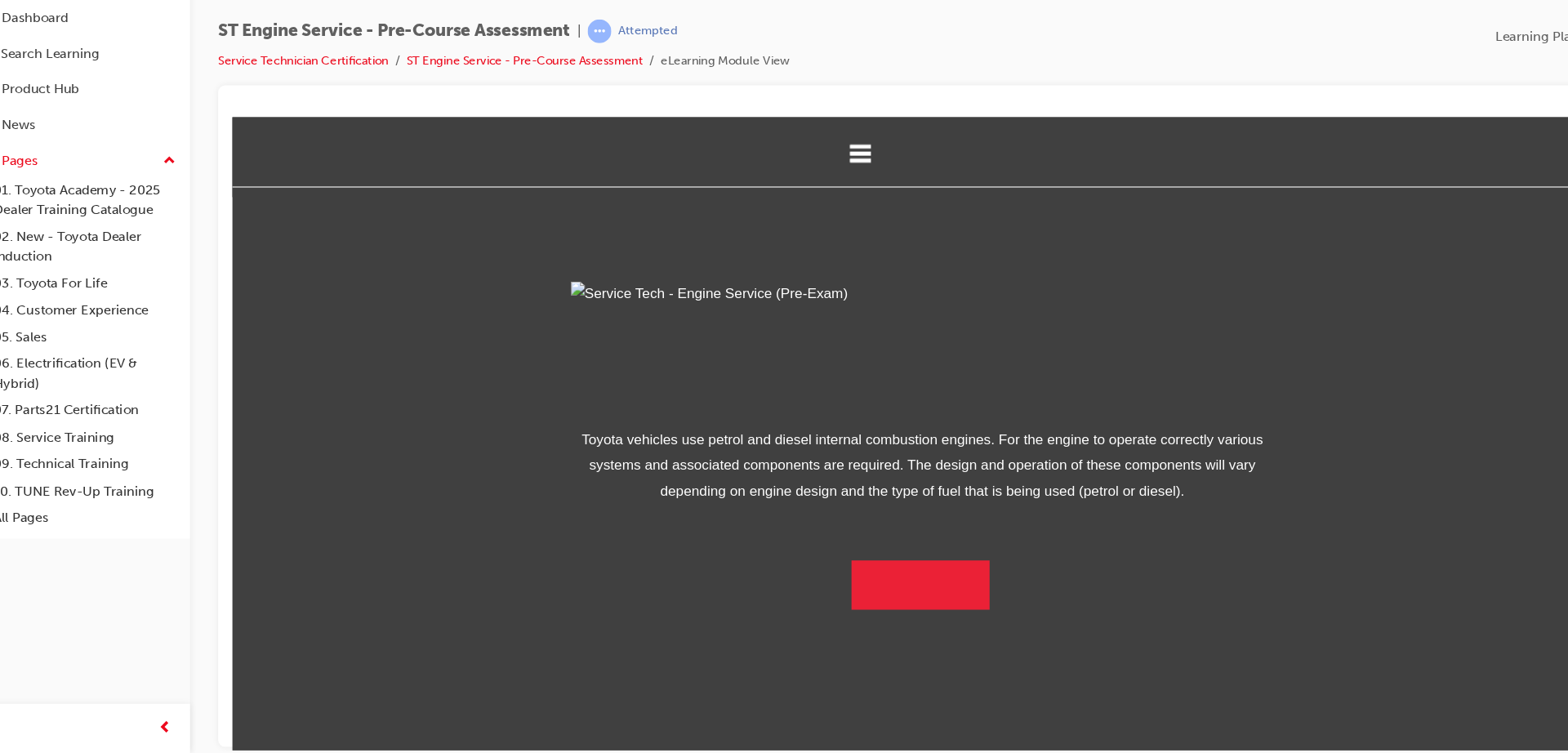
scroll to position [49, 0]
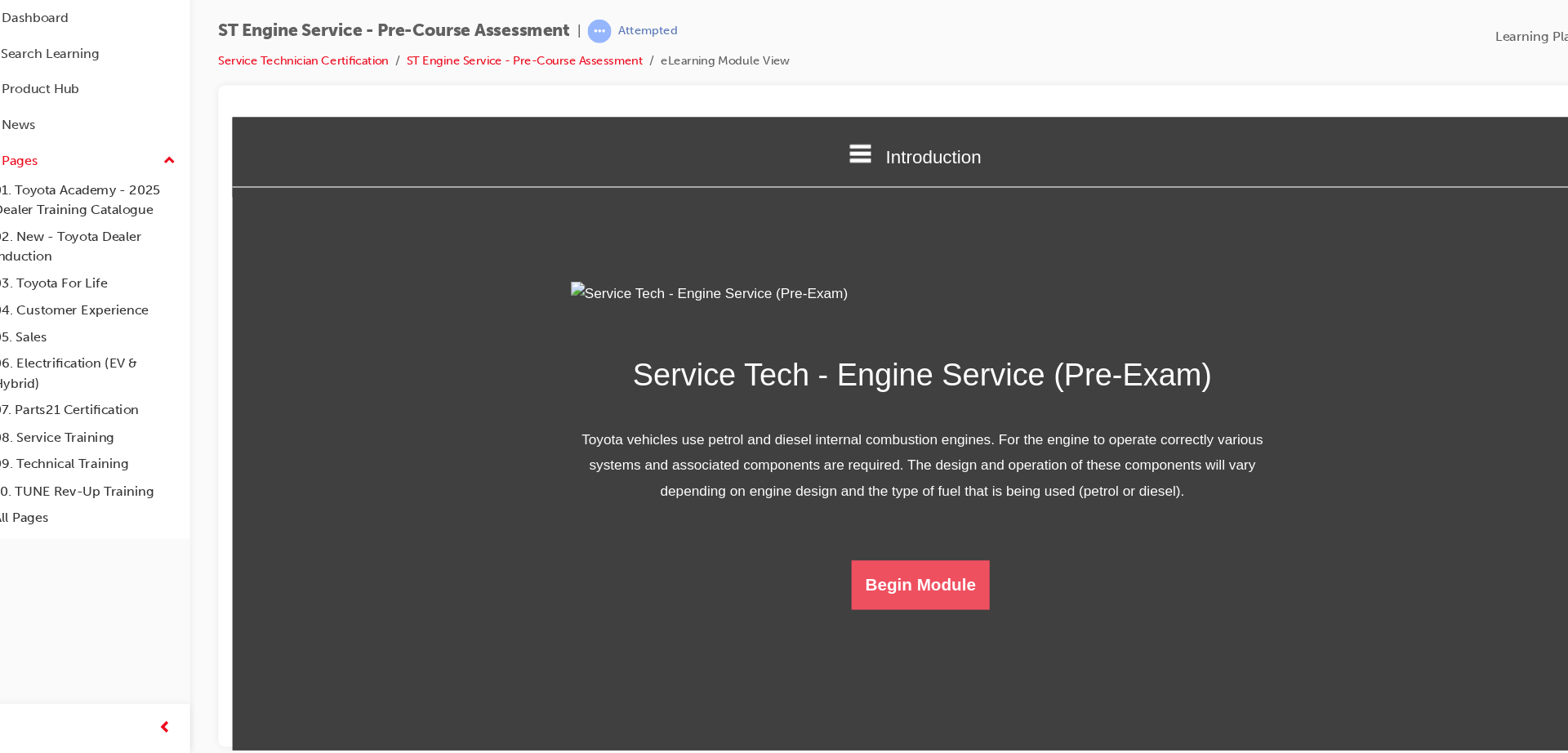
click at [851, 573] on button "Begin Module" at bounding box center [872, 550] width 129 height 46
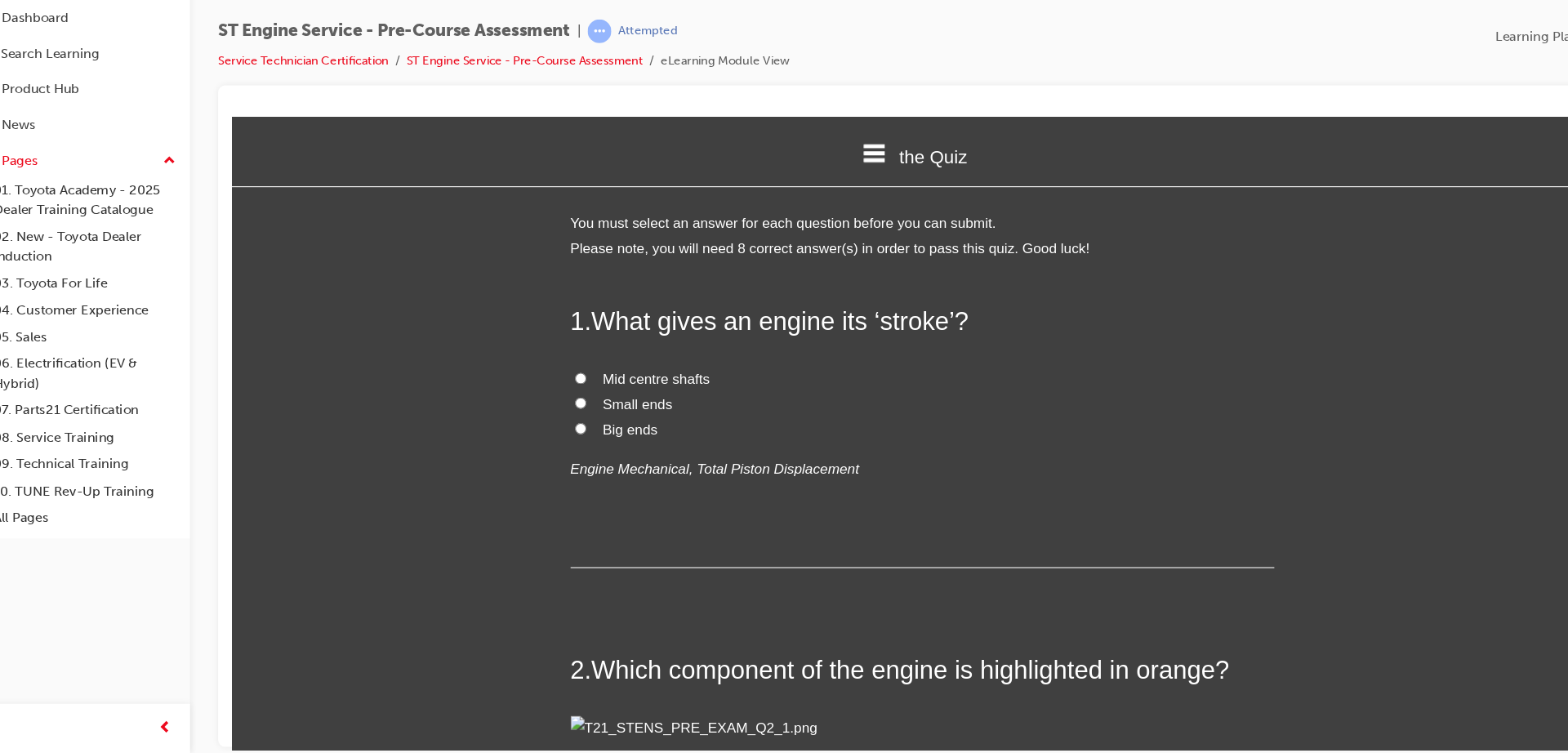
click at [591, 353] on span "Mid centre shafts" at bounding box center [626, 360] width 100 height 14
click at [561, 353] on input "Mid centre shafts" at bounding box center [556, 358] width 10 height 10
radio input "true"
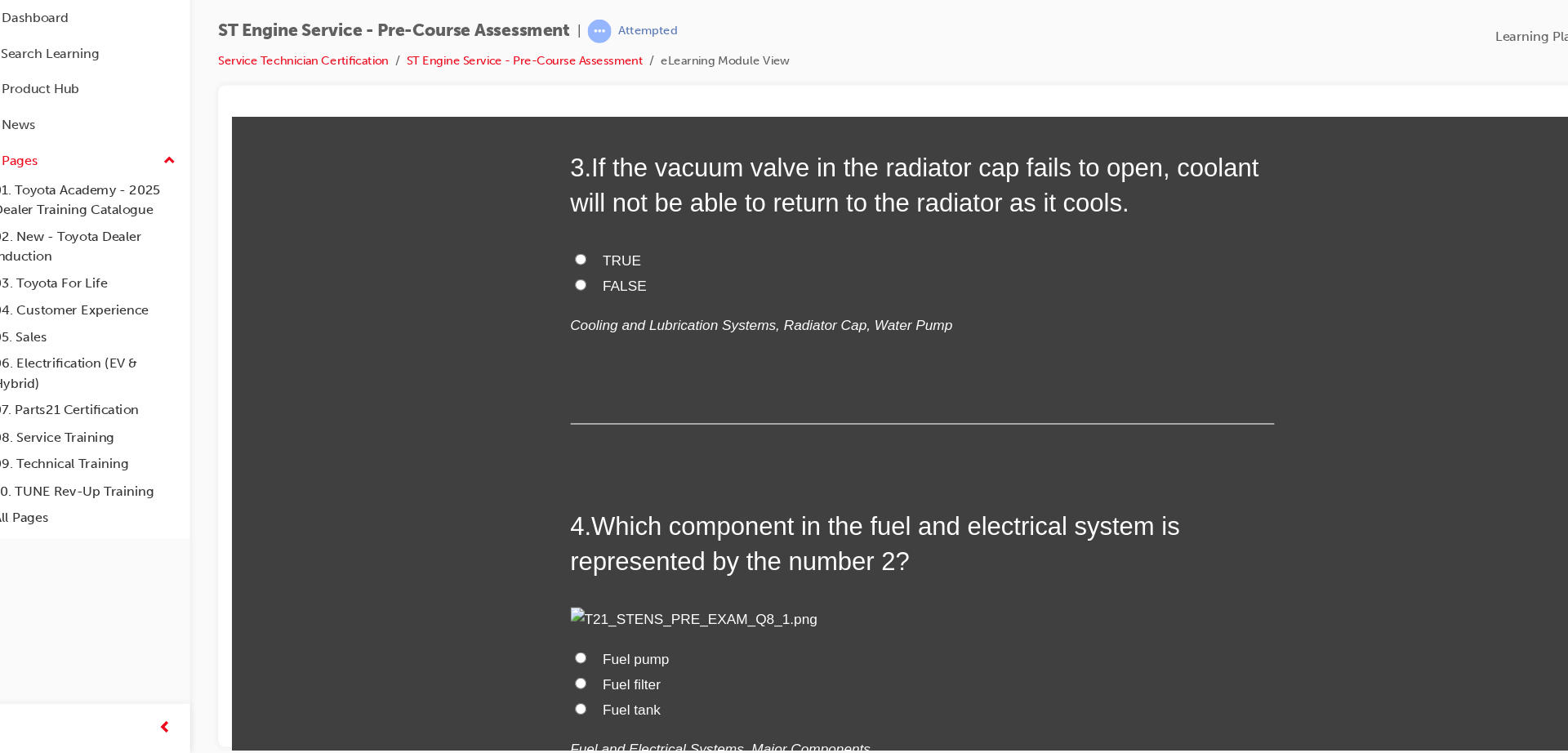
scroll to position [879, 0]
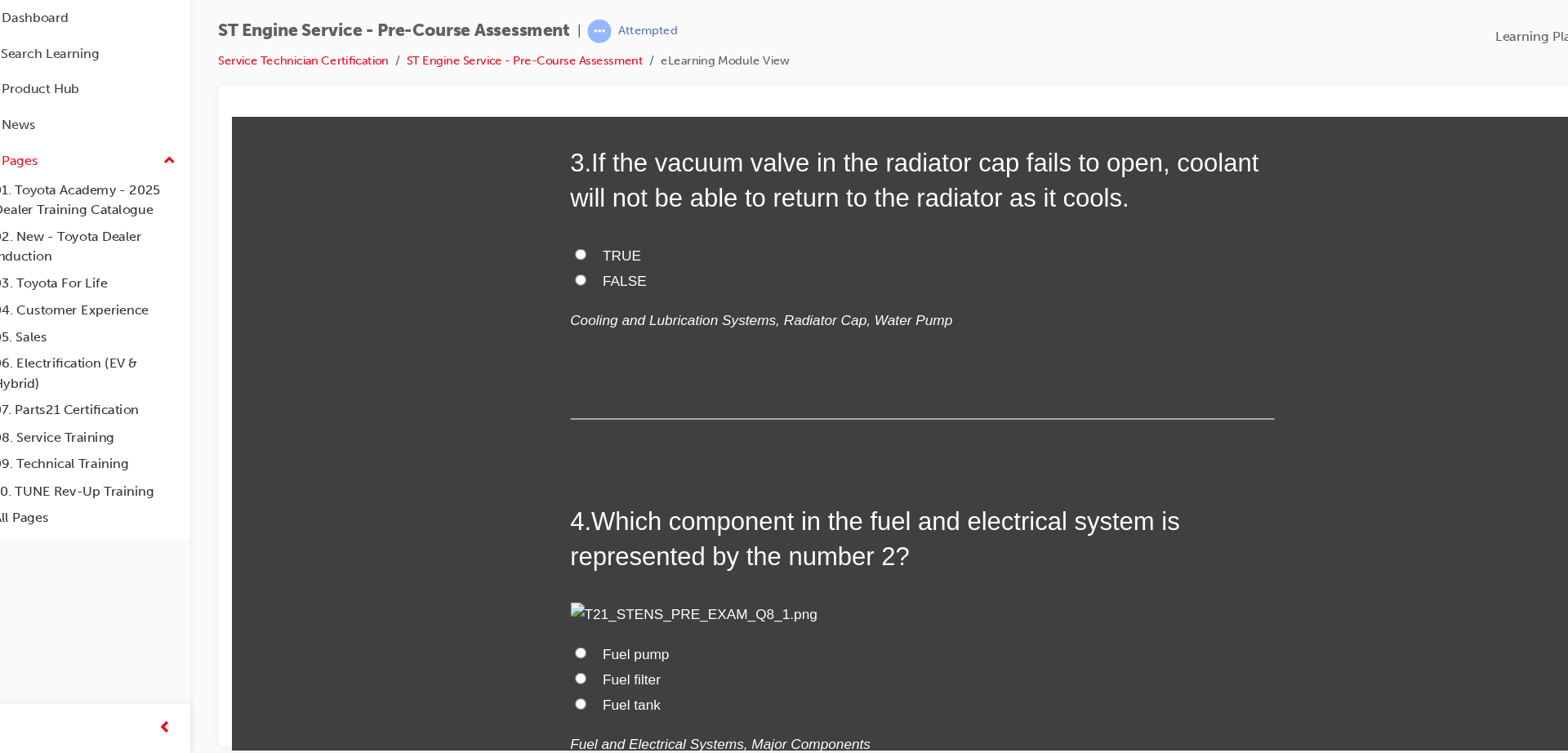
radio input "true"
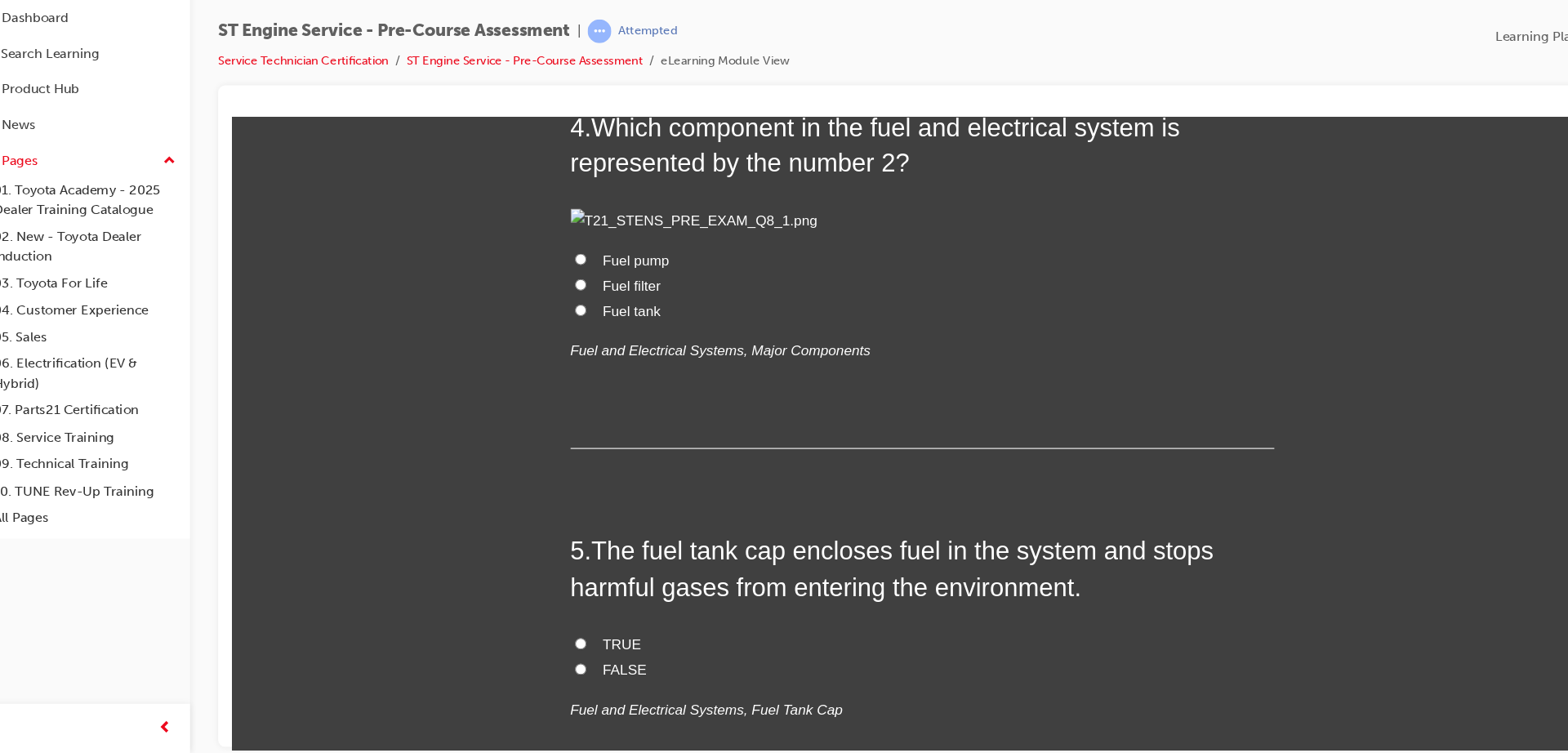
scroll to position [1246, 0]
radio input "true"
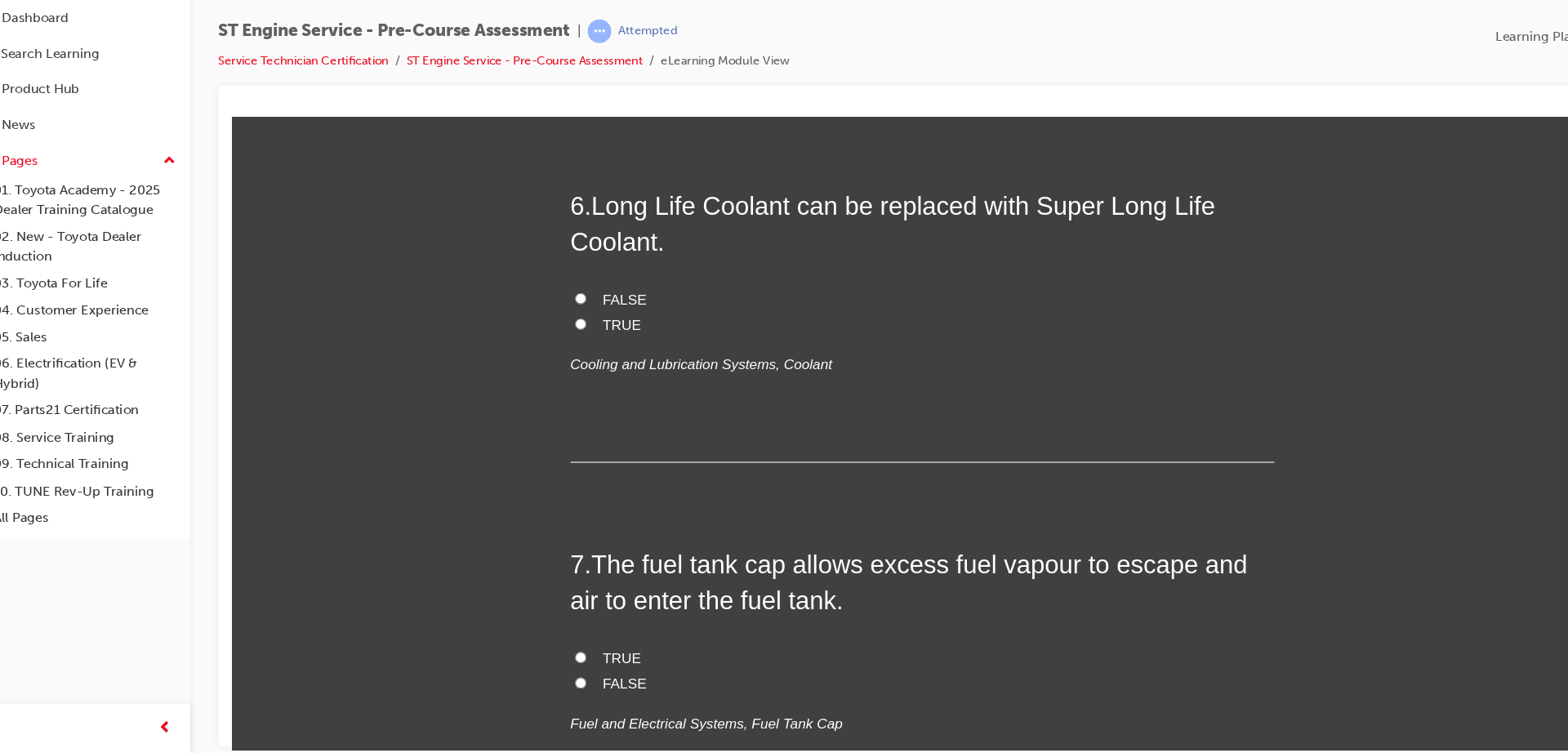
scroll to position [1941, 0]
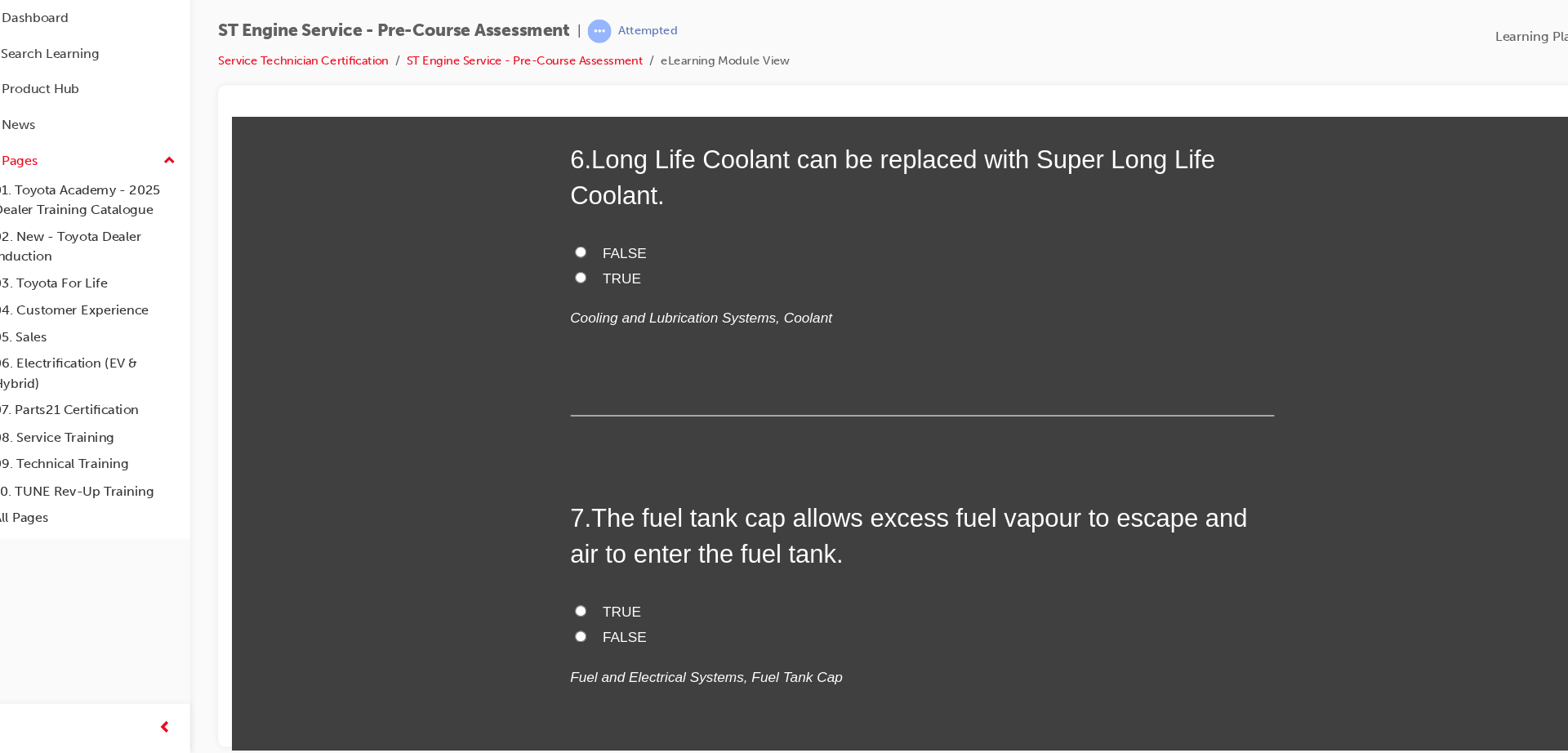
radio input "true"
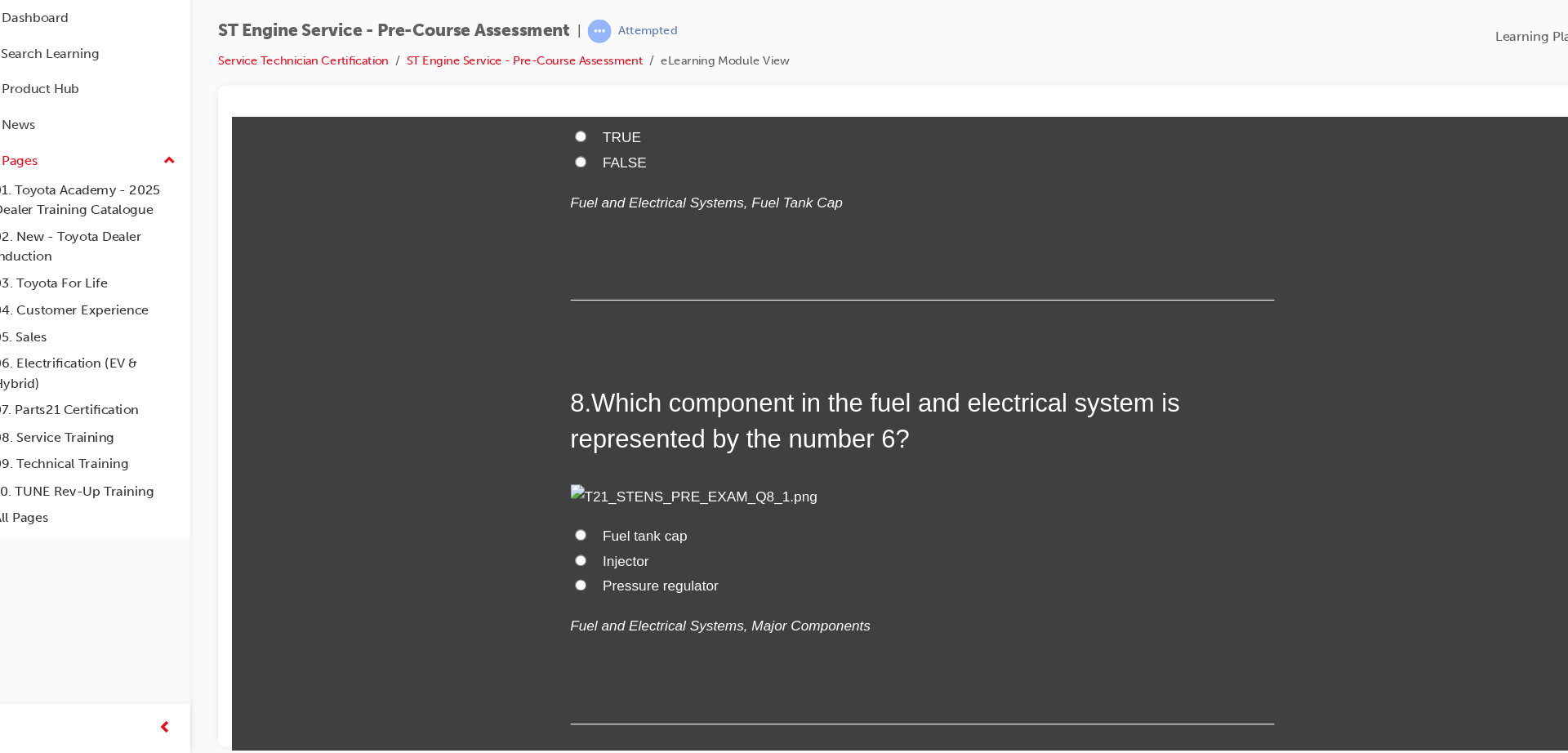
scroll to position [2384, 0]
radio input "true"
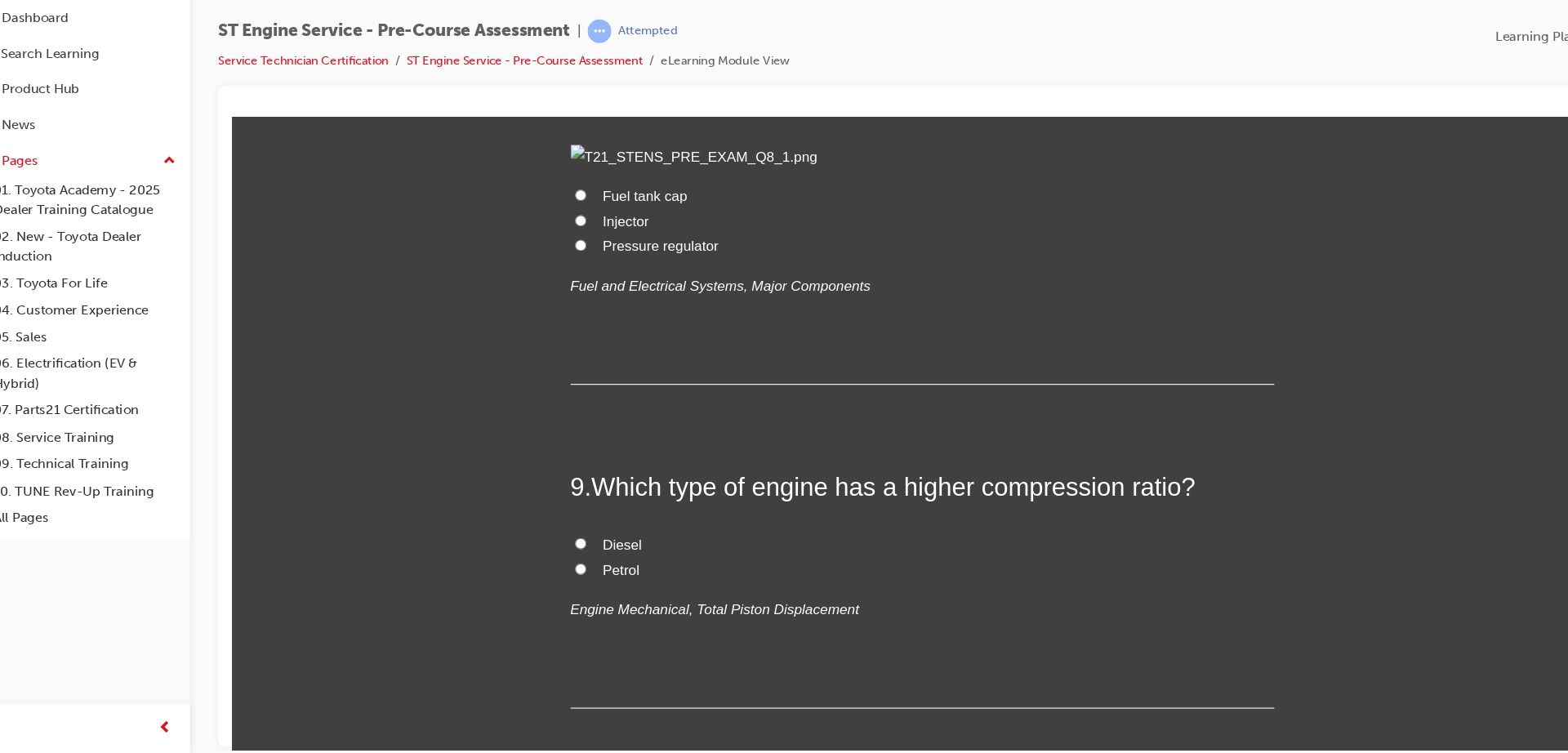
scroll to position [2698, 0]
radio input "true"
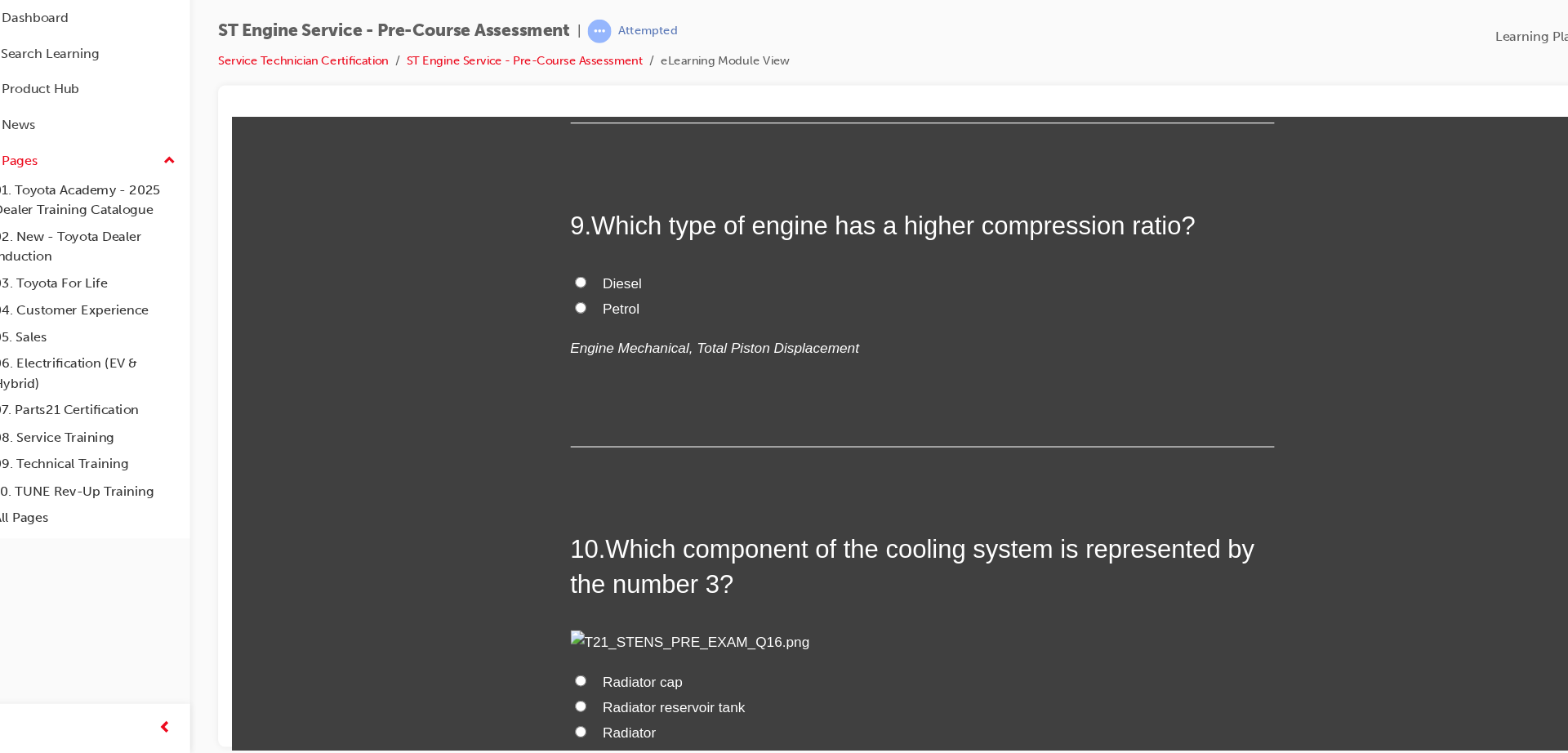
scroll to position [2941, 0]
radio input "true"
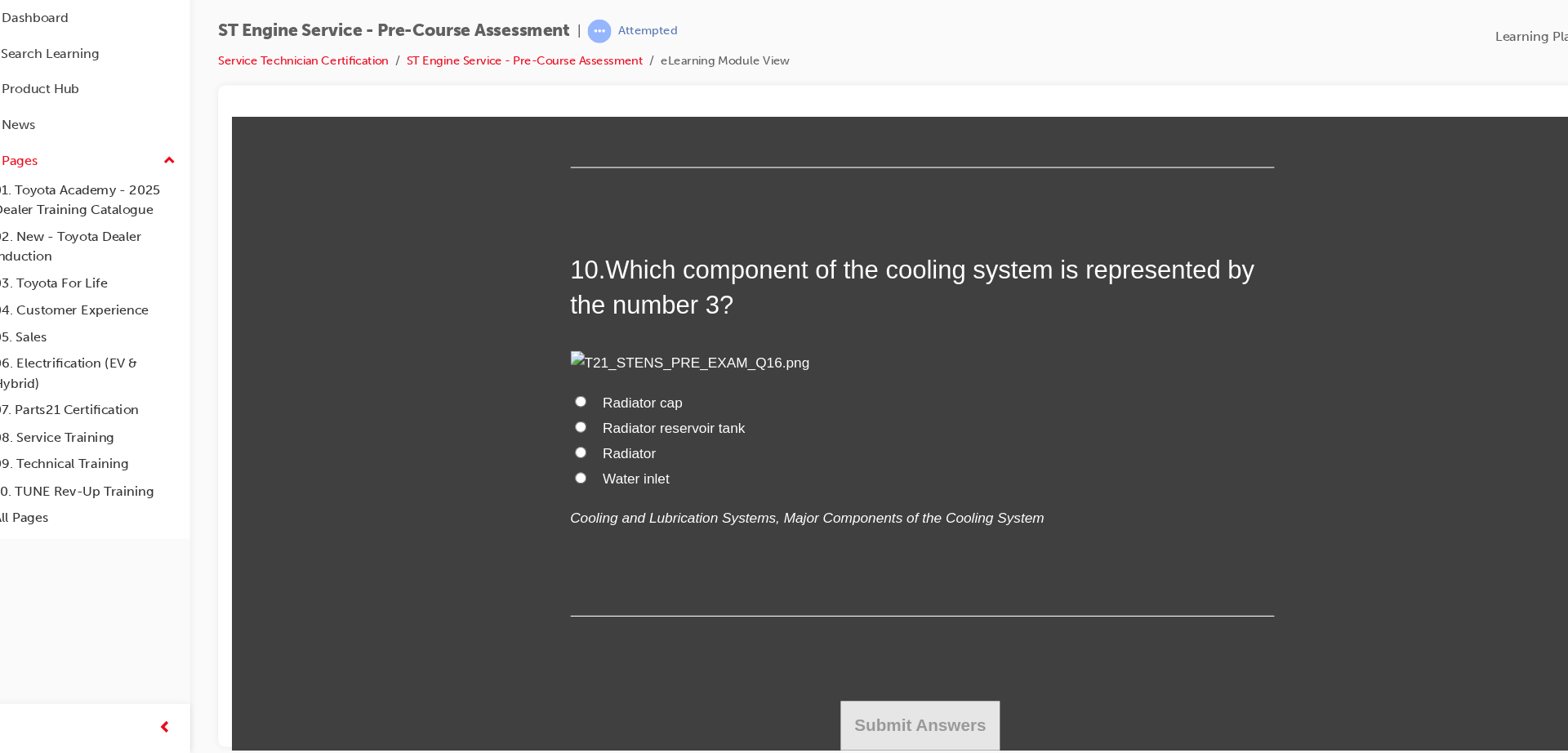
scroll to position [3764, 0]
radio input "true"
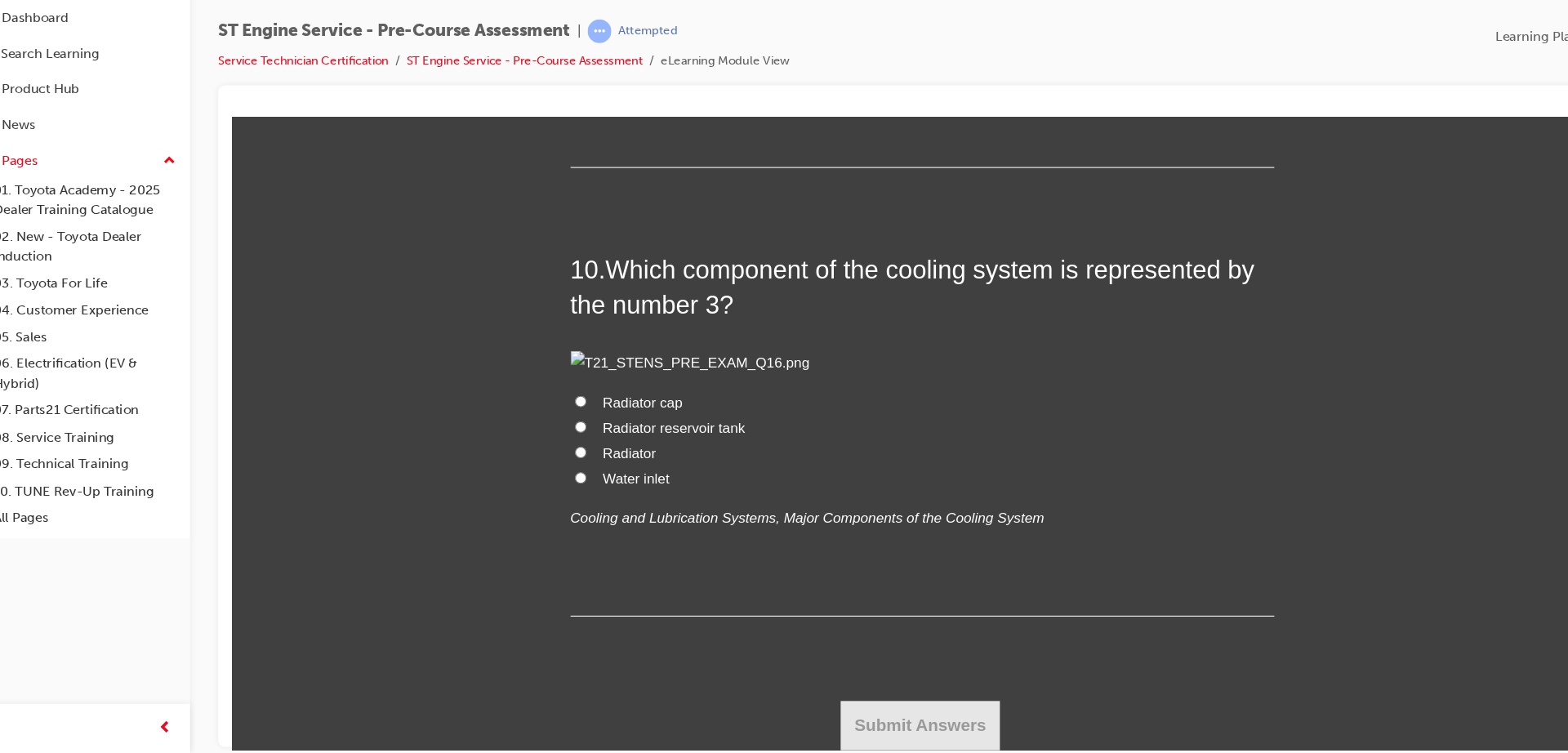
click at [576, 18] on span "Diesel" at bounding box center [594, 11] width 36 height 14
click at [561, 16] on input "Diesel" at bounding box center [556, 10] width 10 height 10
radio input "true"
click at [577, 388] on span "Radiator cap" at bounding box center [613, 381] width 74 height 14
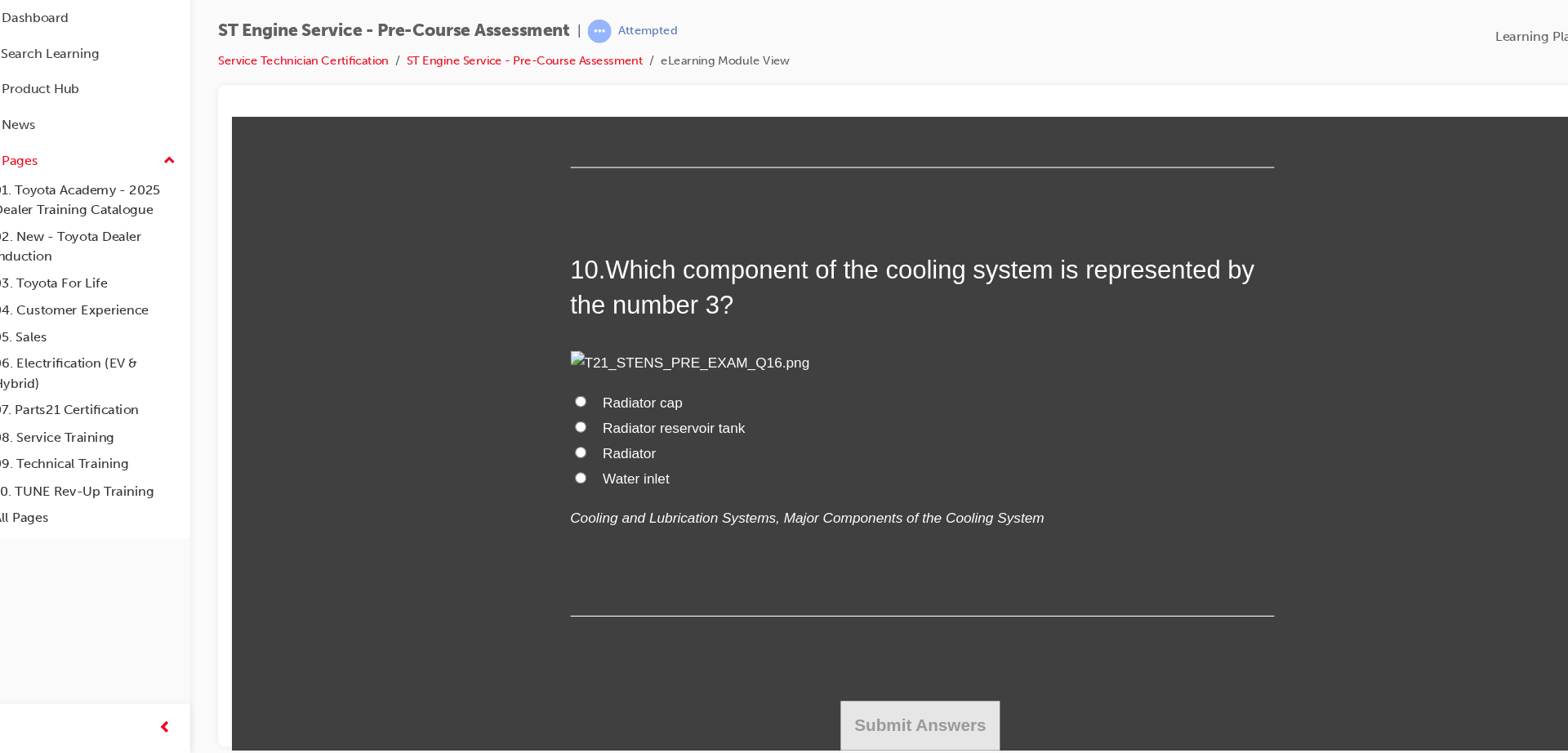
click at [561, 385] on input "Radiator cap" at bounding box center [556, 380] width 10 height 10
radio input "true"
click at [893, 679] on button "Submit Answers" at bounding box center [871, 681] width 149 height 46
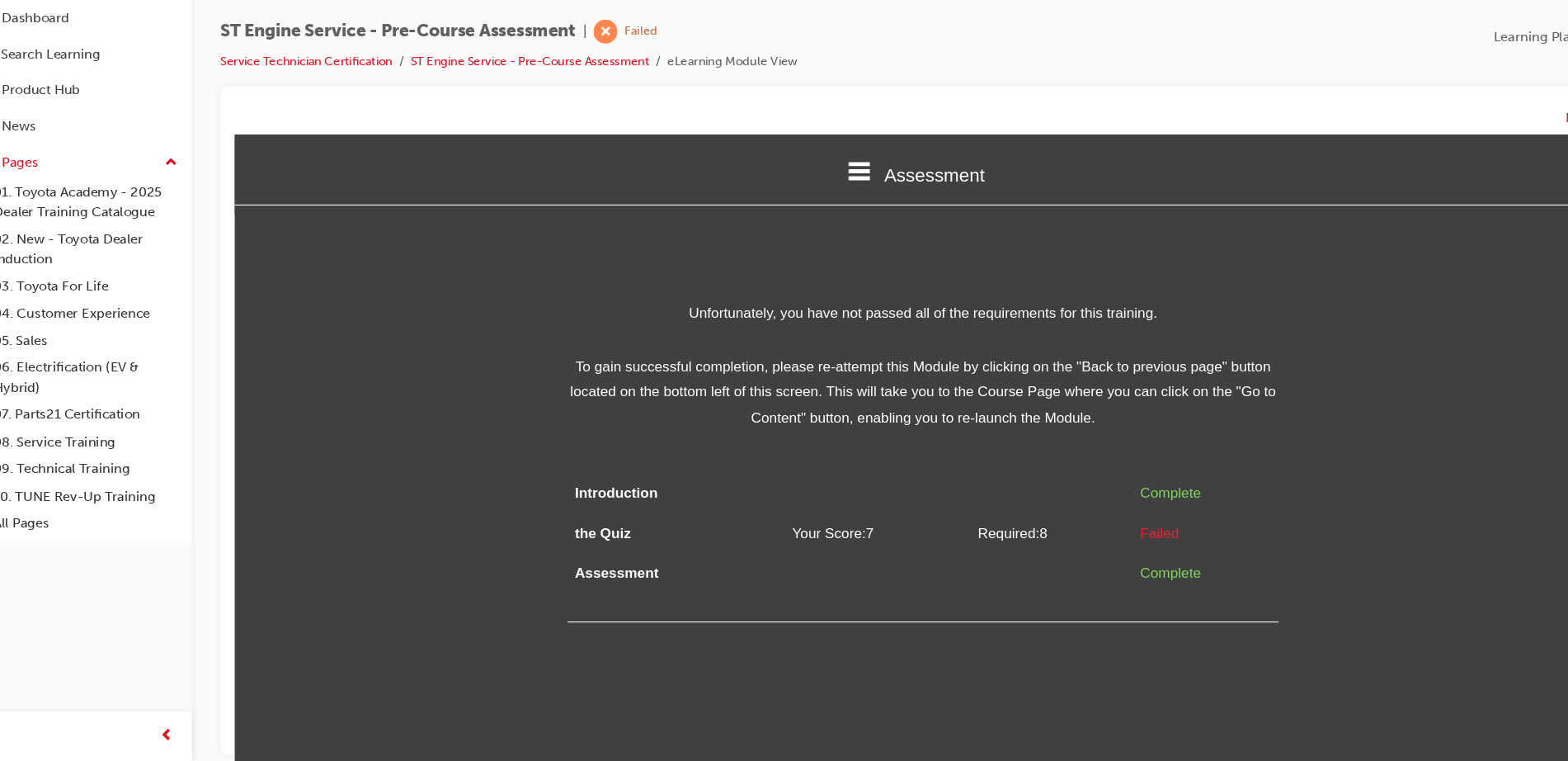
scroll to position [12, 0]
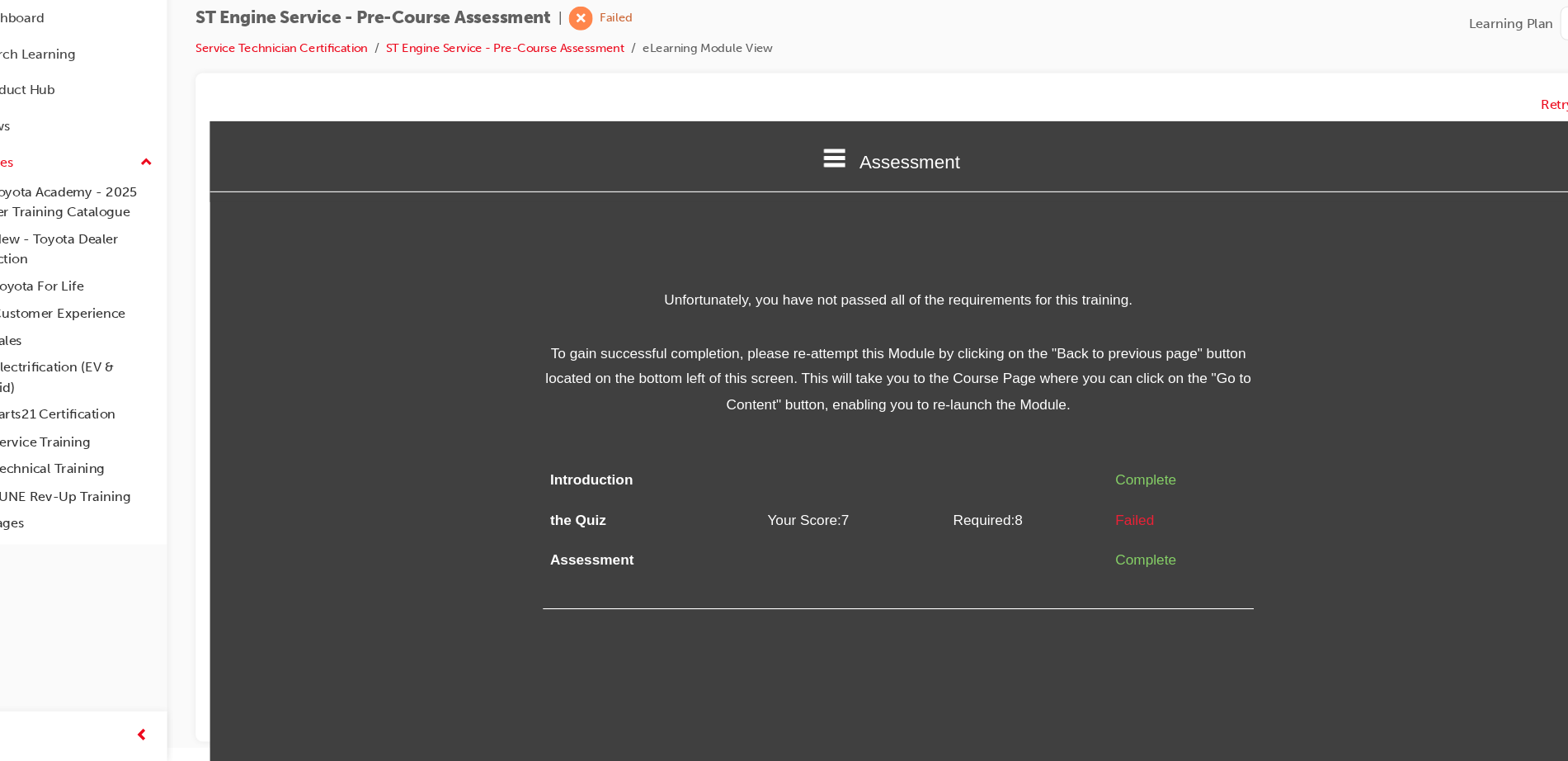
click at [771, 138] on div "Assessment" at bounding box center [848, 158] width 1278 height 56
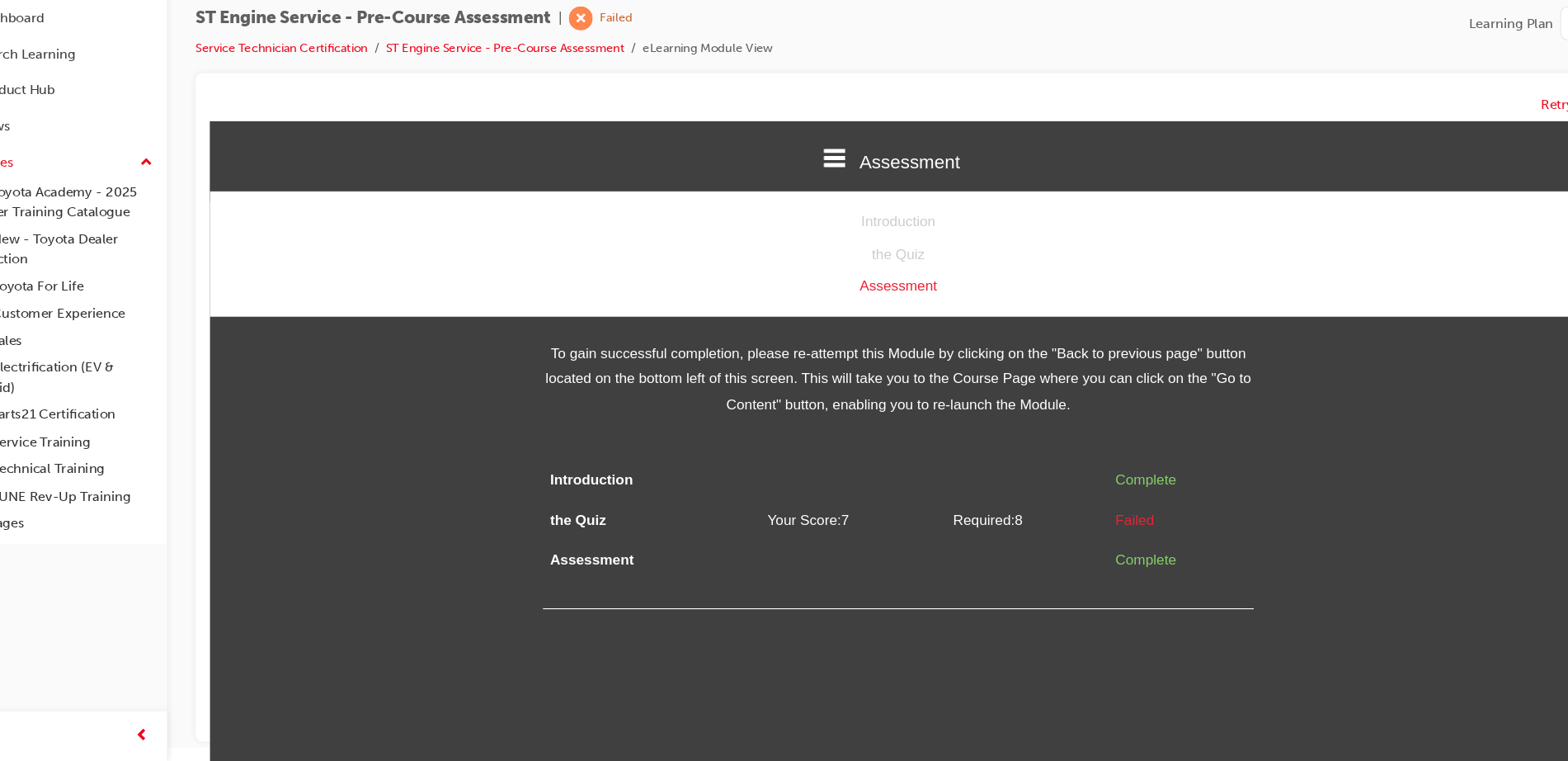
click at [854, 266] on div "Assessment" at bounding box center [848, 273] width 1278 height 24
click at [845, 246] on div "the Quiz" at bounding box center [848, 244] width 1278 height 24
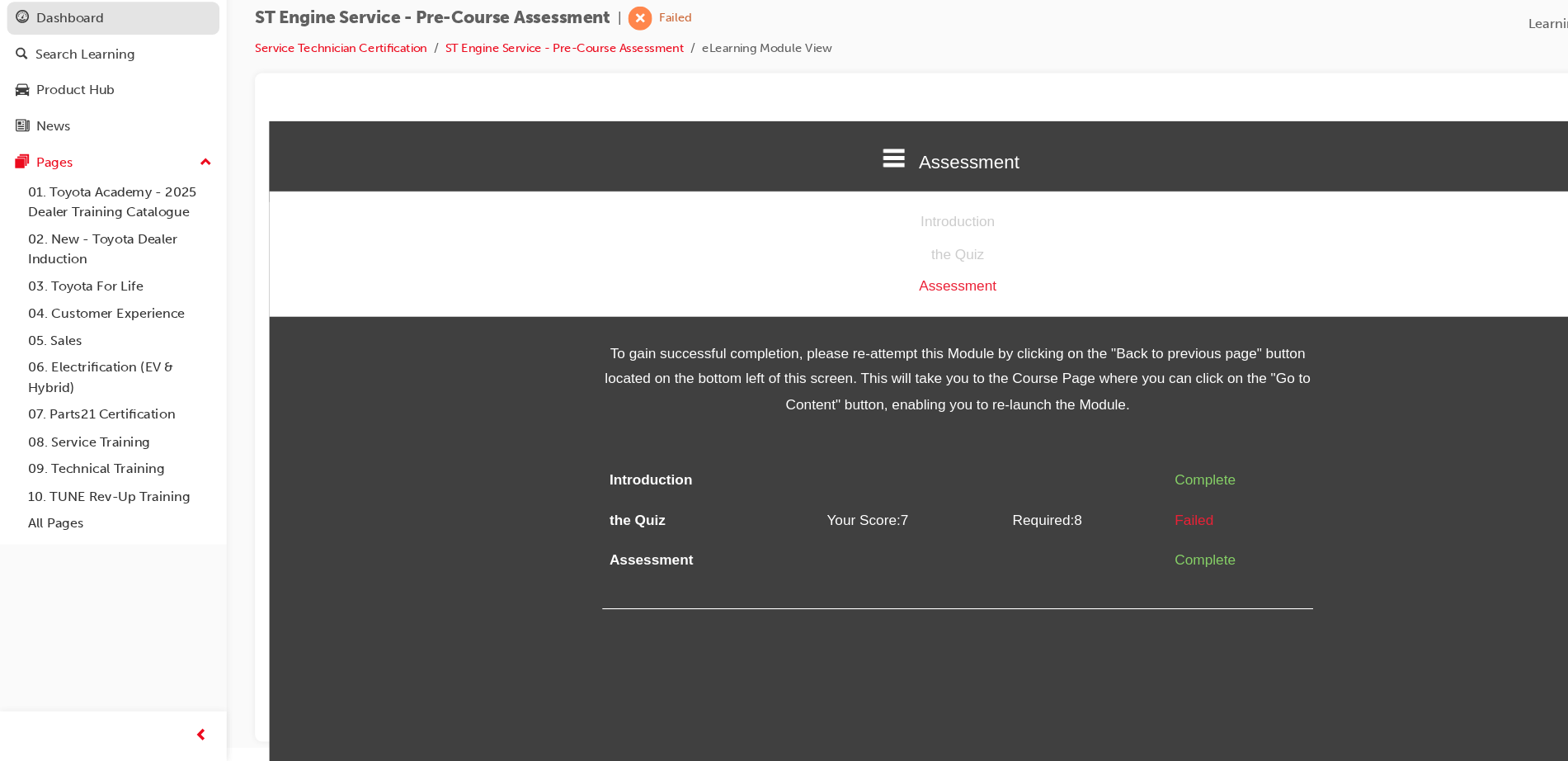
click at [85, 77] on div "Dashboard" at bounding box center [65, 71] width 63 height 19
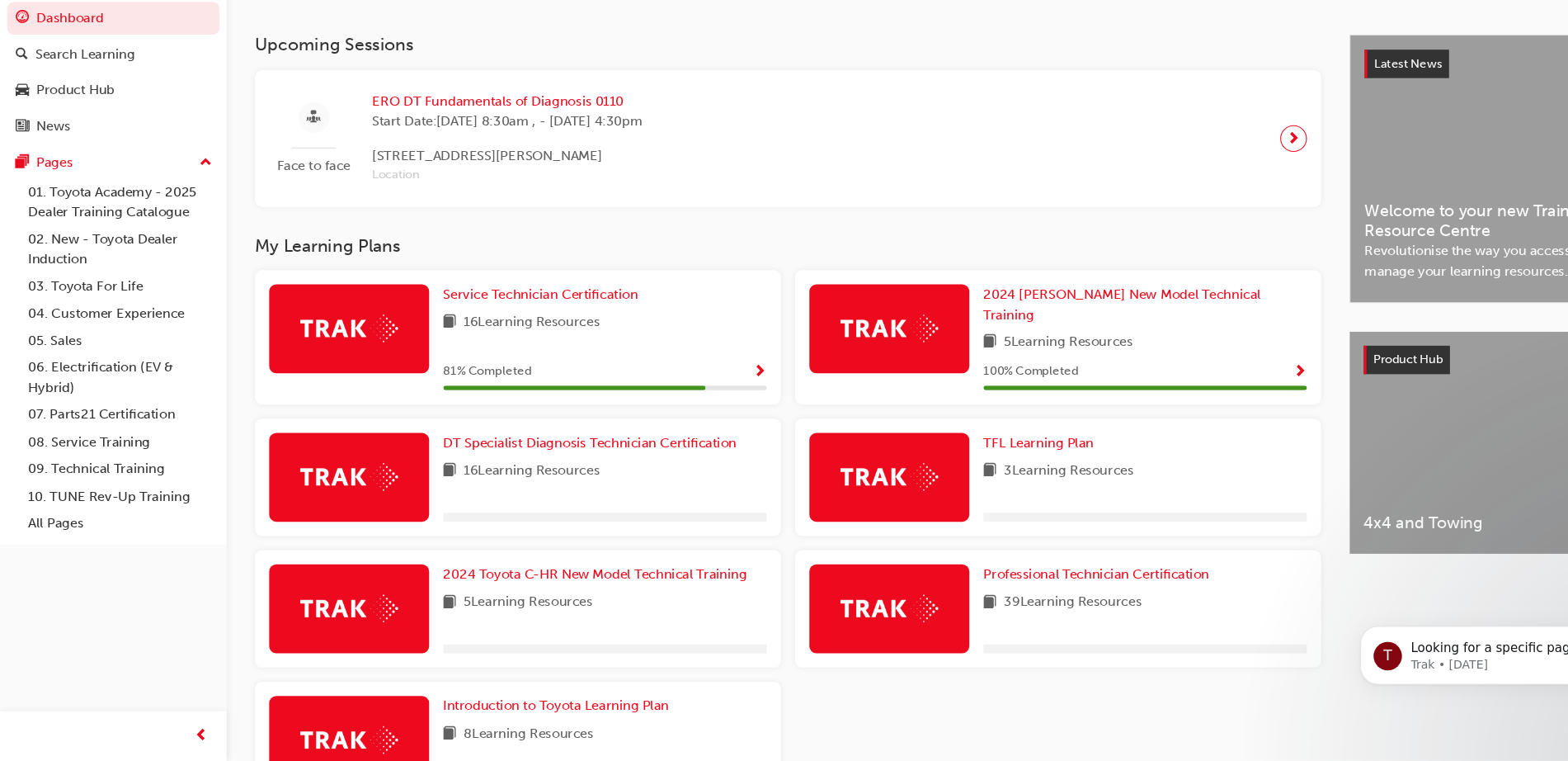
scroll to position [330, 0]
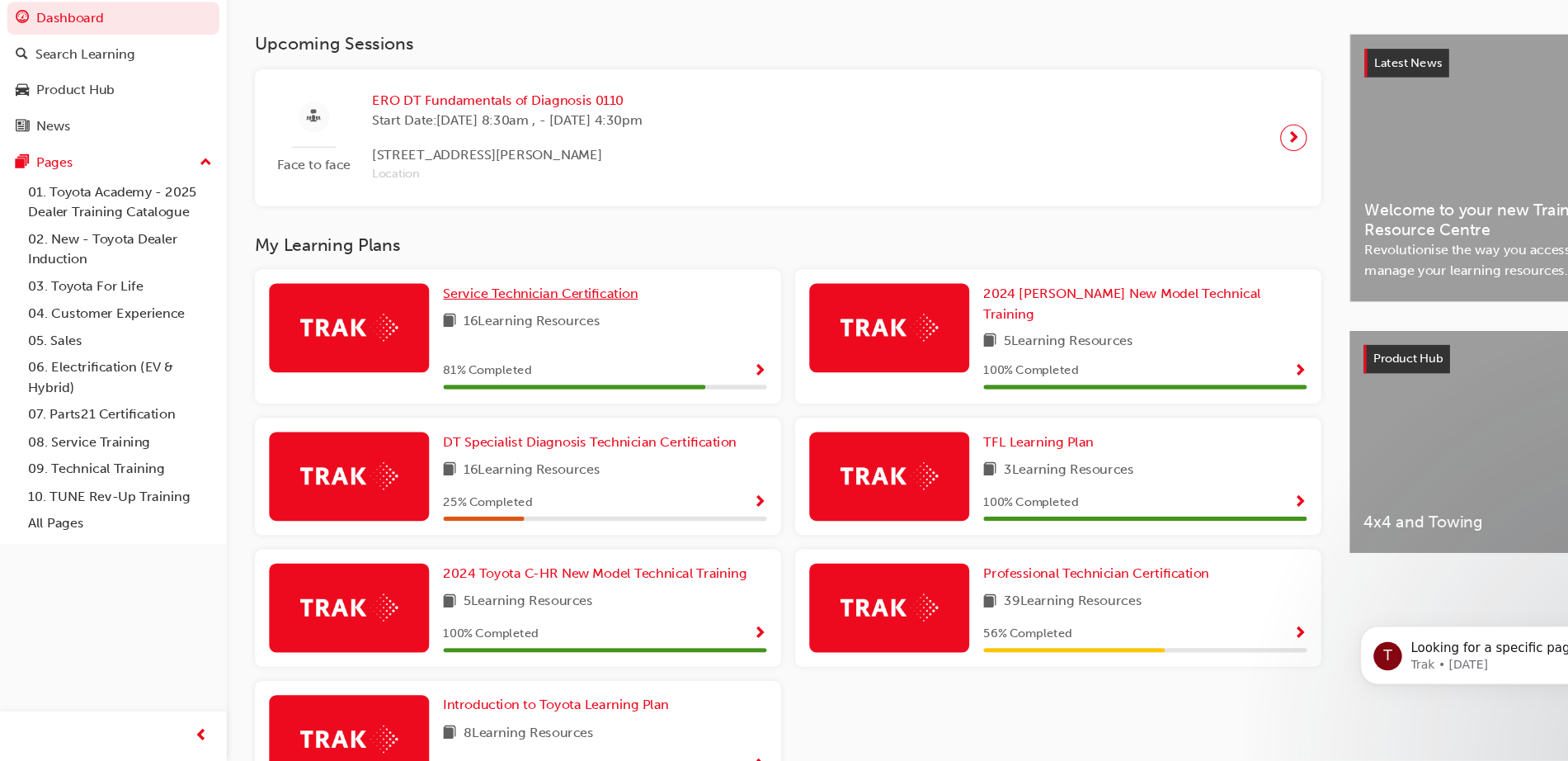
click at [550, 325] on link "Service Technician Certification" at bounding box center [505, 327] width 187 height 19
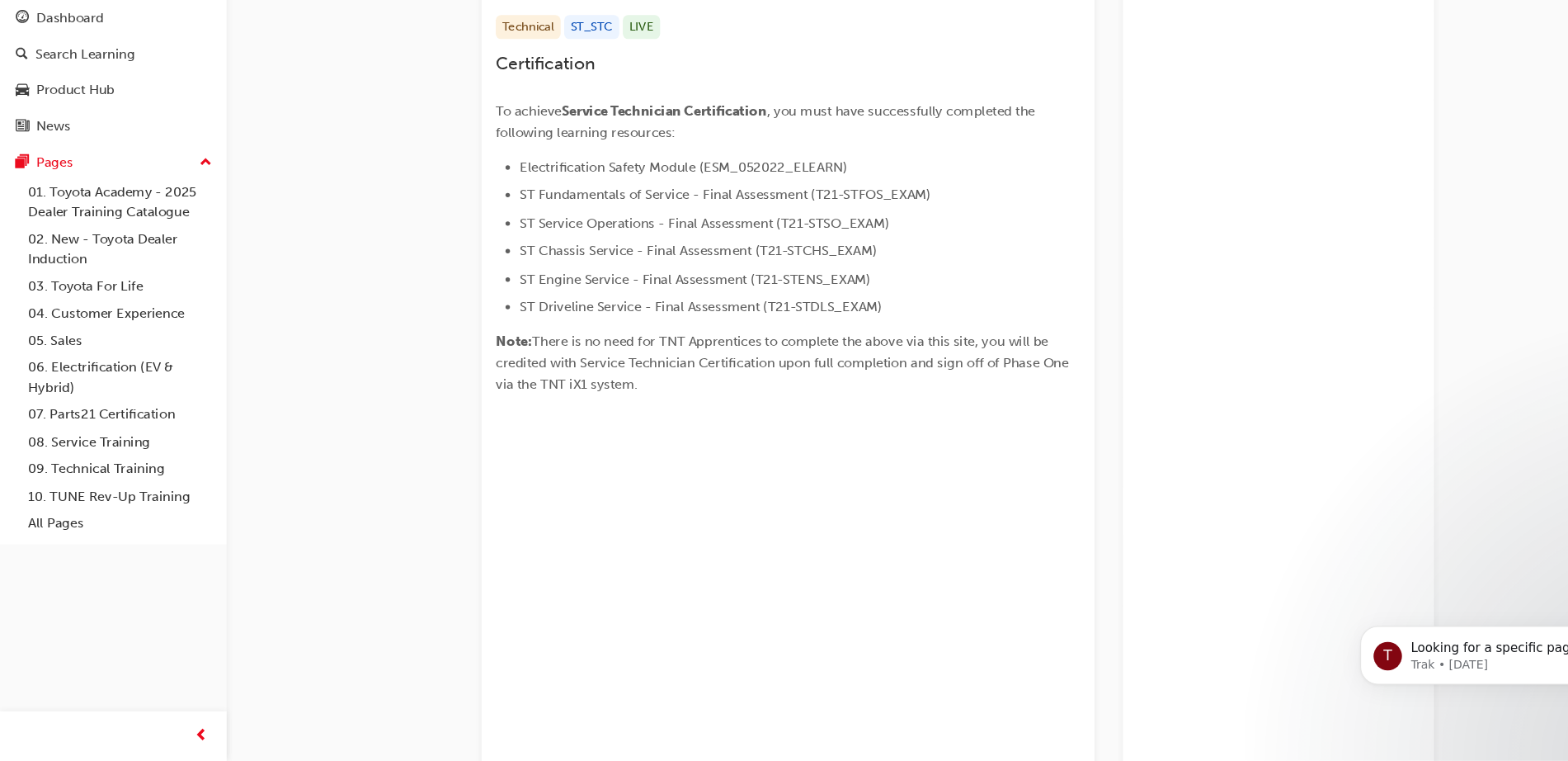
scroll to position [136, 0]
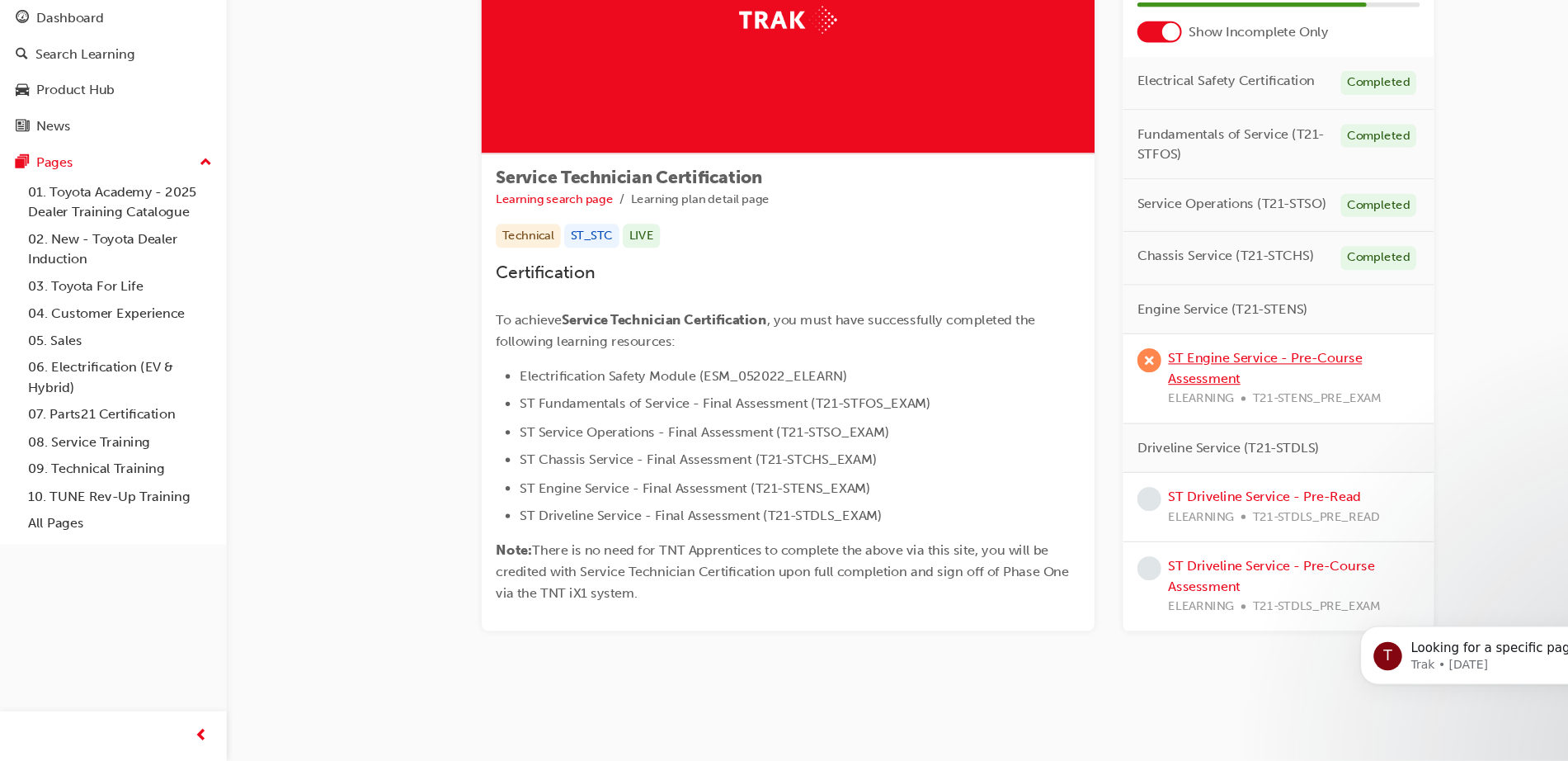
click at [1185, 388] on link "ST Engine Service - Pre-Course Assessment" at bounding box center [1175, 396] width 180 height 34
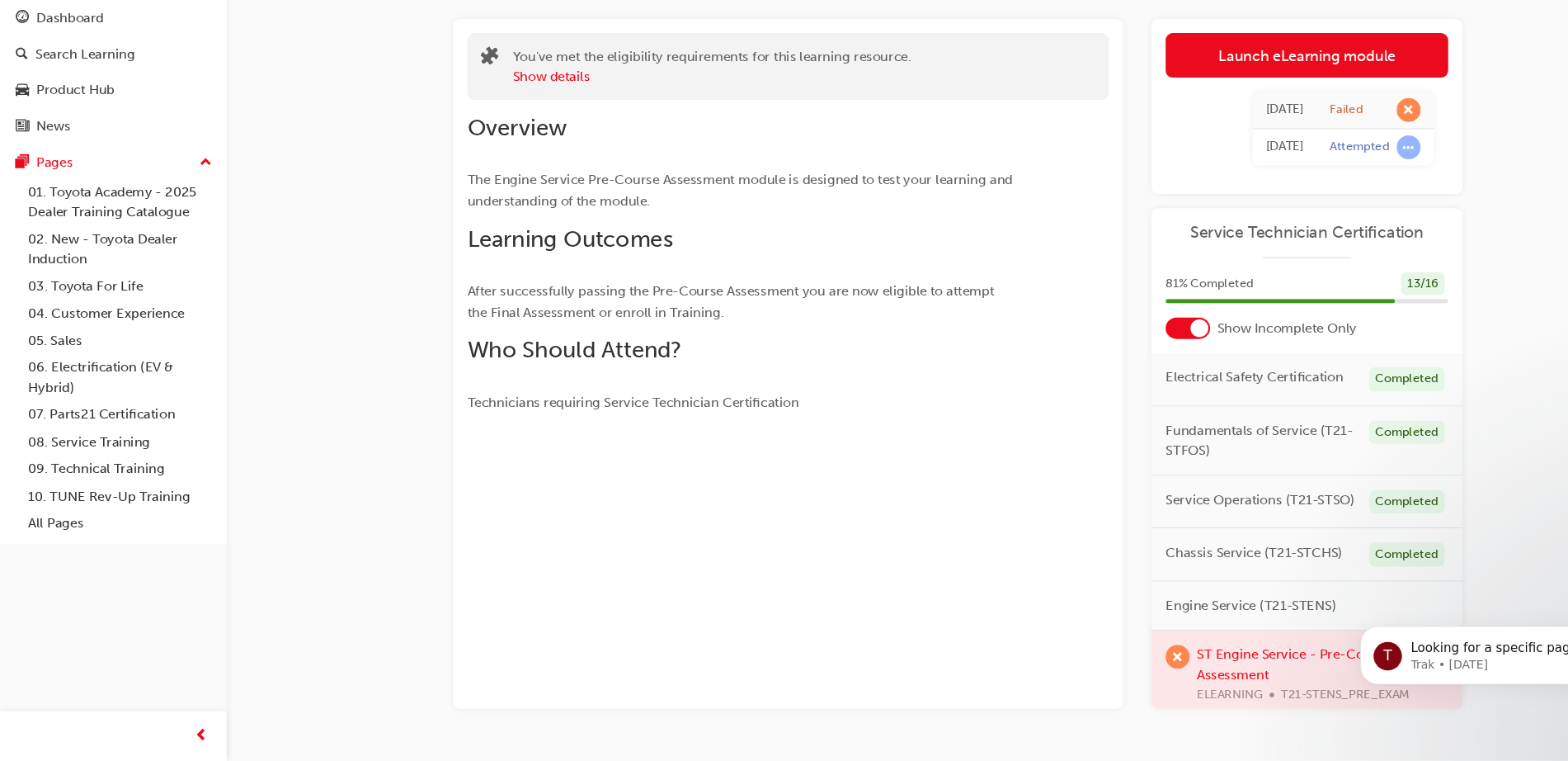
scroll to position [122, 0]
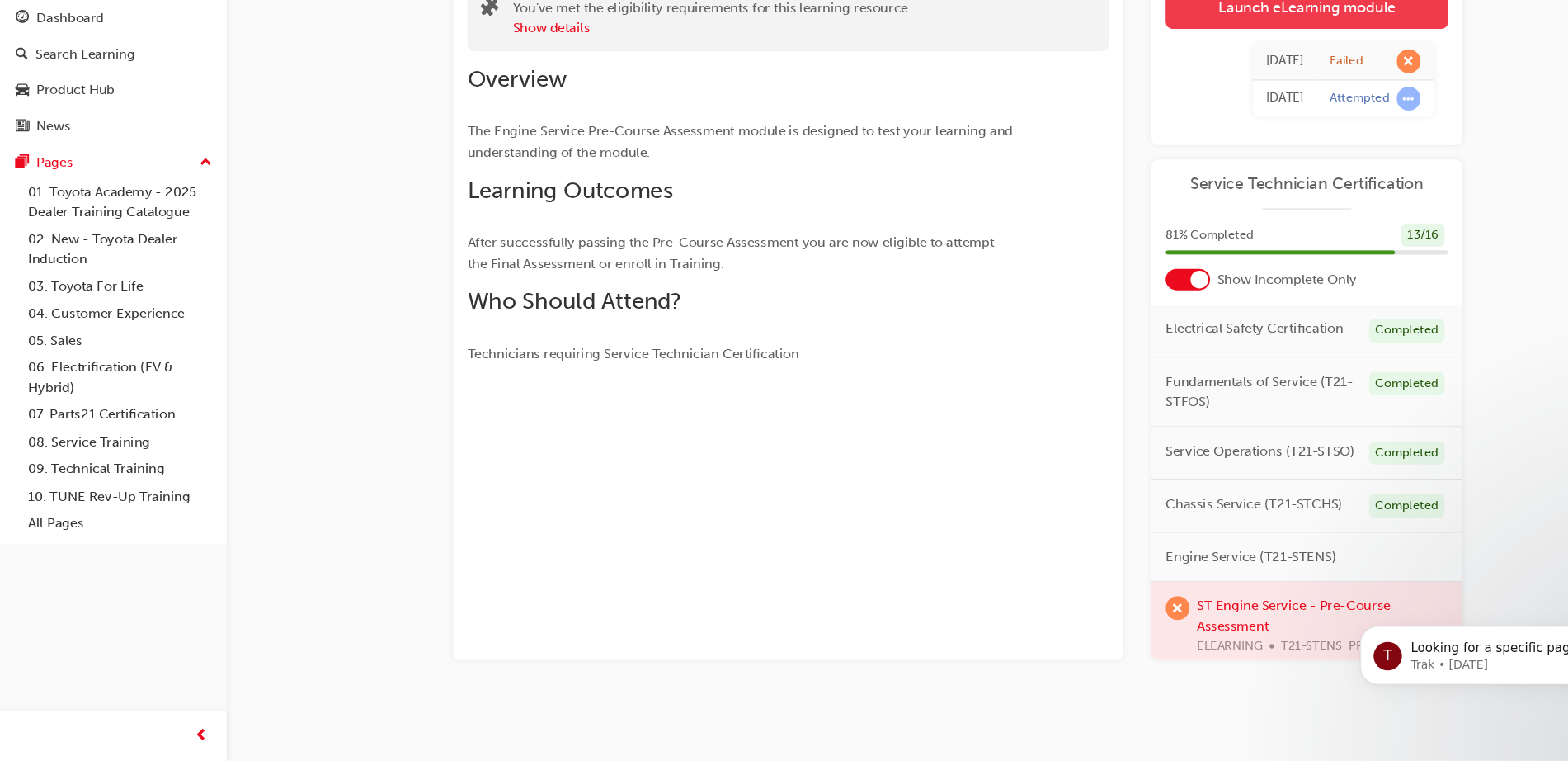
click at [1157, 75] on link "Launch eLearning module" at bounding box center [1213, 60] width 262 height 41
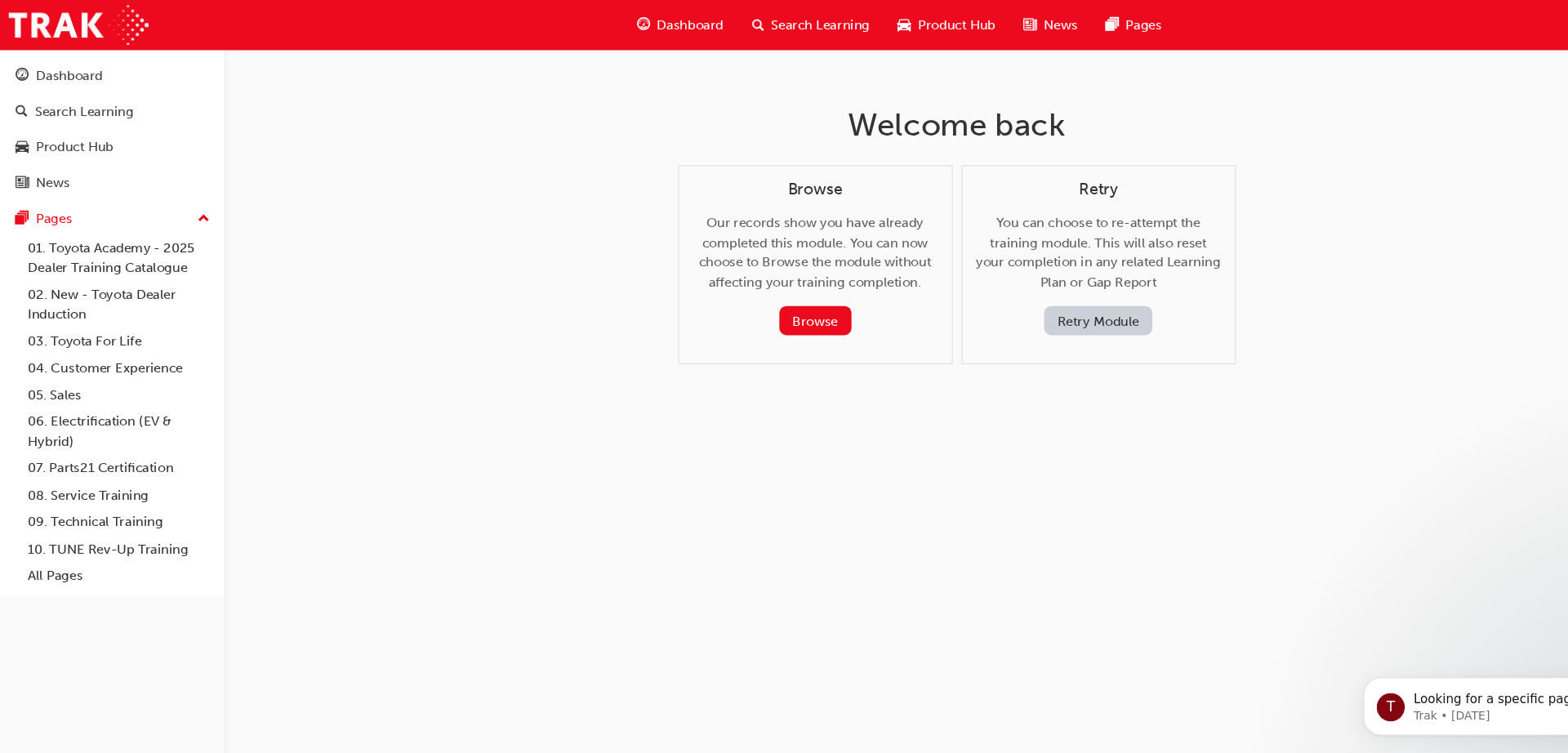
click at [1011, 299] on button "Retry Module" at bounding box center [1019, 297] width 101 height 27
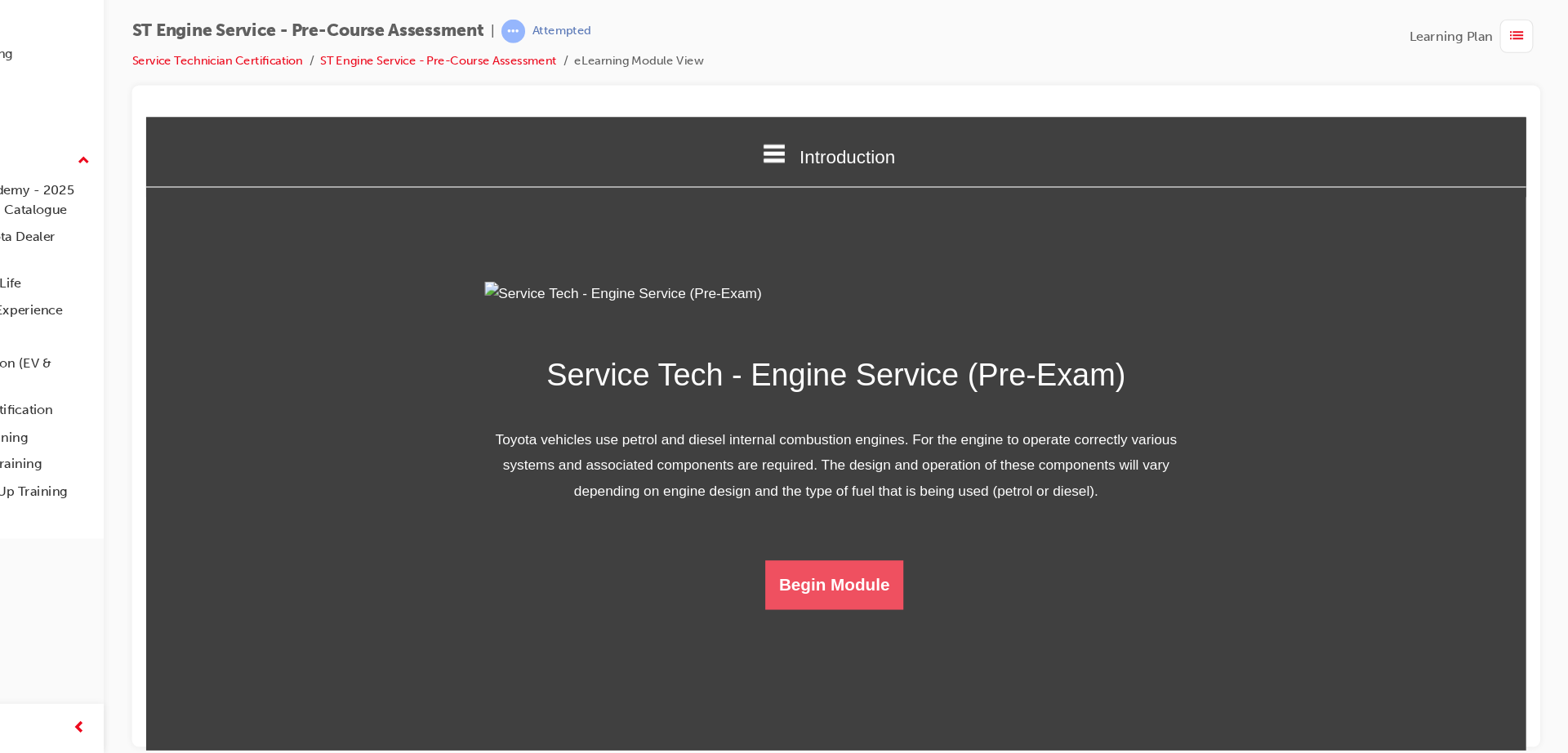
click at [754, 573] on button "Begin Module" at bounding box center [785, 550] width 129 height 46
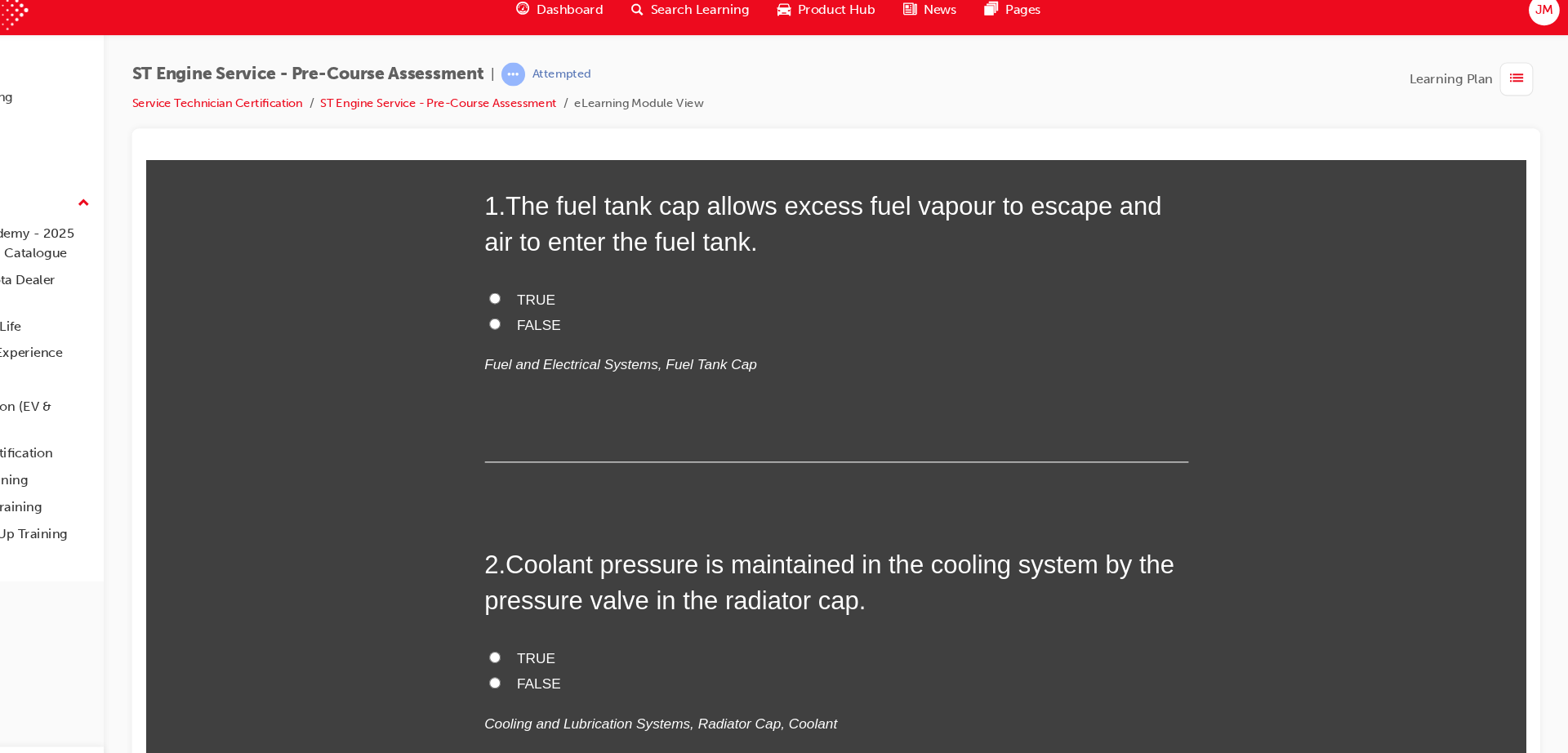
scroll to position [154, 0]
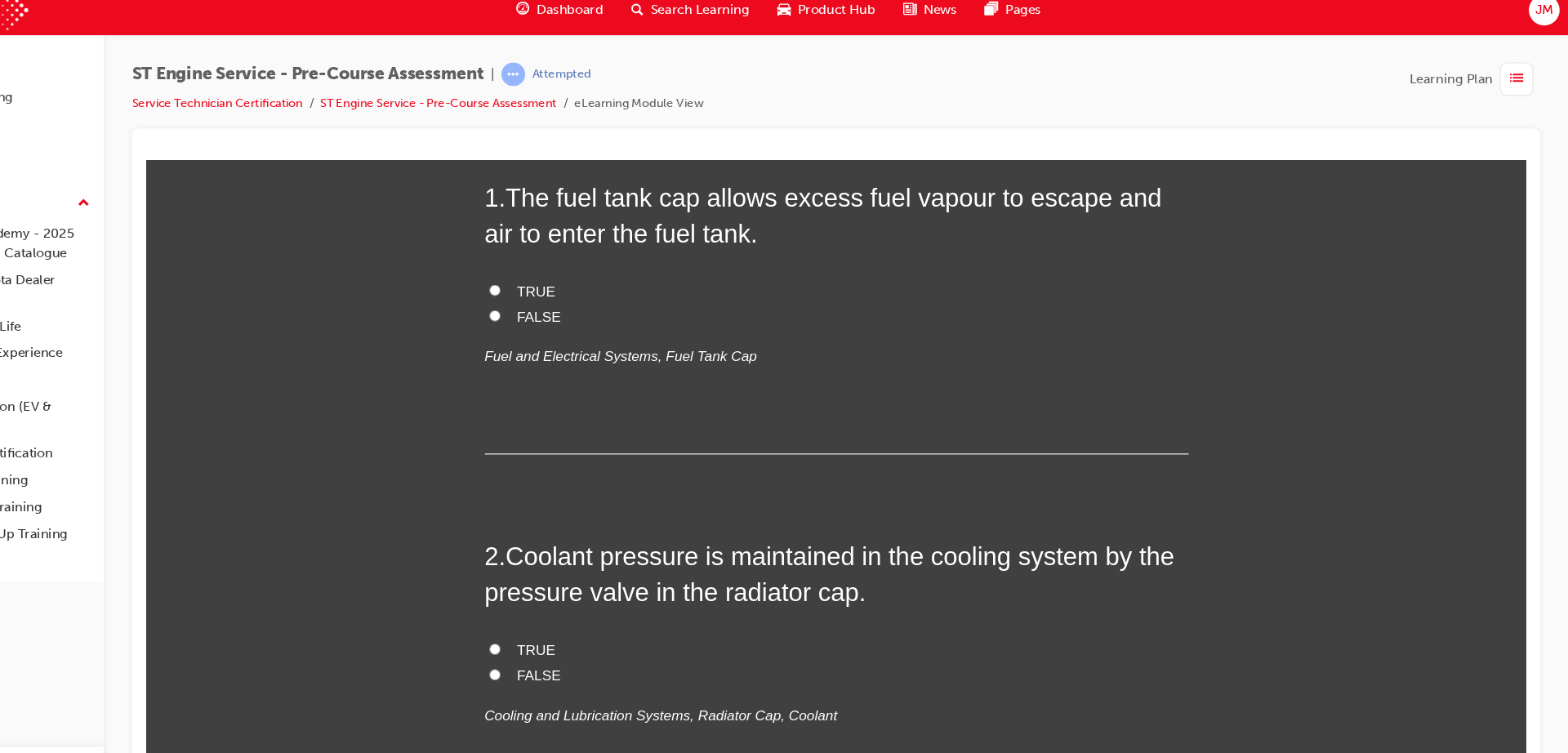
click at [490, 276] on span "TRUE" at bounding box center [508, 282] width 36 height 14
click at [475, 276] on input "TRUE" at bounding box center [469, 280] width 10 height 10
radio input "true"
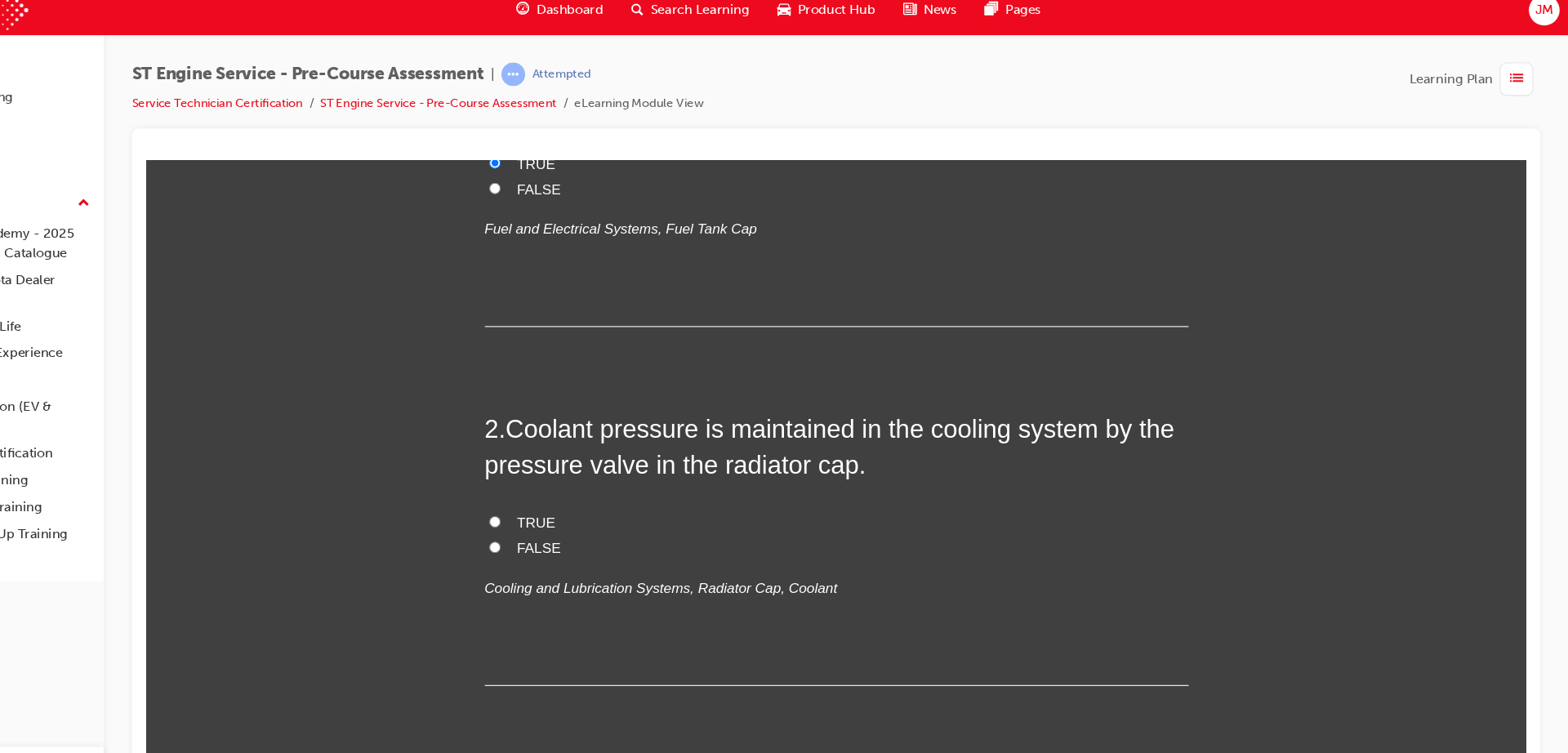
scroll to position [275, 0]
click at [491, 492] on span "TRUE" at bounding box center [508, 494] width 36 height 14
click at [475, 492] on input "TRUE" at bounding box center [469, 493] width 10 height 10
radio input "true"
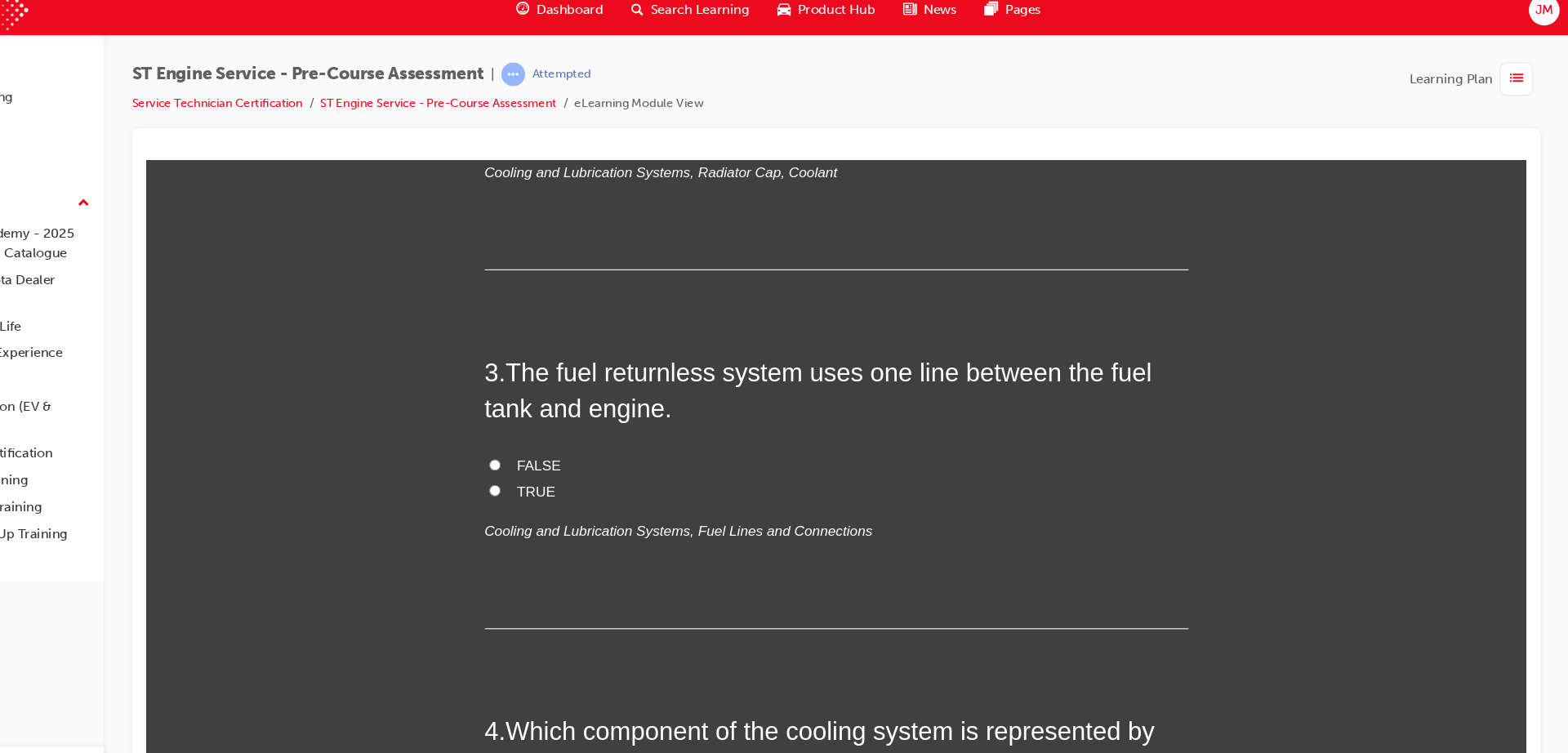
scroll to position [663, 0]
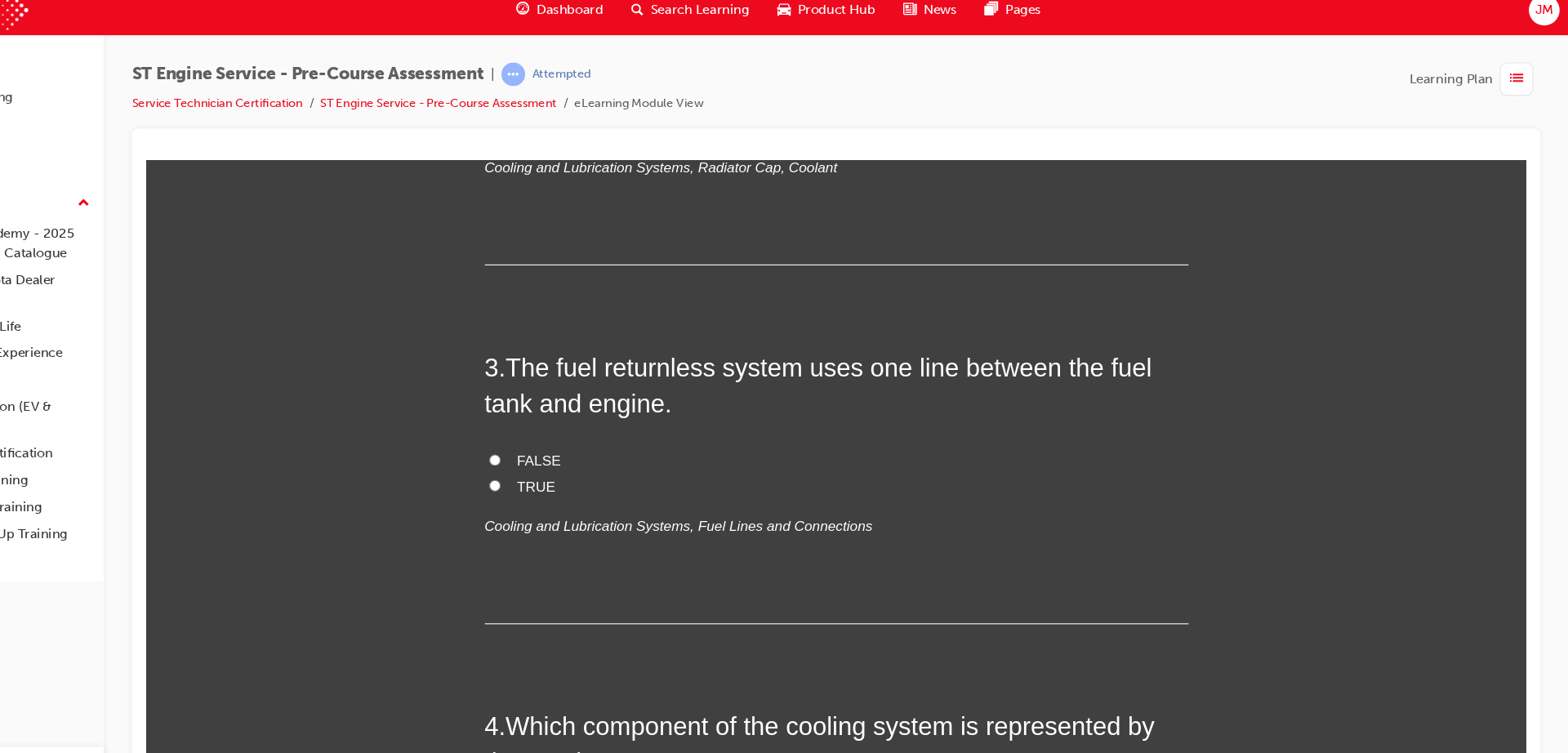
click at [495, 438] on span "FALSE" at bounding box center [510, 439] width 40 height 14
click at [475, 438] on input "FALSE" at bounding box center [469, 438] width 10 height 10
radio input "true"
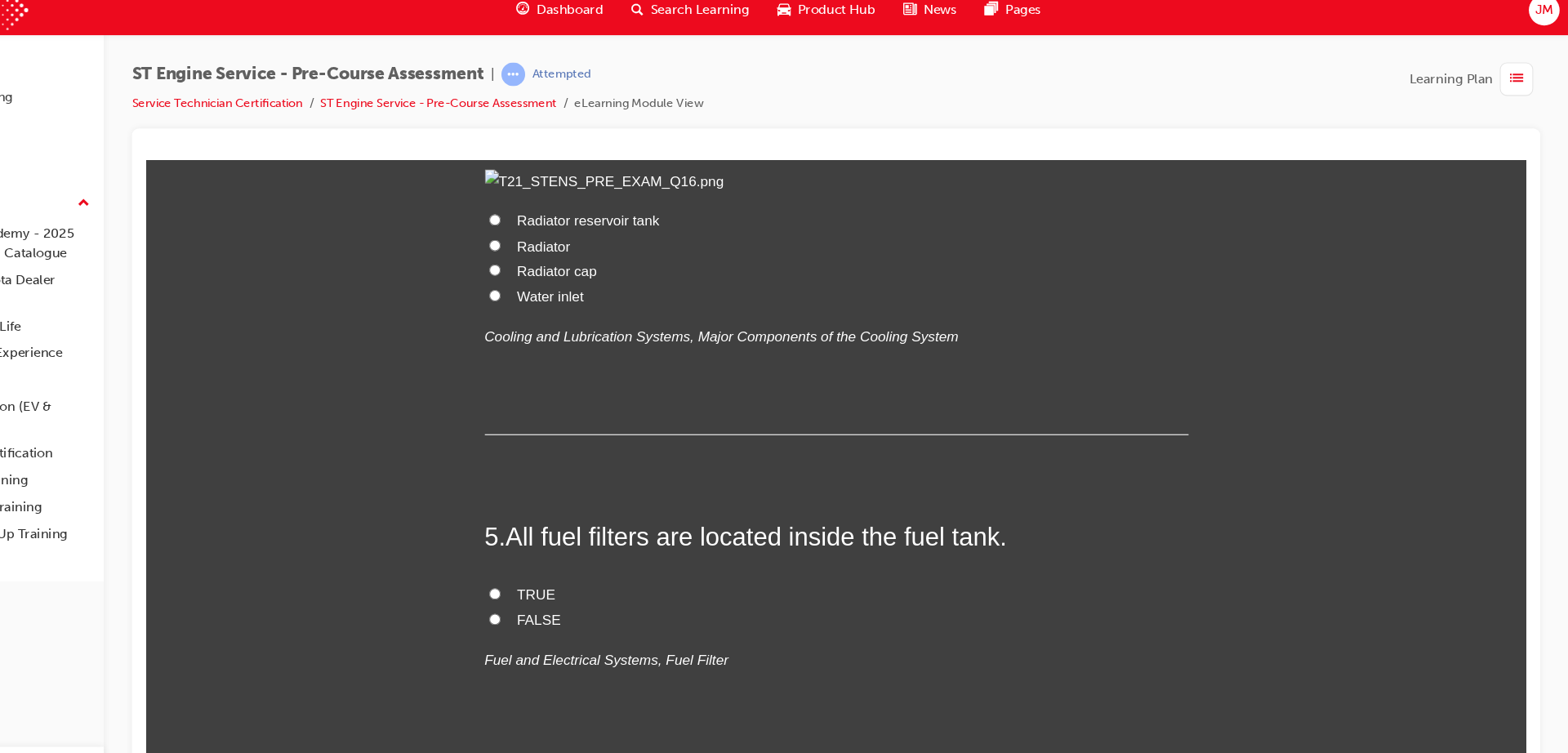
scroll to position [1422, 0]
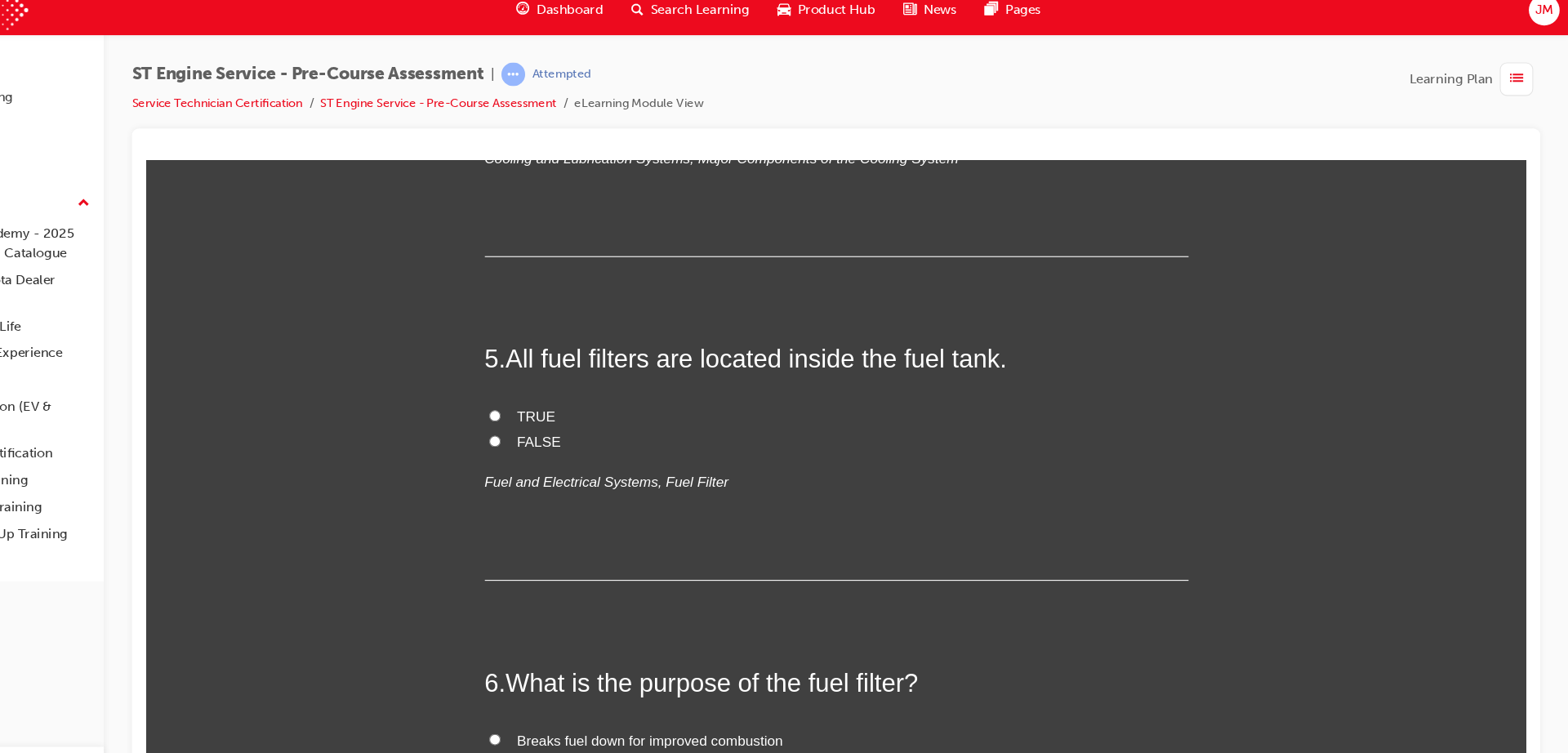
click at [497, 128] on span "Water inlet" at bounding box center [521, 121] width 62 height 14
click at [475, 125] on input "Water inlet" at bounding box center [469, 120] width 10 height 10
radio input "true"
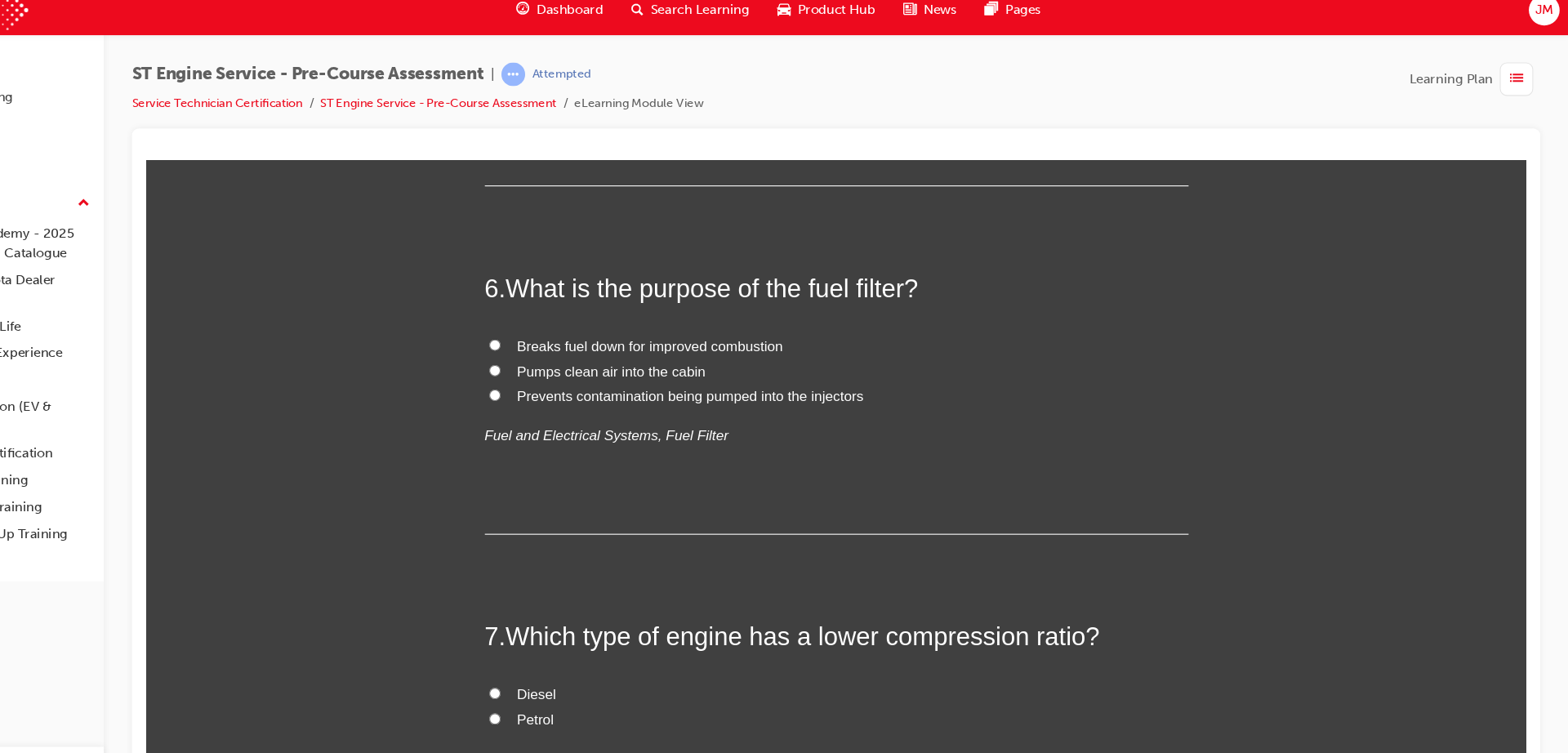
scroll to position [1789, 0]
click at [495, 61] on span "FALSE" at bounding box center [510, 54] width 40 height 14
click at [475, 59] on input "FALSE" at bounding box center [469, 53] width 10 height 10
radio input "true"
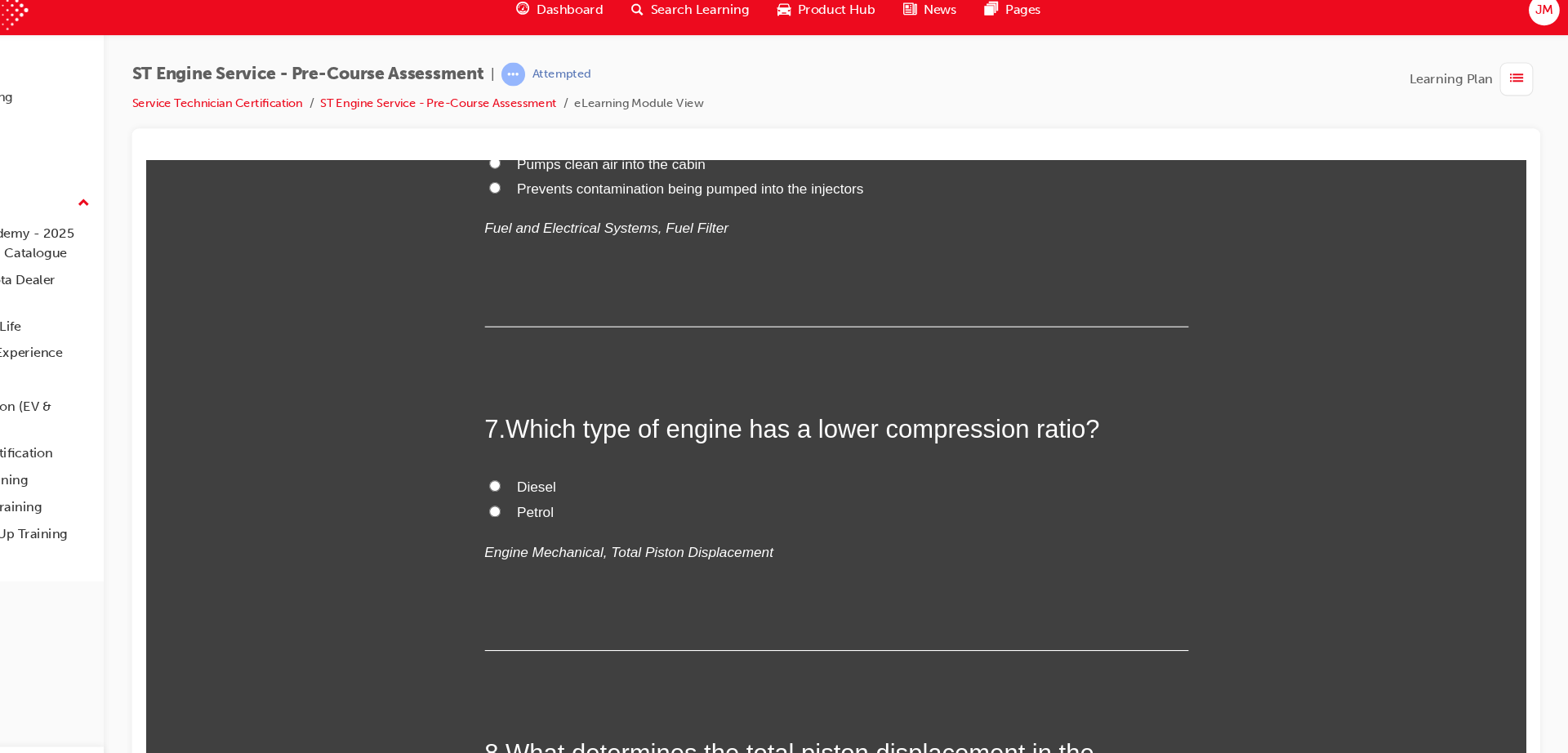
scroll to position [2027, 0]
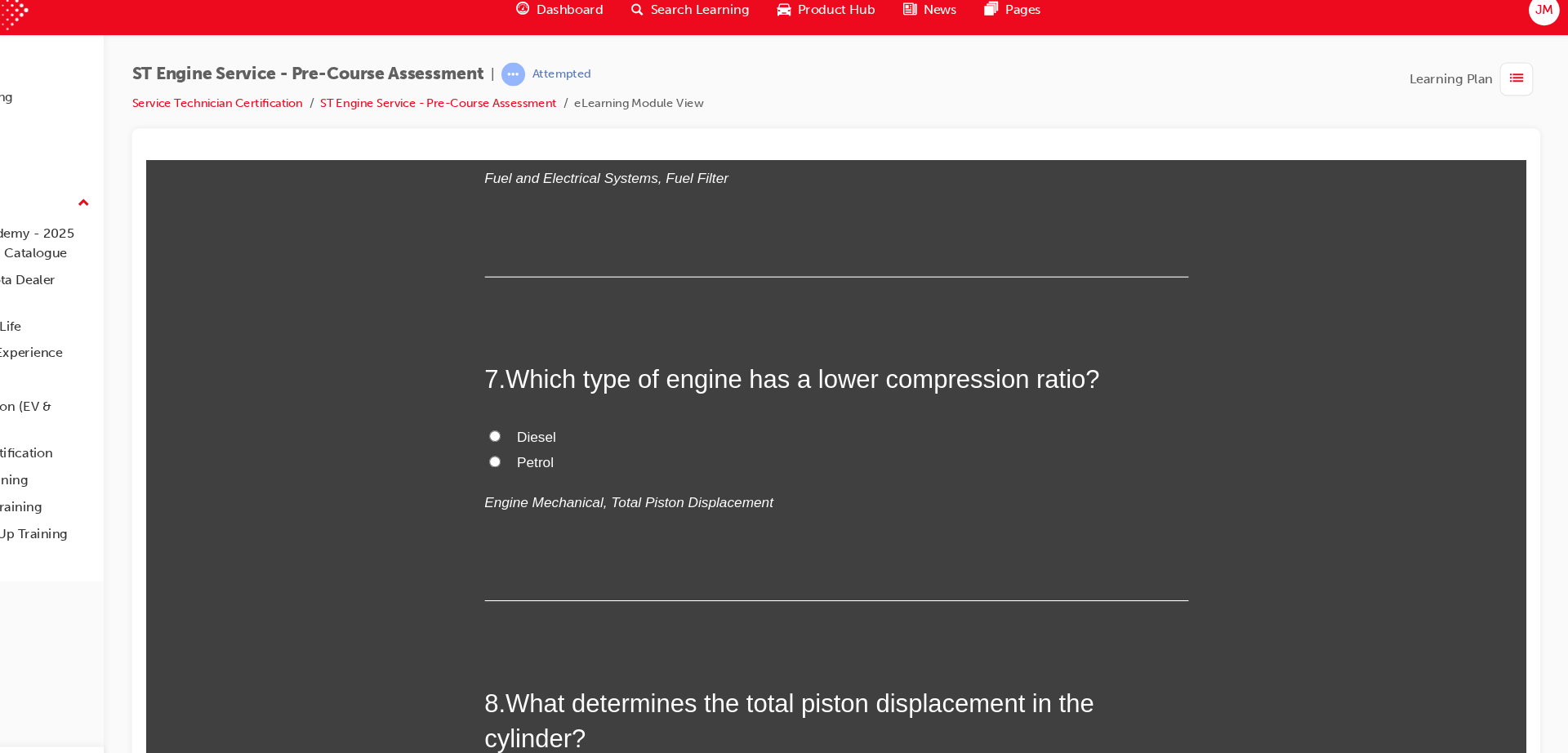
click at [500, 146] on span "Prevents contamination being pumped into the injectors" at bounding box center [650, 140] width 321 height 14
click at [475, 144] on input "Prevents contamination being pumped into the injectors" at bounding box center [469, 139] width 10 height 10
radio input "true"
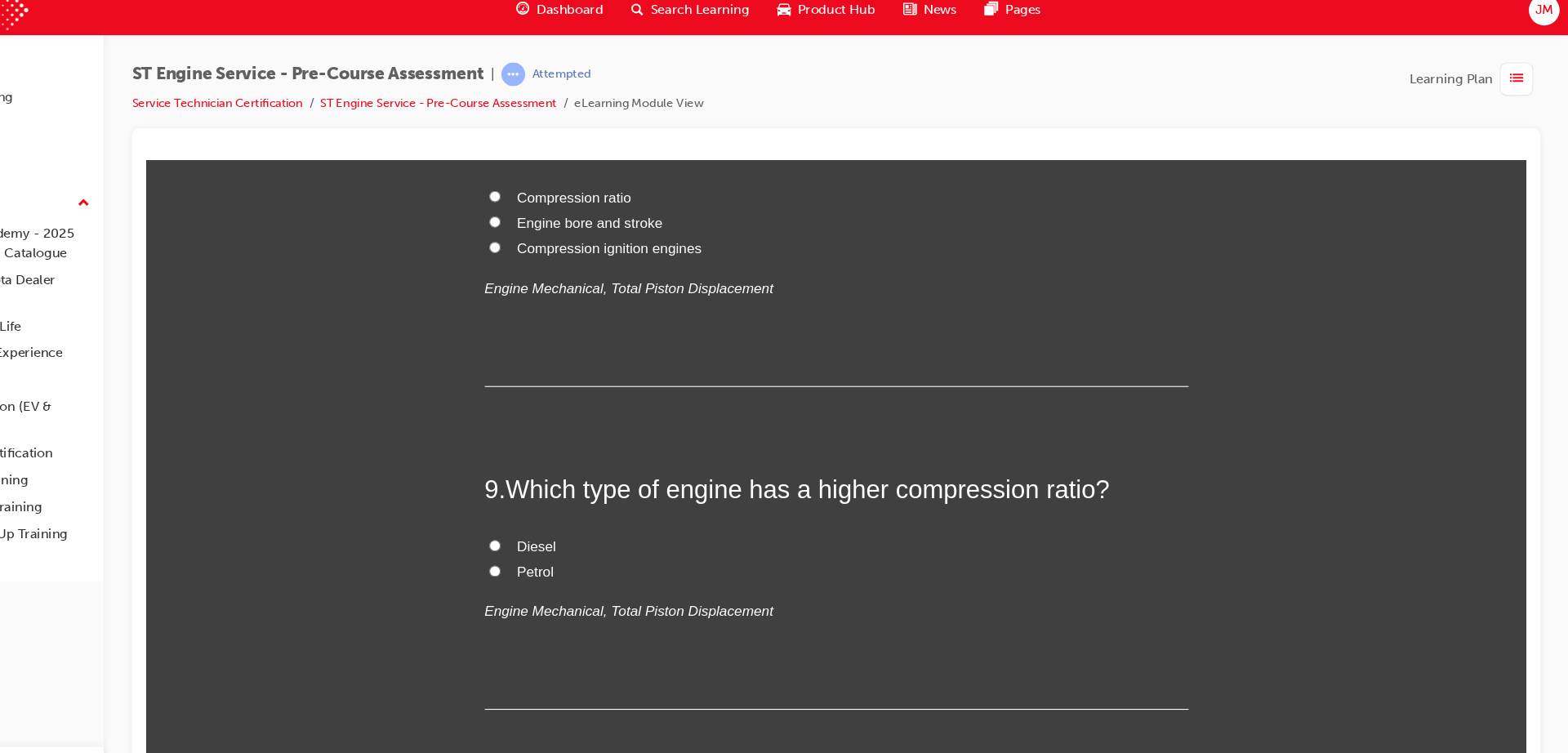
scroll to position [2577, 0]
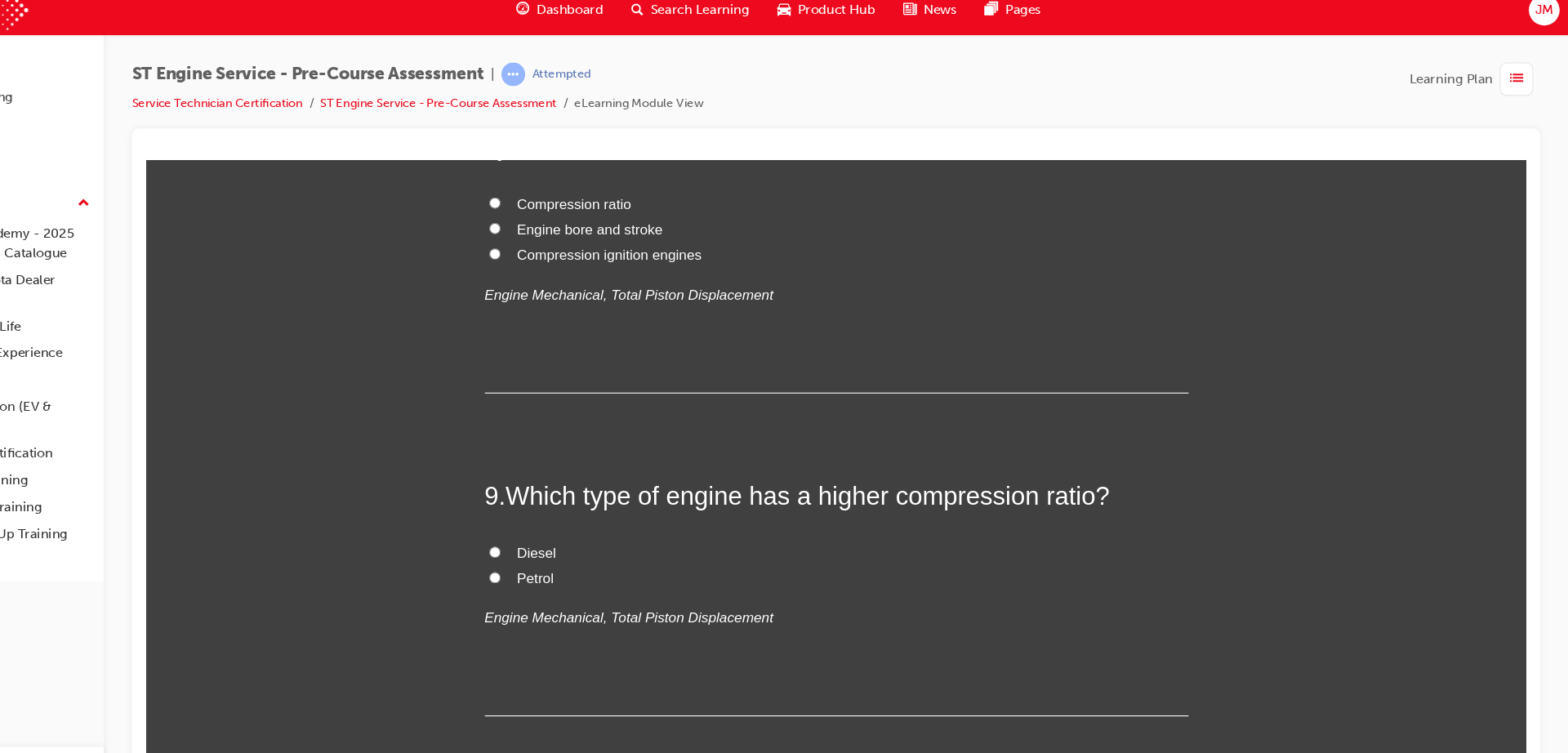
radio input "true"
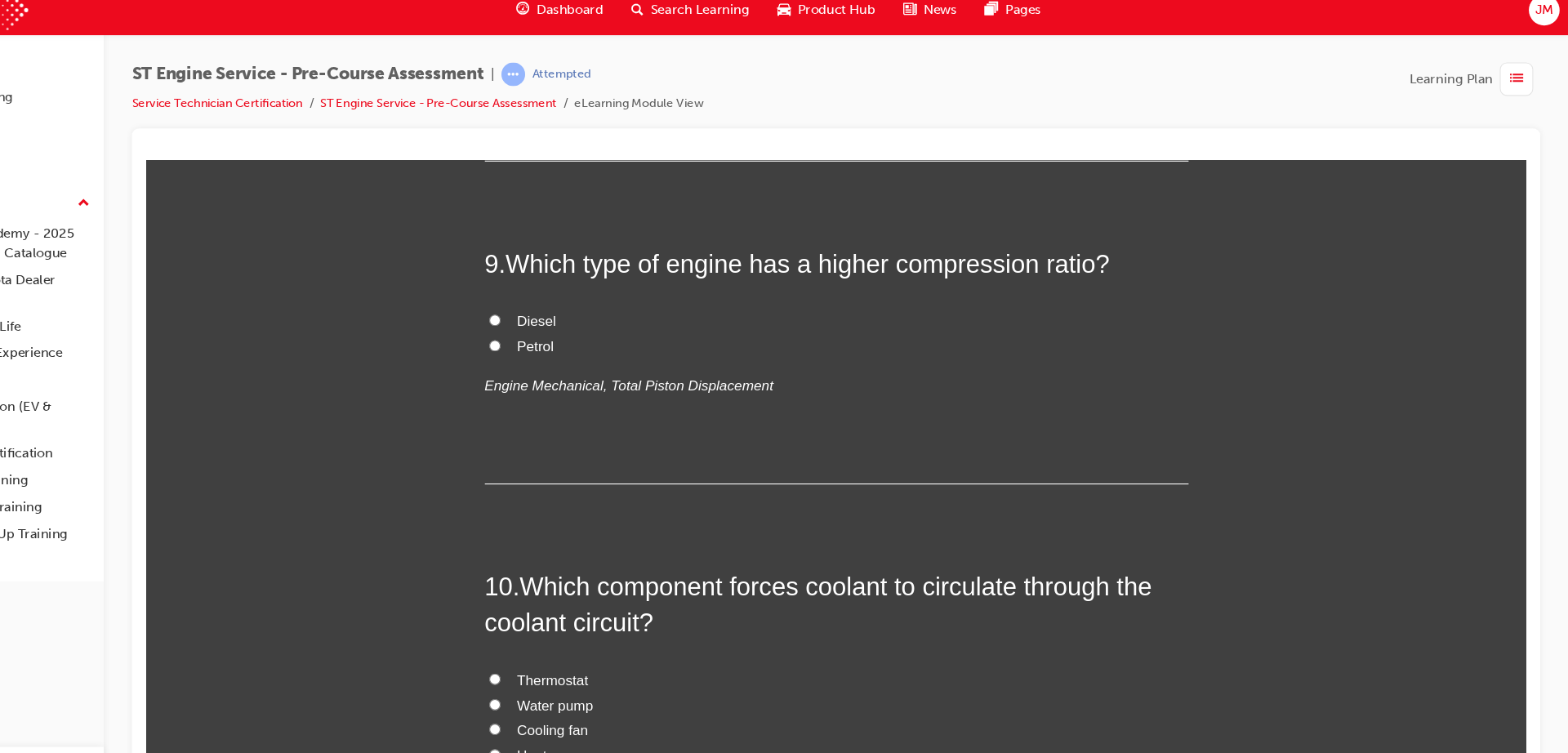
scroll to position [2792, 0]
click at [518, 15] on span "Engine bore and stroke" at bounding box center [557, 8] width 134 height 14
click at [475, 12] on input "Engine bore and stroke" at bounding box center [469, 7] width 10 height 10
radio input "true"
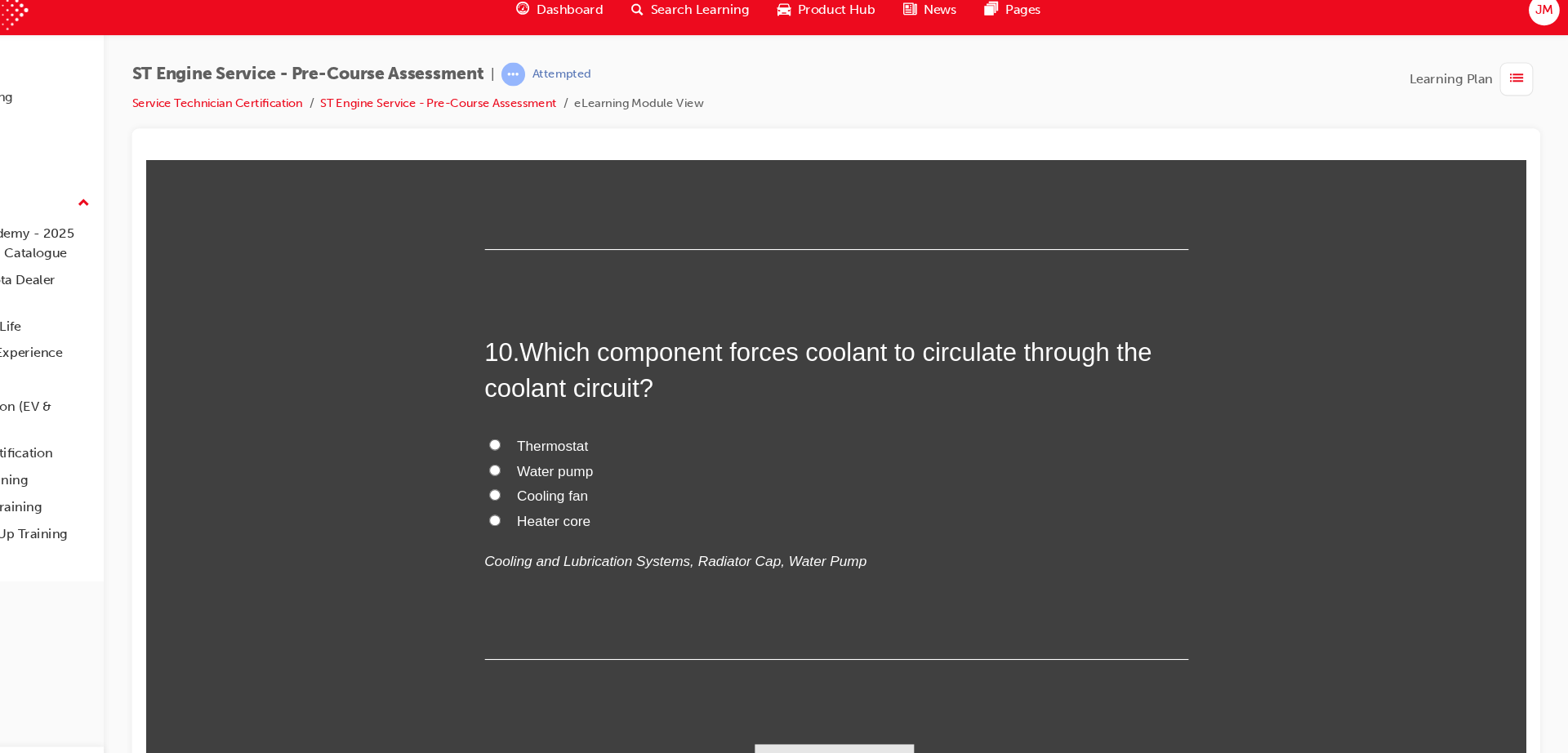
scroll to position [3035, 0]
click at [490, 98] on span "Diesel" at bounding box center [508, 91] width 36 height 14
click at [475, 96] on input "Diesel" at bounding box center [469, 90] width 10 height 10
radio input "true"
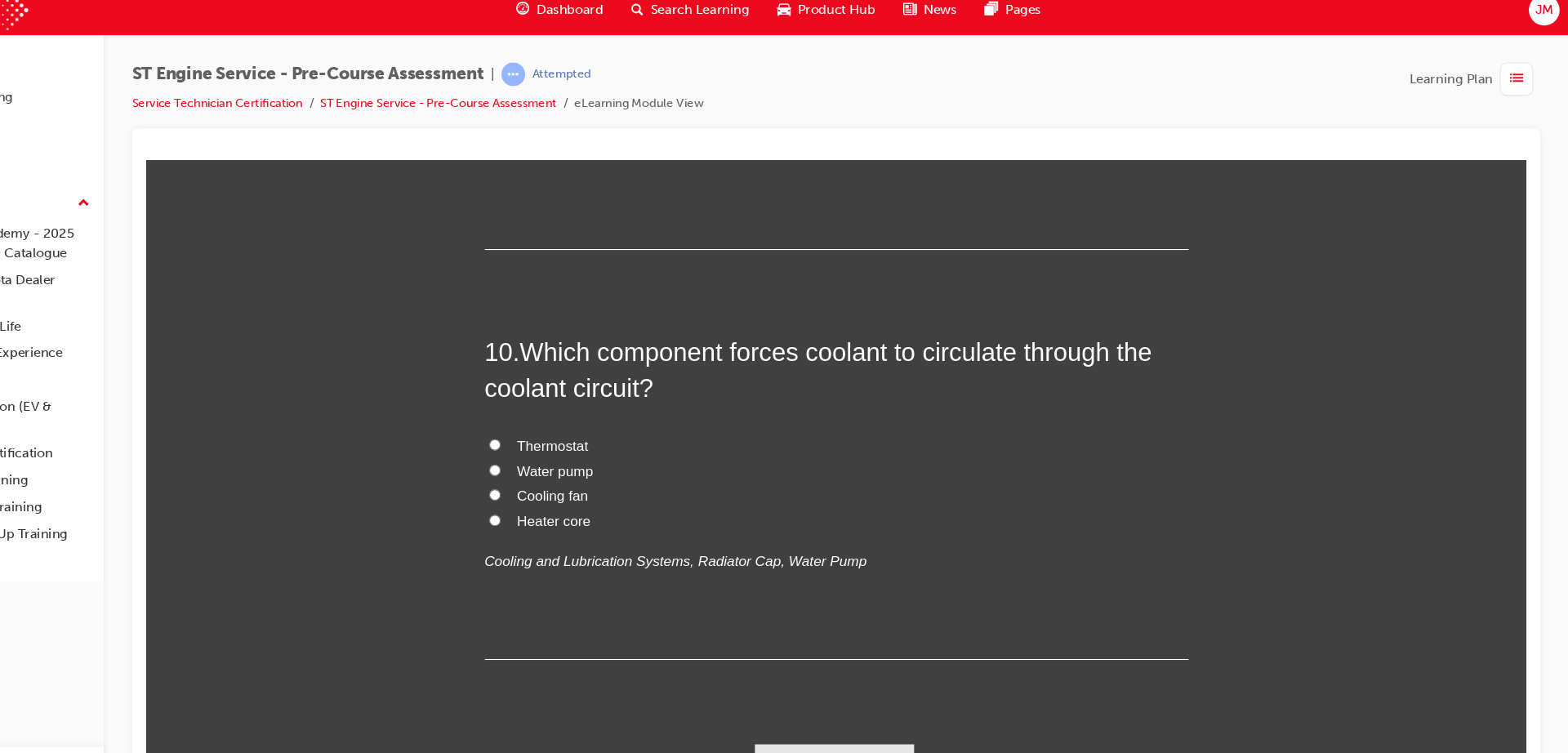
click at [510, 449] on span "Water pump" at bounding box center [526, 448] width 71 height 14
click at [475, 449] on input "Water pump" at bounding box center [469, 447] width 10 height 10
radio input "true"
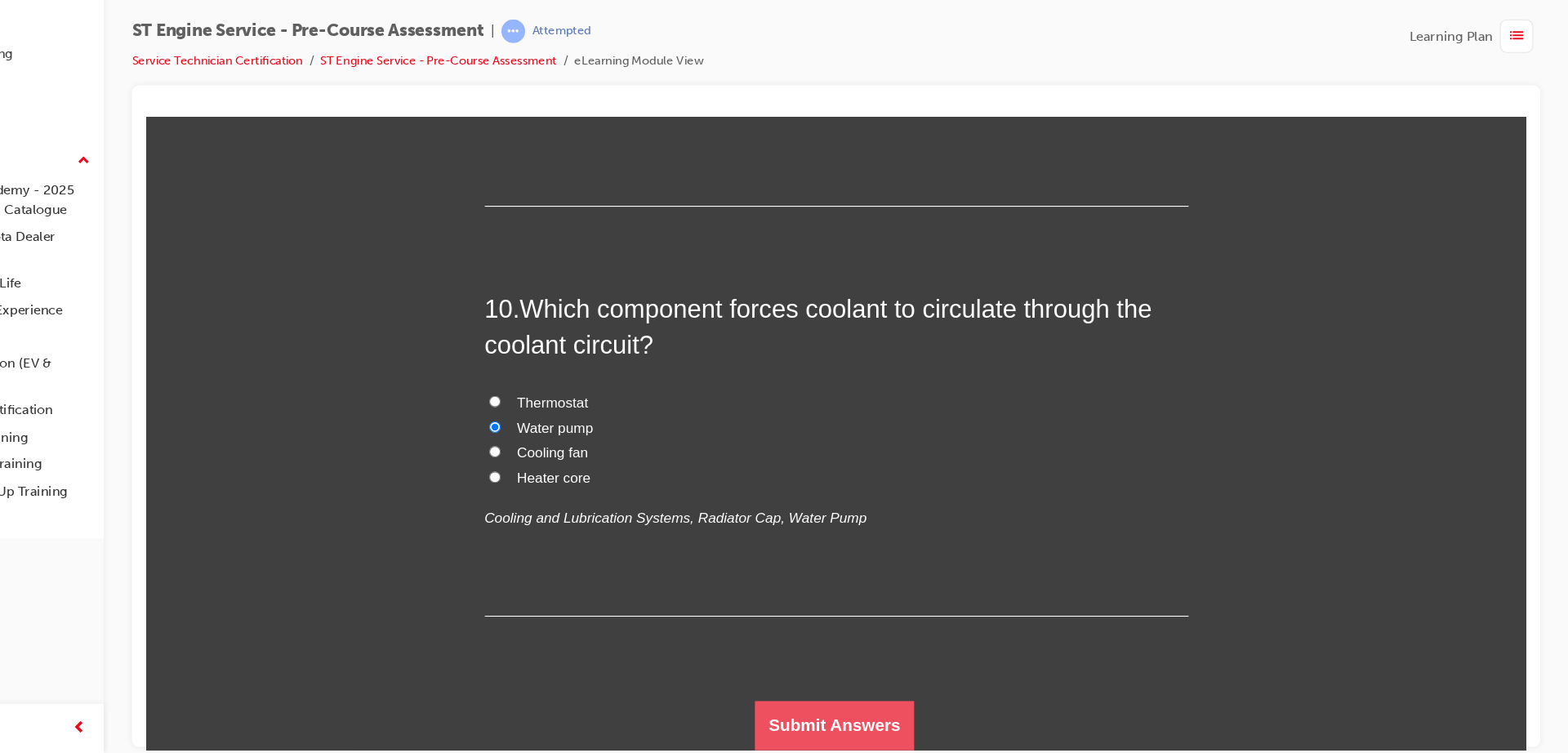
click at [739, 669] on button "Submit Answers" at bounding box center [785, 681] width 149 height 46
